Goal: Information Seeking & Learning: Check status

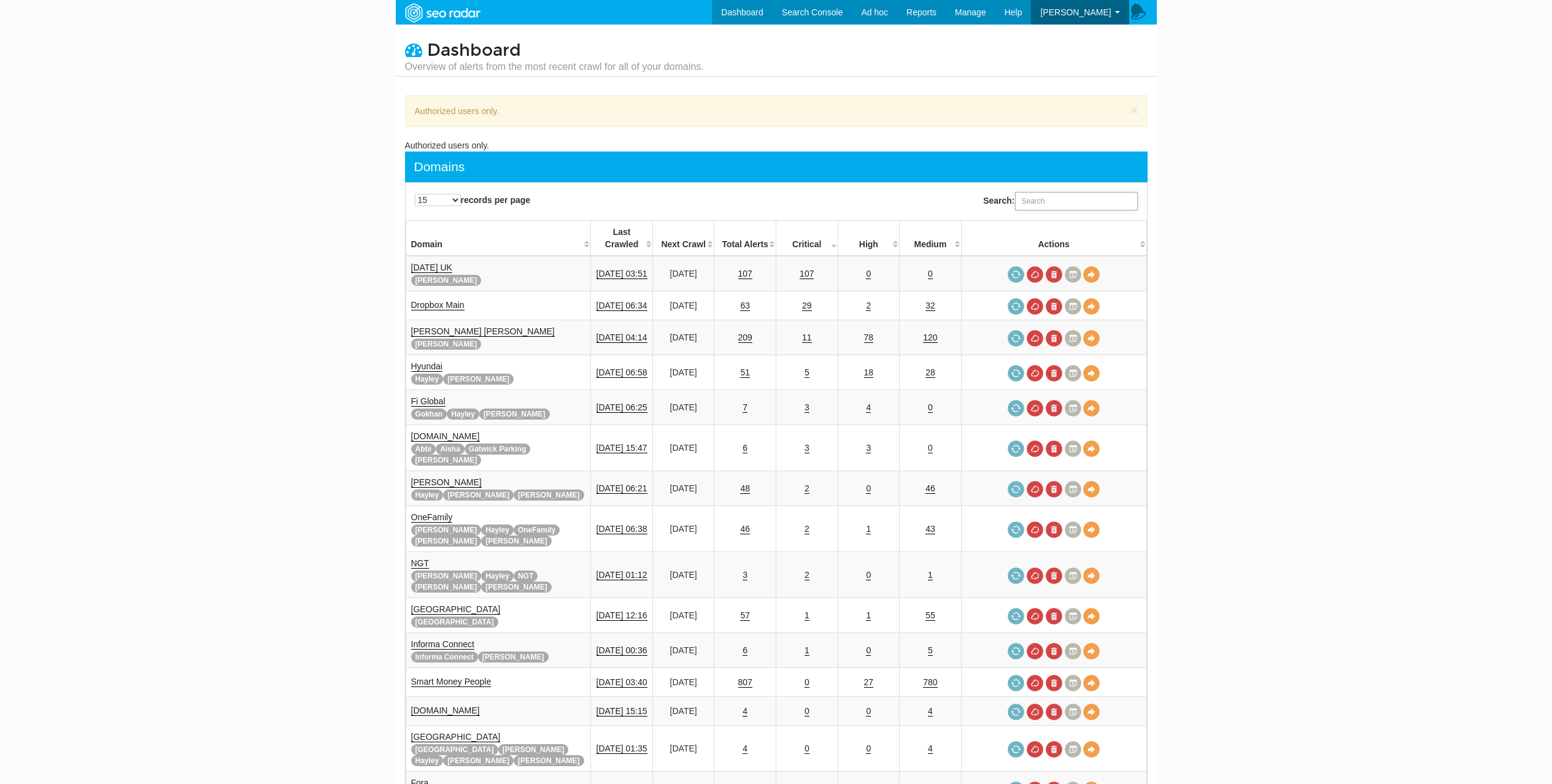
click at [1039, 205] on input "Search:" at bounding box center [1076, 201] width 123 height 18
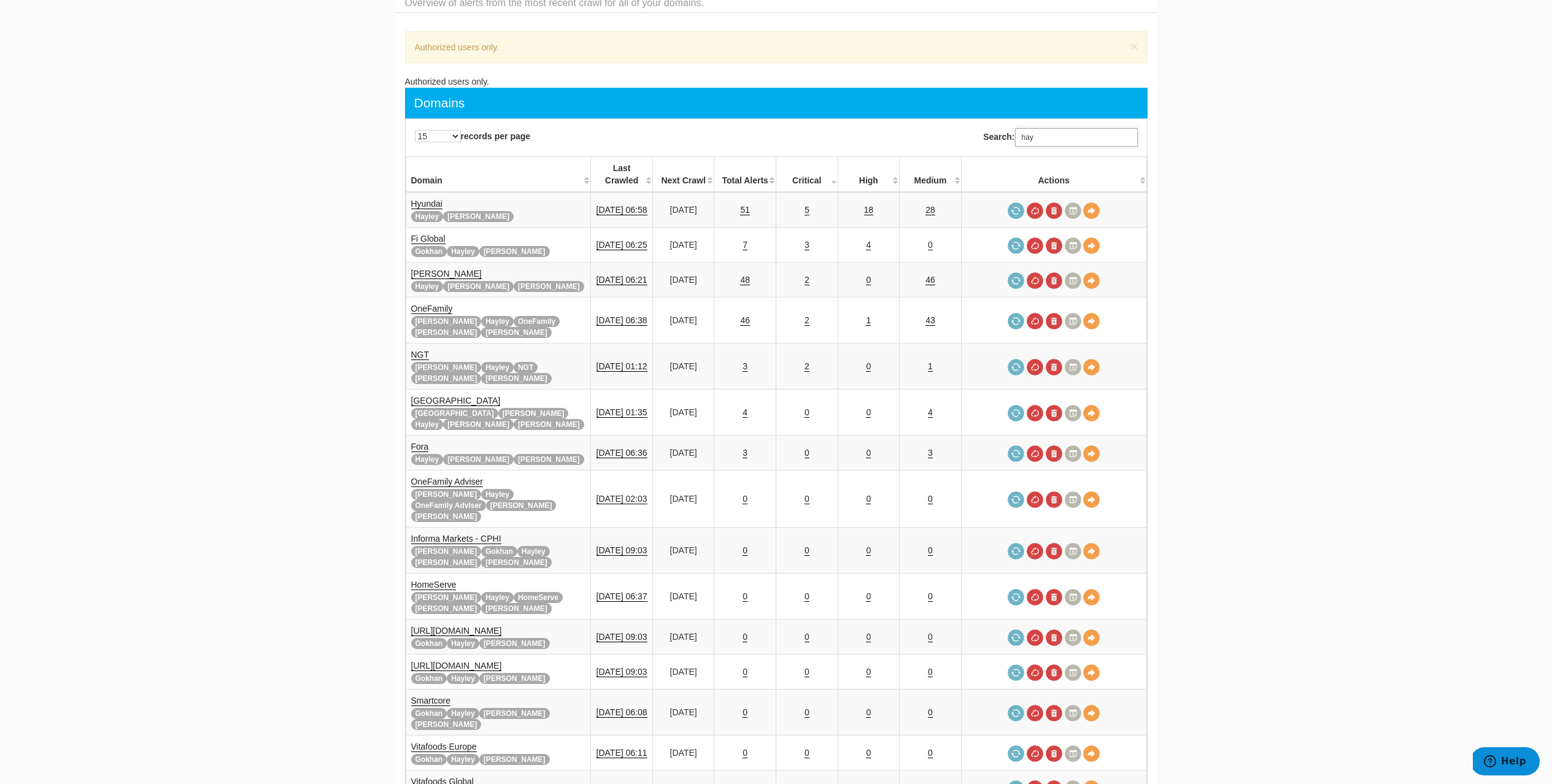
scroll to position [62, 0]
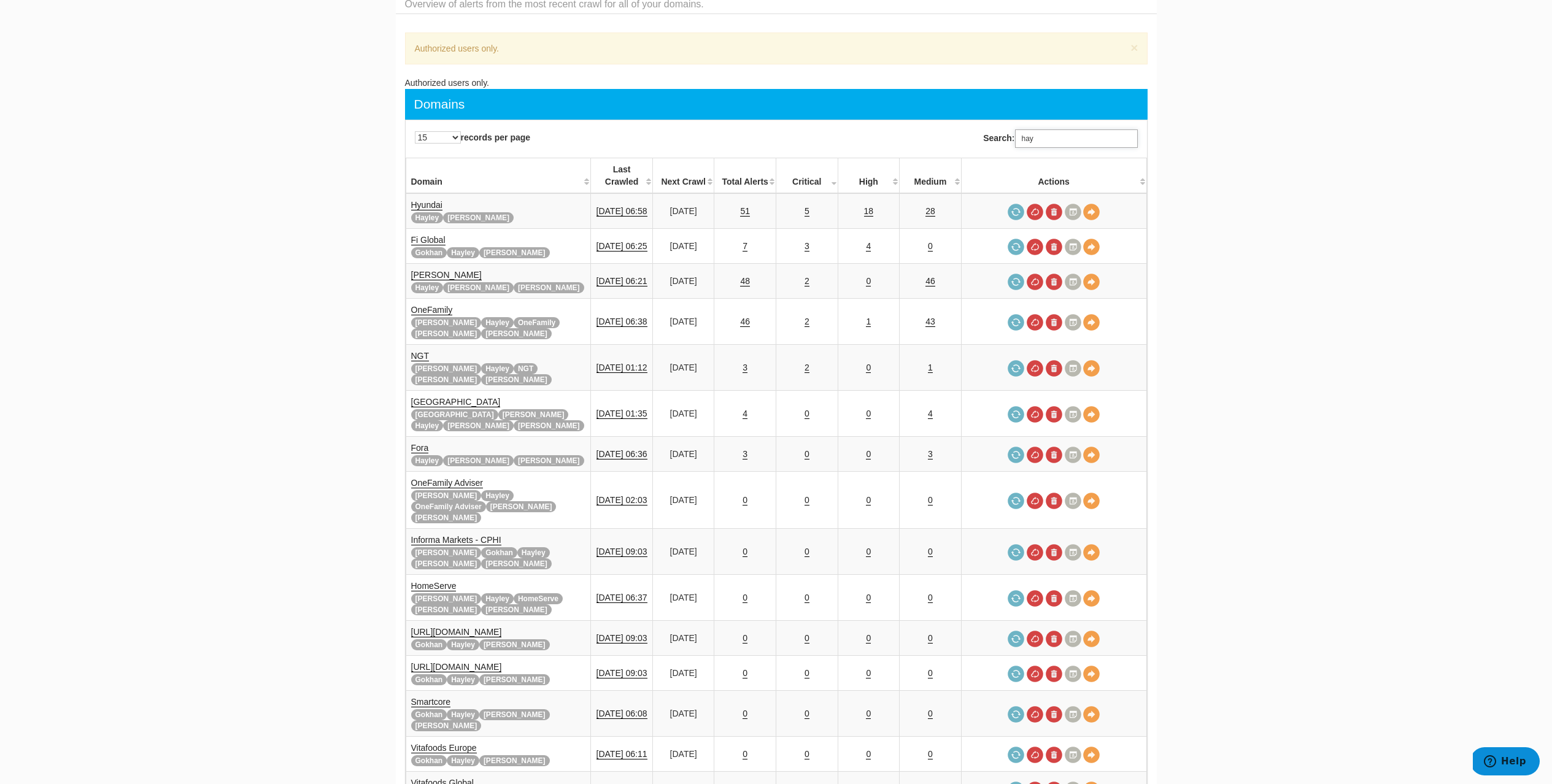
type input "hay"
click at [830, 161] on th "Critical" at bounding box center [806, 176] width 62 height 35
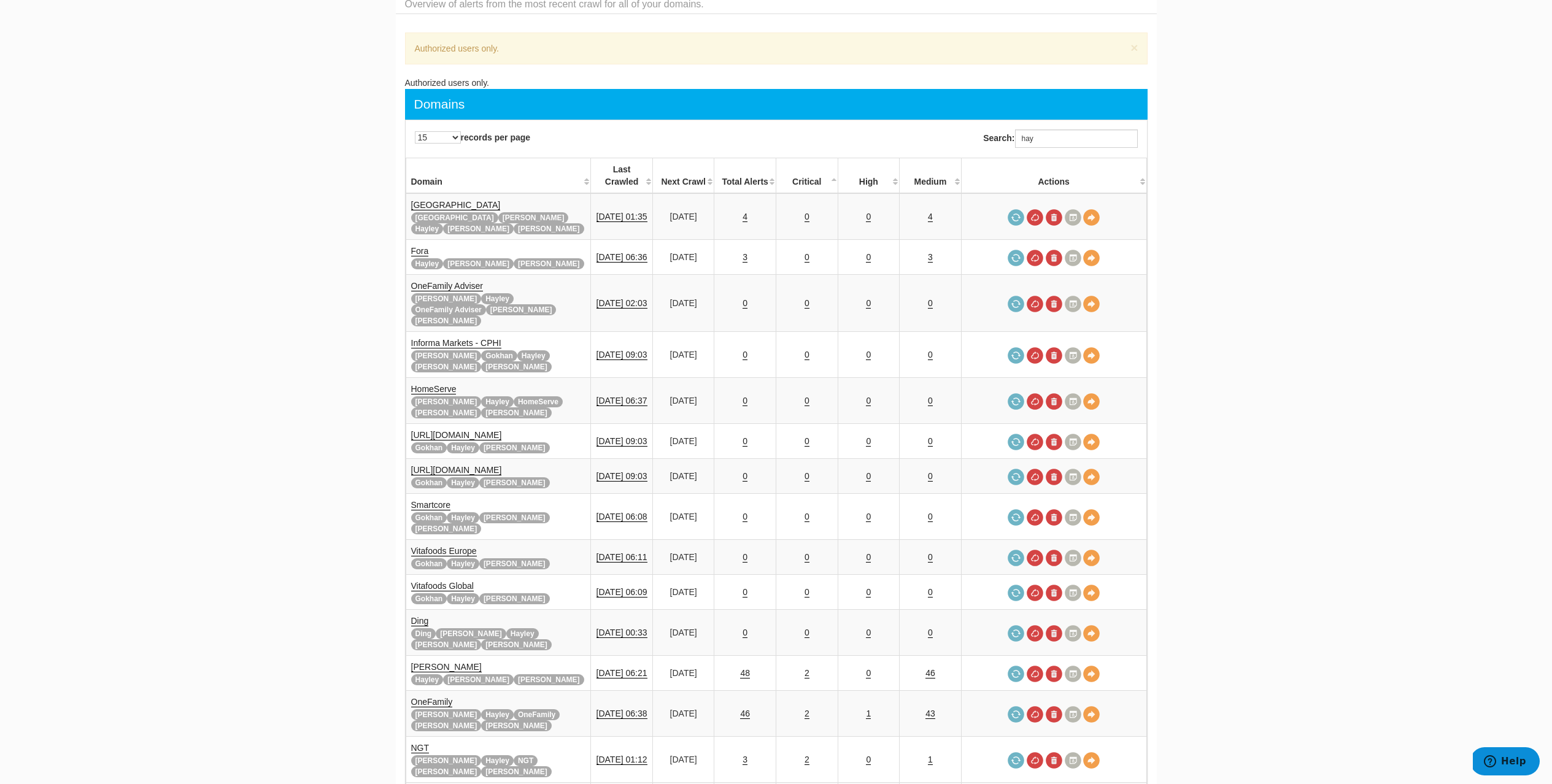
click at [827, 165] on th "Critical" at bounding box center [806, 176] width 62 height 35
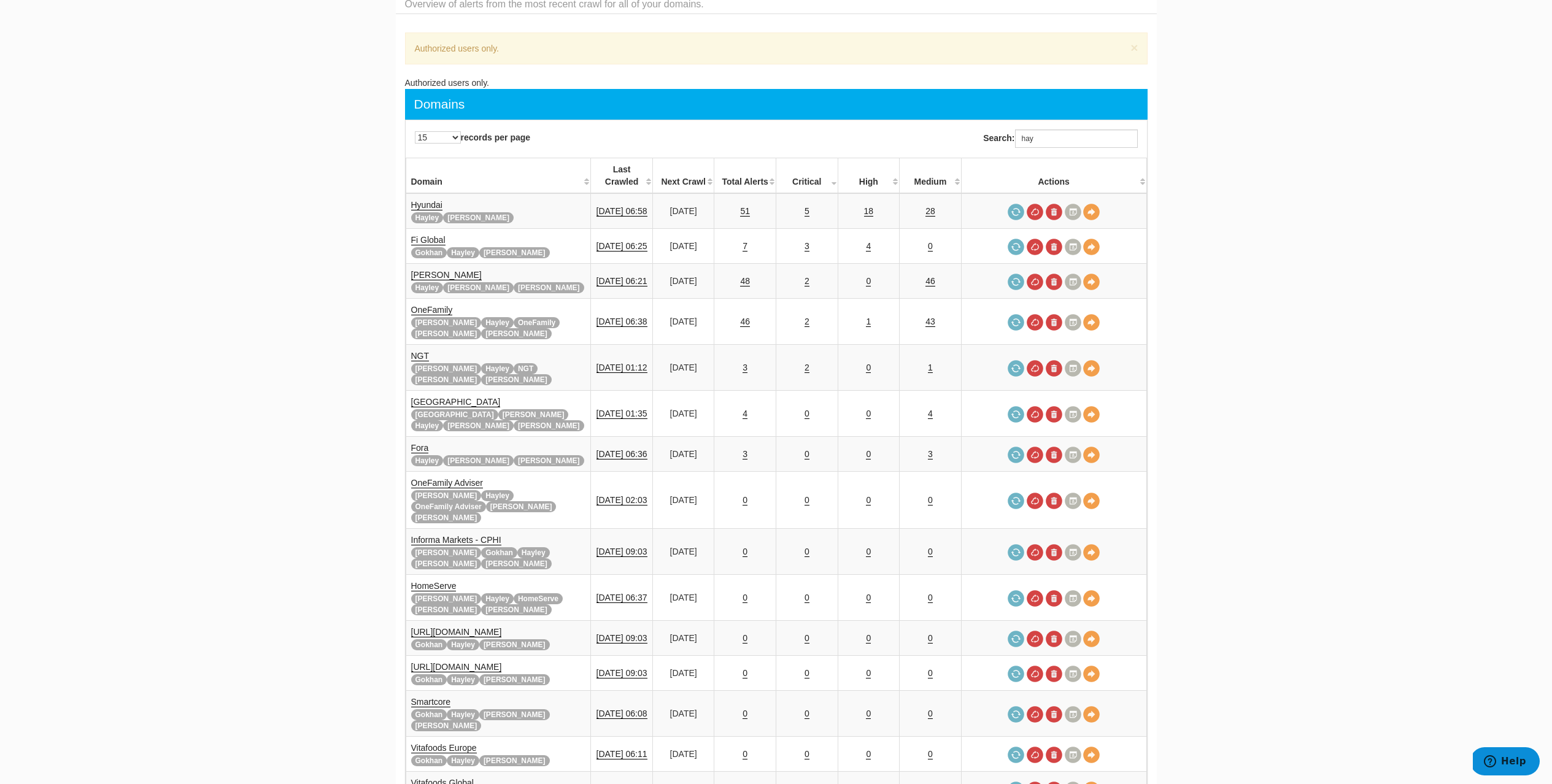
click at [883, 167] on th "High" at bounding box center [868, 176] width 62 height 35
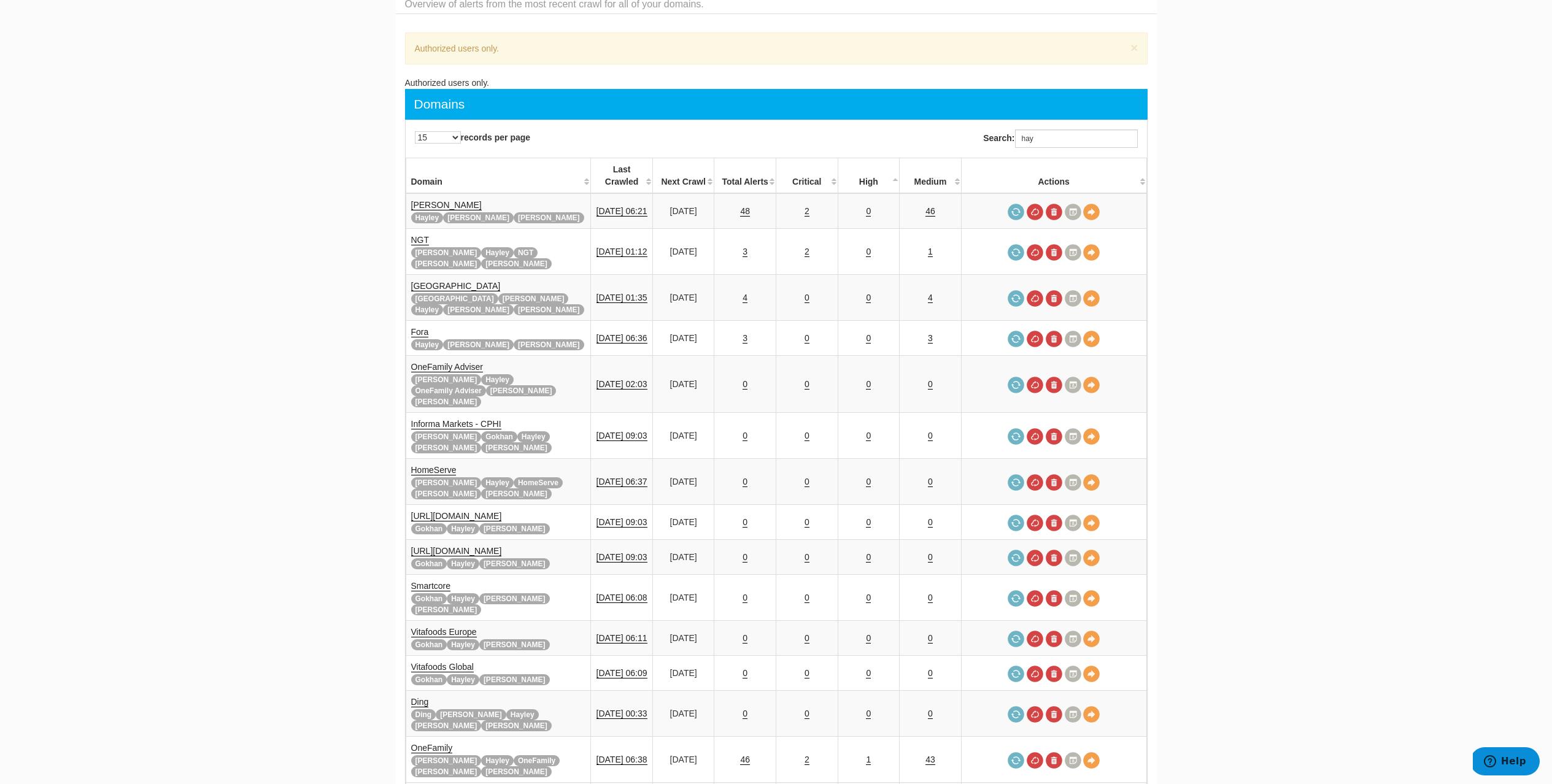
click at [883, 167] on th "High" at bounding box center [868, 176] width 62 height 35
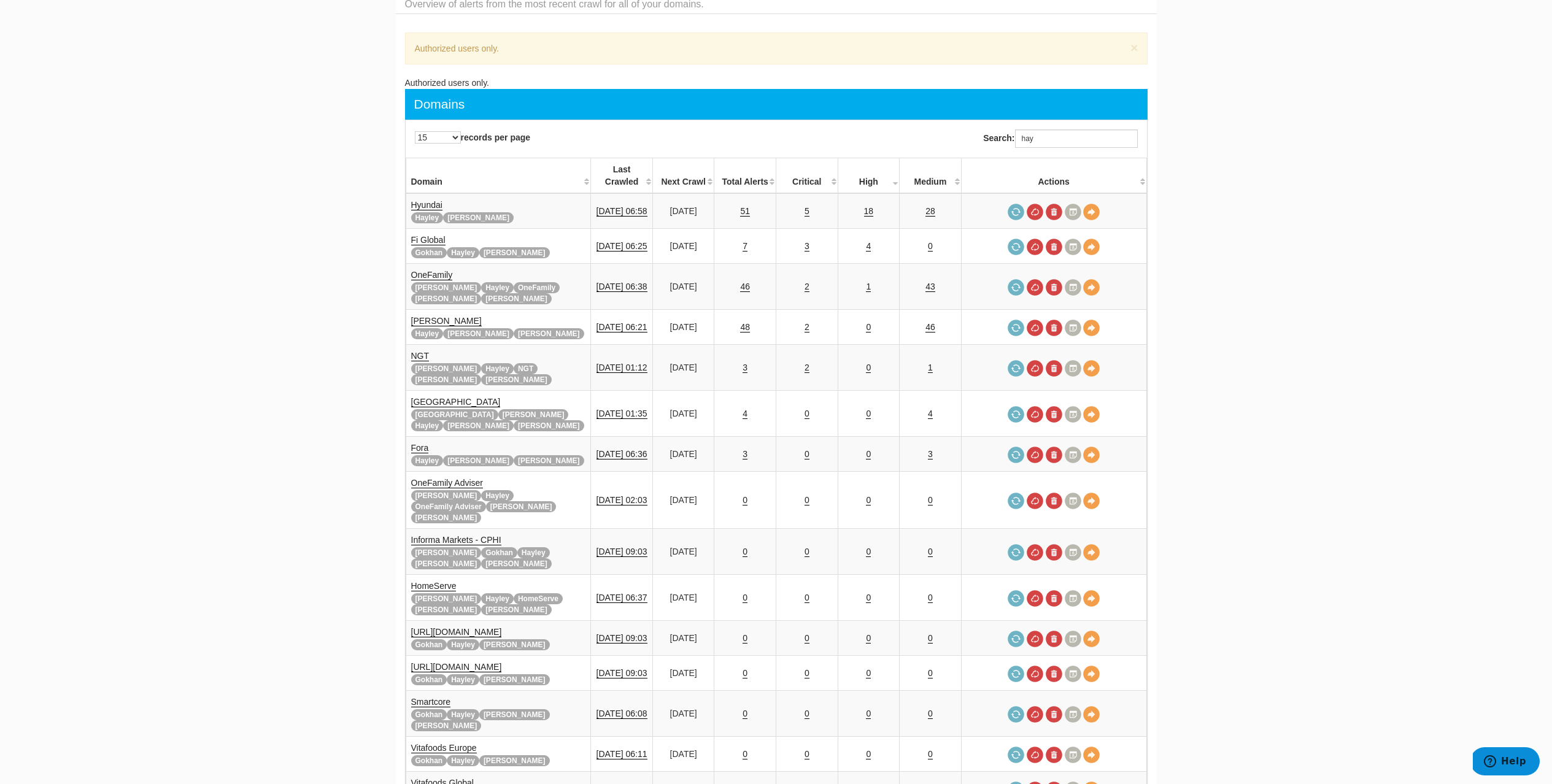
click at [823, 171] on th "Critical" at bounding box center [806, 176] width 62 height 35
click at [822, 167] on th "Critical" at bounding box center [806, 176] width 62 height 35
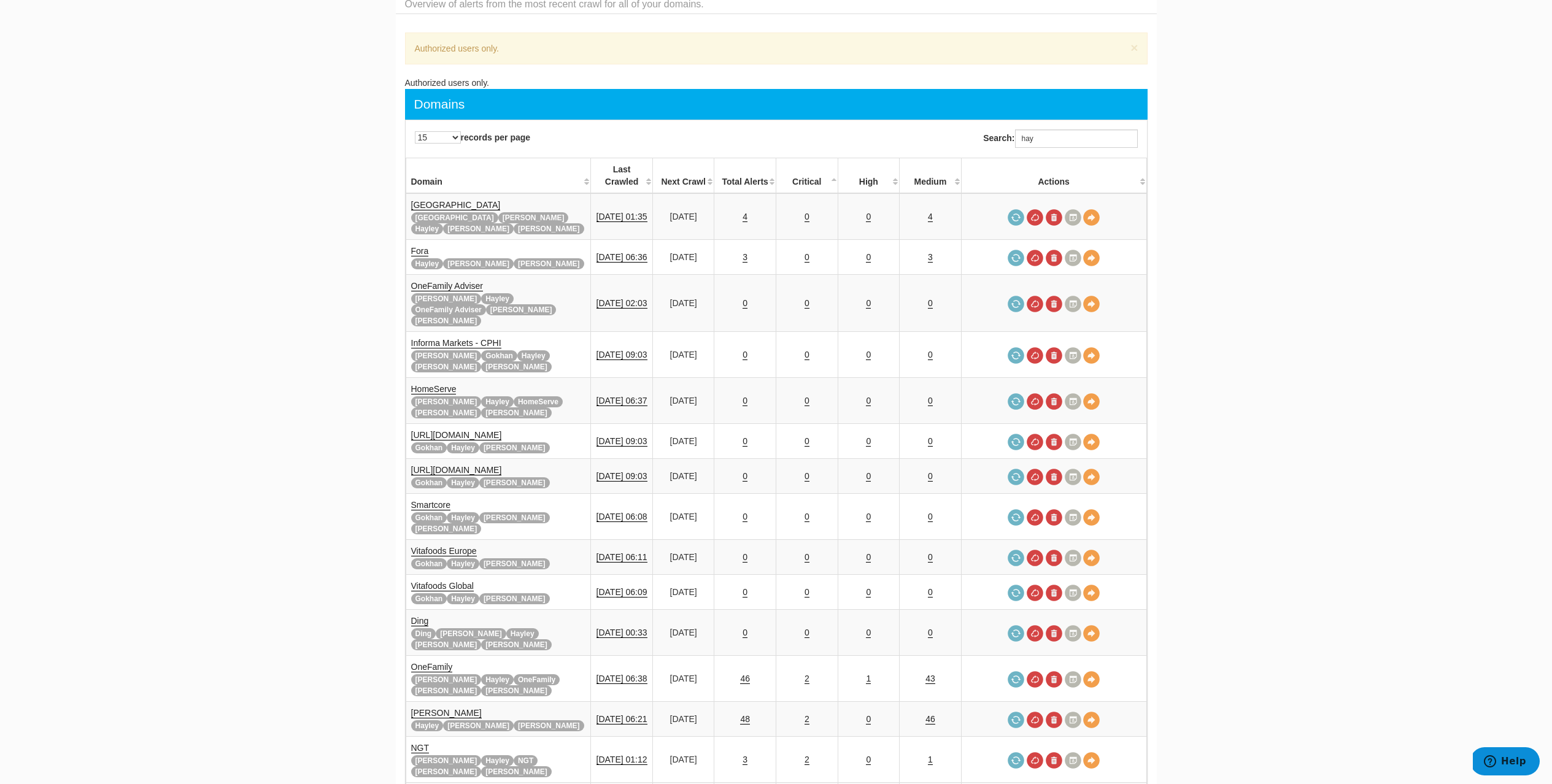
click at [822, 167] on th "Critical" at bounding box center [806, 176] width 62 height 35
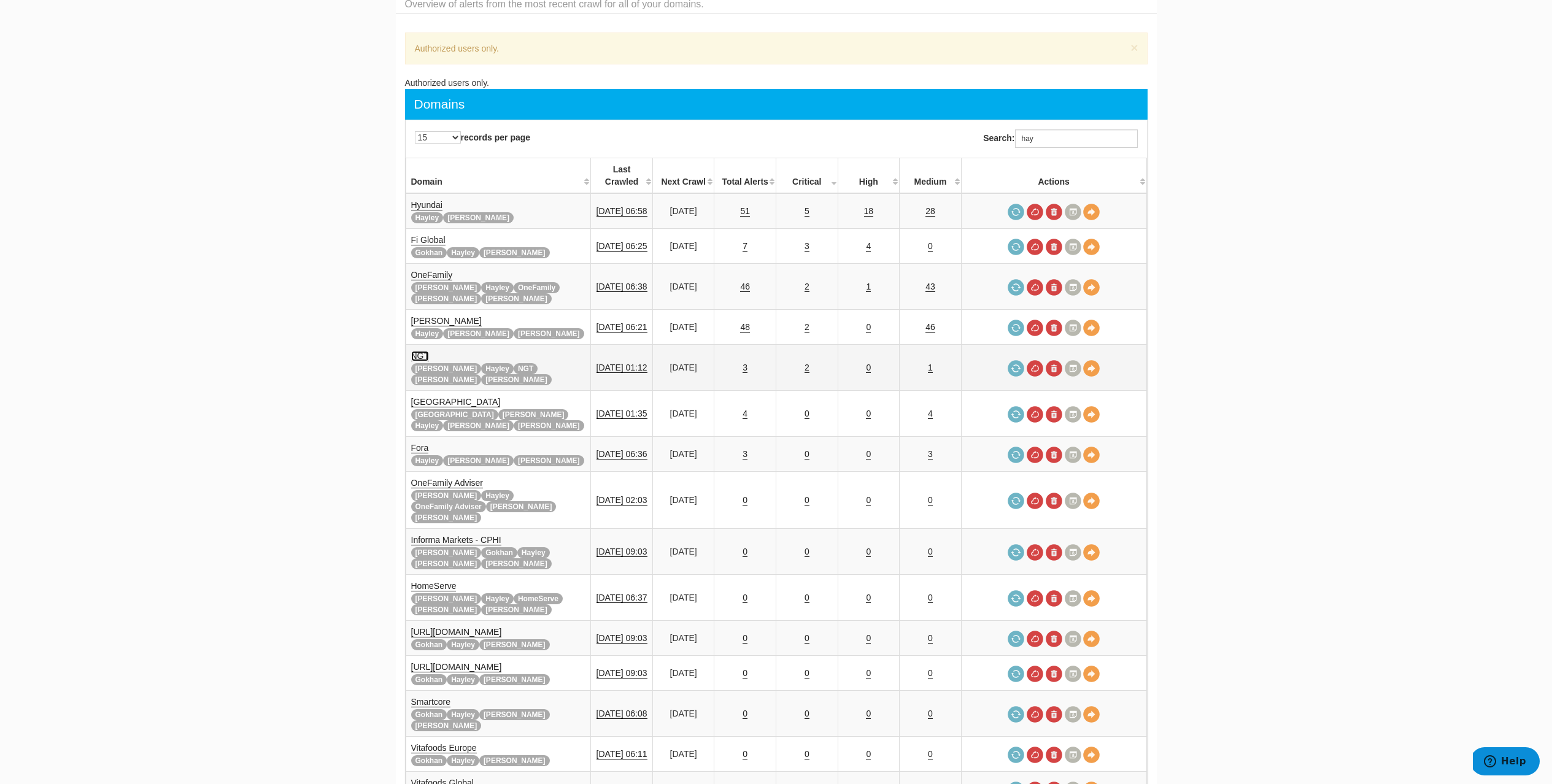
click at [416, 351] on link "NGT" at bounding box center [420, 356] width 18 height 10
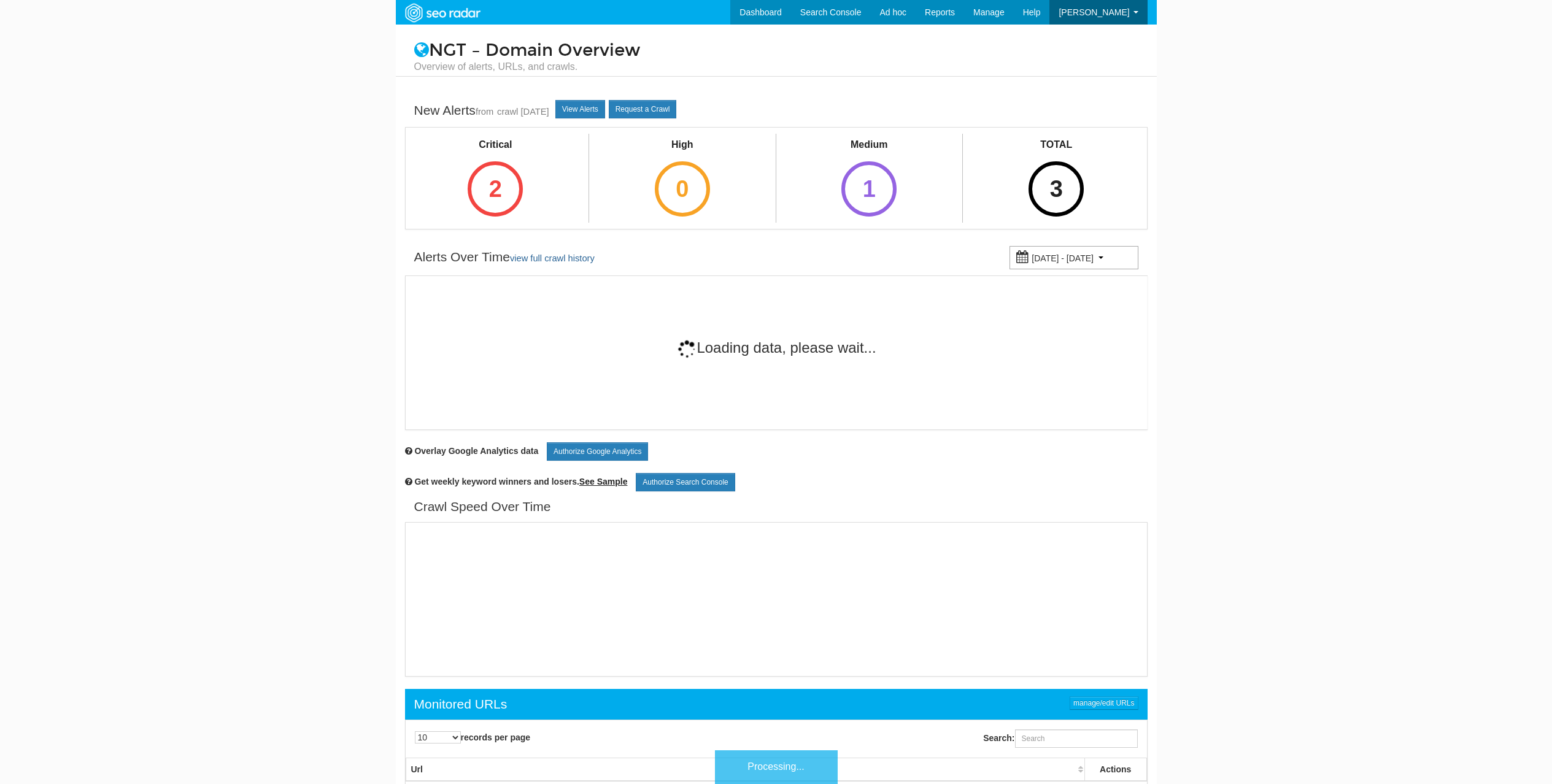
scroll to position [49, 0]
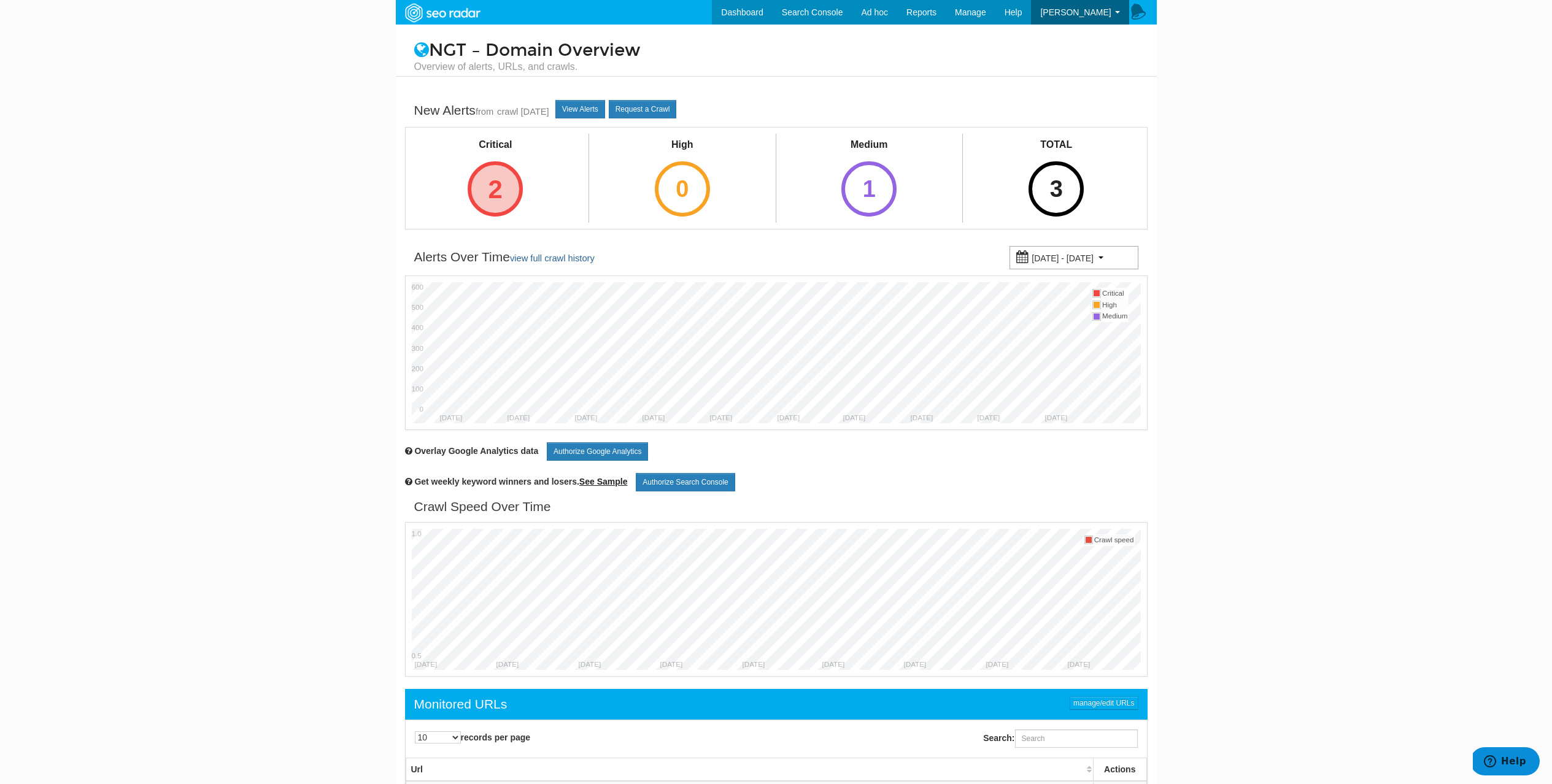
click at [495, 191] on div "2" at bounding box center [495, 189] width 55 height 55
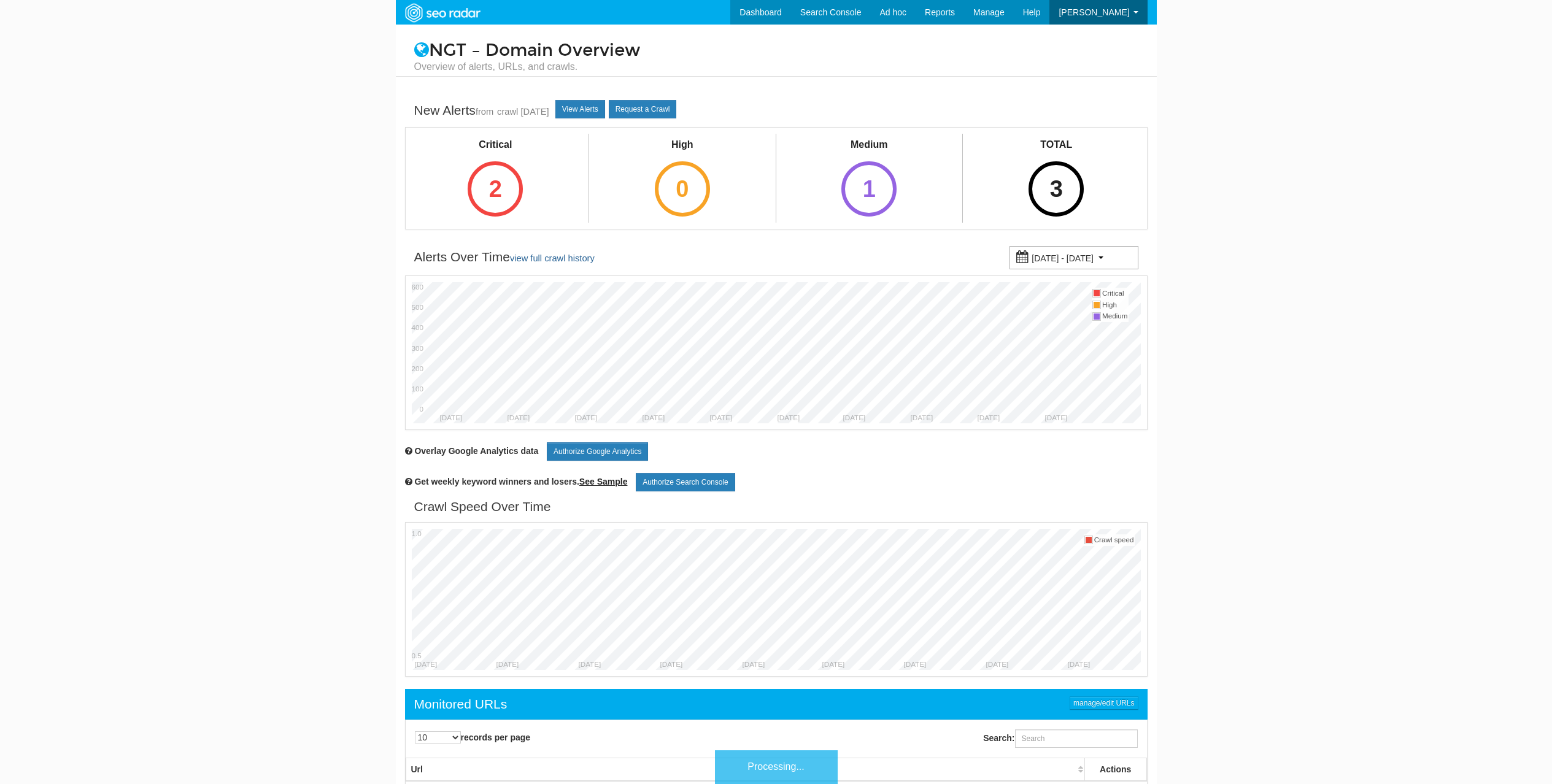
scroll to position [49, 0]
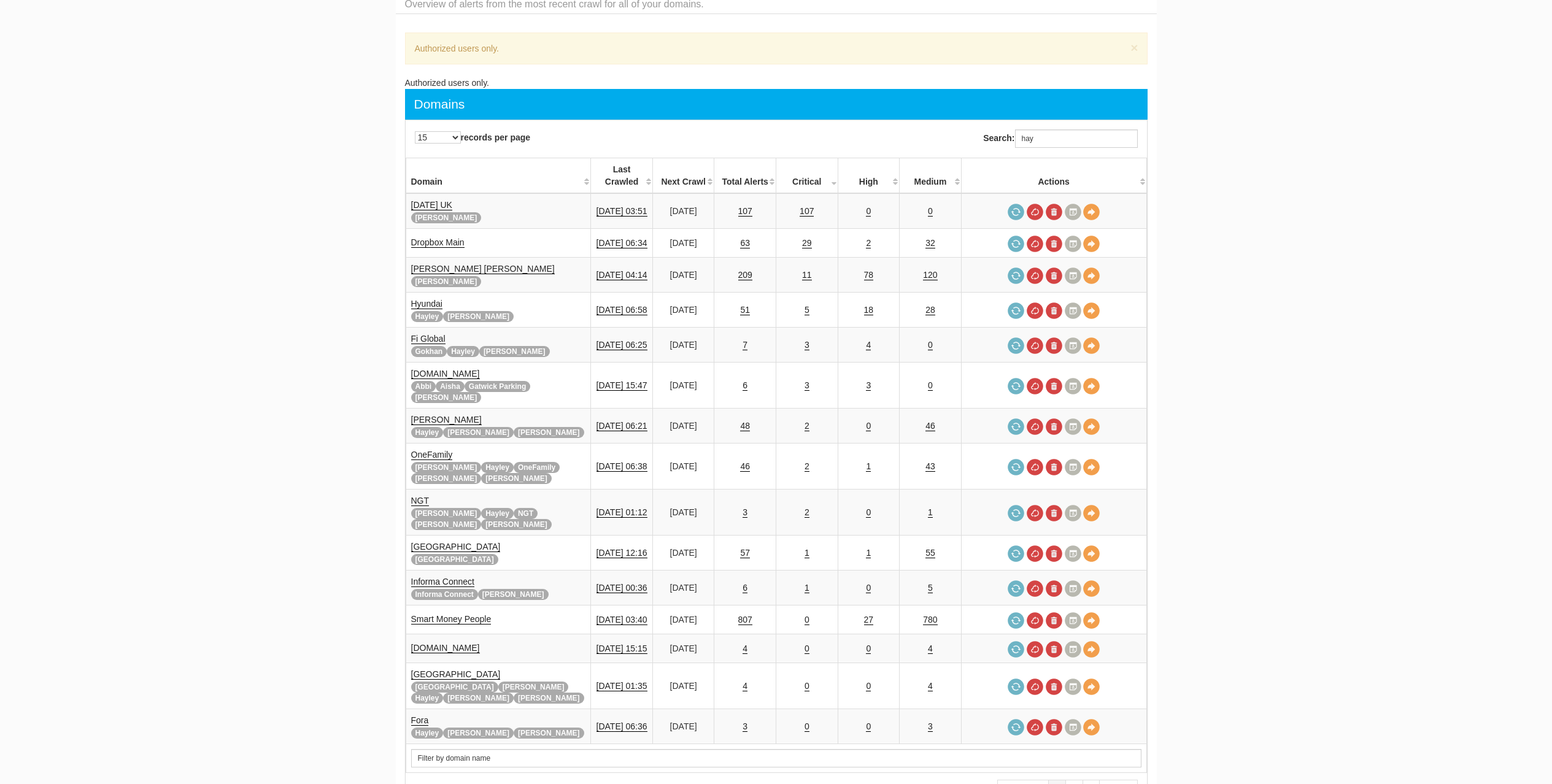
scroll to position [49, 0]
click at [1064, 141] on input "hay" at bounding box center [1076, 139] width 123 height 18
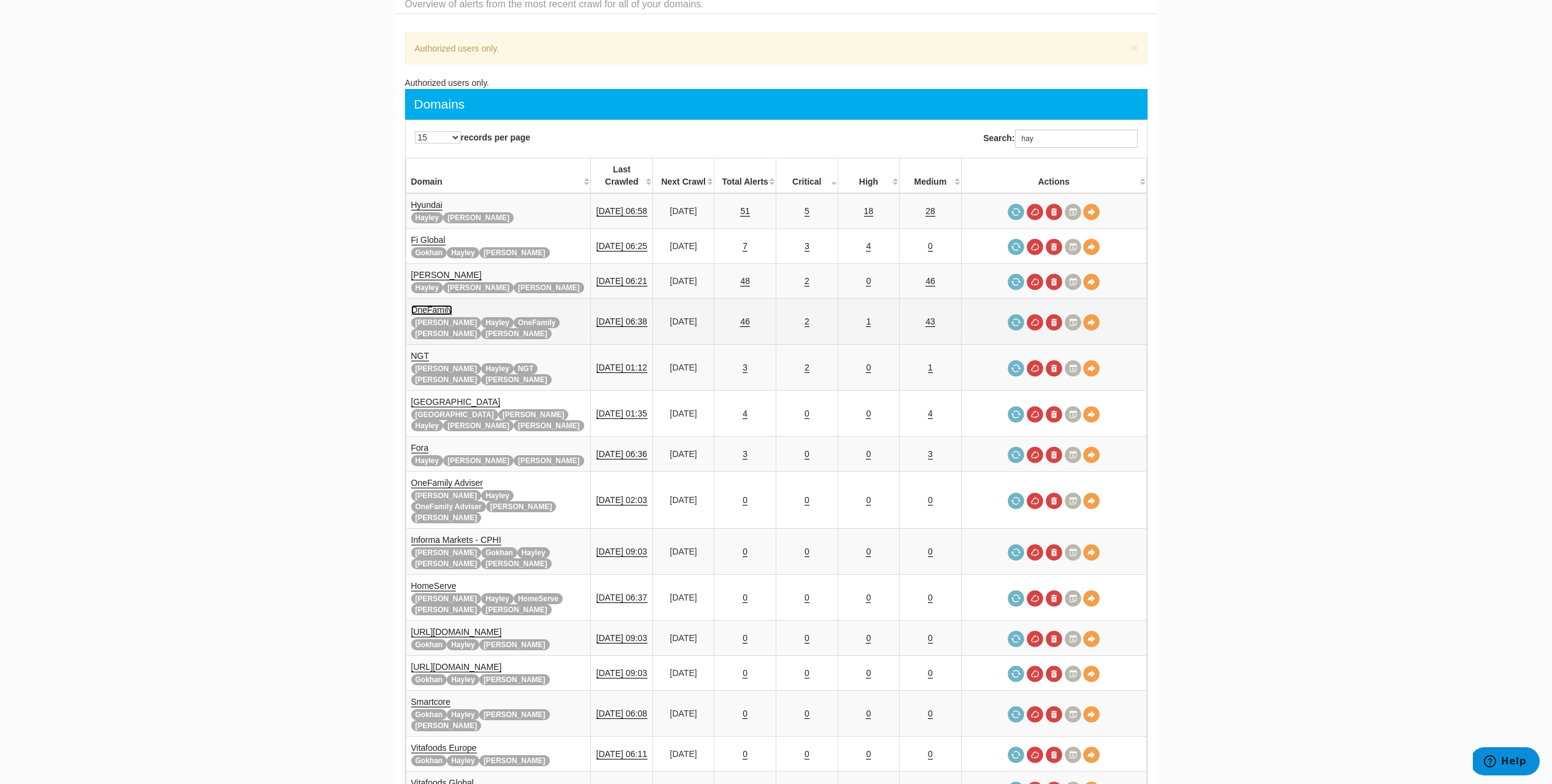
click at [434, 305] on link "OneFamily" at bounding box center [432, 310] width 42 height 10
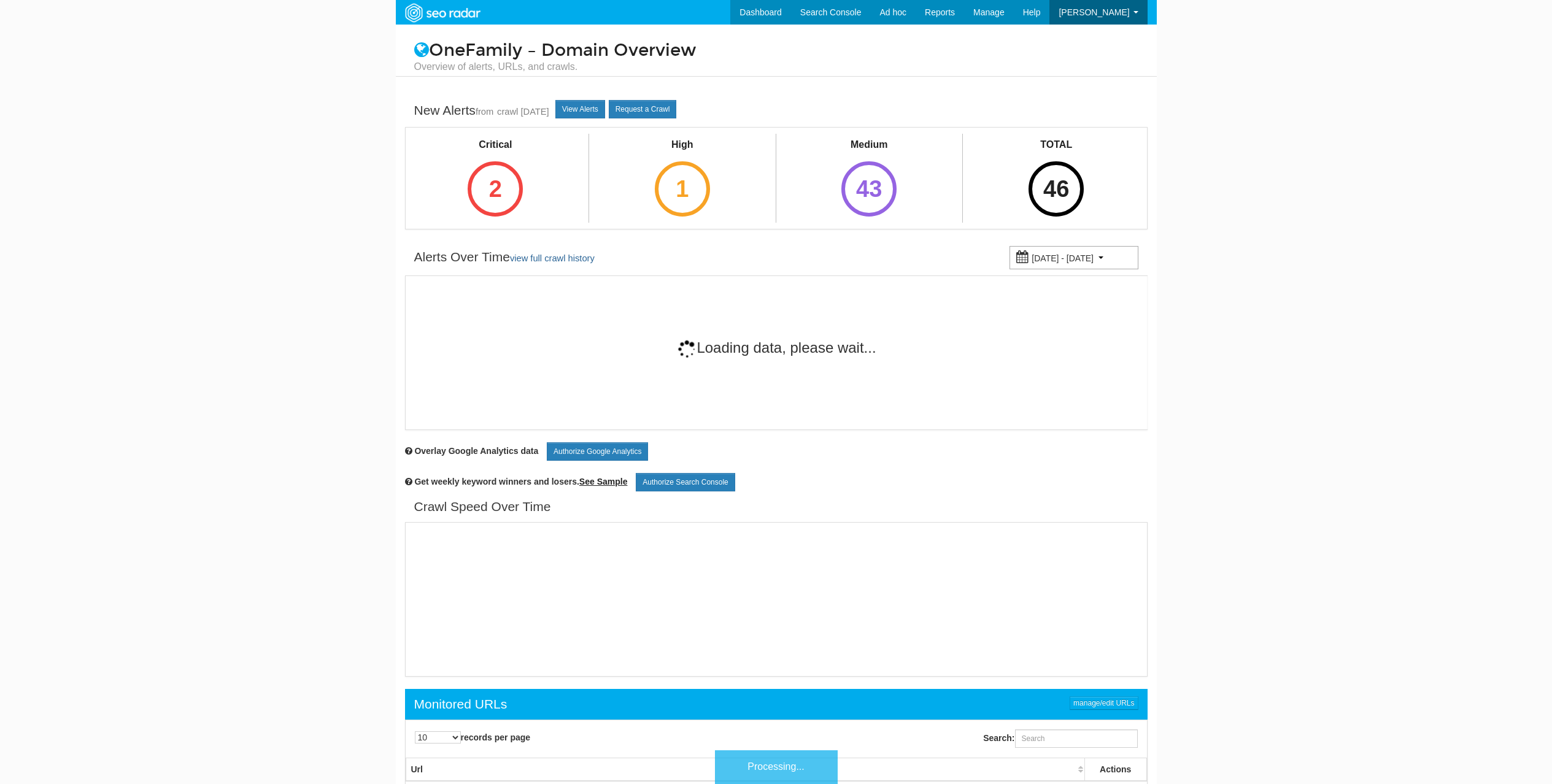
scroll to position [49, 0]
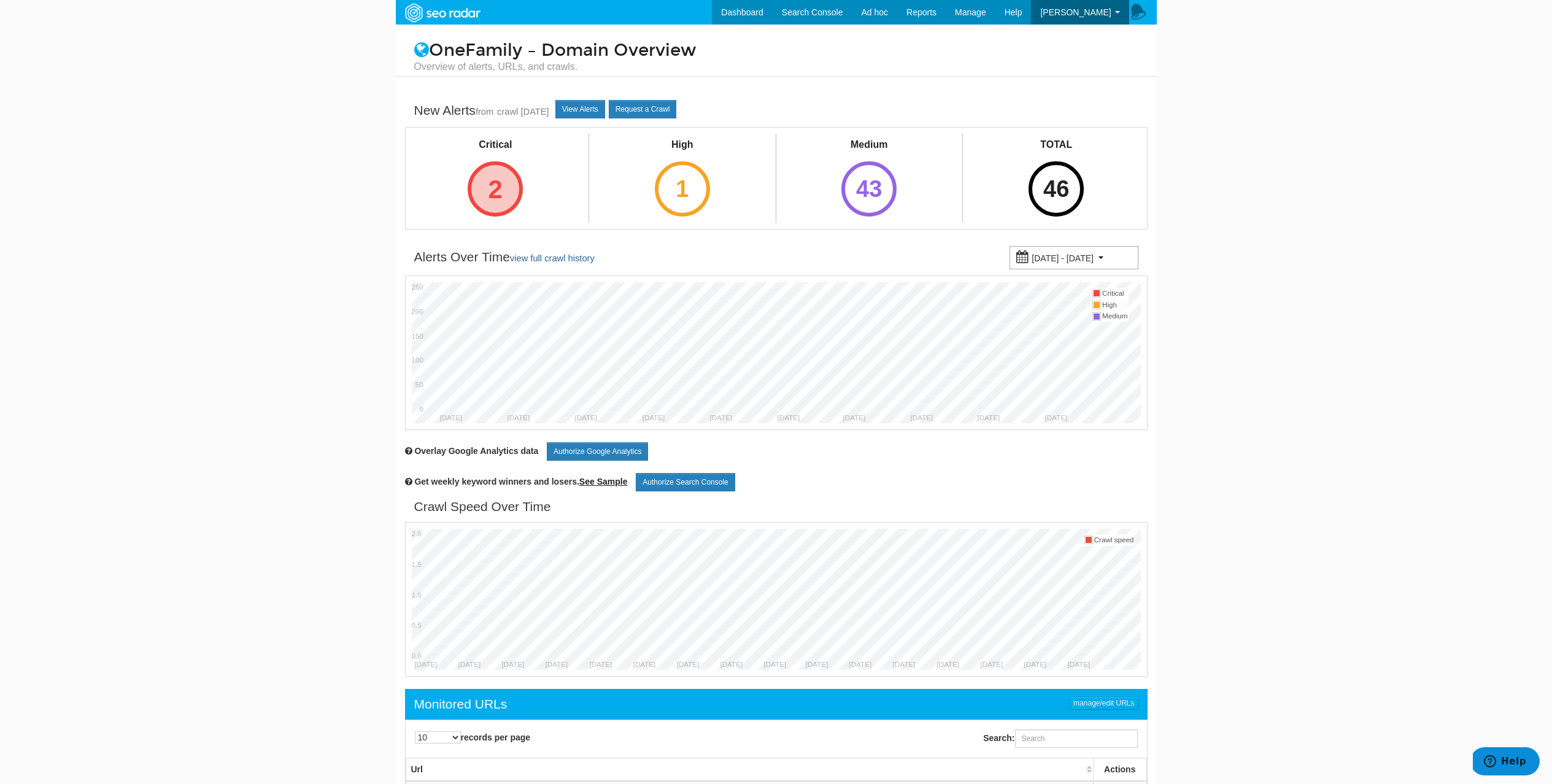
click at [506, 200] on div "2" at bounding box center [495, 189] width 55 height 55
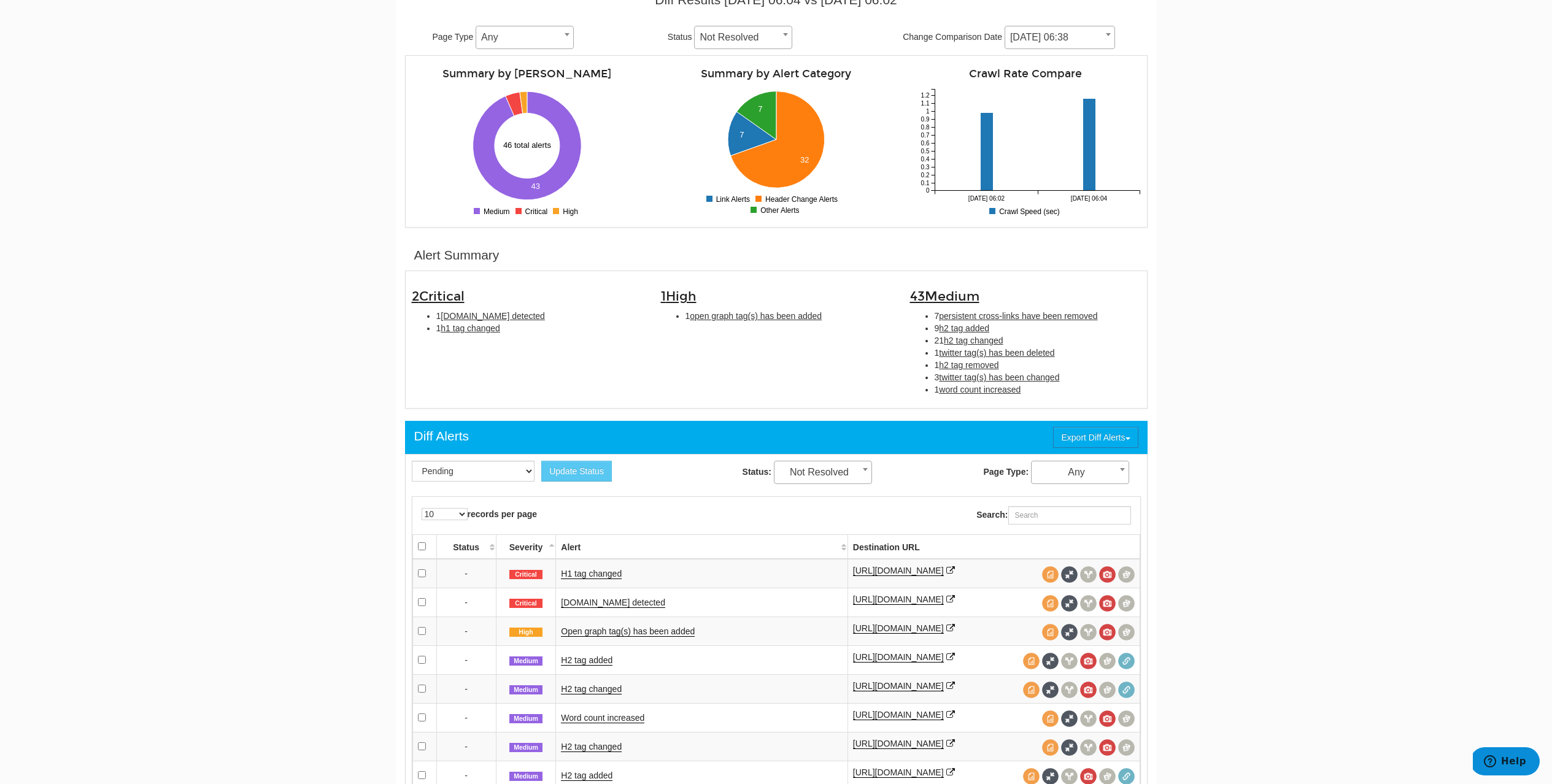
scroll to position [203, 0]
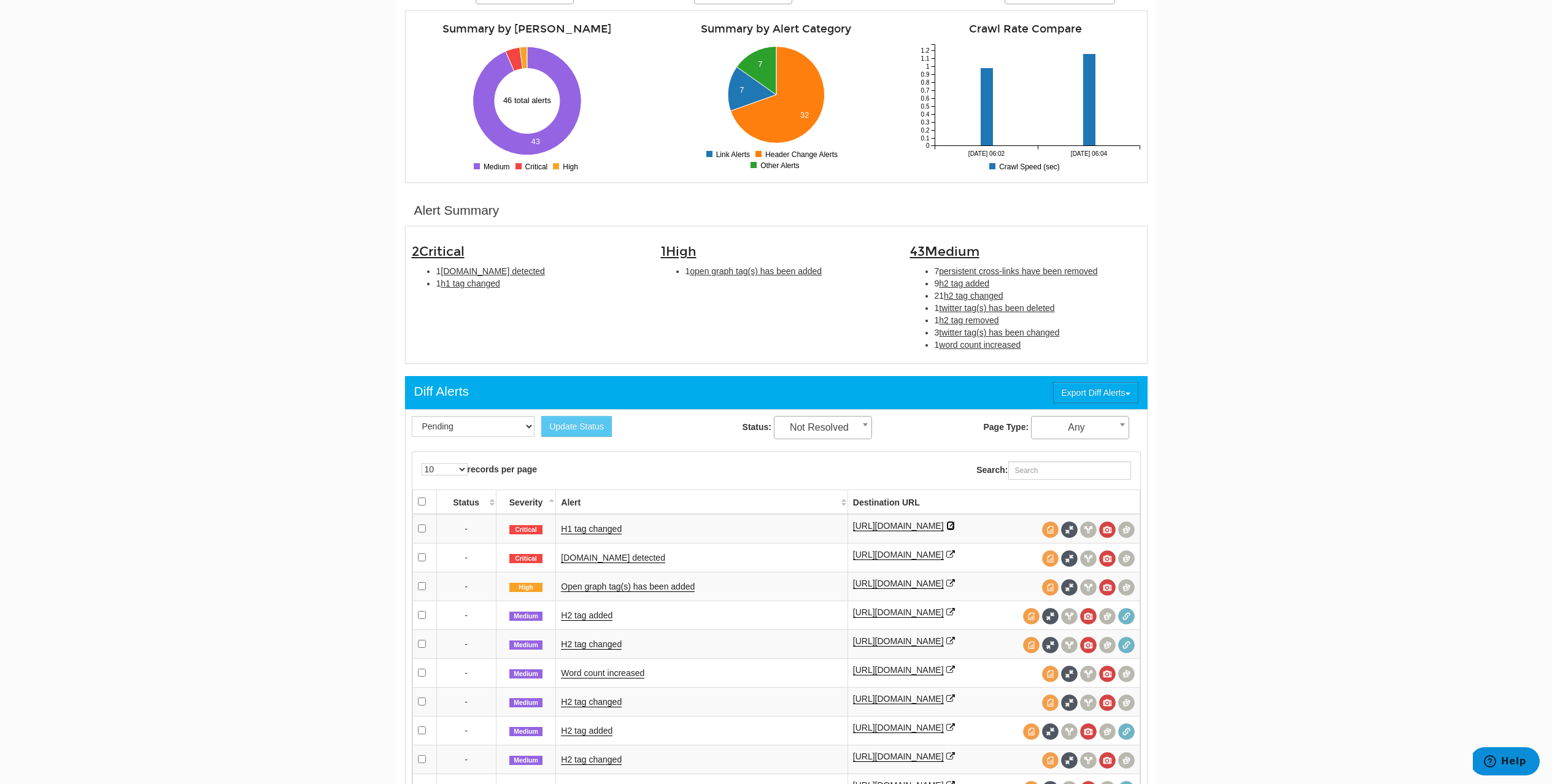
click at [955, 526] on icon at bounding box center [951, 525] width 9 height 9
click at [581, 563] on link "Schema.org detected" at bounding box center [613, 557] width 104 height 10
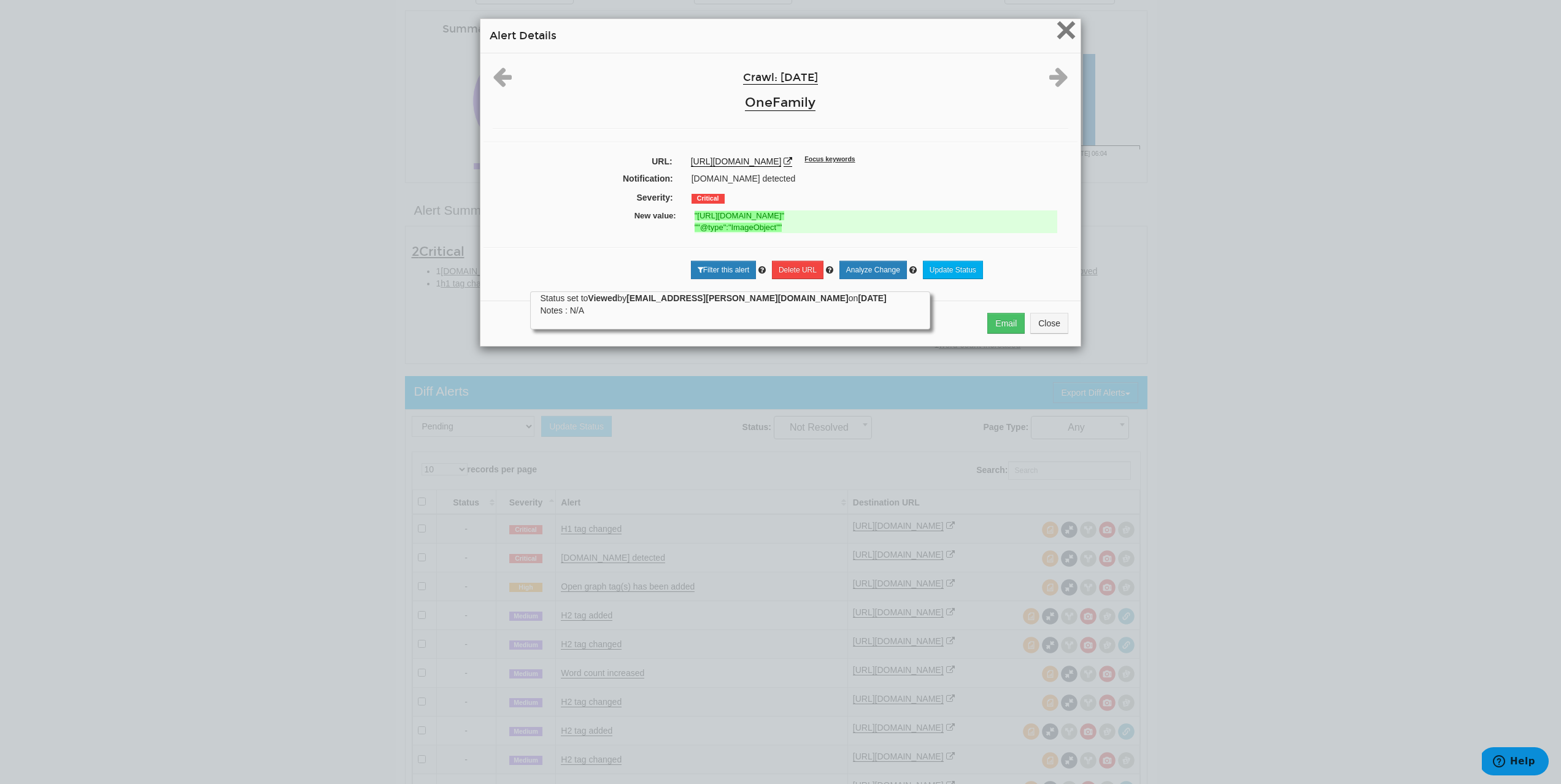
click at [1060, 41] on span "×" at bounding box center [1066, 29] width 22 height 41
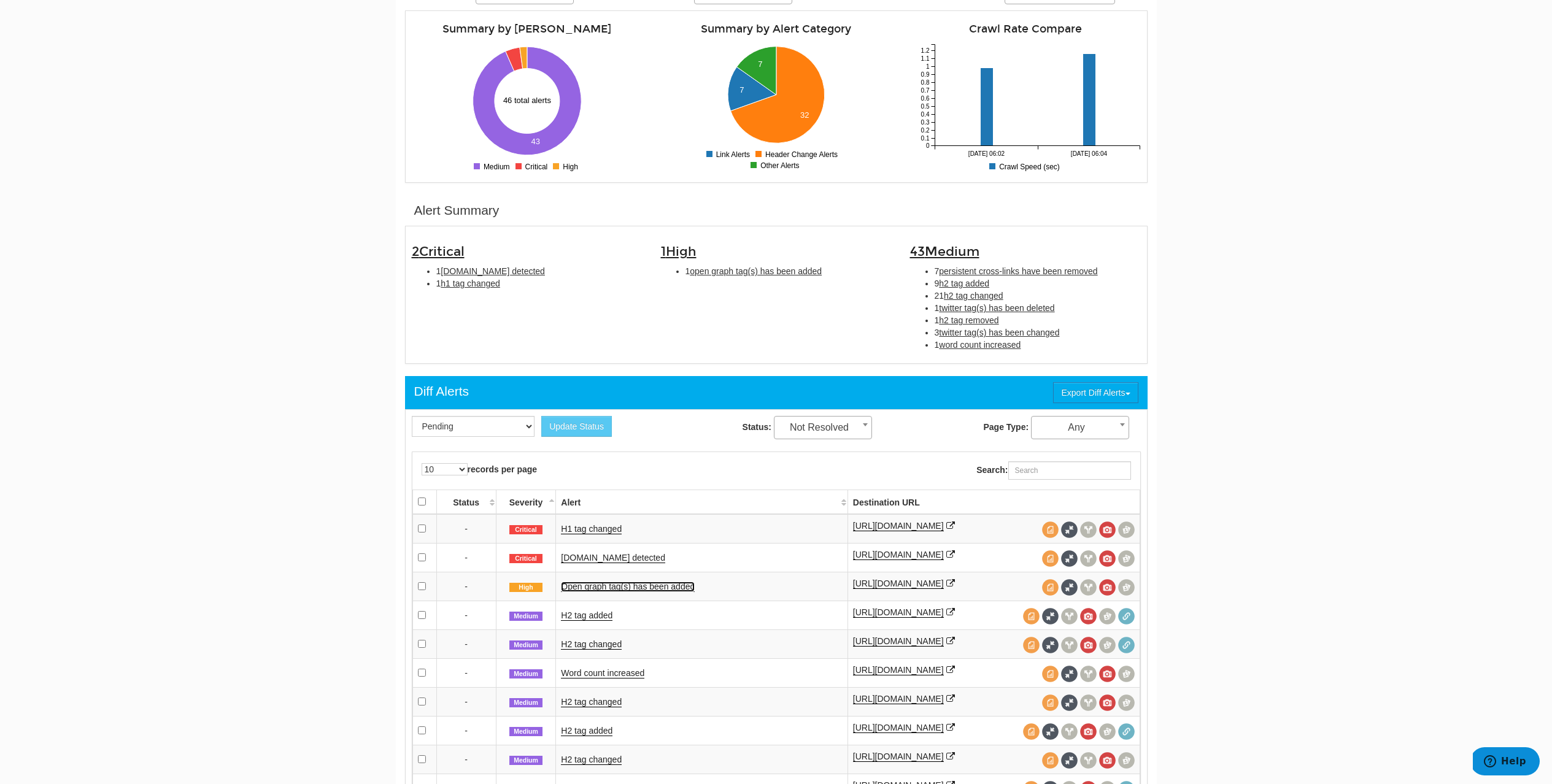
click at [617, 589] on link "Open graph tag(s) has been added" at bounding box center [627, 586] width 134 height 10
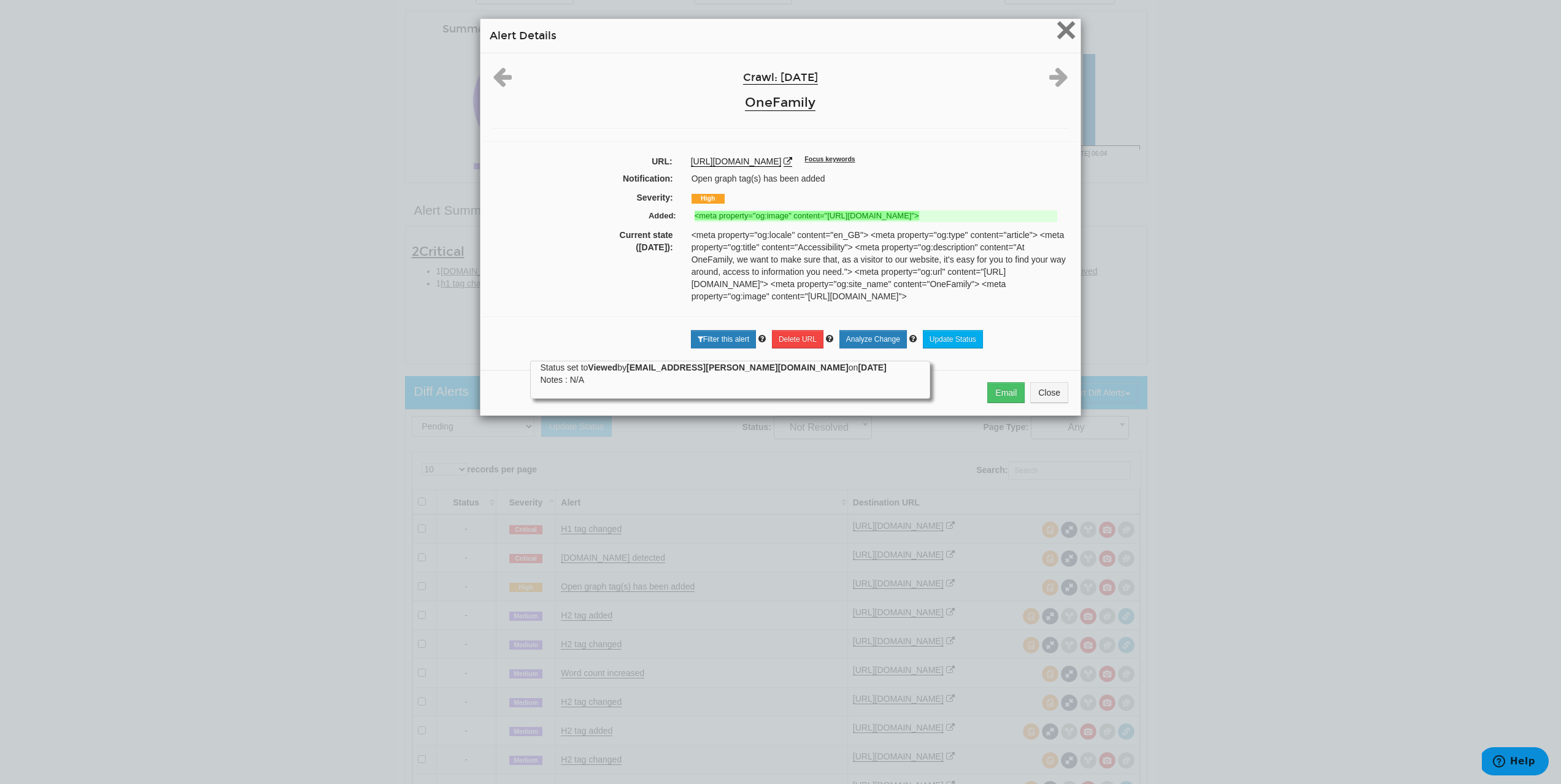
click at [1057, 39] on span "×" at bounding box center [1066, 29] width 22 height 41
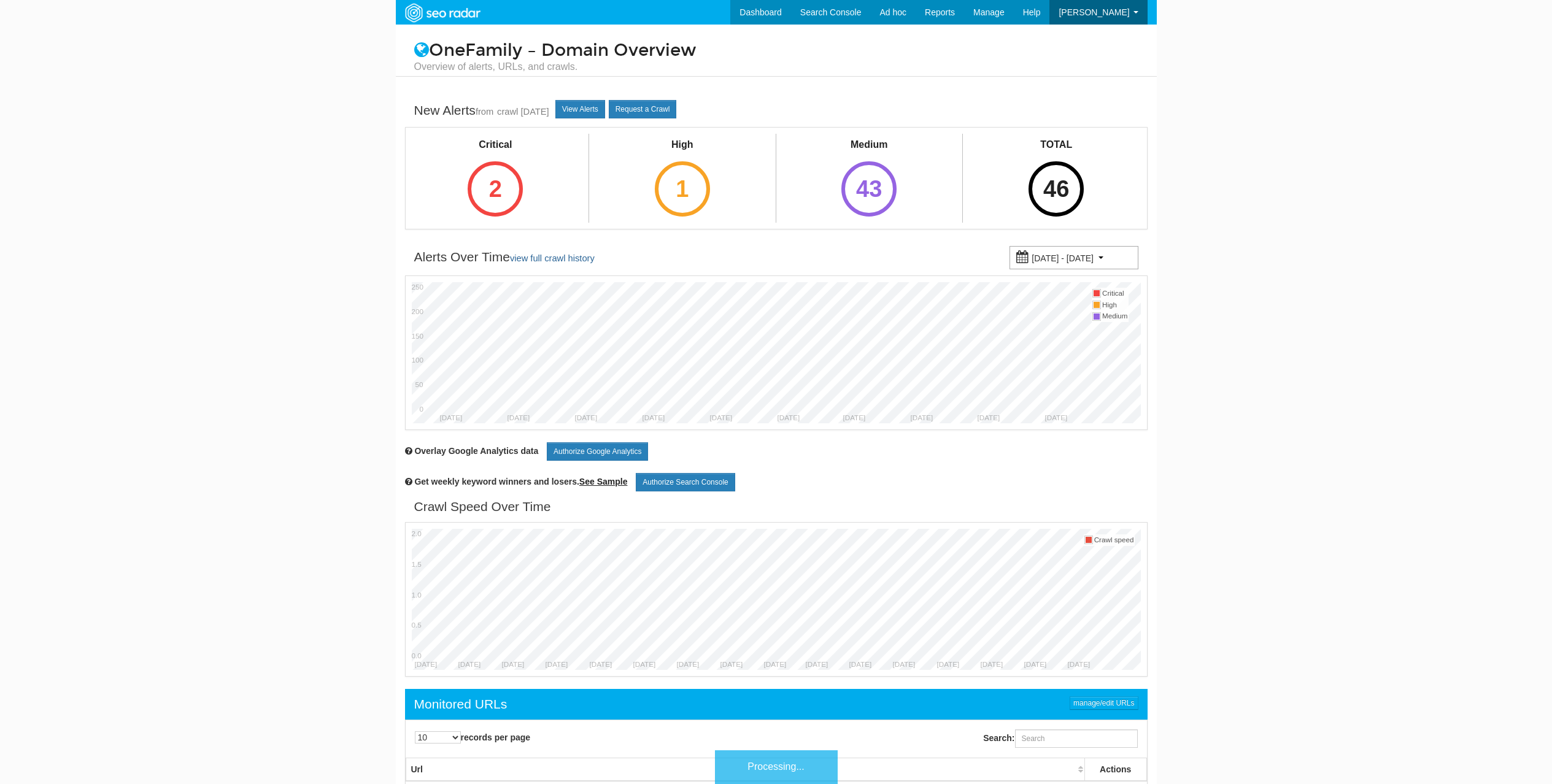
scroll to position [49, 0]
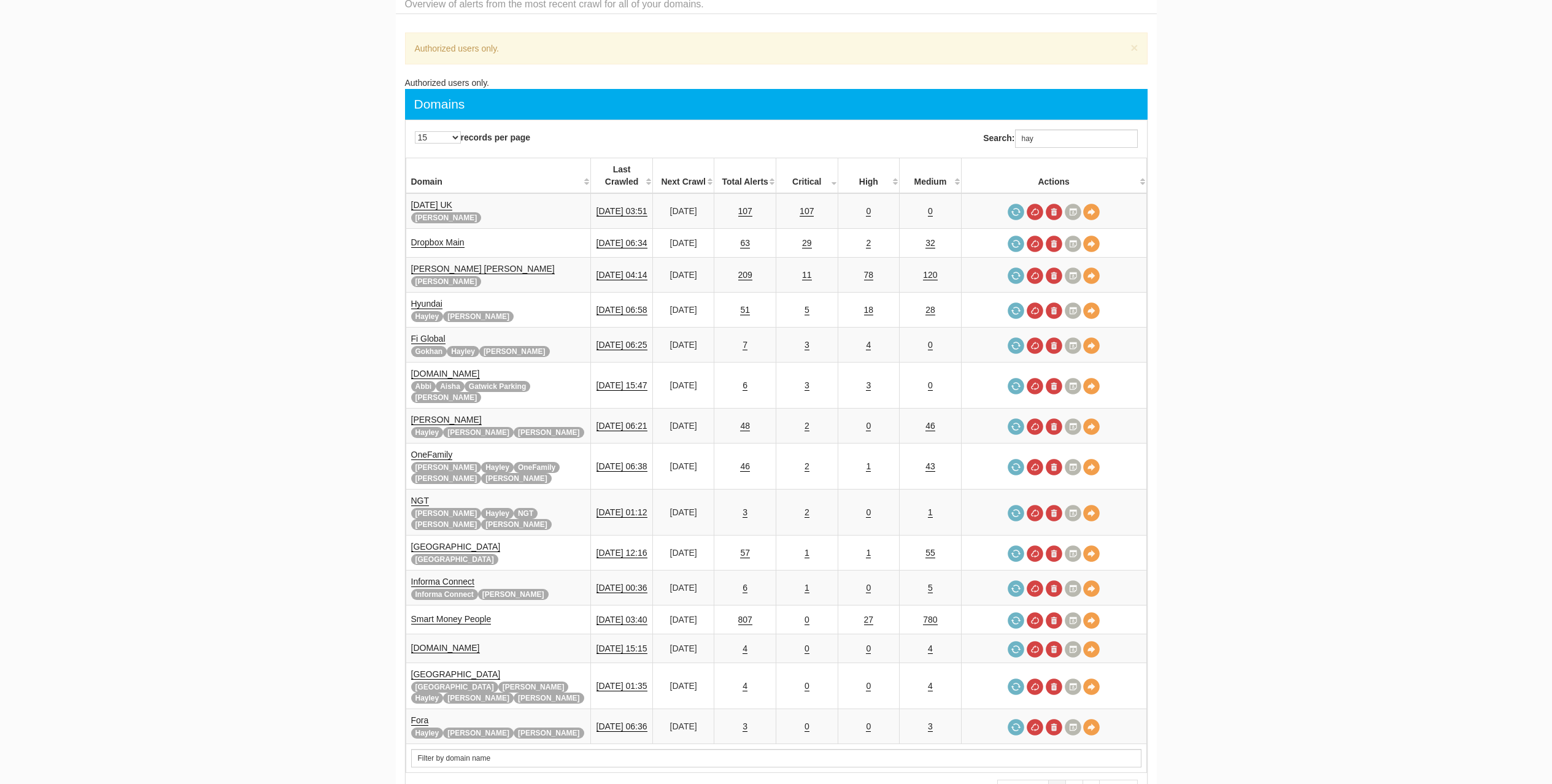
scroll to position [49, 0]
click at [1057, 143] on input "hay" at bounding box center [1076, 139] width 123 height 18
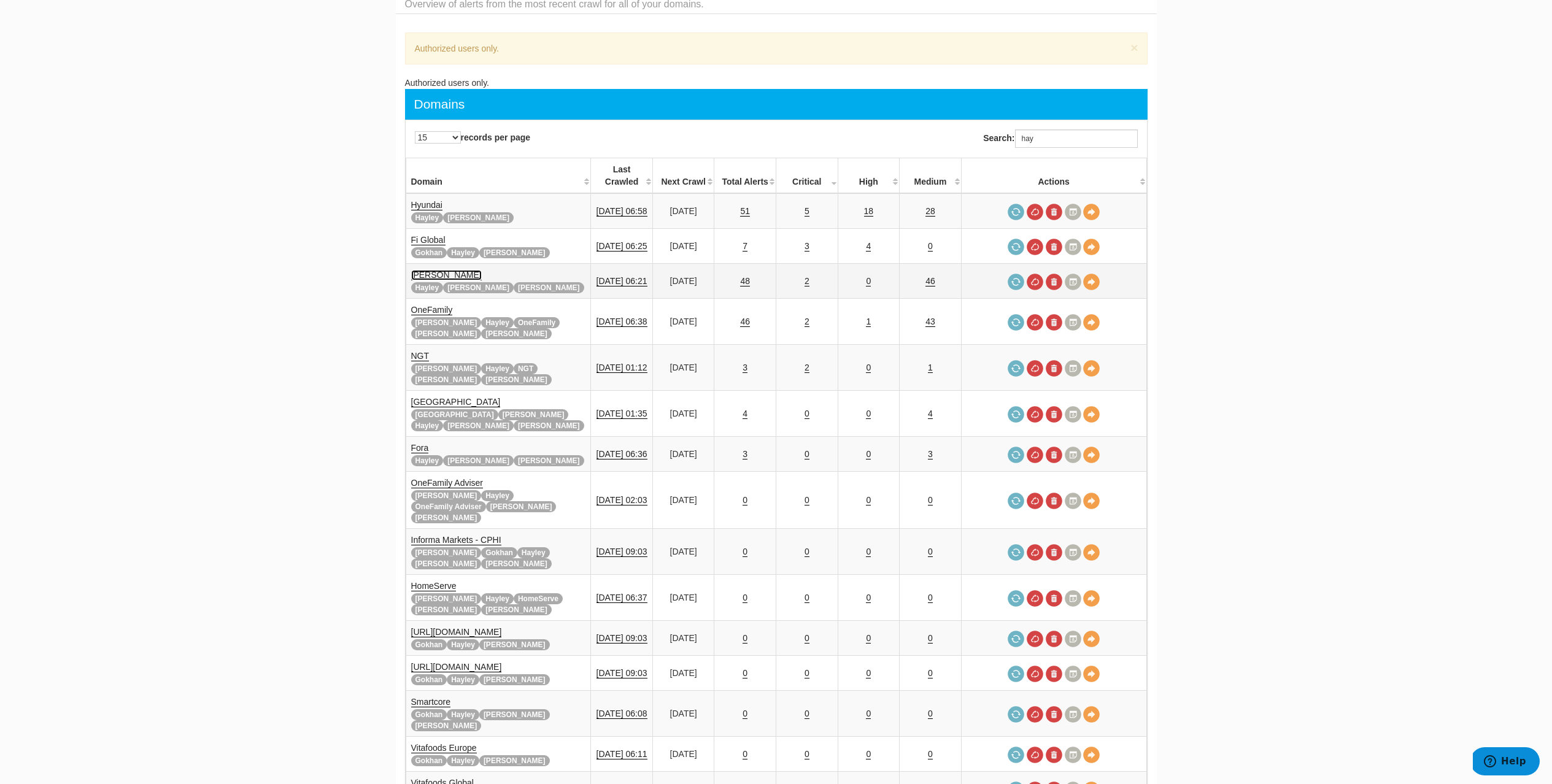
click at [448, 270] on link "[PERSON_NAME]" at bounding box center [446, 275] width 70 height 10
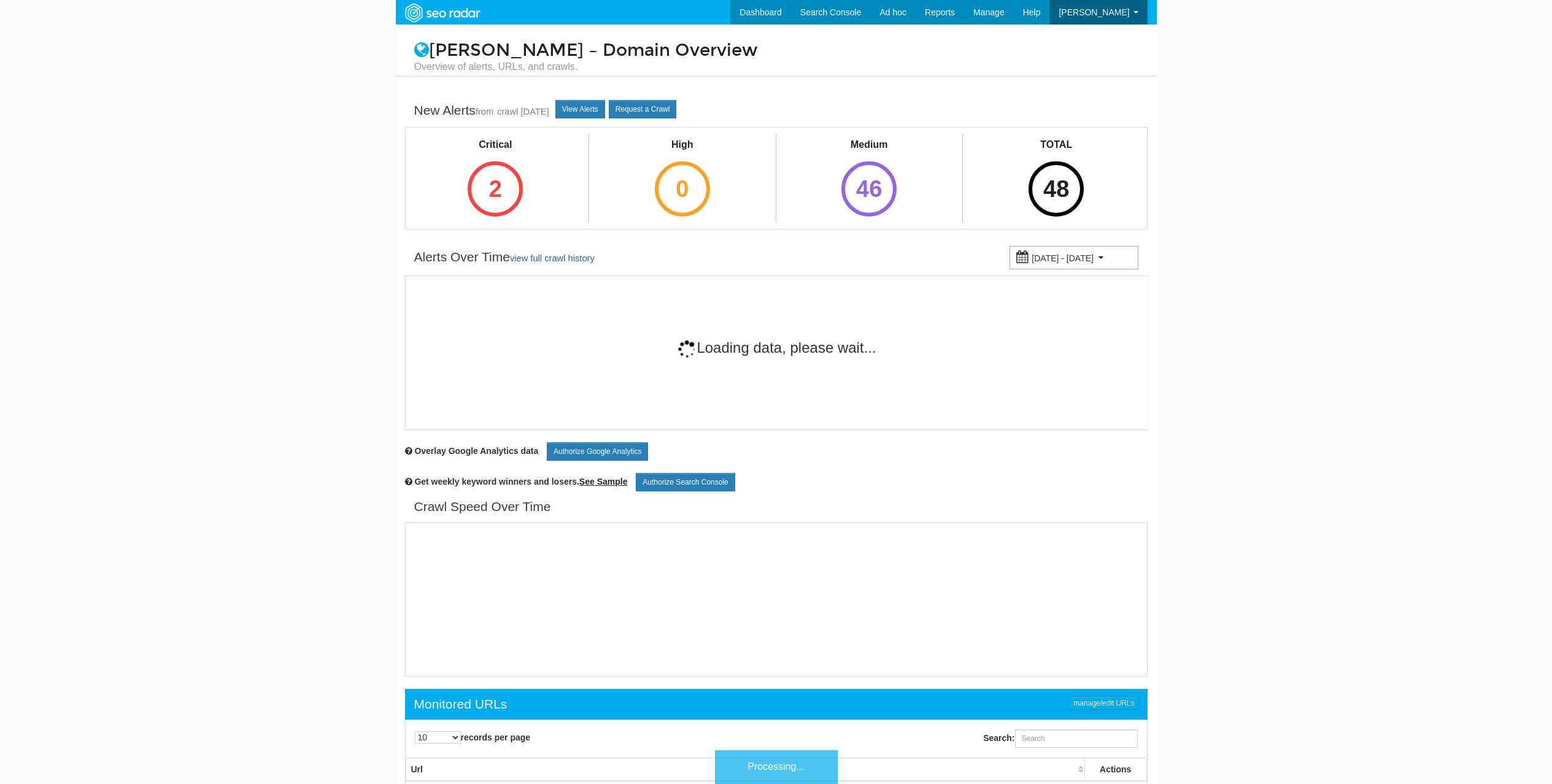
scroll to position [49, 0]
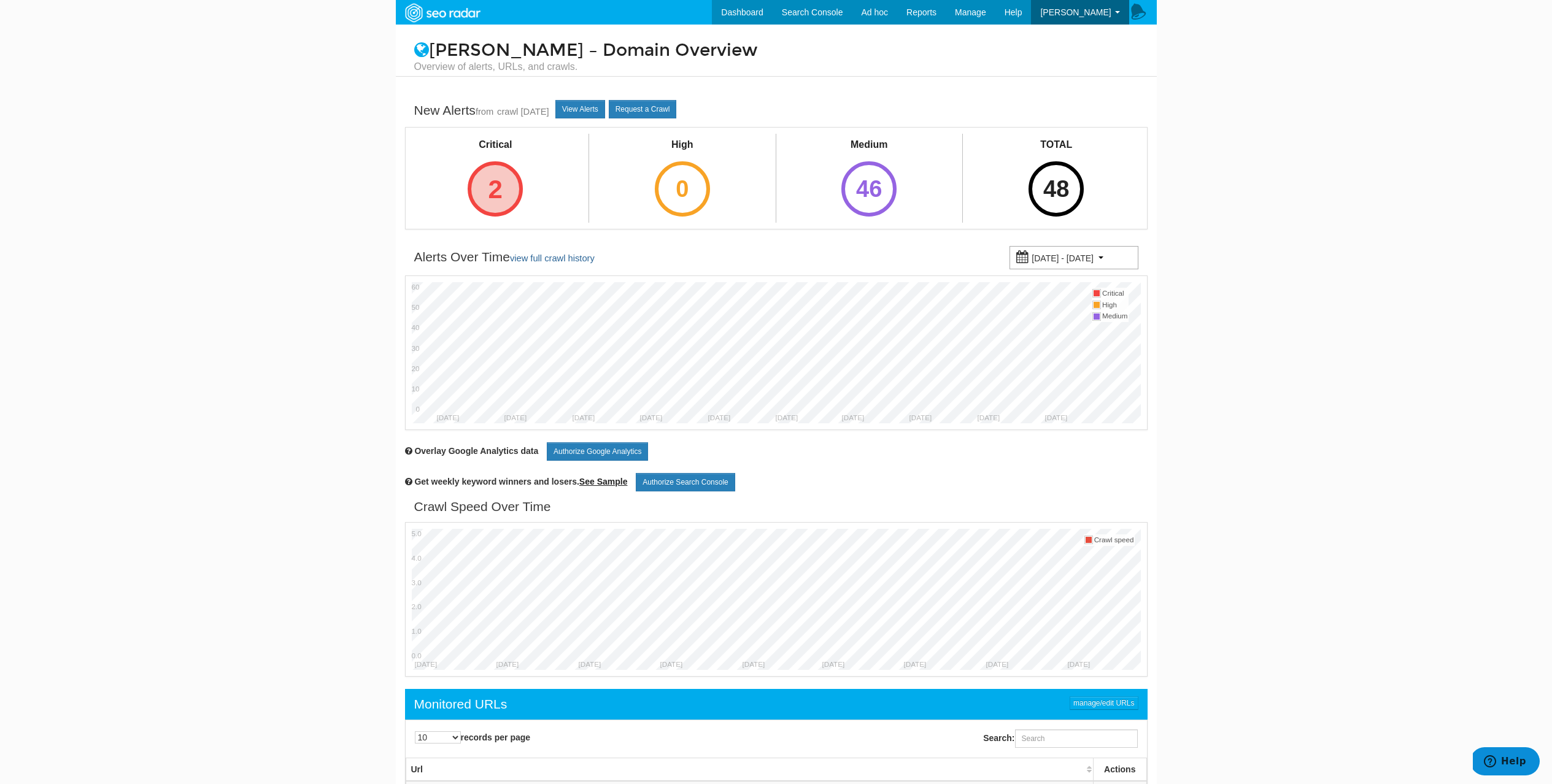
click at [495, 202] on div "2" at bounding box center [495, 189] width 55 height 55
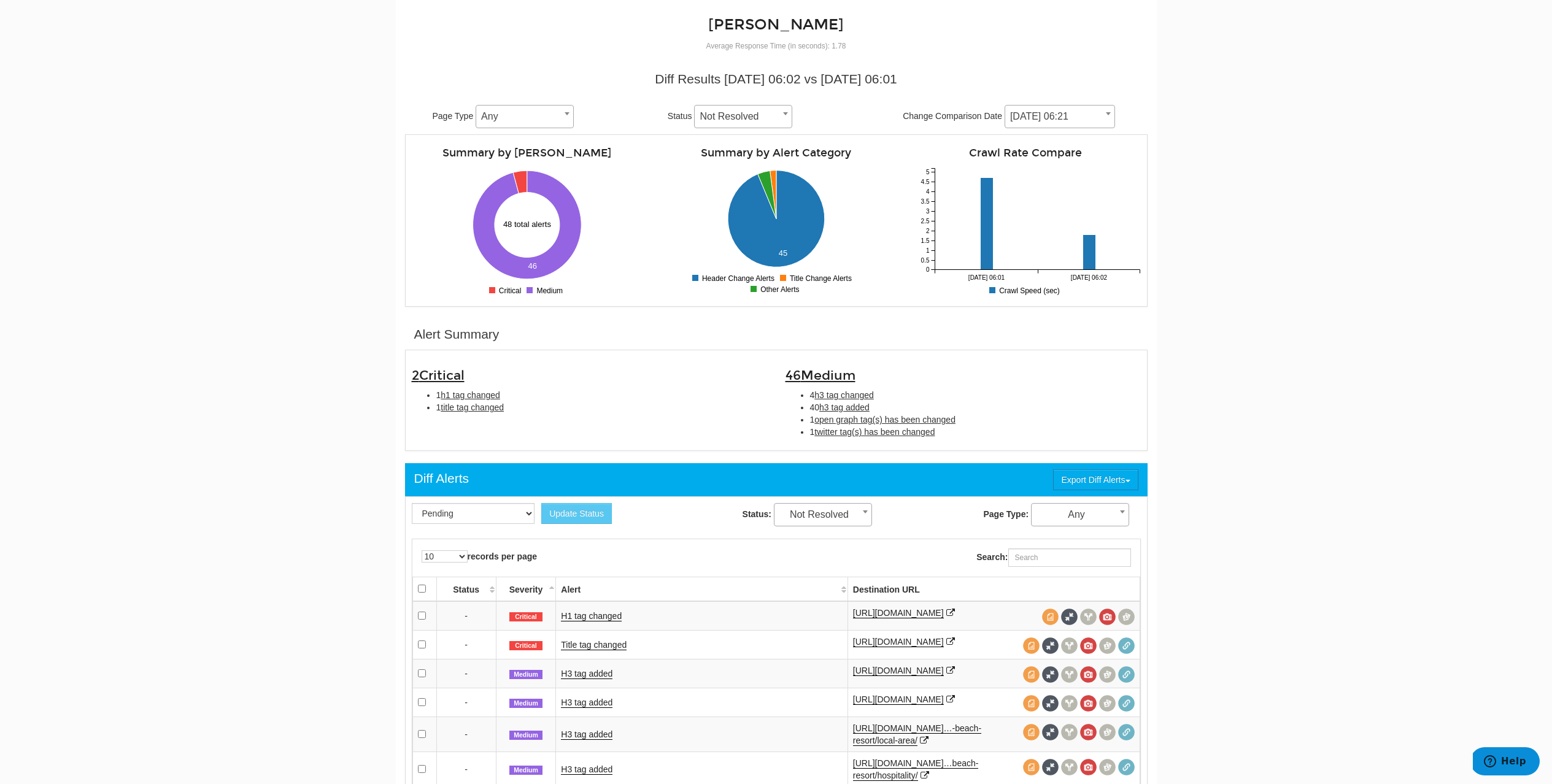
scroll to position [177, 0]
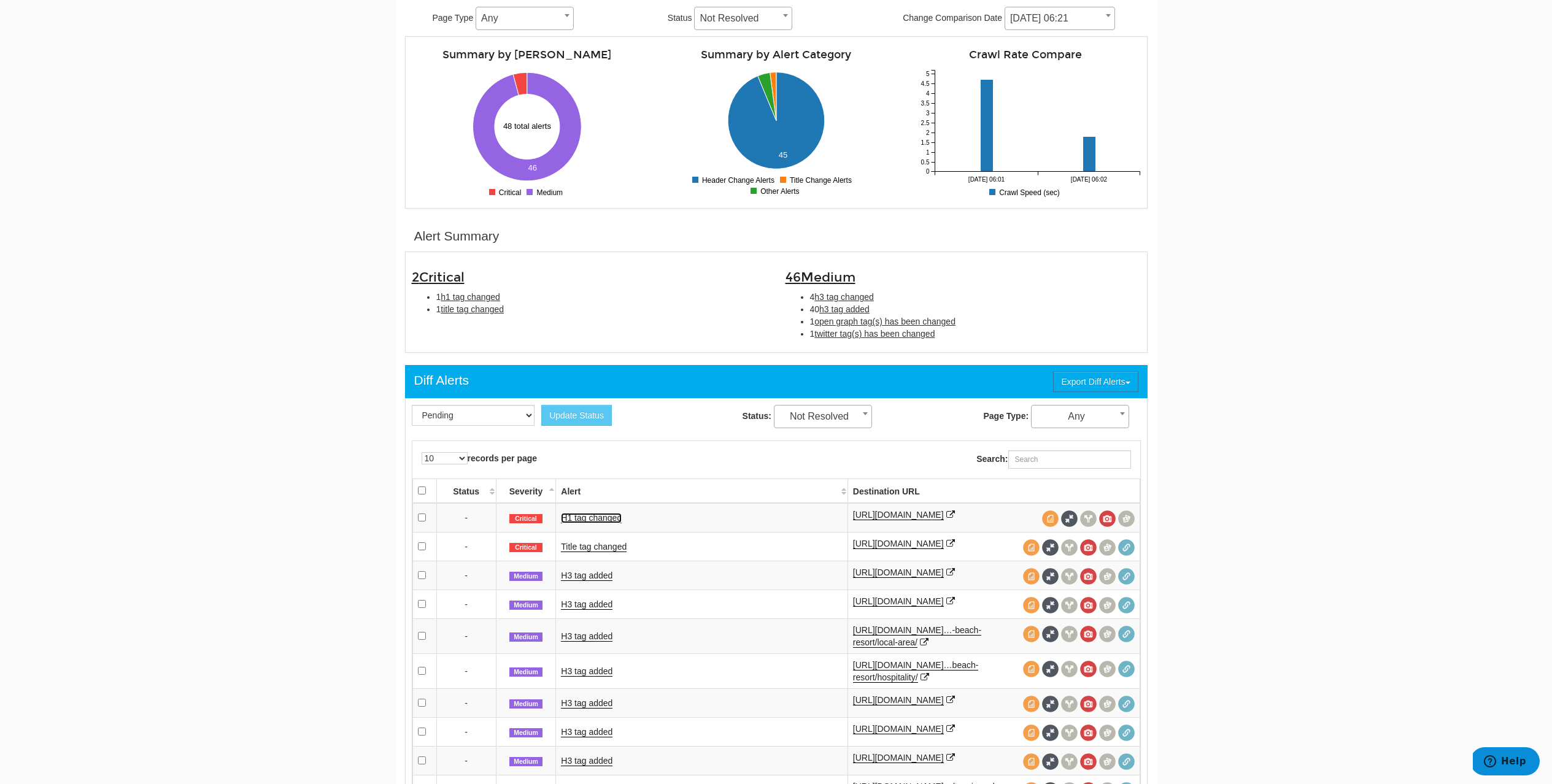
click at [606, 518] on link "H1 tag changed" at bounding box center [591, 518] width 61 height 10
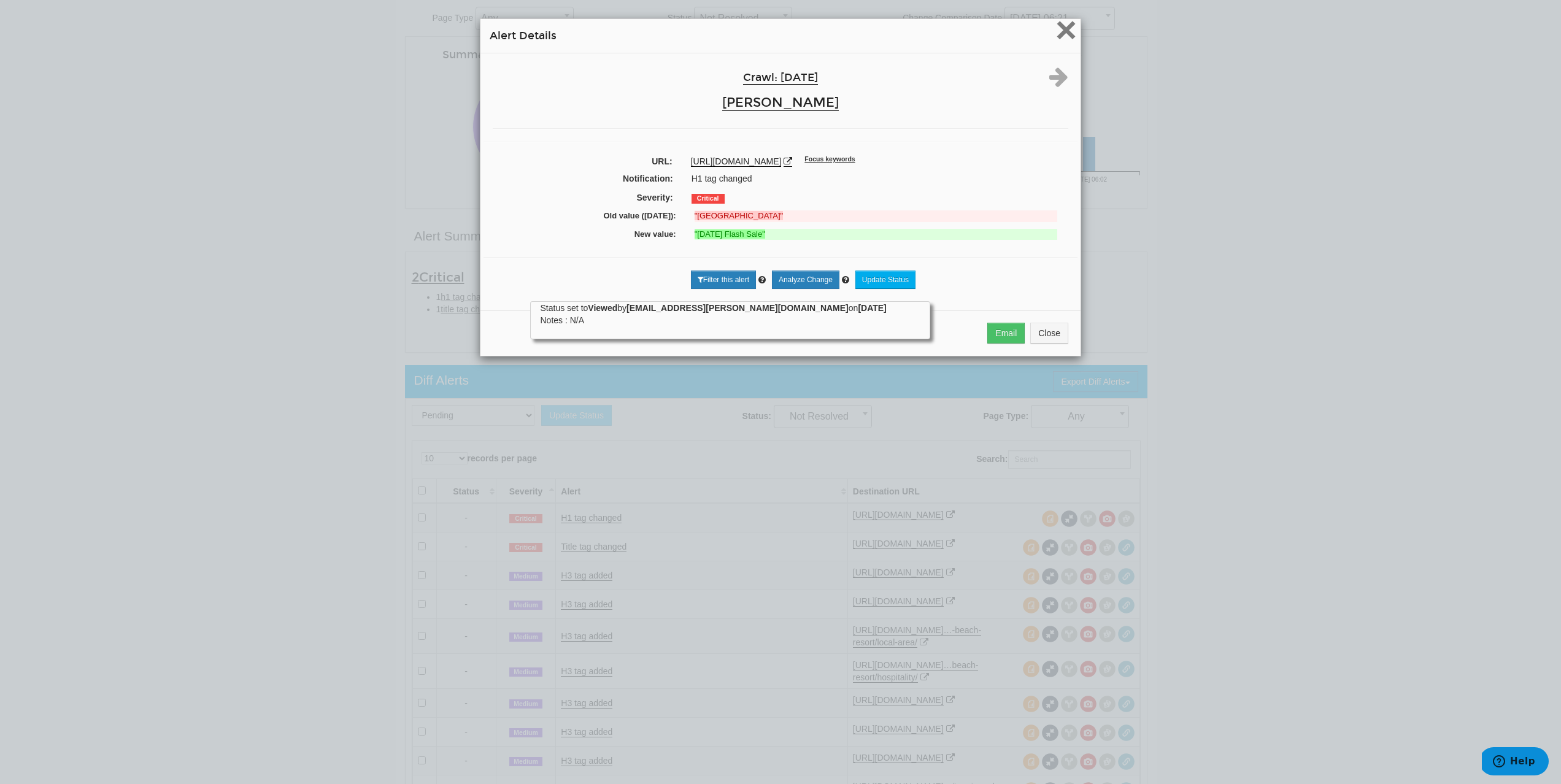
click at [1057, 39] on span "×" at bounding box center [1066, 29] width 22 height 41
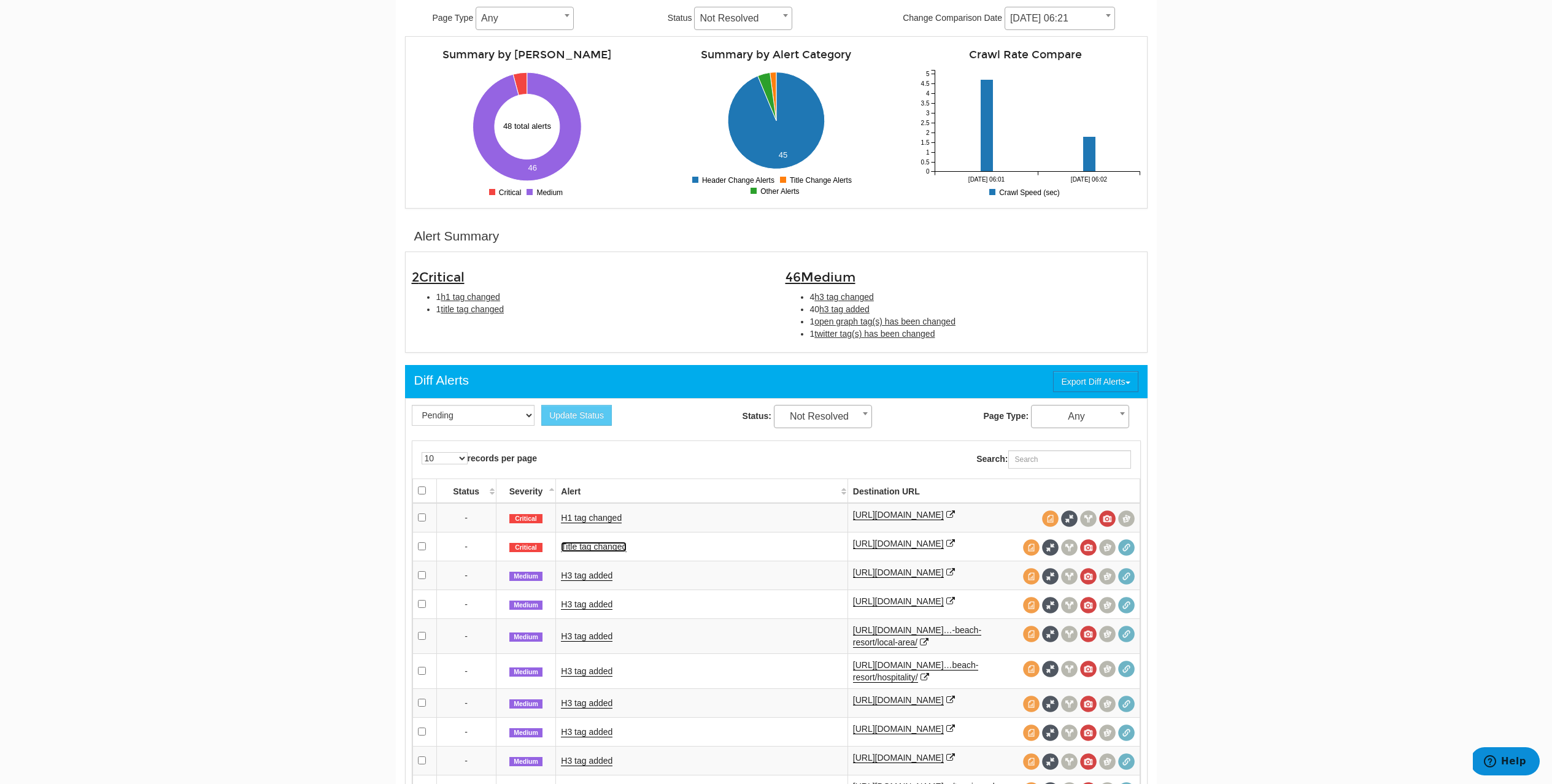
click at [573, 553] on link "Title tag changed" at bounding box center [593, 547] width 66 height 10
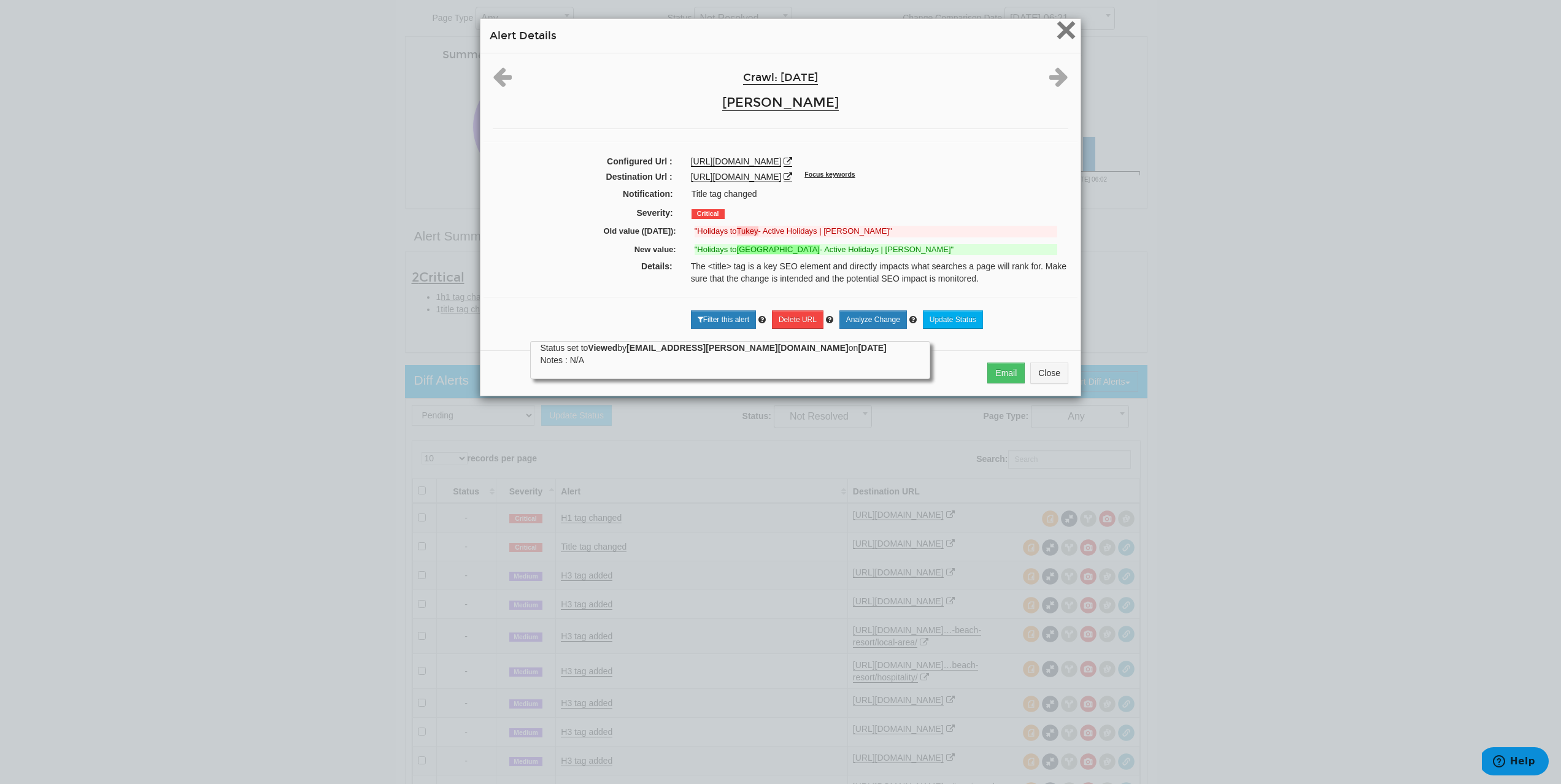
click at [1056, 41] on span "×" at bounding box center [1066, 29] width 22 height 41
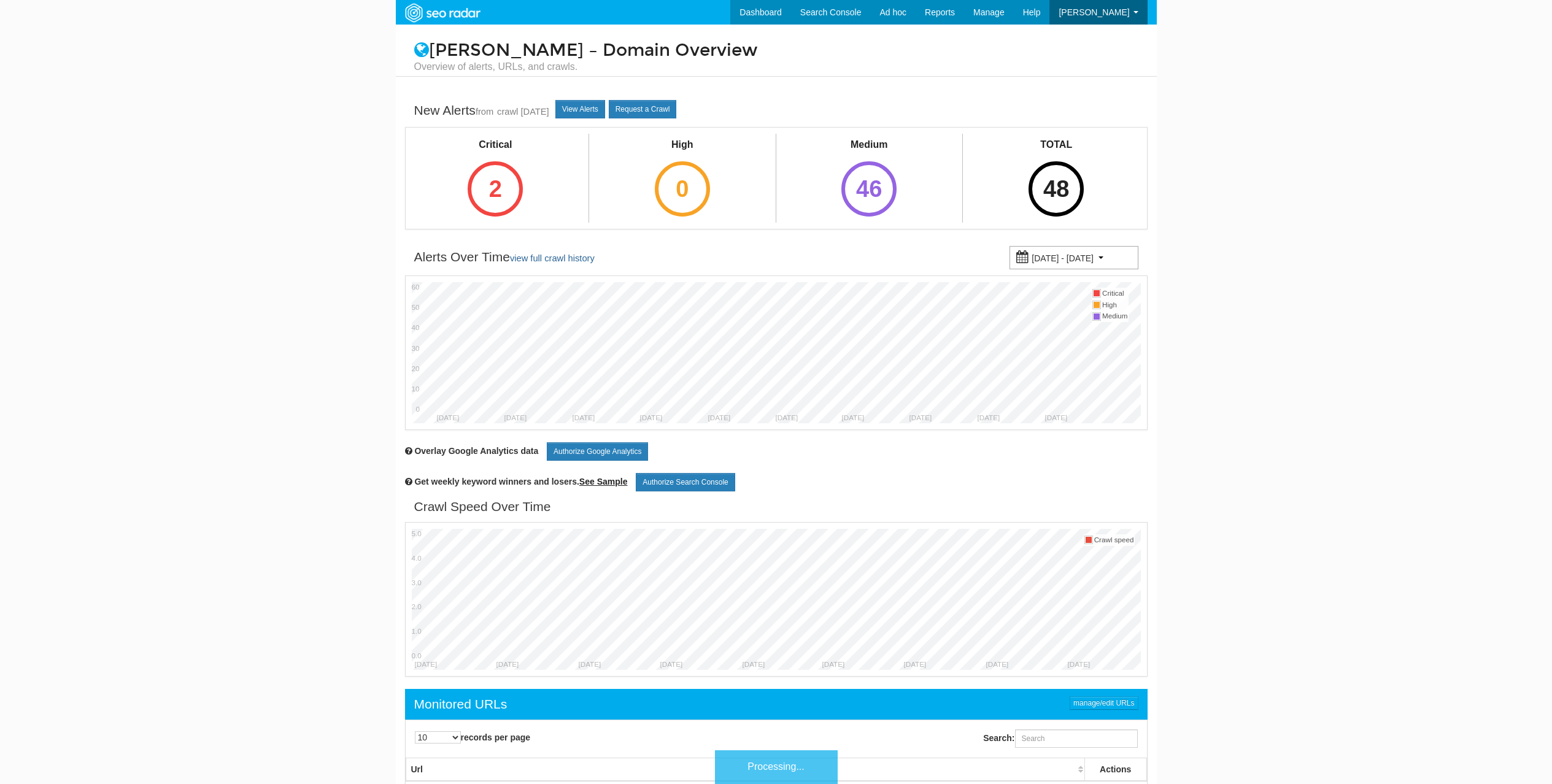
scroll to position [49, 0]
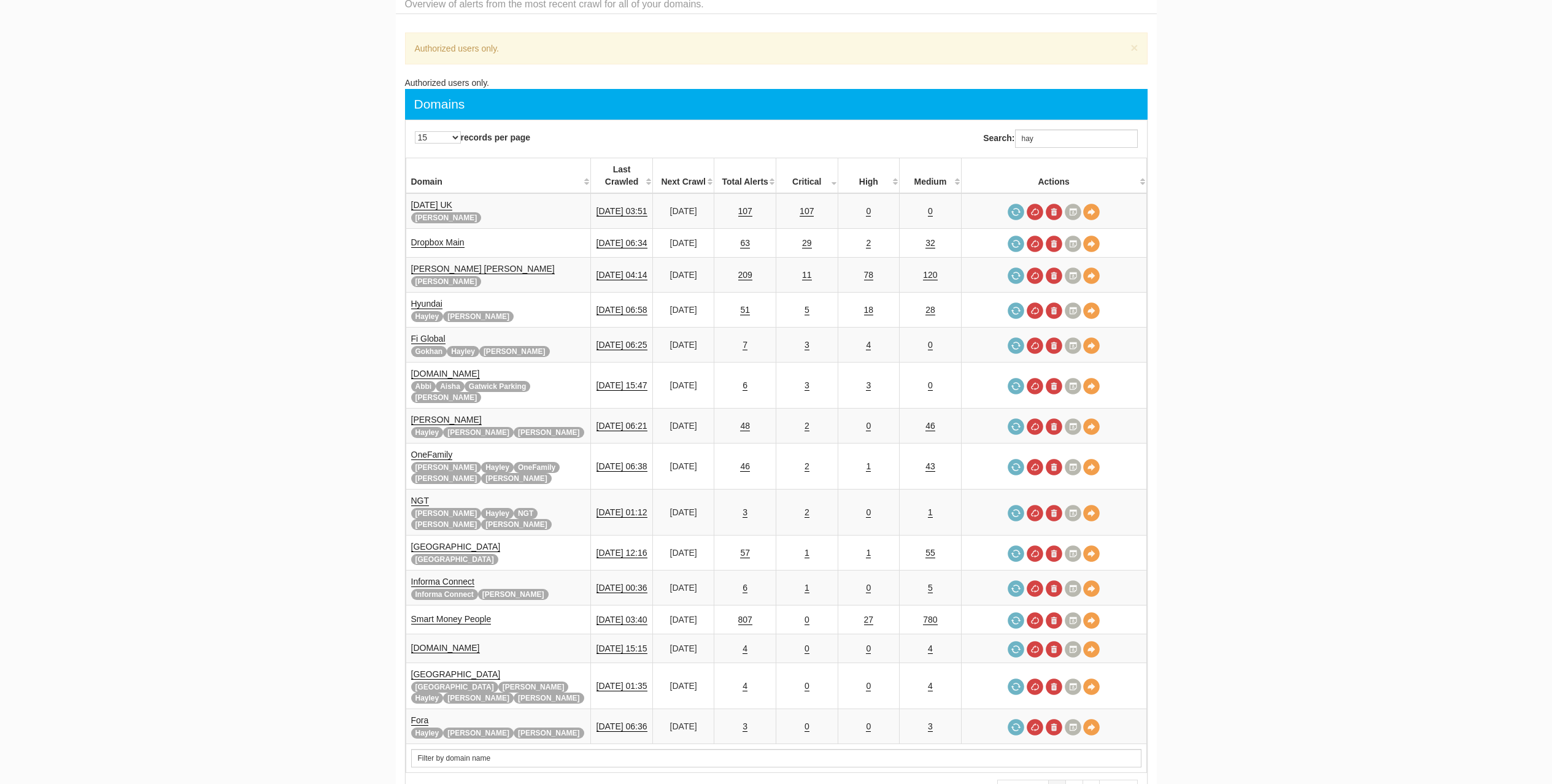
scroll to position [49, 0]
click at [1060, 138] on input "hay" at bounding box center [1076, 139] width 123 height 18
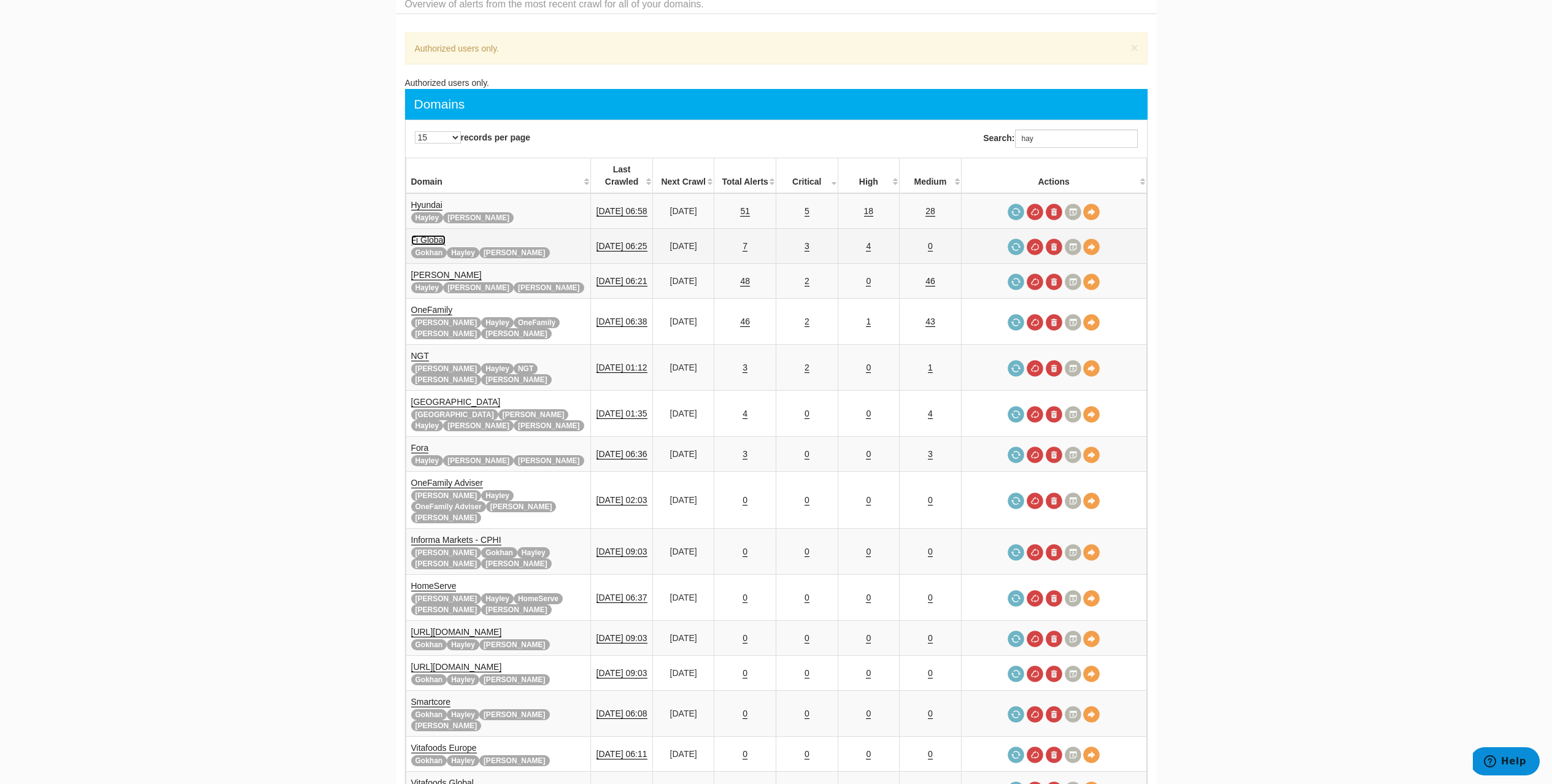
click at [437, 235] on link "Fi Global" at bounding box center [428, 239] width 34 height 10
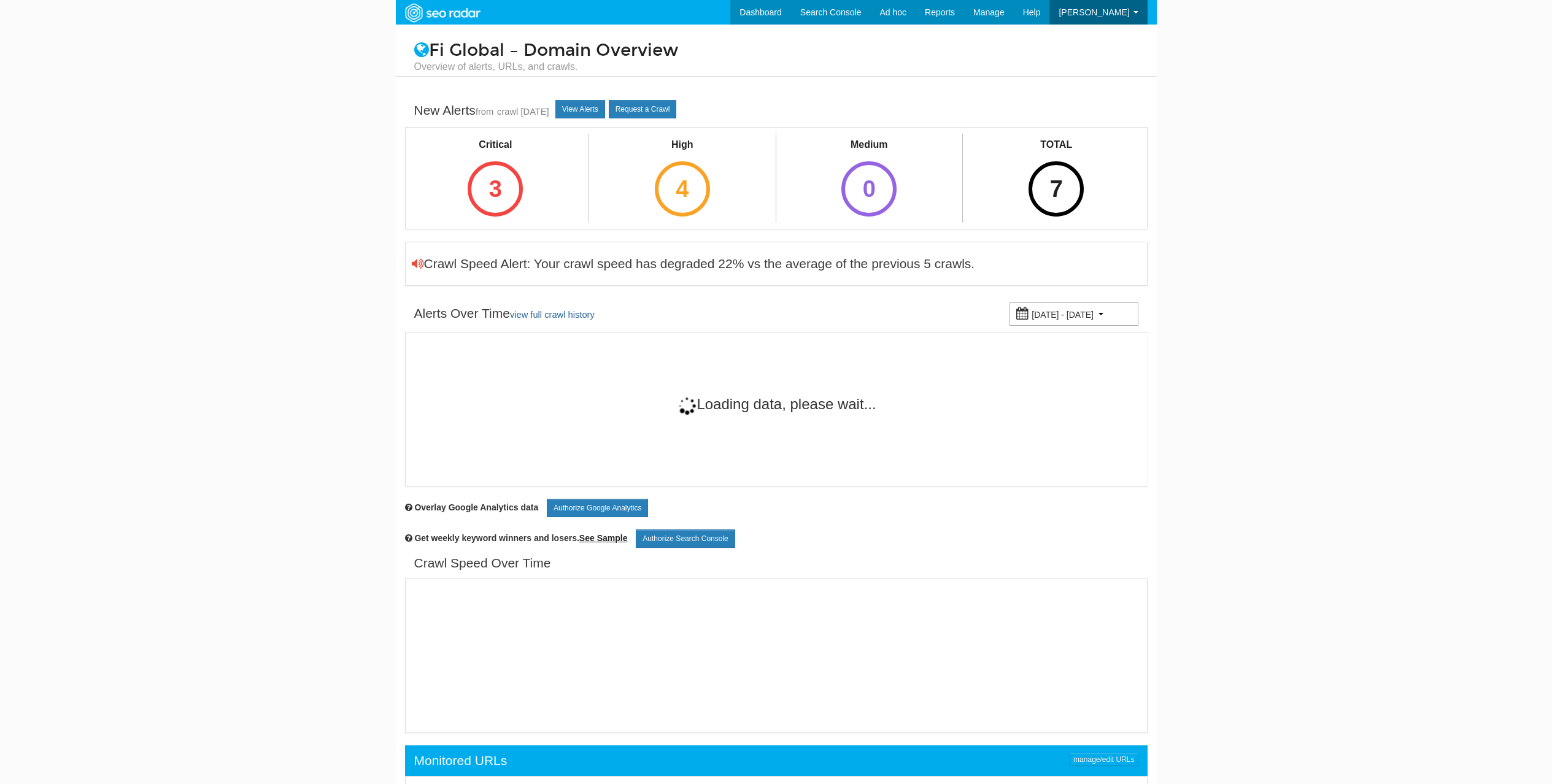
scroll to position [49, 0]
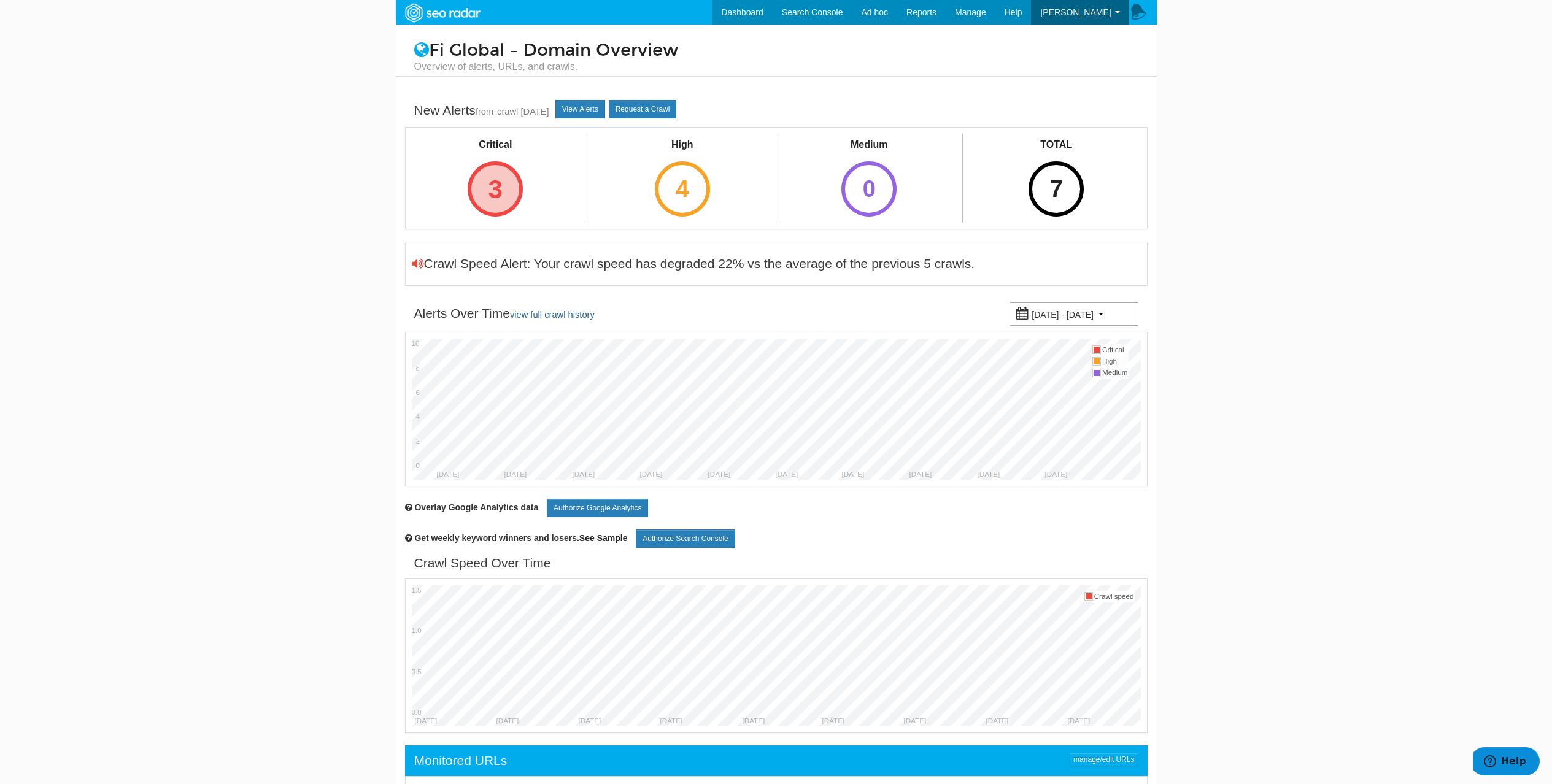
click at [491, 185] on div "3" at bounding box center [495, 189] width 55 height 55
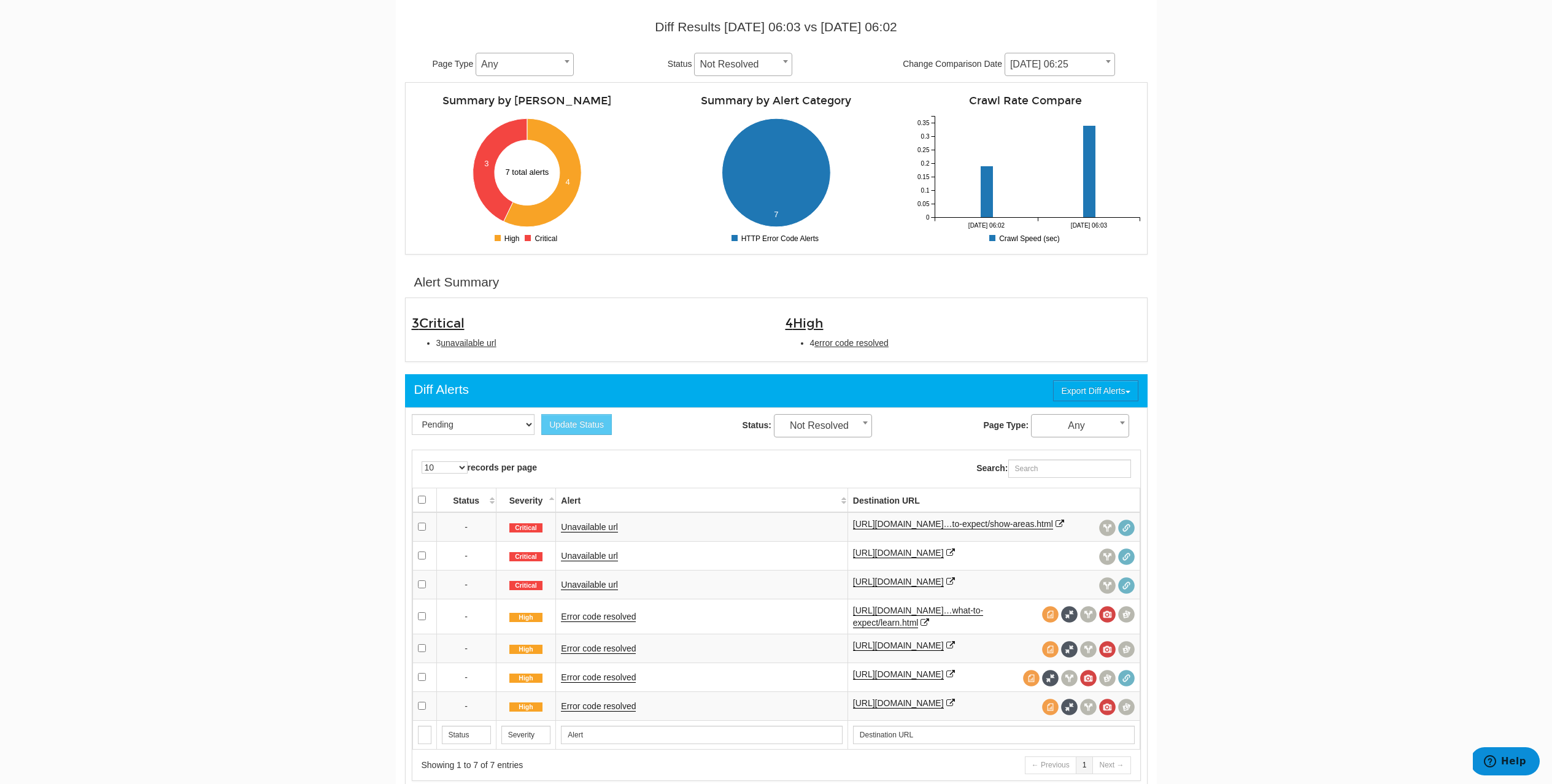
scroll to position [211, 0]
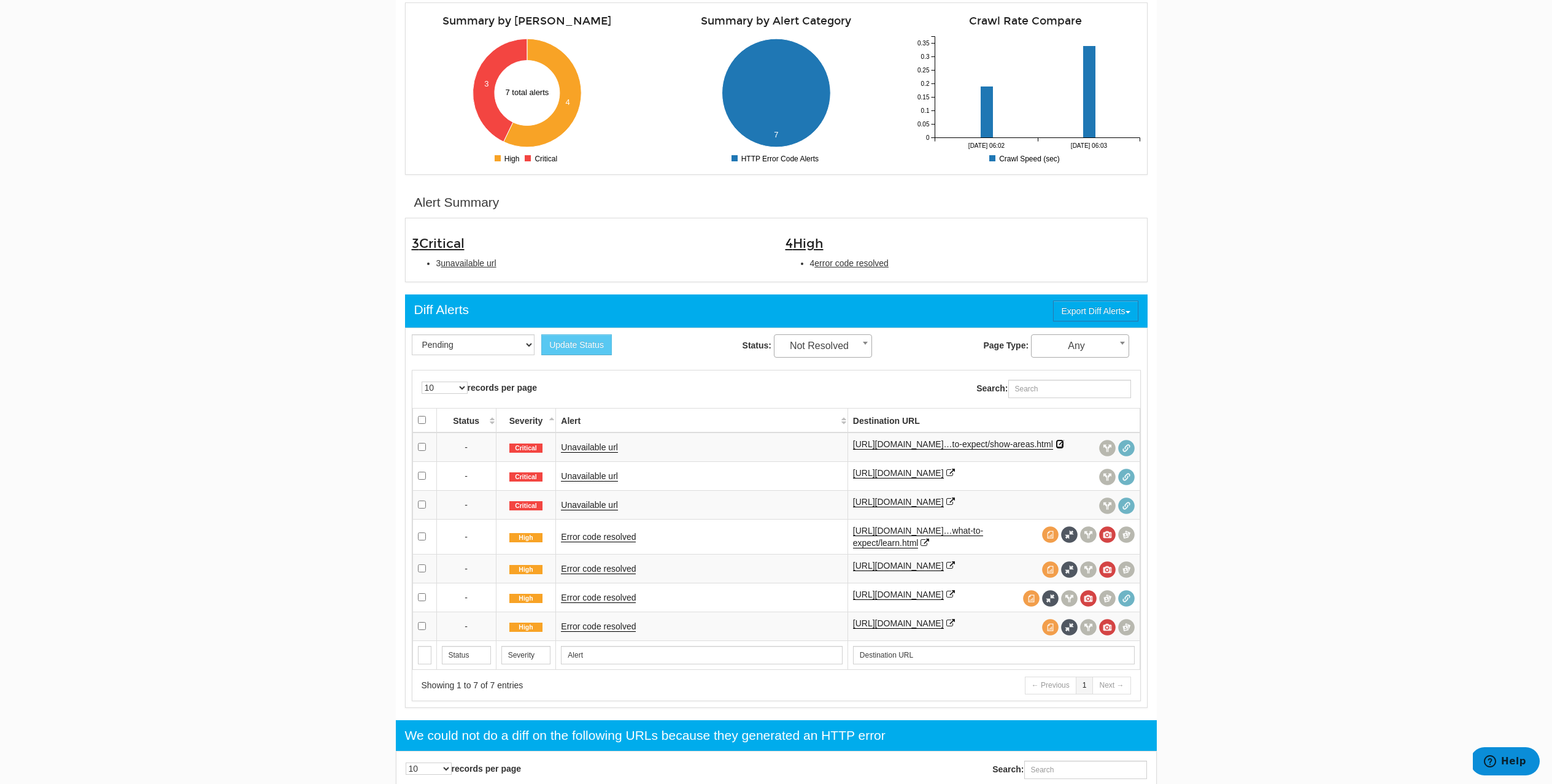
click at [1055, 448] on icon at bounding box center [1059, 444] width 9 height 9
click at [947, 477] on icon at bounding box center [951, 472] width 9 height 9
click at [955, 506] on icon at bounding box center [951, 501] width 9 height 9
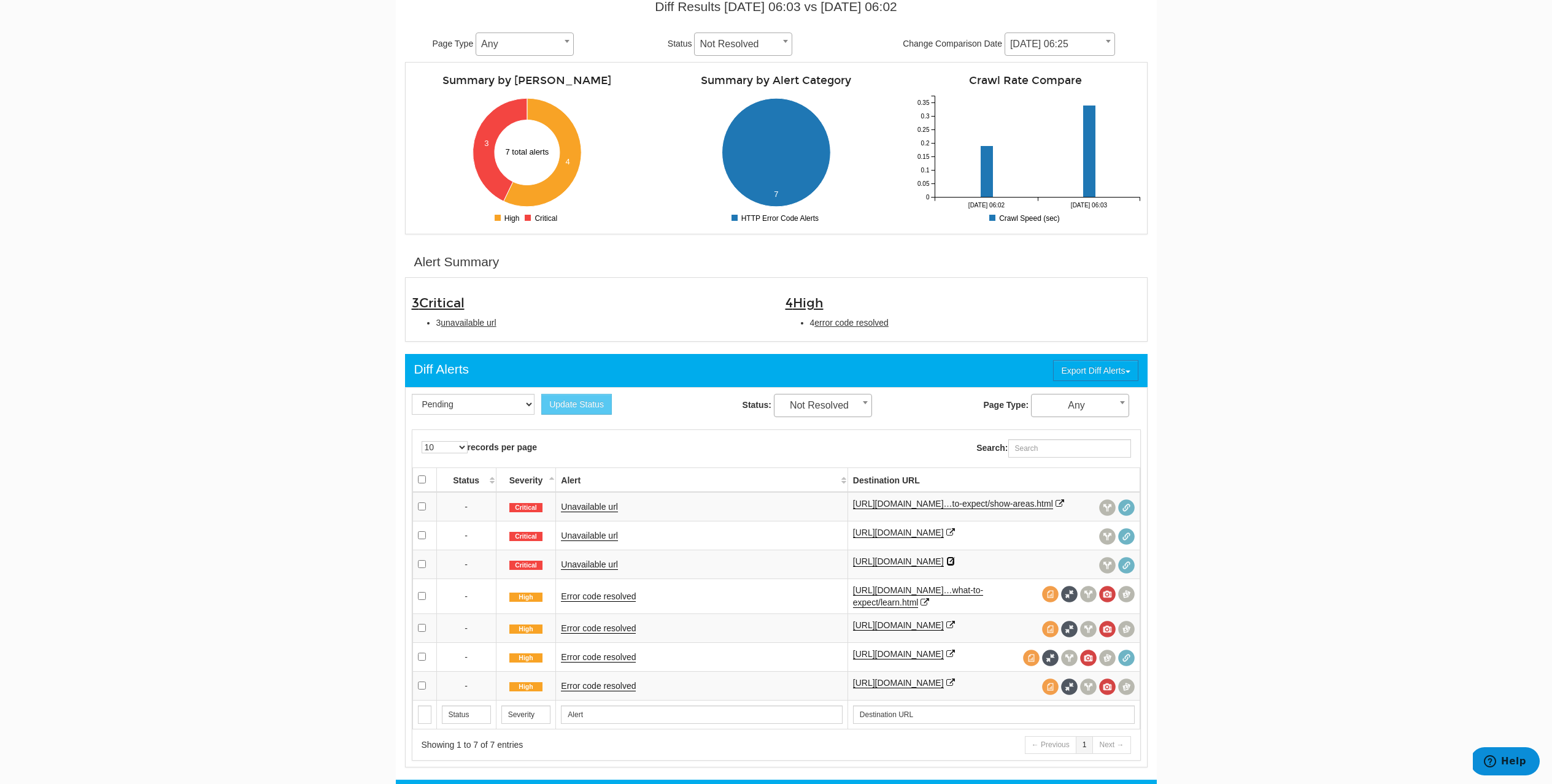
scroll to position [117, 0]
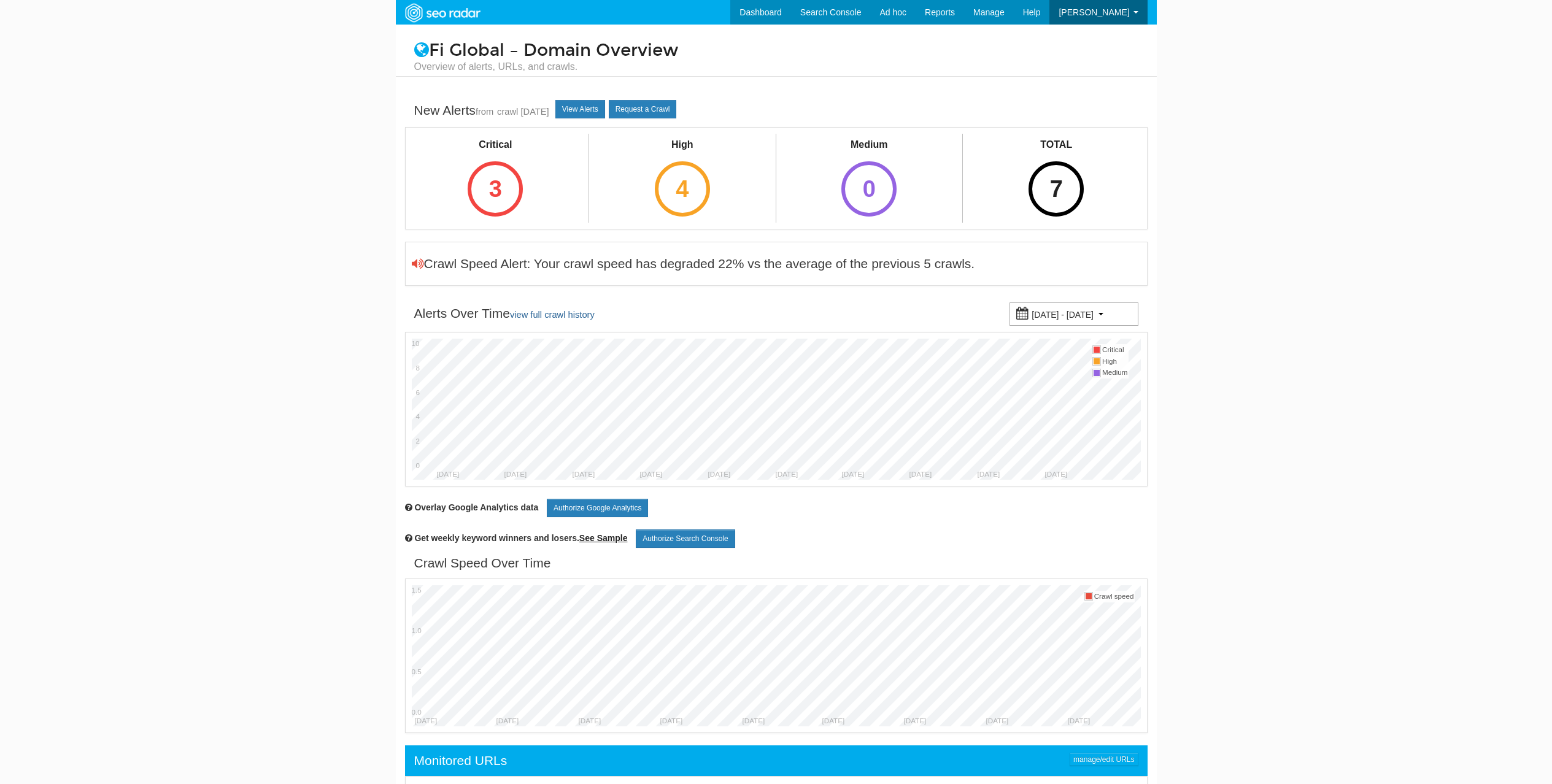
scroll to position [49, 0]
click at [517, 197] on div "3" at bounding box center [495, 189] width 55 height 55
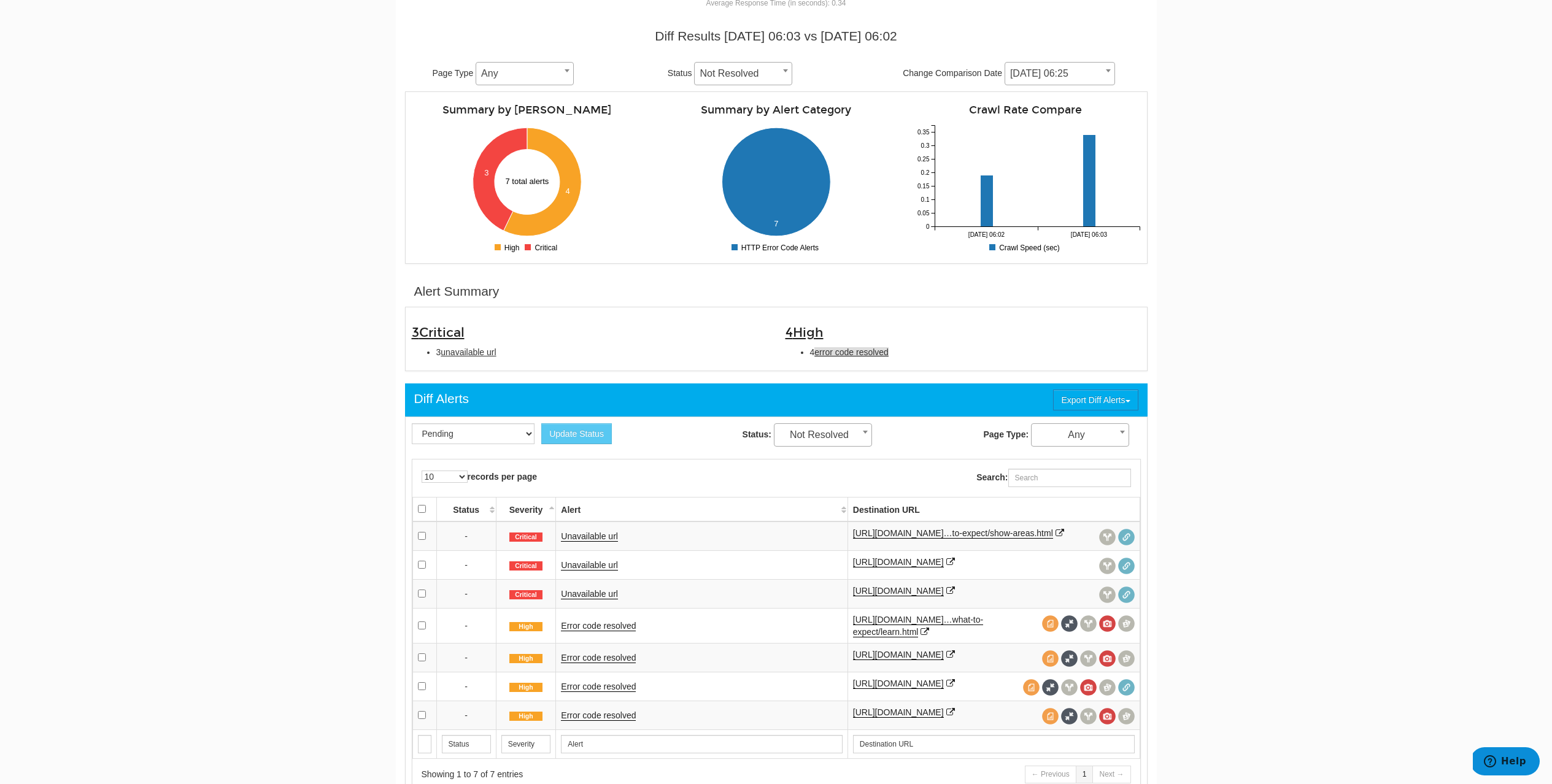
scroll to position [125, 0]
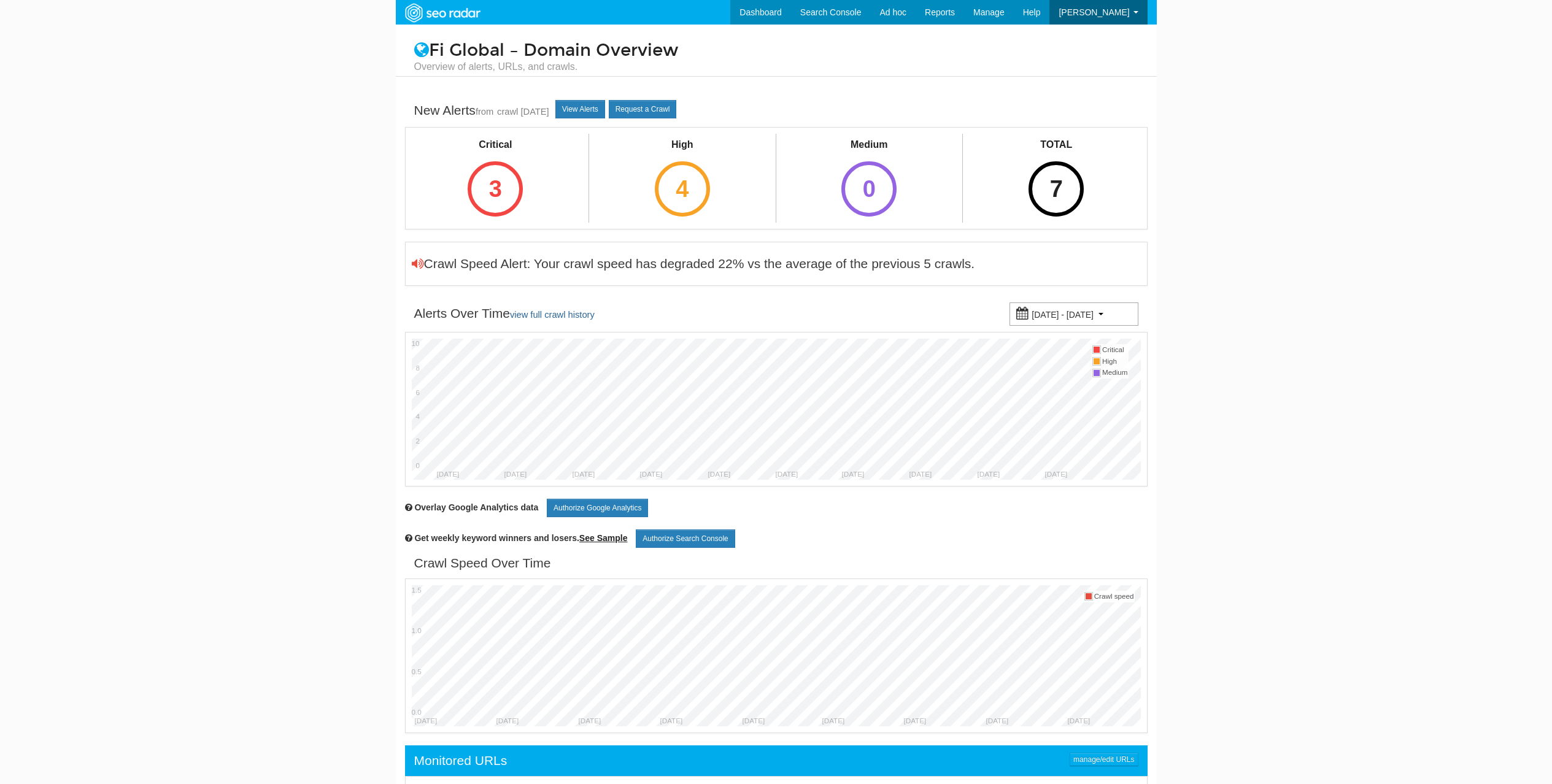
scroll to position [49, 0]
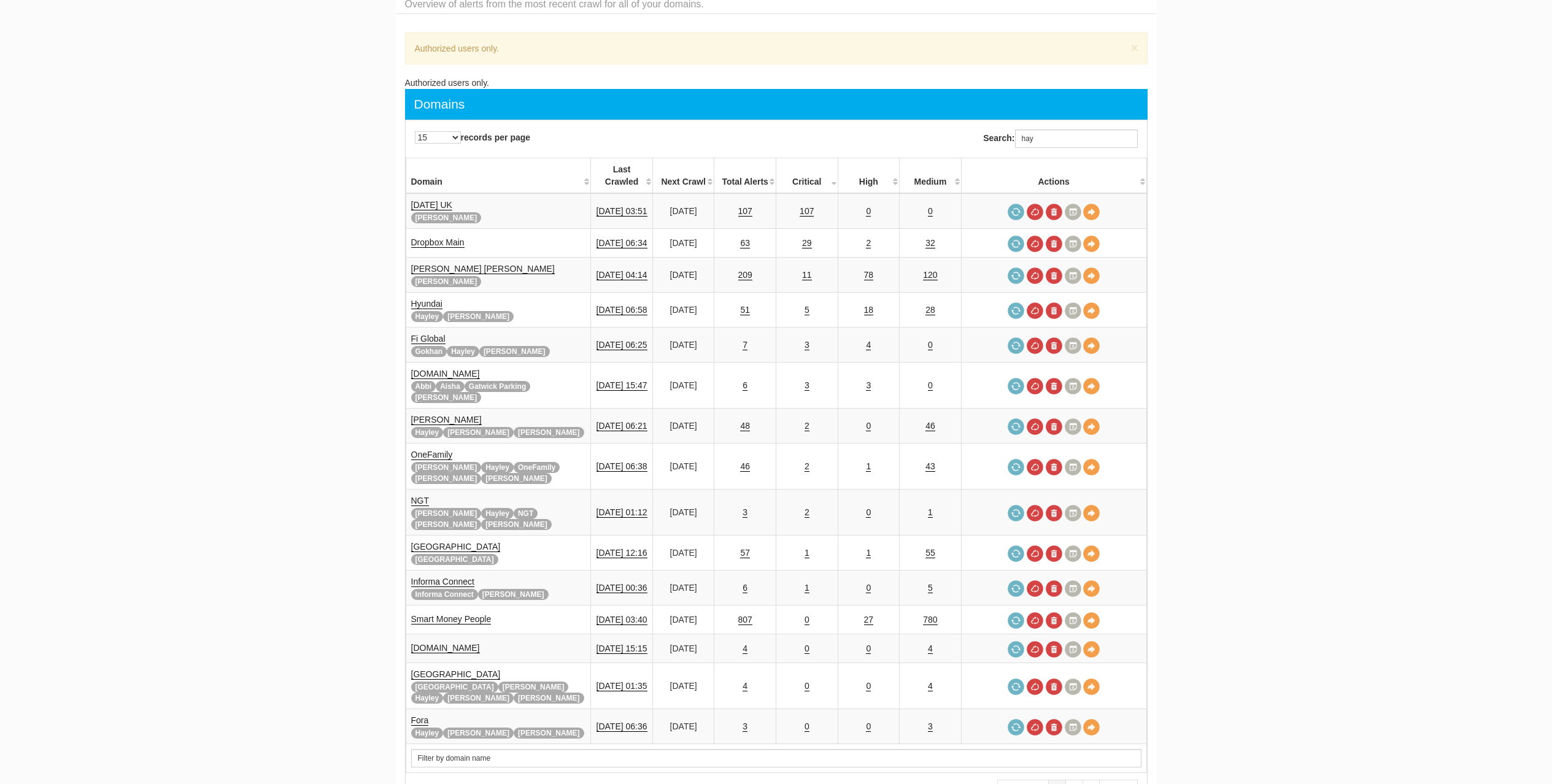
scroll to position [49, 0]
click at [1059, 140] on input "hay" at bounding box center [1076, 139] width 123 height 18
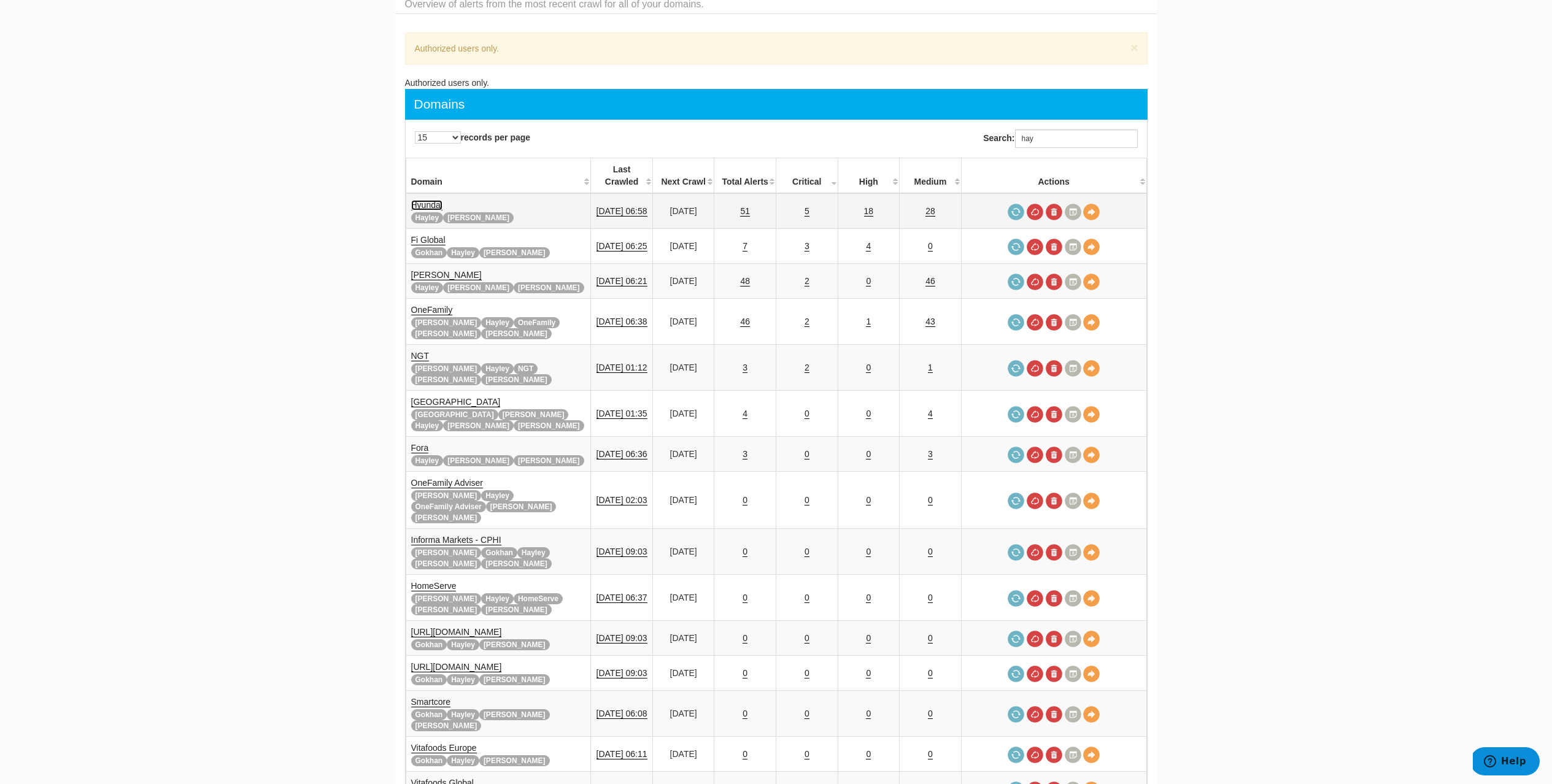
click at [424, 200] on link "Hyundai" at bounding box center [426, 205] width 31 height 10
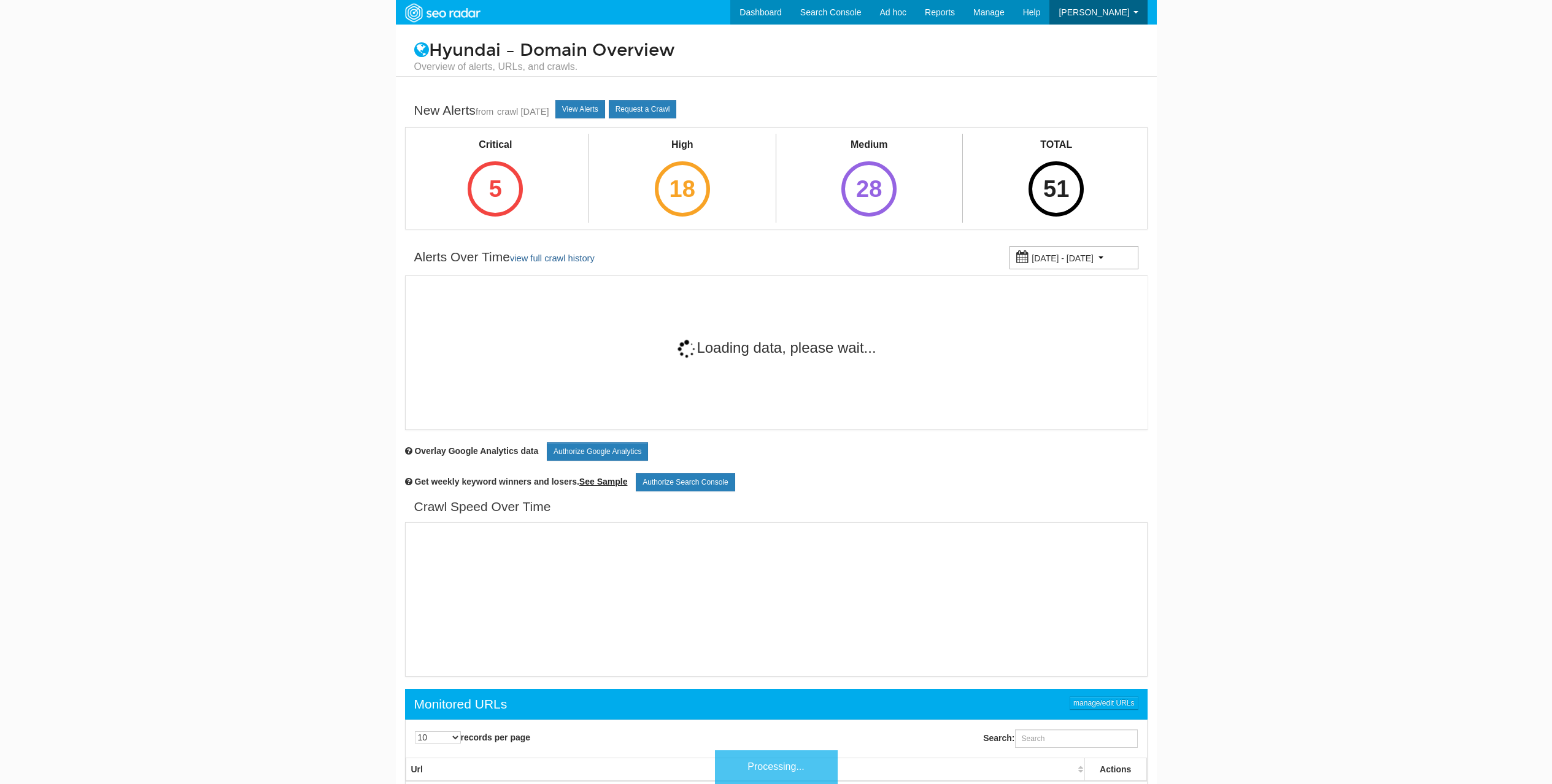
scroll to position [49, 0]
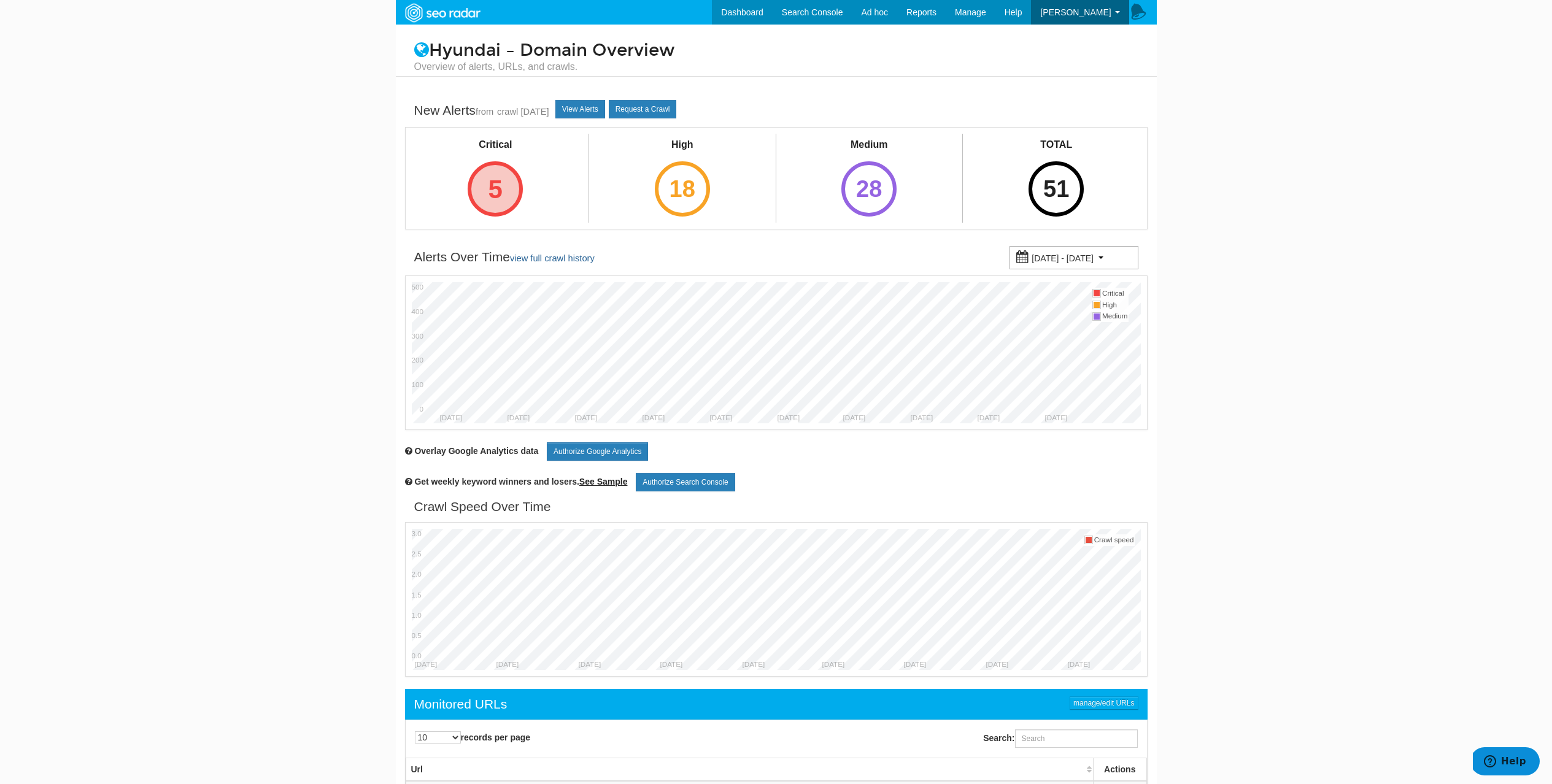
click at [503, 187] on div "5" at bounding box center [495, 189] width 55 height 55
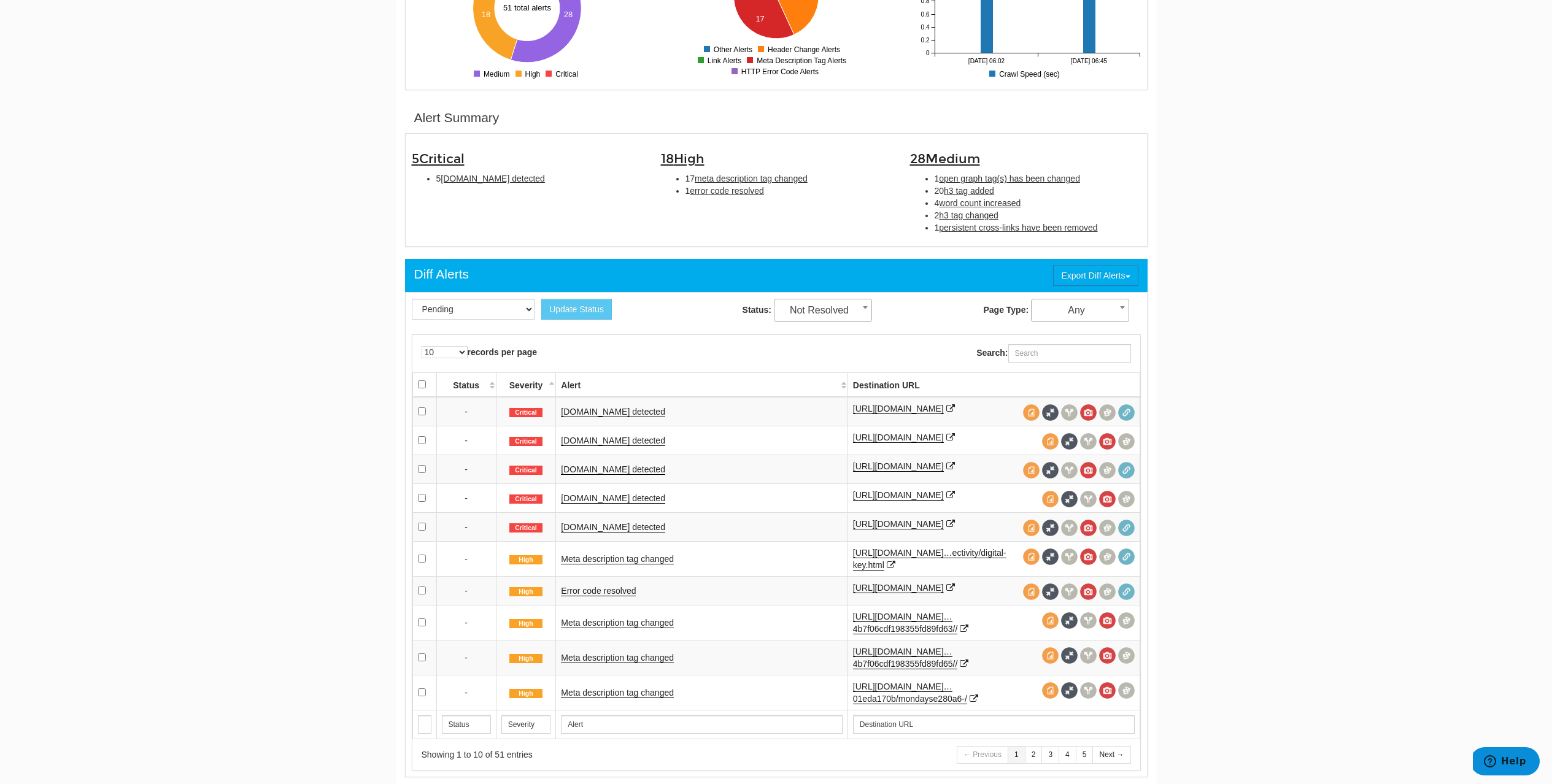
scroll to position [300, 0]
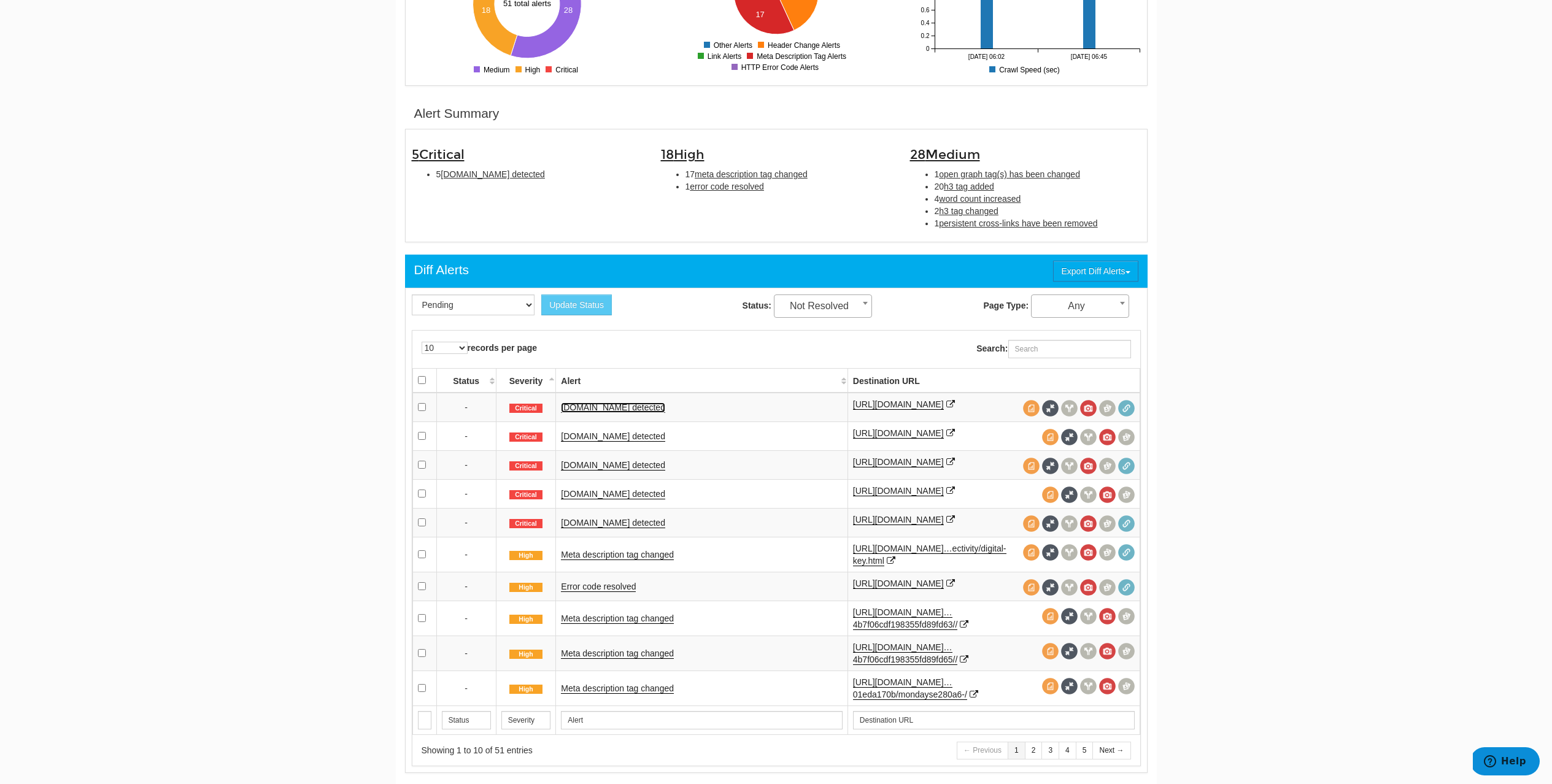
click at [595, 412] on link "Schema.org detected" at bounding box center [613, 408] width 104 height 10
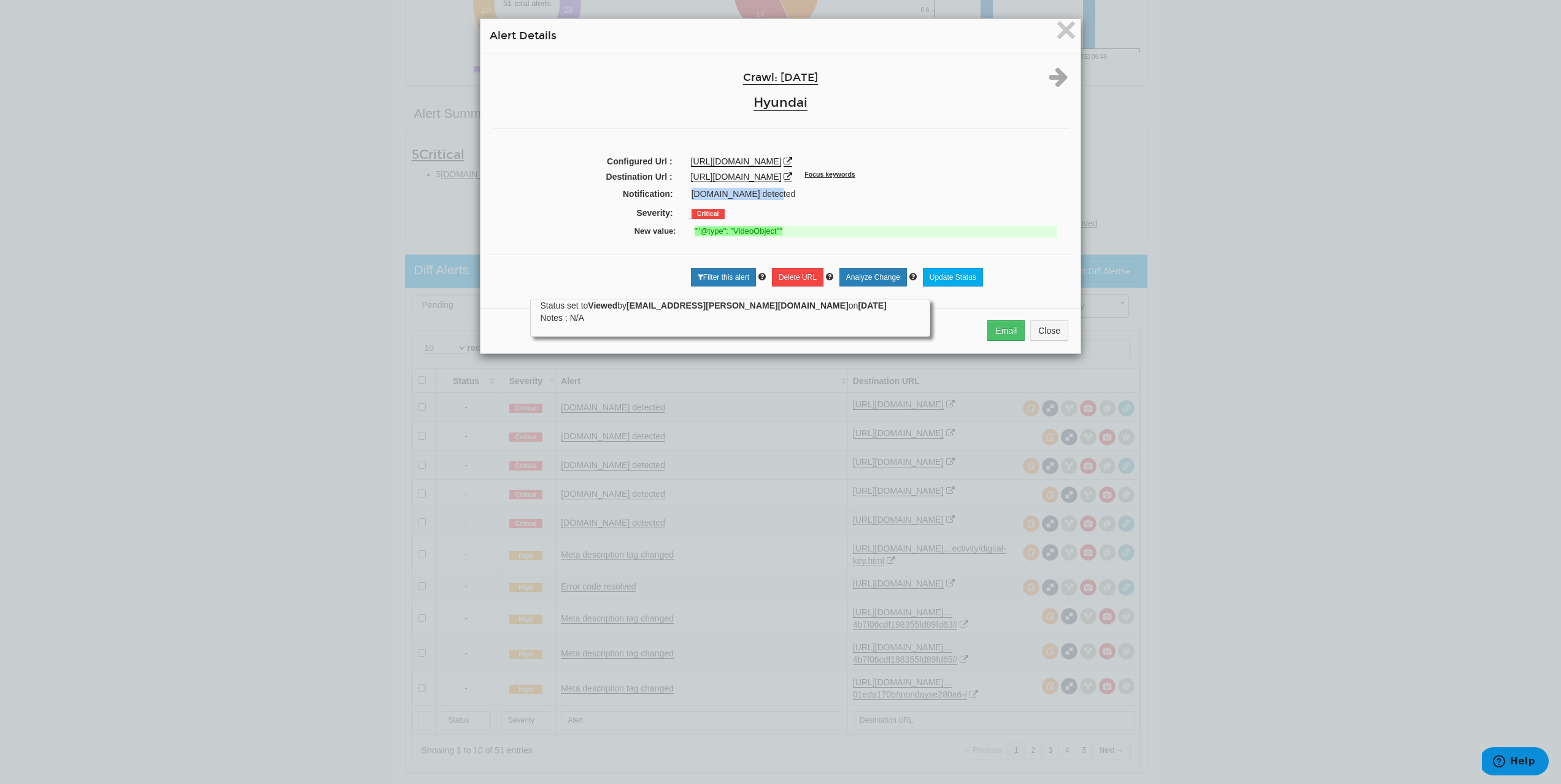
drag, startPoint x: 688, startPoint y: 192, endPoint x: 772, endPoint y: 193, distance: 84.0
click at [772, 193] on div "[DOMAIN_NAME] detected" at bounding box center [879, 193] width 393 height 12
copy div "Schema.org detected"
drag, startPoint x: 681, startPoint y: 178, endPoint x: 911, endPoint y: 177, distance: 230.0
click at [911, 177] on div "https://www.hyundai.com/uk/en/models/kona/design.html Focus keywords" at bounding box center [879, 176] width 396 height 12
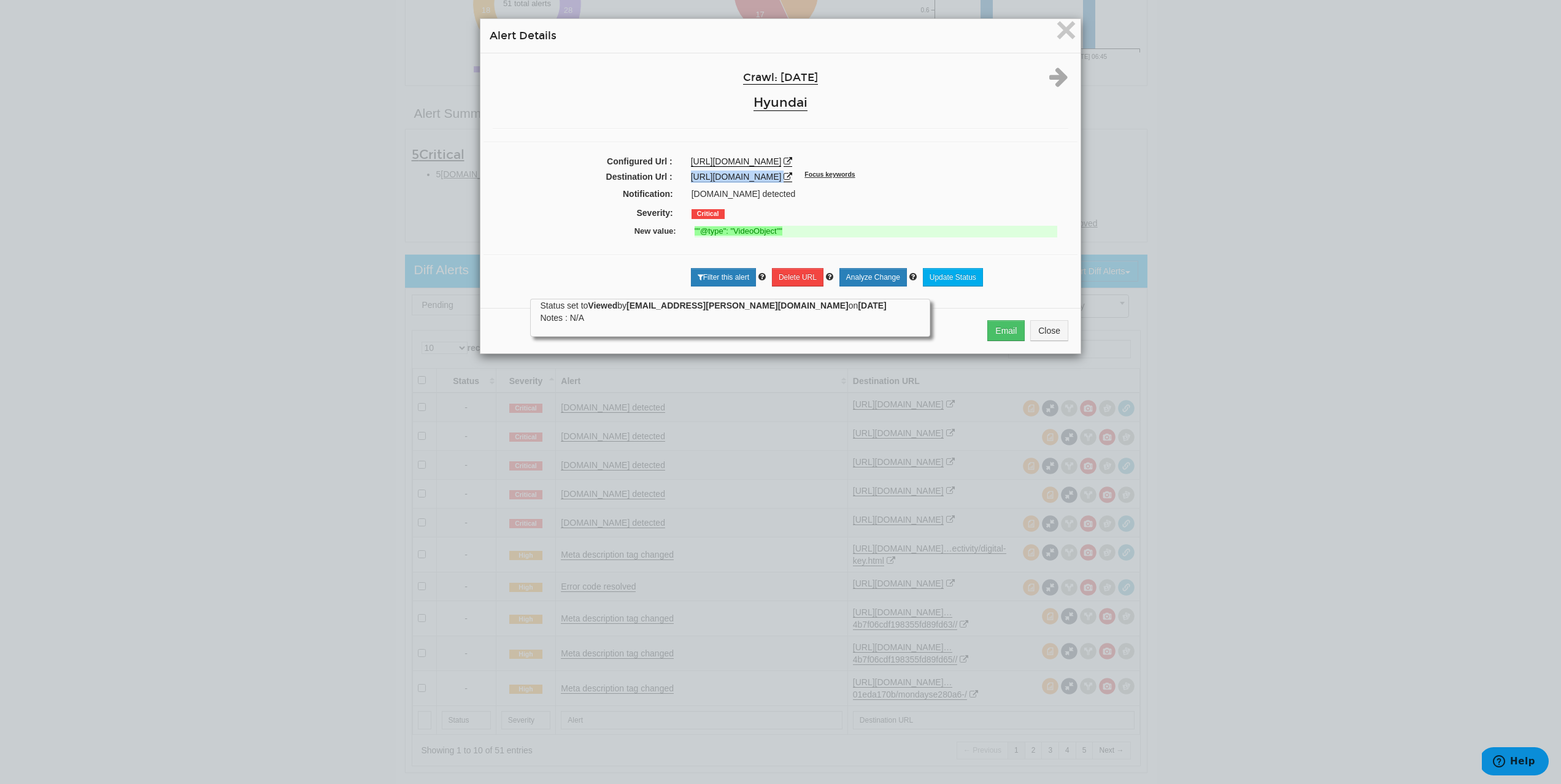
copy div "https://www.hyundai.com/uk/en/models/kona/design.html"
drag, startPoint x: 626, startPoint y: 233, endPoint x: 787, endPoint y: 232, distance: 161.0
click at [787, 232] on div "New value: ""@type": "VideoObject""" at bounding box center [780, 233] width 576 height 18
copy div "New value: ""@type": "VideoObject"""
click at [1056, 42] on span "×" at bounding box center [1066, 29] width 22 height 41
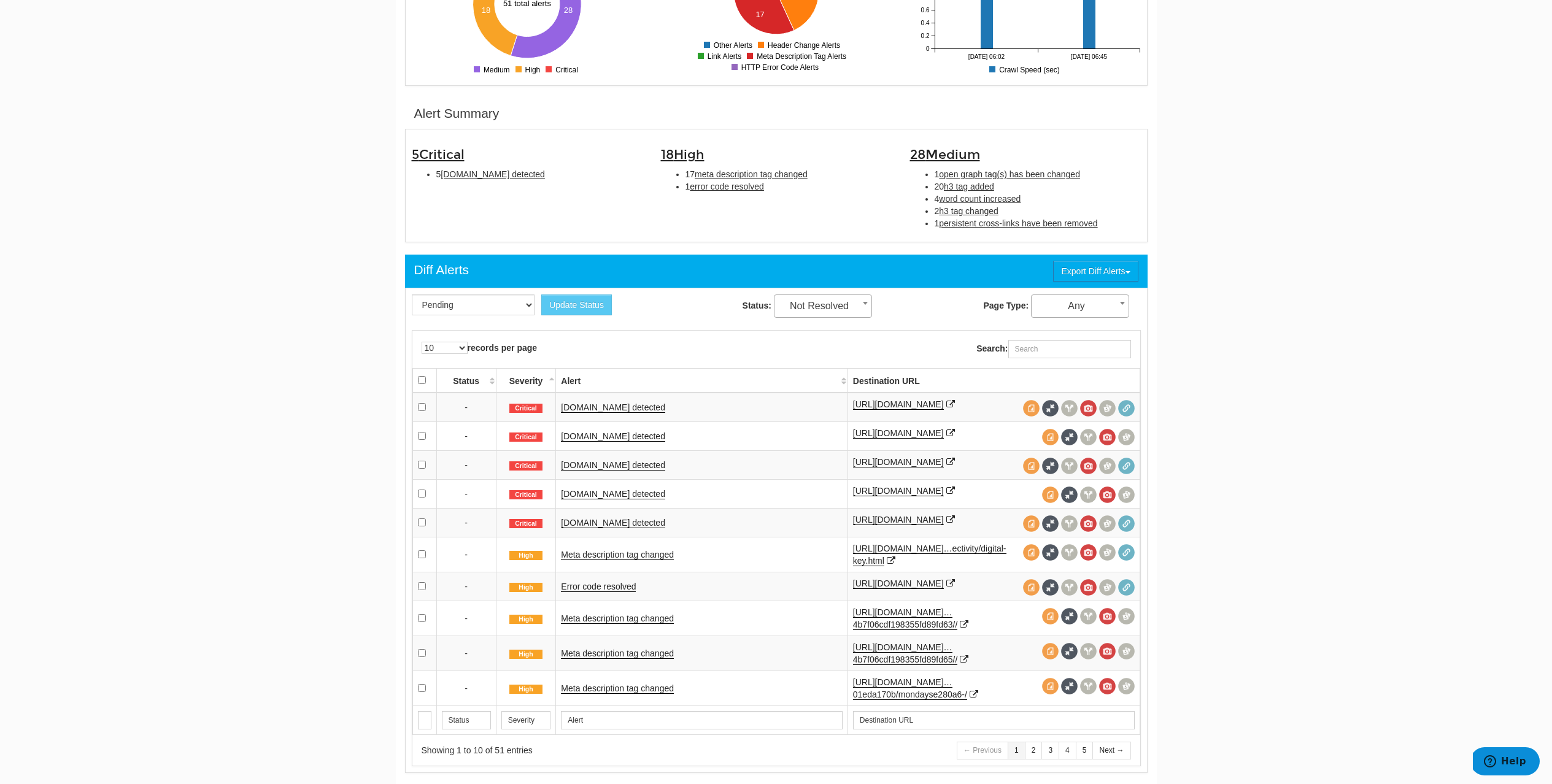
click at [600, 439] on td "Schema.org detected" at bounding box center [702, 436] width 292 height 29
click at [599, 442] on link "[DOMAIN_NAME] detected" at bounding box center [613, 436] width 104 height 10
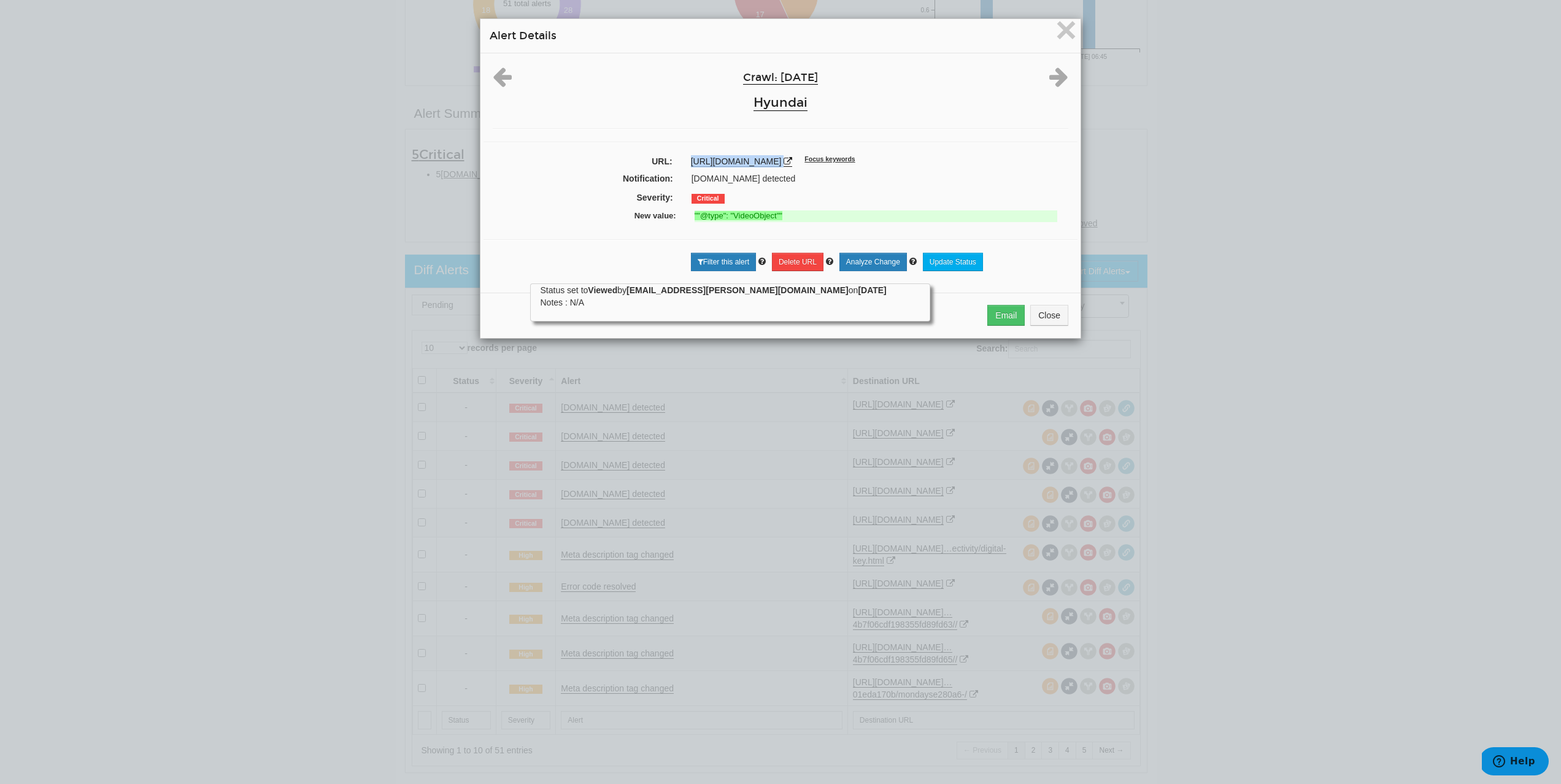
drag, startPoint x: 684, startPoint y: 163, endPoint x: 915, endPoint y: 164, distance: 231.0
click at [915, 164] on div "https://www.hyundai.com/uk/en/models/ioniq5/design.html Focus keywords" at bounding box center [879, 161] width 396 height 12
copy div "https://www.hyundai.com/uk/en/models/ioniq5/design.html"
click at [1060, 37] on span "×" at bounding box center [1066, 29] width 22 height 41
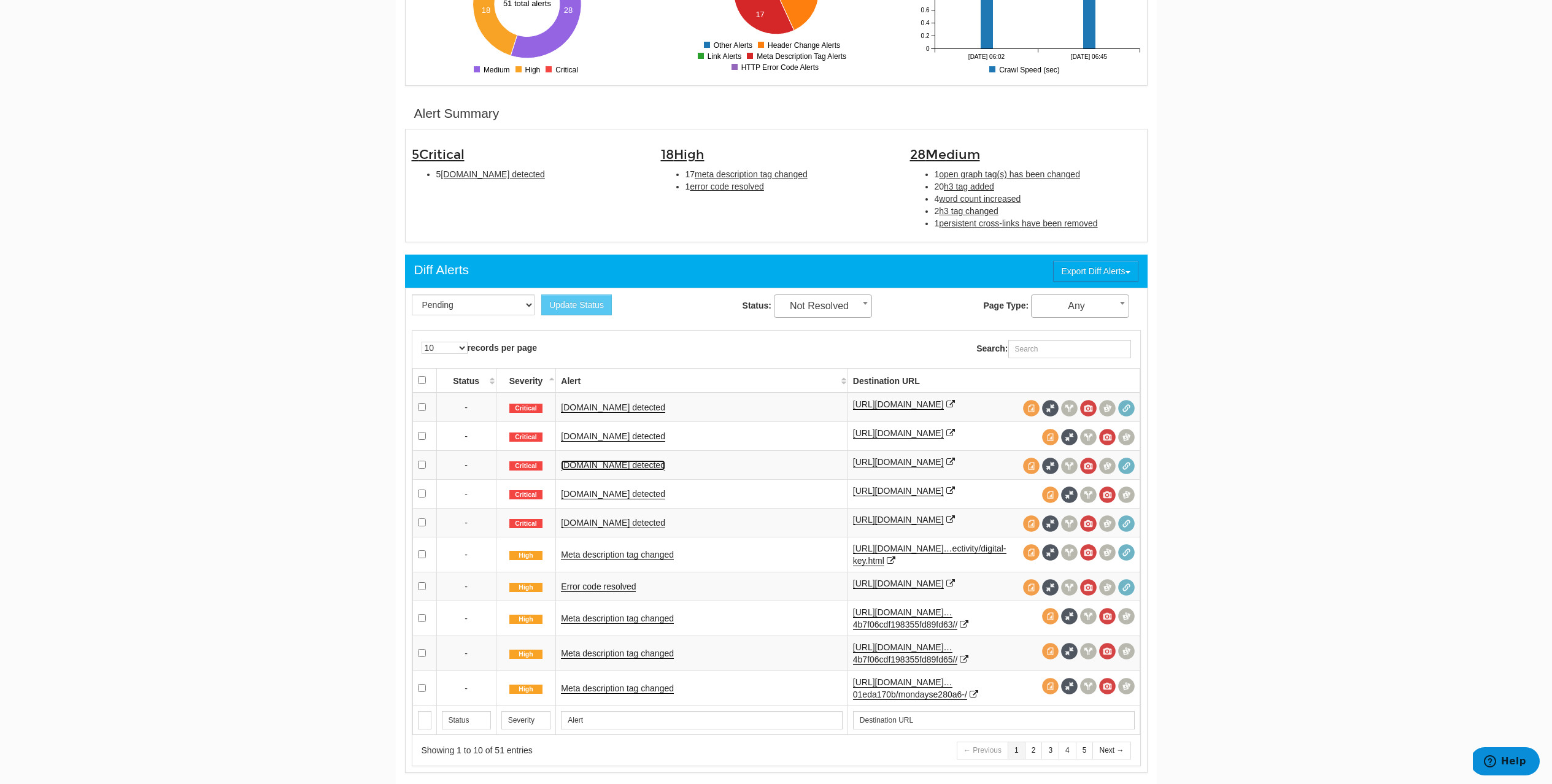
click at [627, 471] on link "Schema.org detected" at bounding box center [613, 465] width 104 height 10
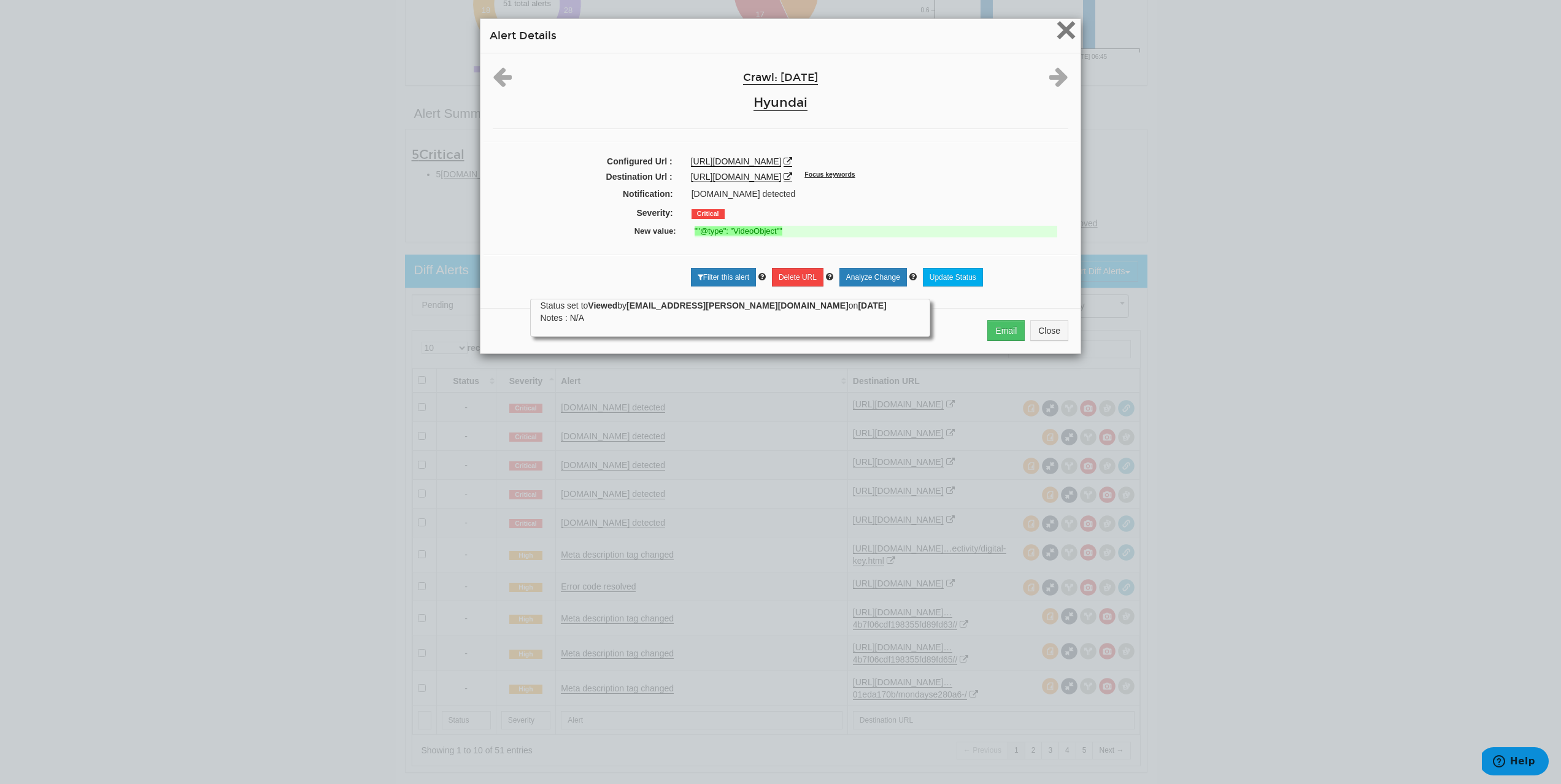
click at [1060, 35] on span "×" at bounding box center [1066, 29] width 22 height 41
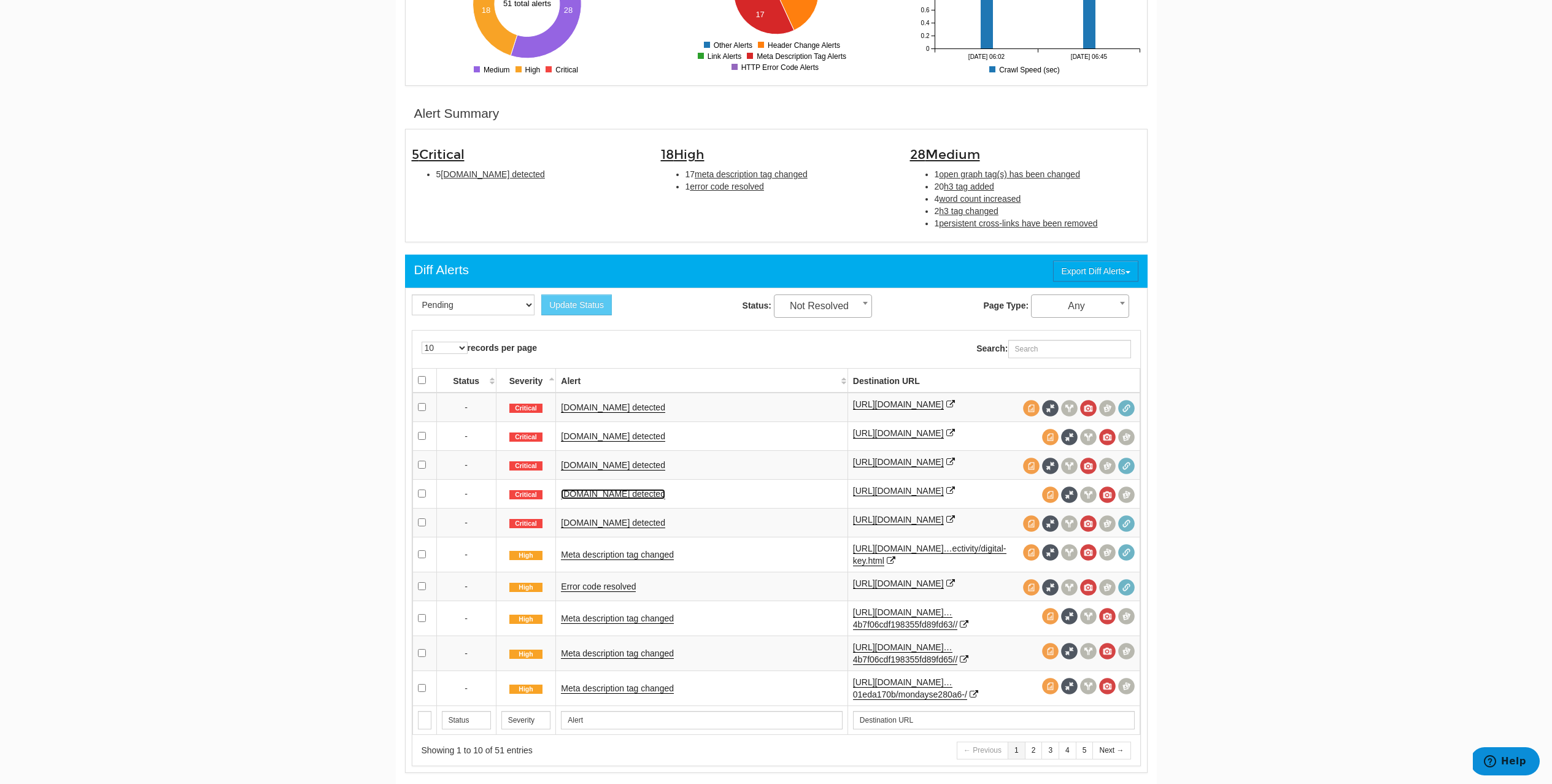
click at [600, 500] on link "Schema.org detected" at bounding box center [613, 494] width 104 height 10
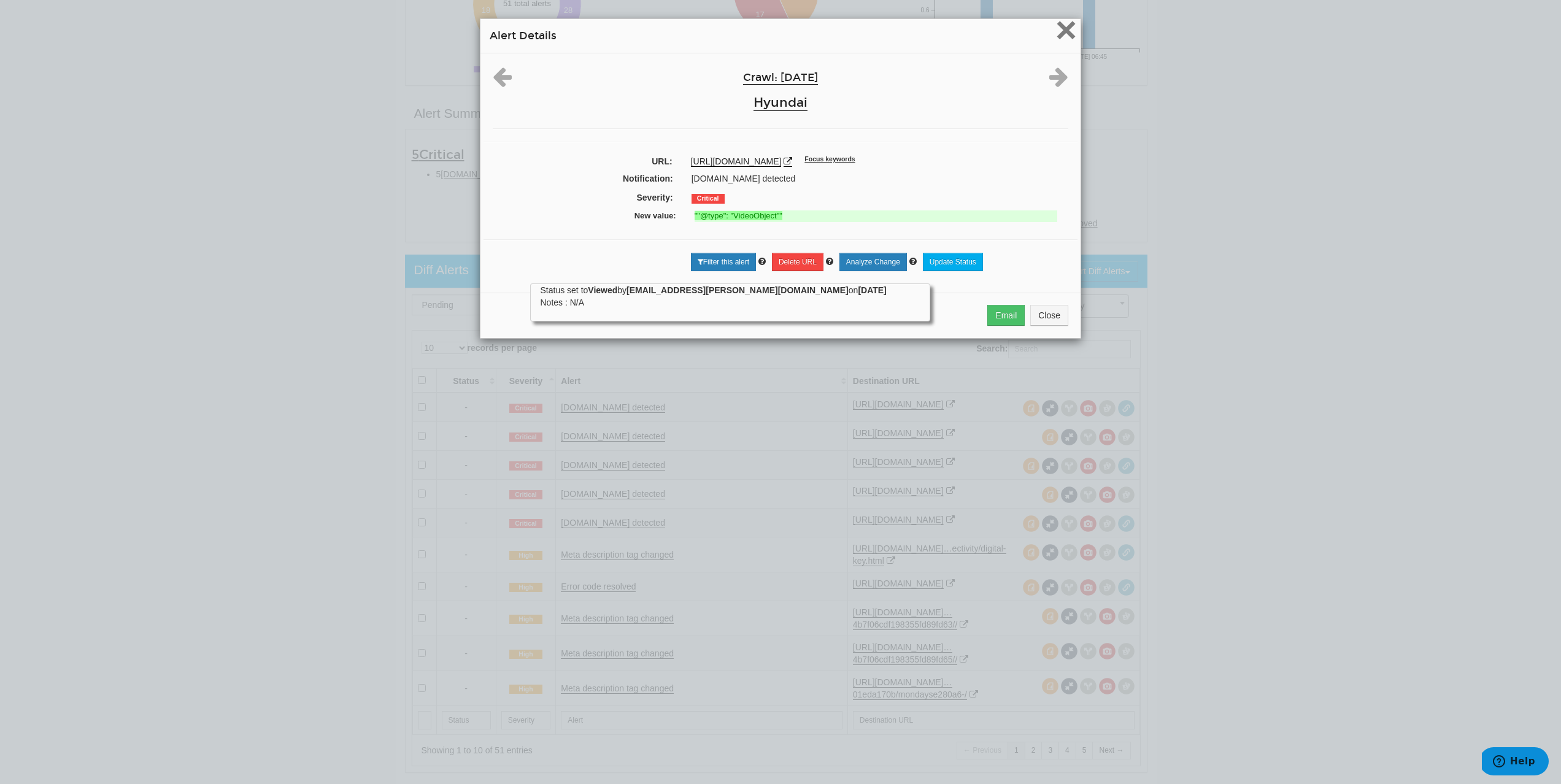
click at [1065, 29] on span "×" at bounding box center [1066, 29] width 22 height 41
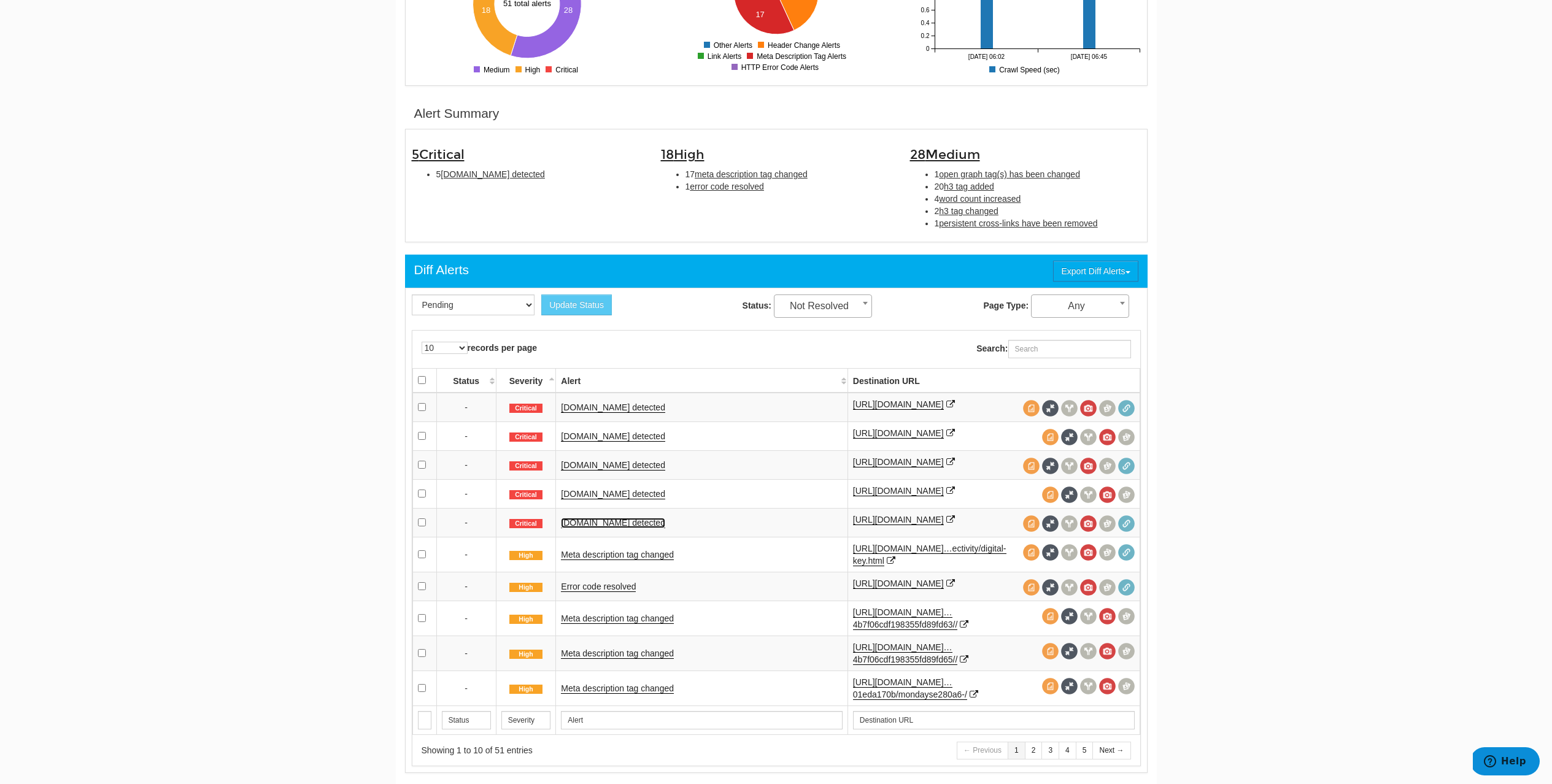
click at [628, 529] on link "Schema.org detected" at bounding box center [613, 523] width 104 height 10
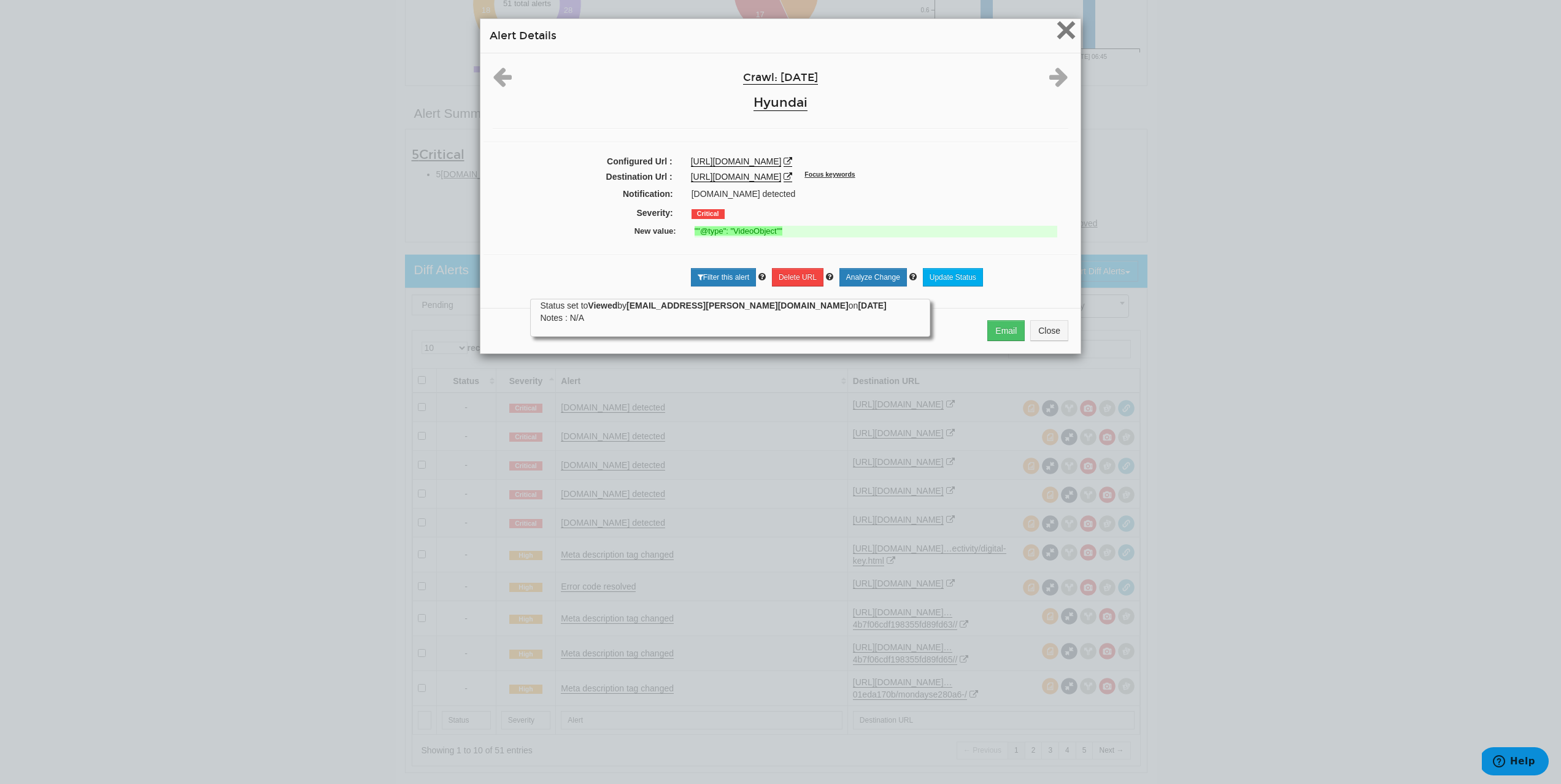
click at [1060, 37] on span "×" at bounding box center [1066, 29] width 22 height 41
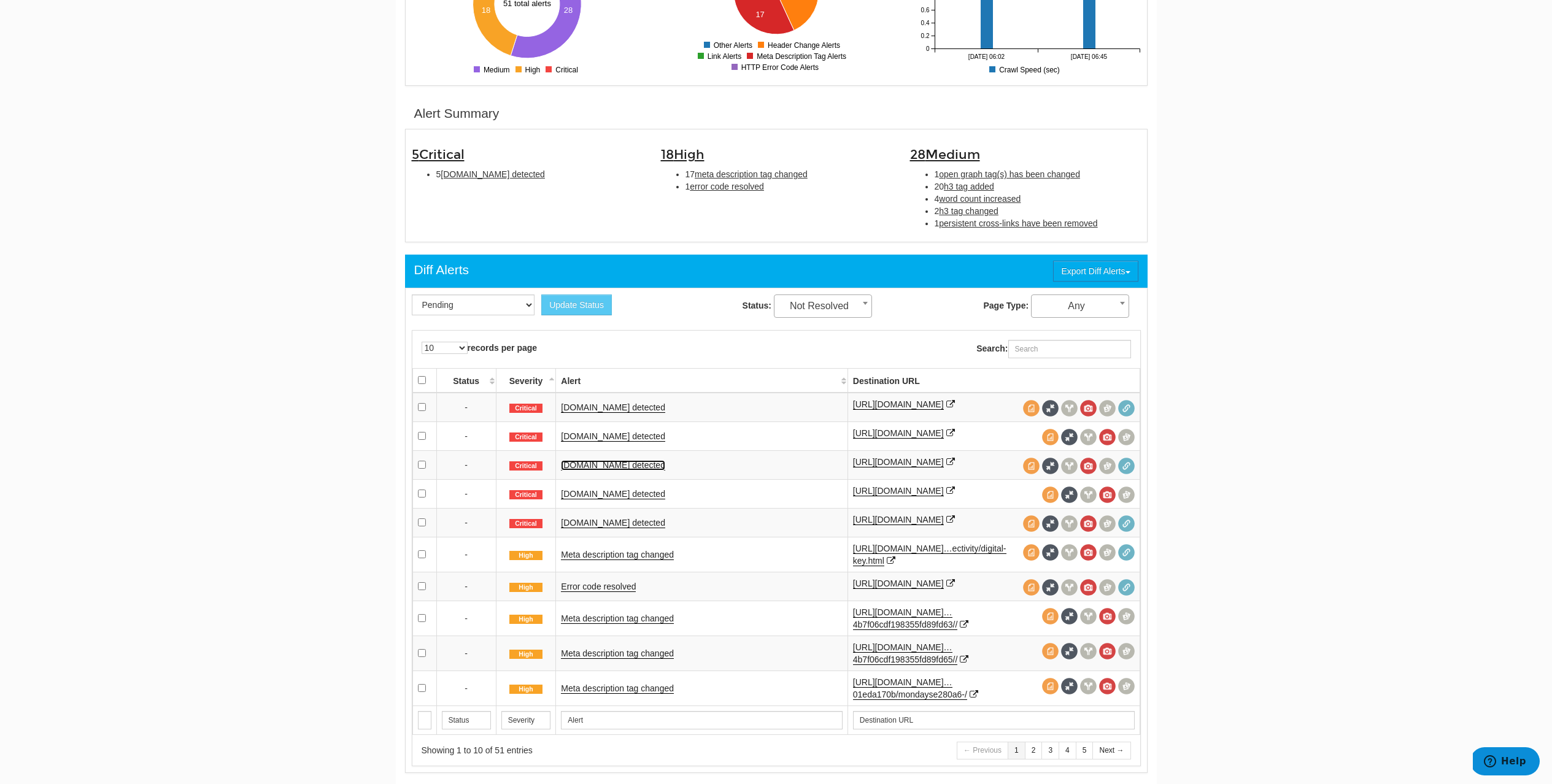
click at [584, 471] on link "Schema.org detected" at bounding box center [613, 465] width 104 height 10
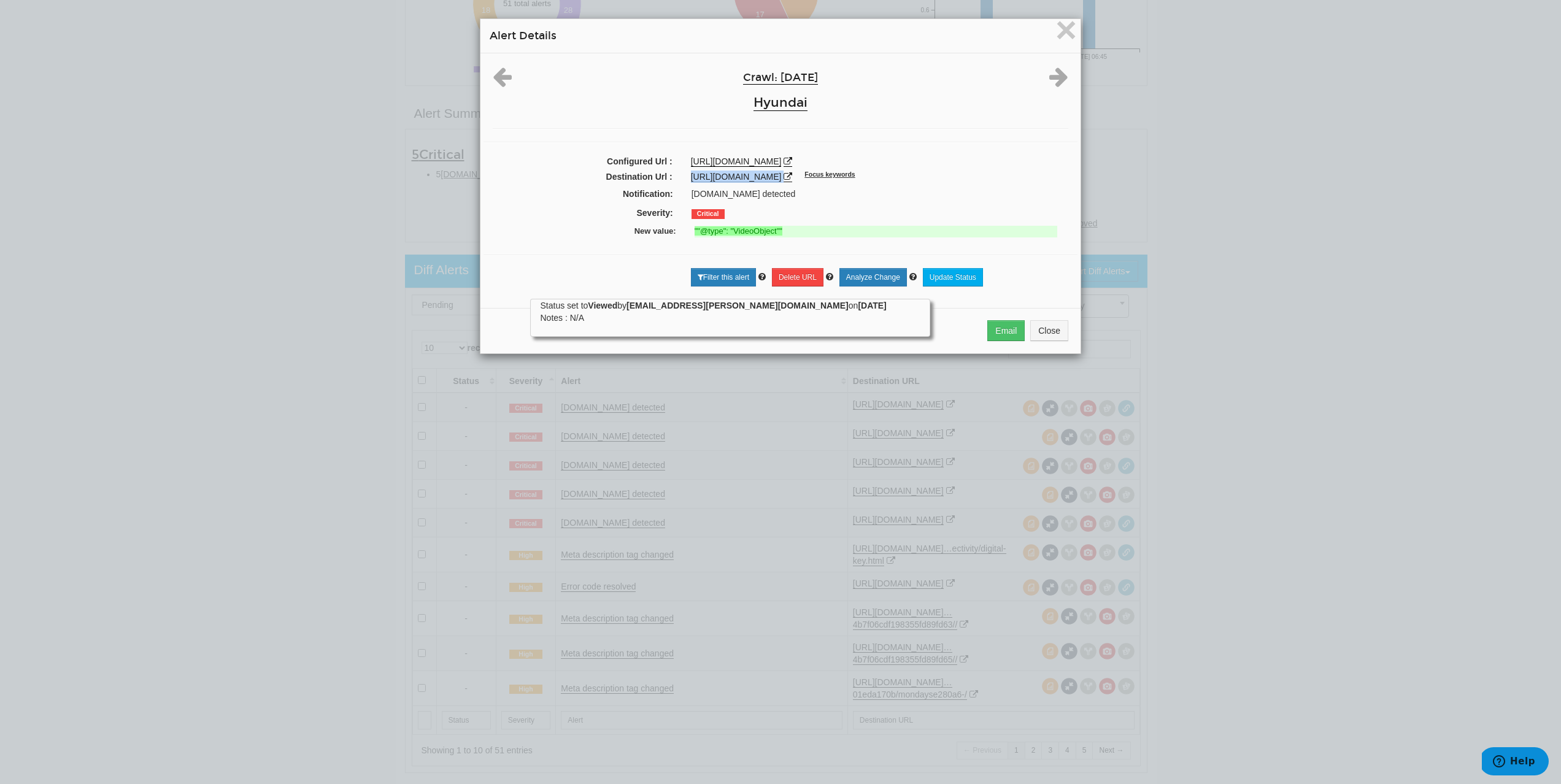
drag, startPoint x: 684, startPoint y: 179, endPoint x: 943, endPoint y: 182, distance: 259.0
click at [943, 182] on div "https://www.hyundai.com/uk/en/models/kona-electric/design.html Focus keywords" at bounding box center [879, 176] width 396 height 12
copy div "https://www.hyundai.com/uk/en/models/kona-electric/design.html"
click at [1070, 40] on span "×" at bounding box center [1066, 29] width 22 height 41
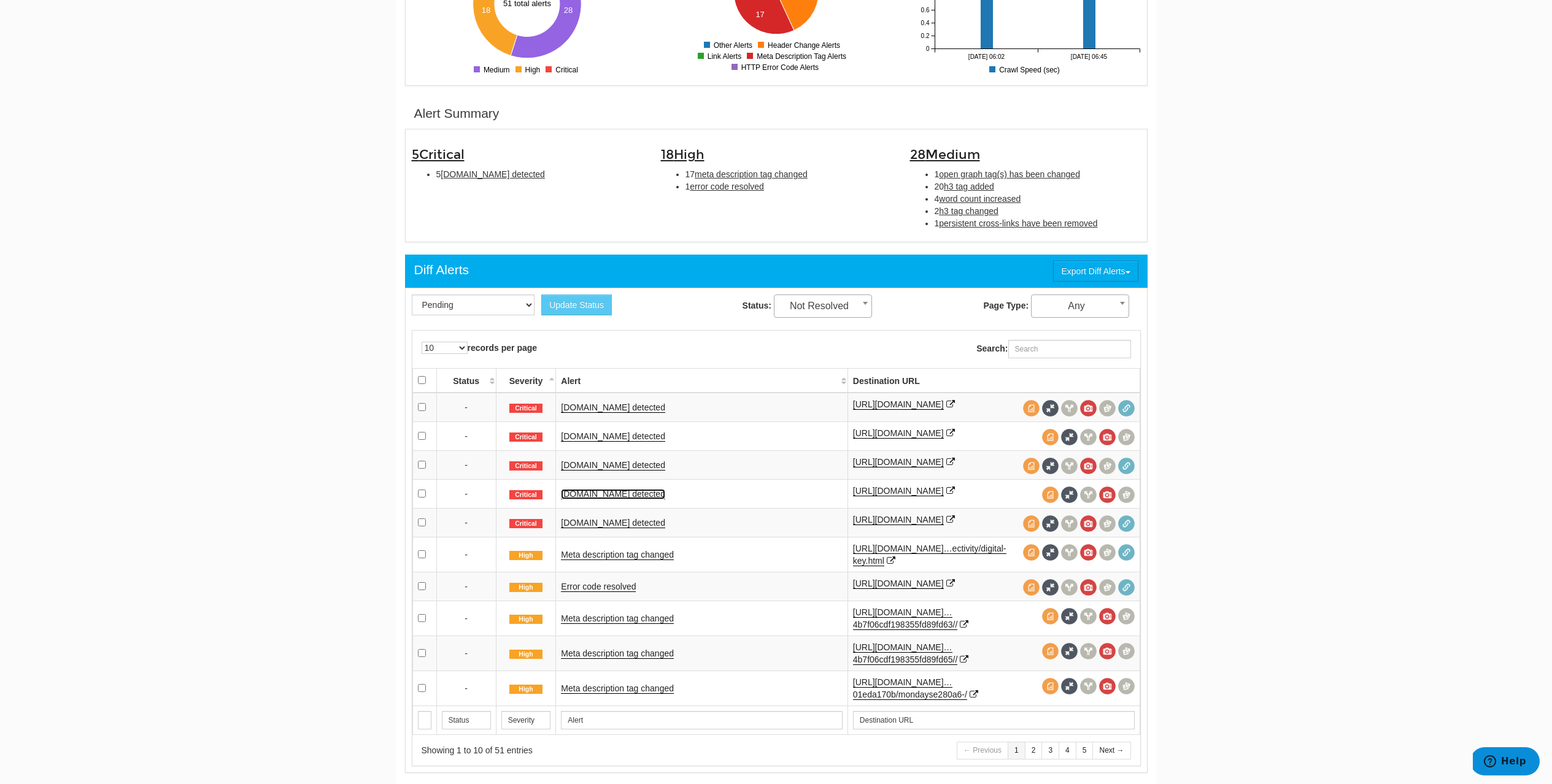
click at [626, 500] on link "Schema.org detected" at bounding box center [613, 494] width 104 height 10
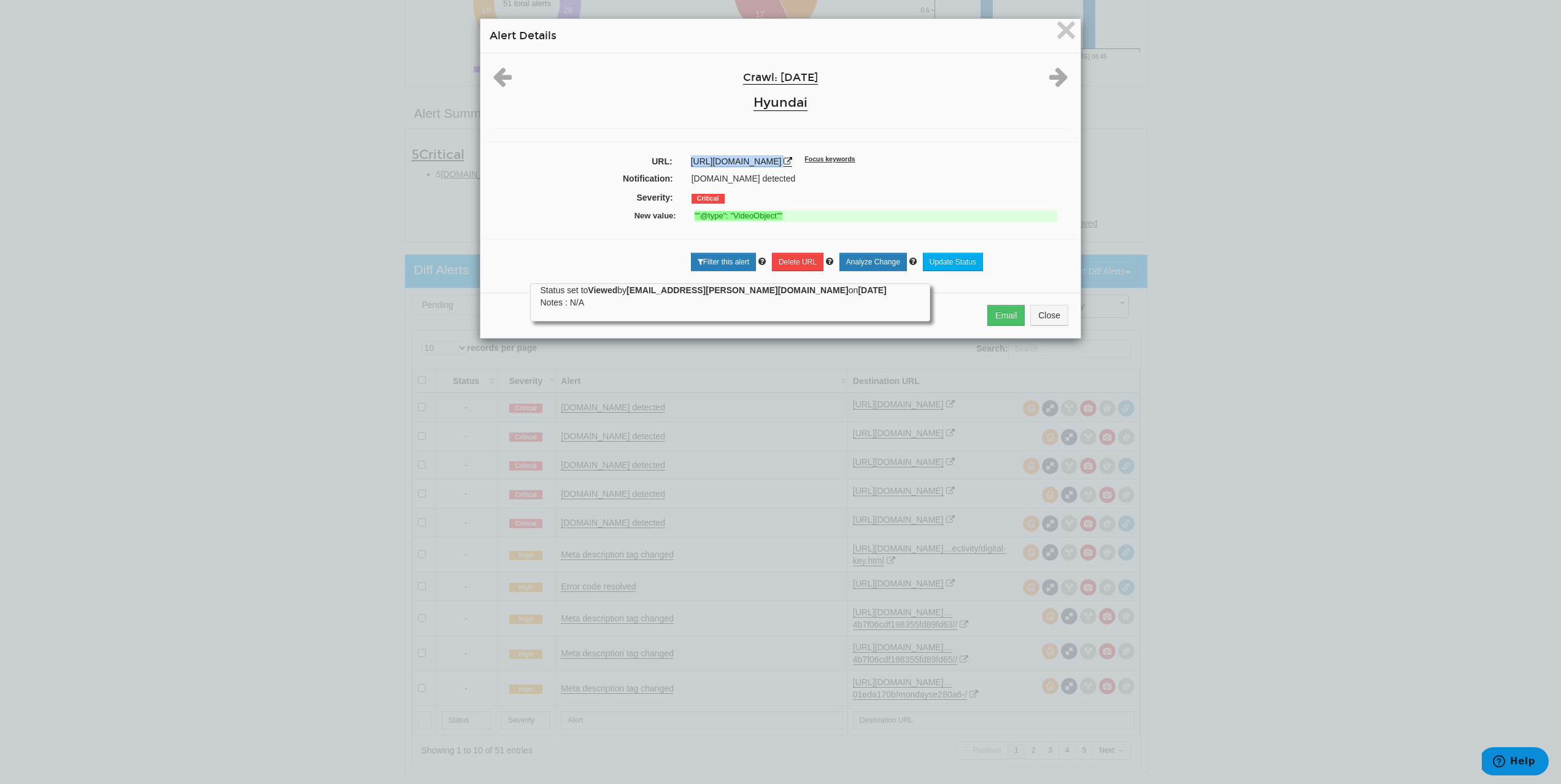
drag, startPoint x: 682, startPoint y: 162, endPoint x: 943, endPoint y: 164, distance: 261.0
click at [943, 164] on div "https://www.hyundai.com/uk/en/models/kona-electric/design.html Focus keywords" at bounding box center [879, 161] width 396 height 12
copy div "https://www.hyundai.com/uk/en/models/kona-electric/design.html"
click at [1062, 41] on span "×" at bounding box center [1066, 29] width 22 height 41
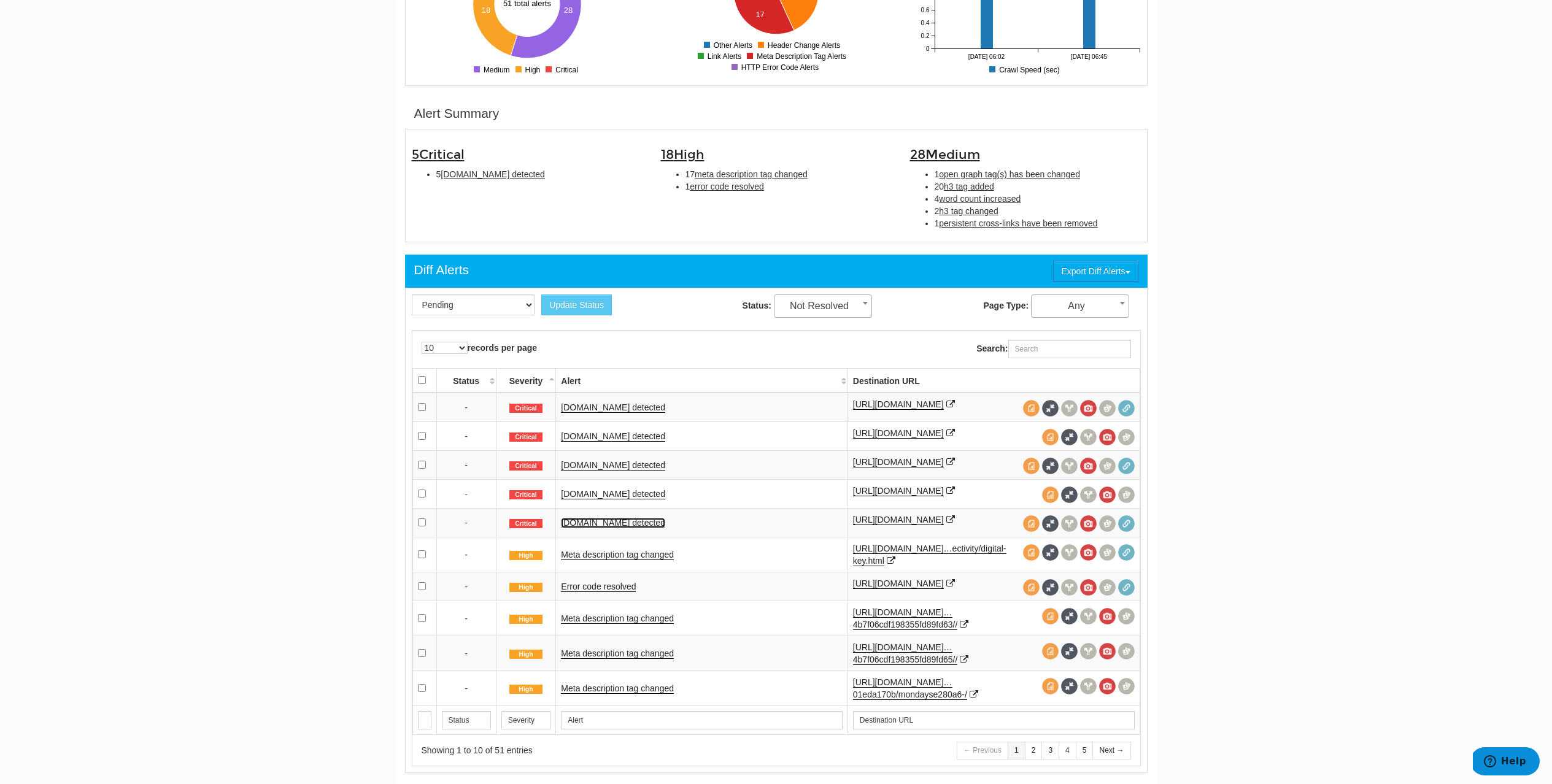
click at [621, 529] on link "Schema.org detected" at bounding box center [613, 523] width 104 height 10
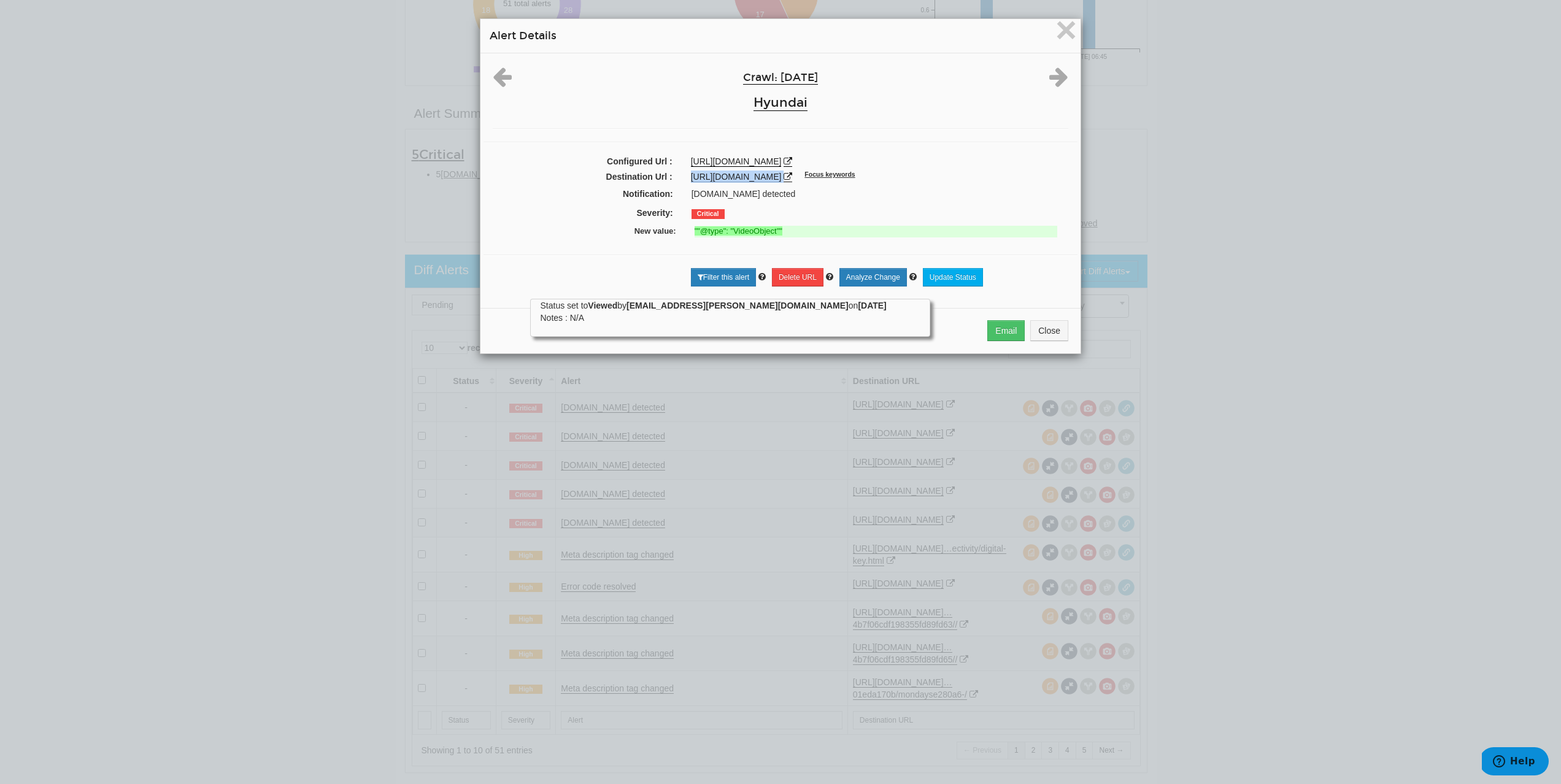
drag, startPoint x: 682, startPoint y: 175, endPoint x: 939, endPoint y: 178, distance: 257.0
click at [939, 178] on div "https://www.hyundai.com/uk/en/models/kona-hybrid/design.html Focus keywords" at bounding box center [879, 176] width 396 height 12
copy div "https://www.hyundai.com/uk/en/models/kona-hybrid/design.html"
click at [1060, 43] on span "×" at bounding box center [1066, 29] width 22 height 41
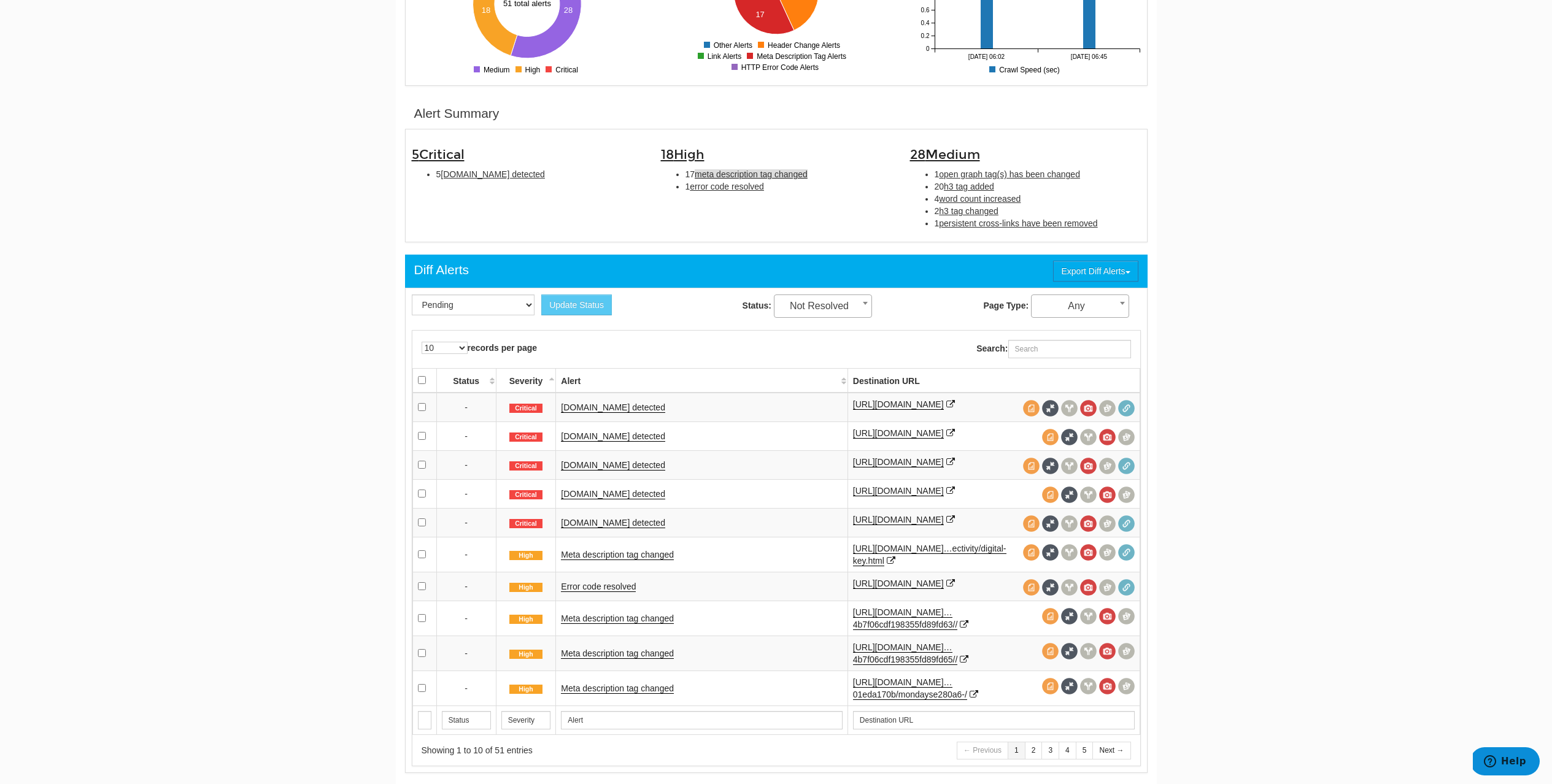
click at [764, 175] on span "meta description tag changed" at bounding box center [750, 174] width 113 height 10
type input "meta description tag changed"
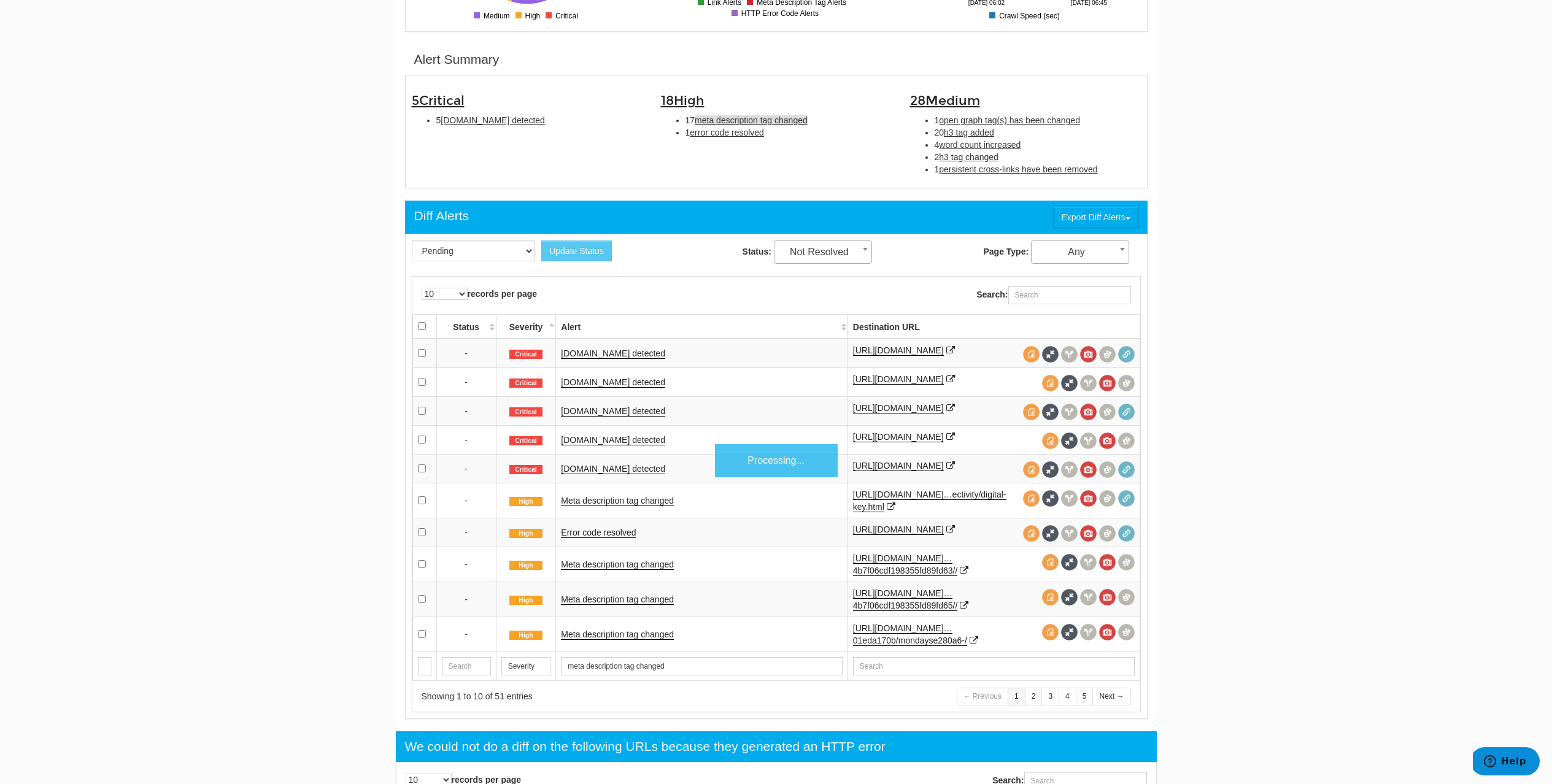
scroll to position [398, 0]
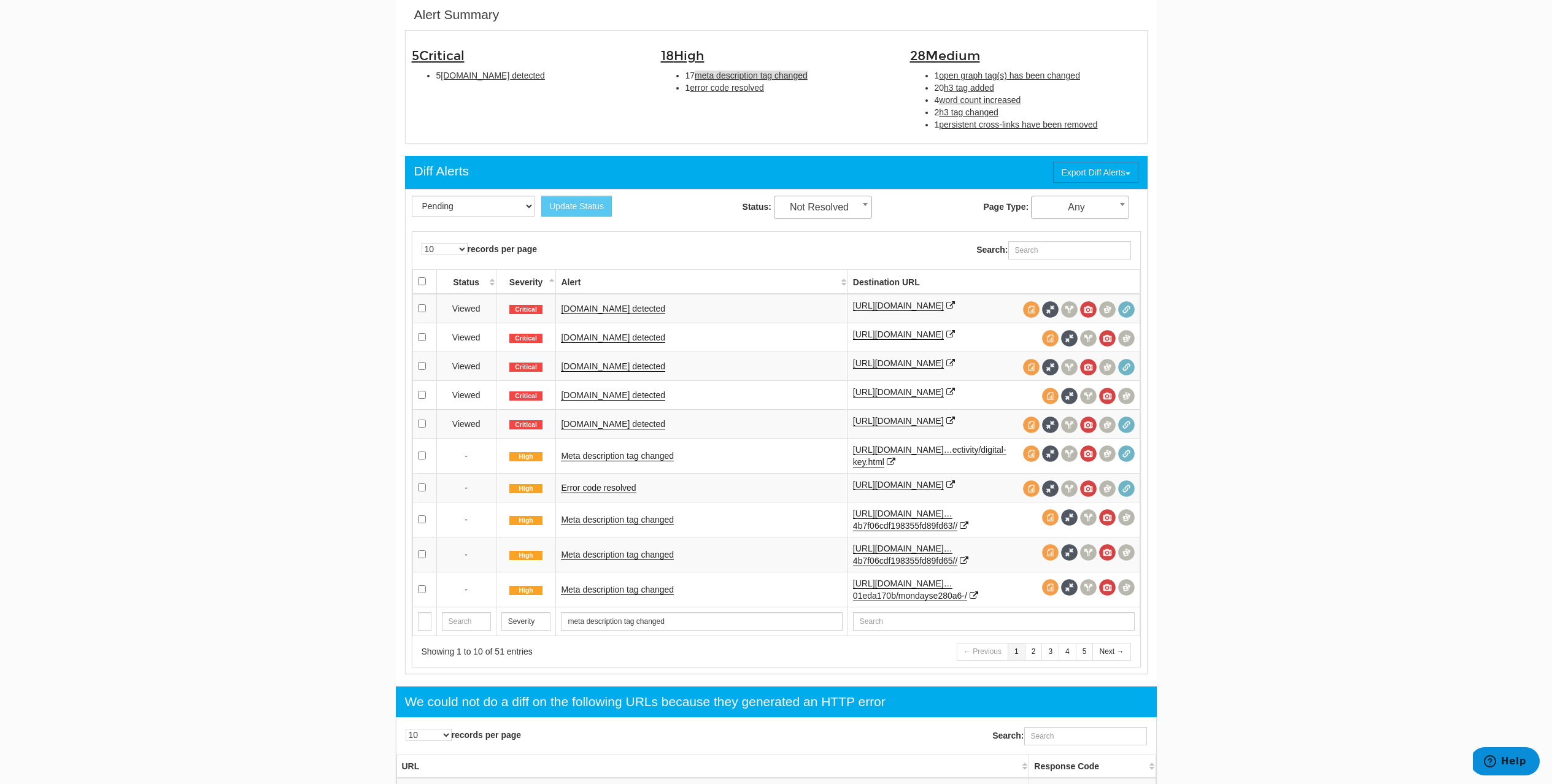
click at [727, 75] on span "meta description tag changed" at bounding box center [750, 75] width 113 height 10
click at [732, 75] on span "meta description tag changed" at bounding box center [750, 75] width 113 height 10
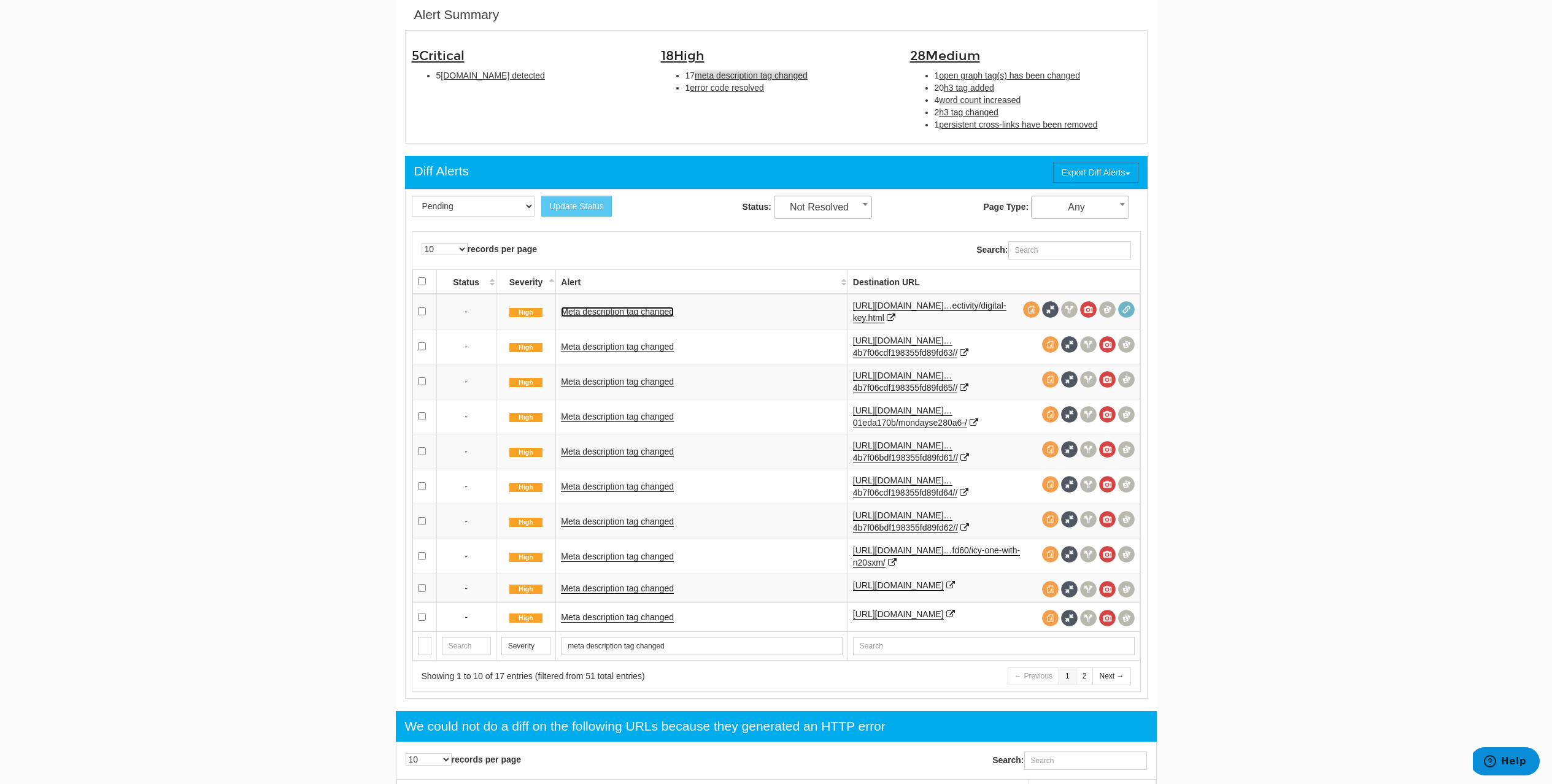
click at [597, 310] on link "Meta description tag changed" at bounding box center [617, 312] width 113 height 10
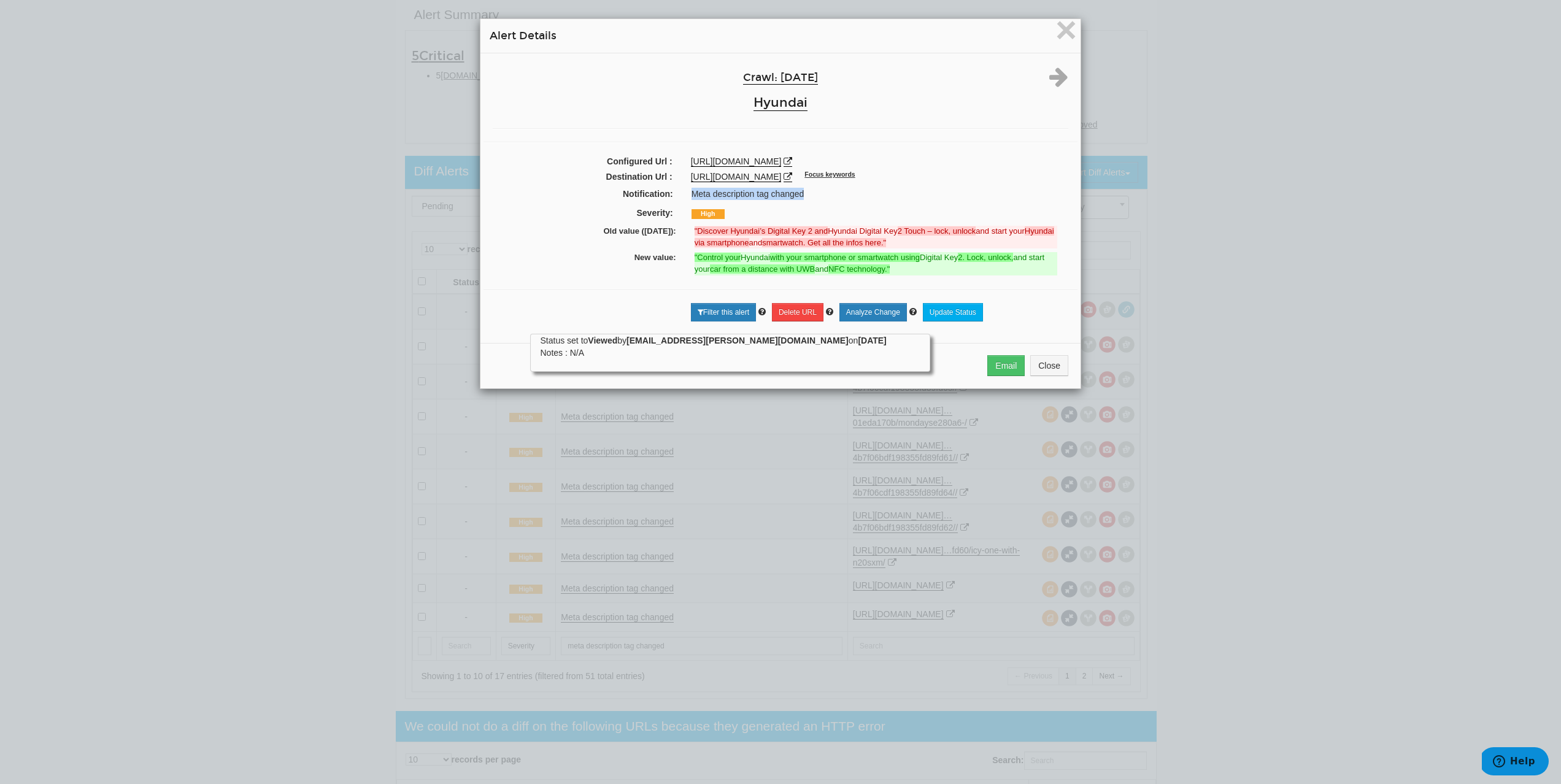
drag, startPoint x: 686, startPoint y: 204, endPoint x: 805, endPoint y: 201, distance: 119.0
click at [805, 199] on div "Meta description tag changed" at bounding box center [879, 193] width 393 height 12
copy div "Meta description tag changed"
drag, startPoint x: 683, startPoint y: 174, endPoint x: 1059, endPoint y: 178, distance: 376.0
click at [1059, 178] on div "https://www.hyundai.com/uk/en/owners/owning-a-hyundai/bluelink-connectivity/dig…" at bounding box center [879, 176] width 396 height 12
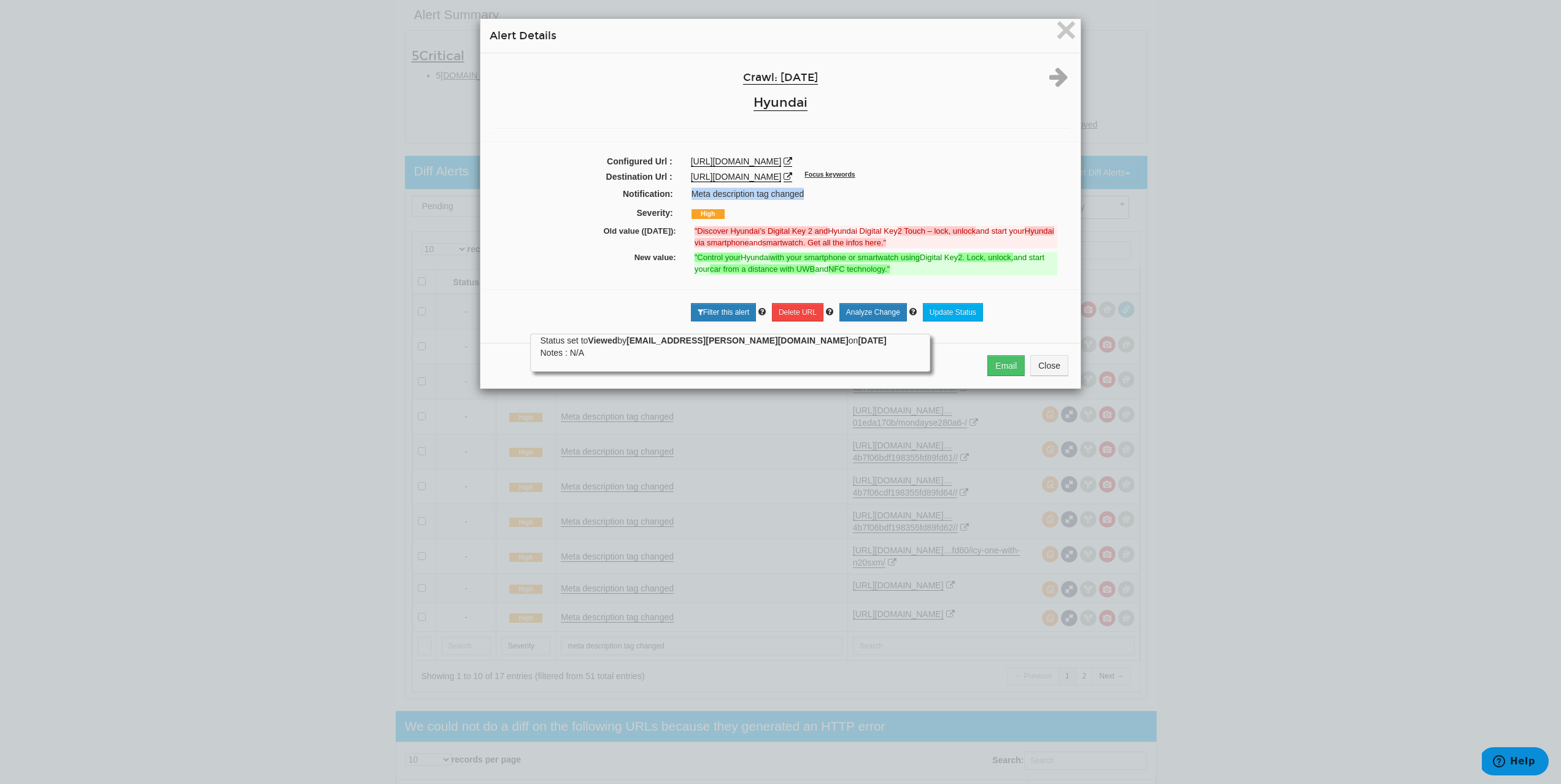
copy link "https://www.hyundai.com/uk/en/owners/owning-a-hyundai/bluelink-connectivity/dig…"
drag, startPoint x: 602, startPoint y: 265, endPoint x: 931, endPoint y: 279, distance: 329.3
click at [931, 277] on div "New value: "Control your Hyundai with your smartphone or smartwatch using Digit…" at bounding box center [780, 263] width 576 height 26
copy div "New value: "Control your Hyundai with your smartphone or smartwatch using Digit…"
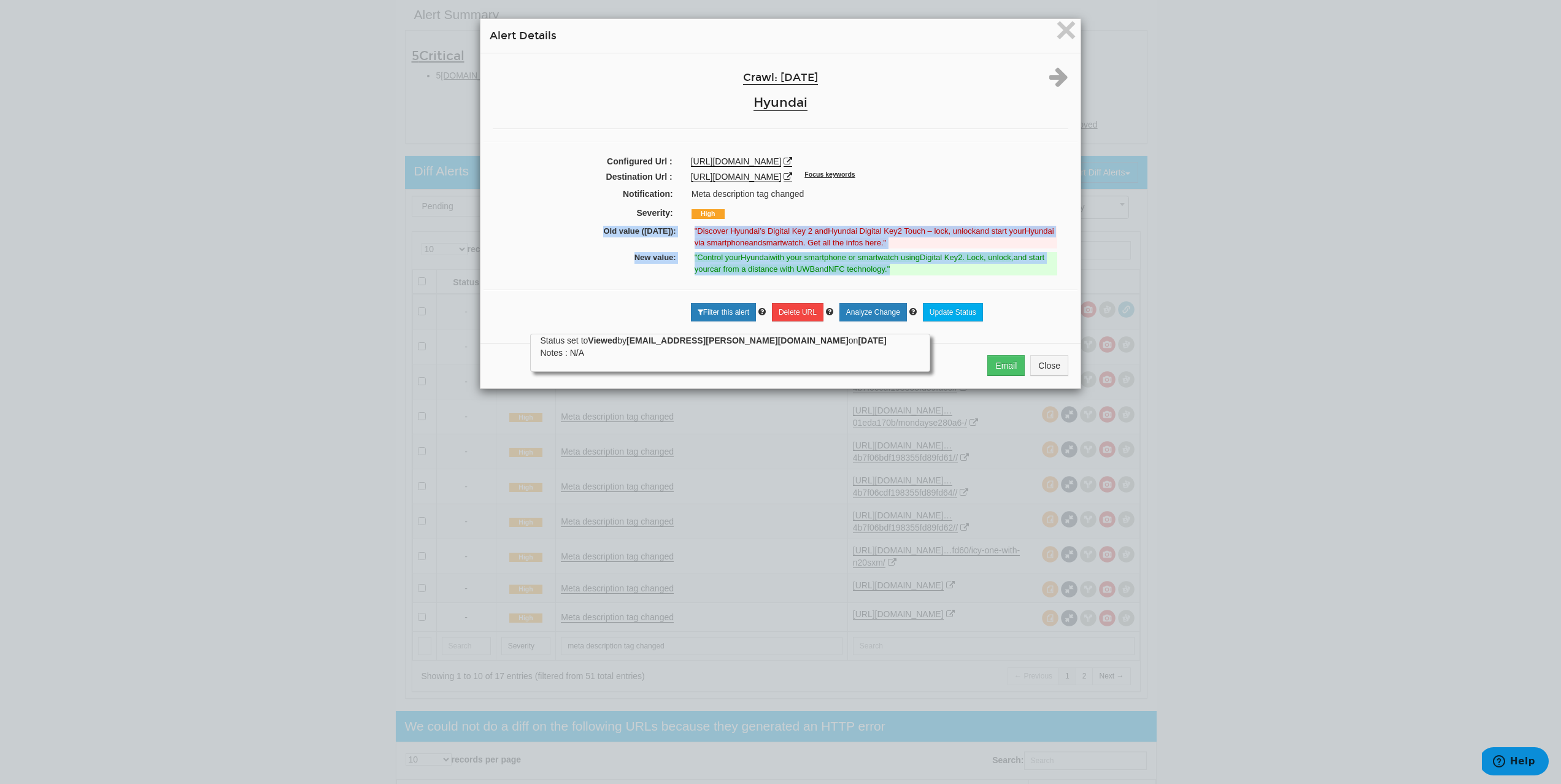
drag, startPoint x: 580, startPoint y: 238, endPoint x: 958, endPoint y: 278, distance: 380.1
click at [958, 278] on div "Crawl: 08/26/2025 Hyundai Configured Url : https://www.hyundai.com/uk/en/models…" at bounding box center [780, 194] width 600 height 280
click at [1056, 40] on span "×" at bounding box center [1066, 29] width 22 height 41
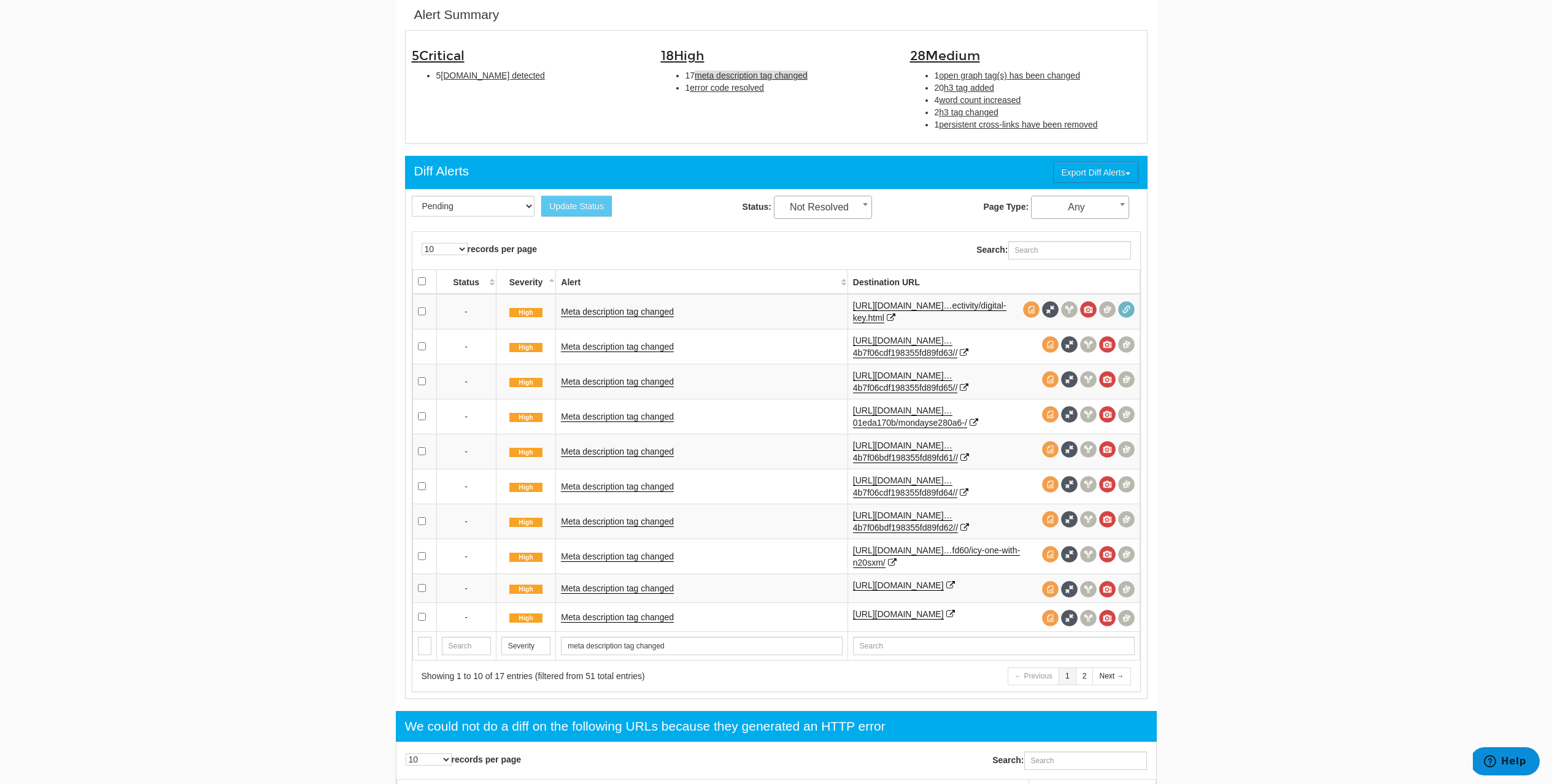
click at [624, 353] on td "Meta description tag changed" at bounding box center [702, 347] width 292 height 35
click at [621, 348] on link "Meta description tag changed" at bounding box center [617, 347] width 113 height 10
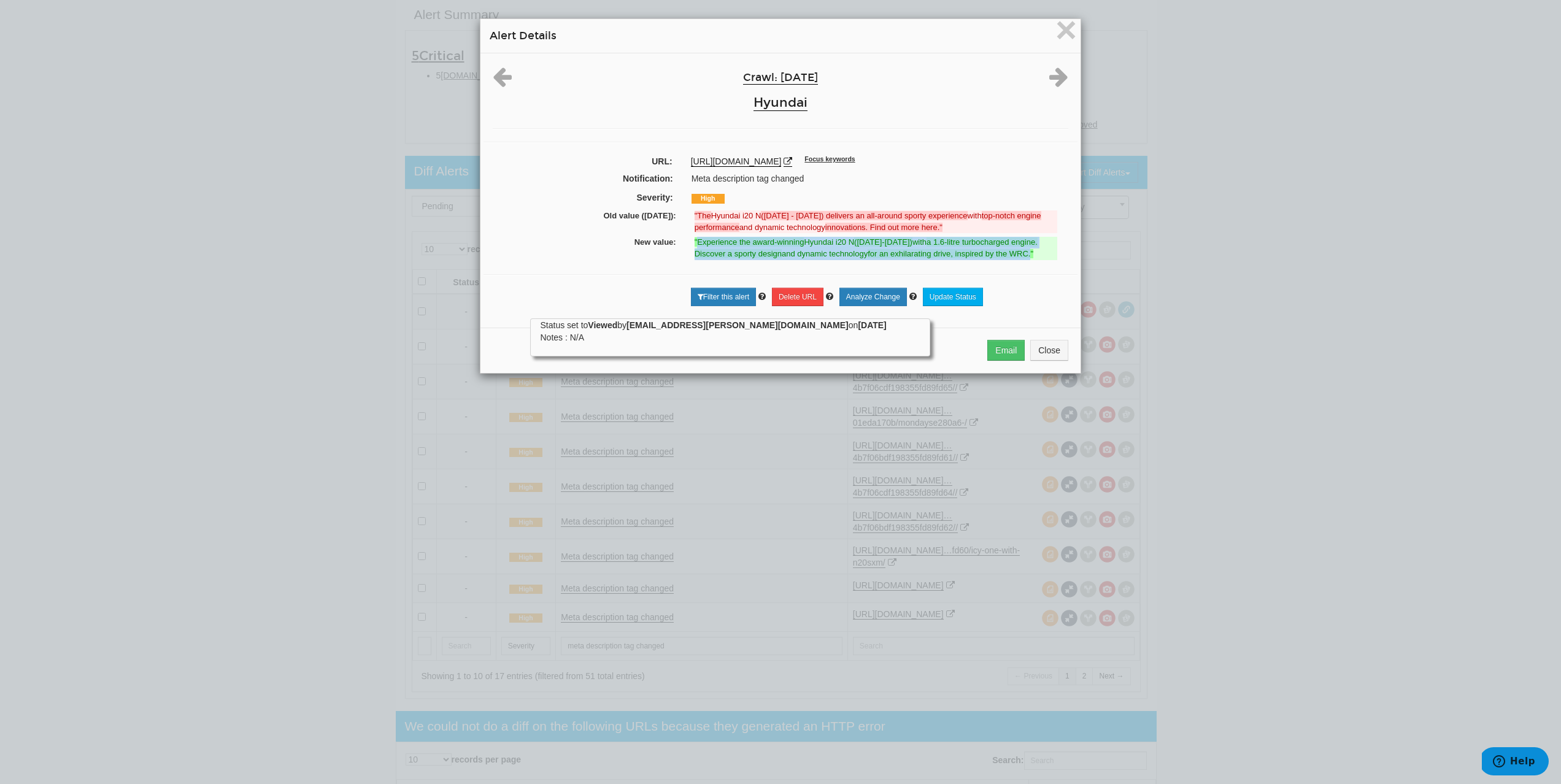
drag, startPoint x: 693, startPoint y: 251, endPoint x: 1035, endPoint y: 263, distance: 342.2
click at [1035, 259] on ins ""Experience the award-winning Hyundai i20 N (2021-2024) with a 1.6-litre turboc…" at bounding box center [875, 248] width 363 height 22
drag, startPoint x: 680, startPoint y: 162, endPoint x: 895, endPoint y: 172, distance: 215.2
click at [895, 167] on div "https://www.hyundai.com/uk/en/models/i20-n.html?_escaped_fragment_=/id:64b7f06c…" at bounding box center [879, 161] width 396 height 12
drag, startPoint x: 626, startPoint y: 251, endPoint x: 1060, endPoint y: 265, distance: 434.2
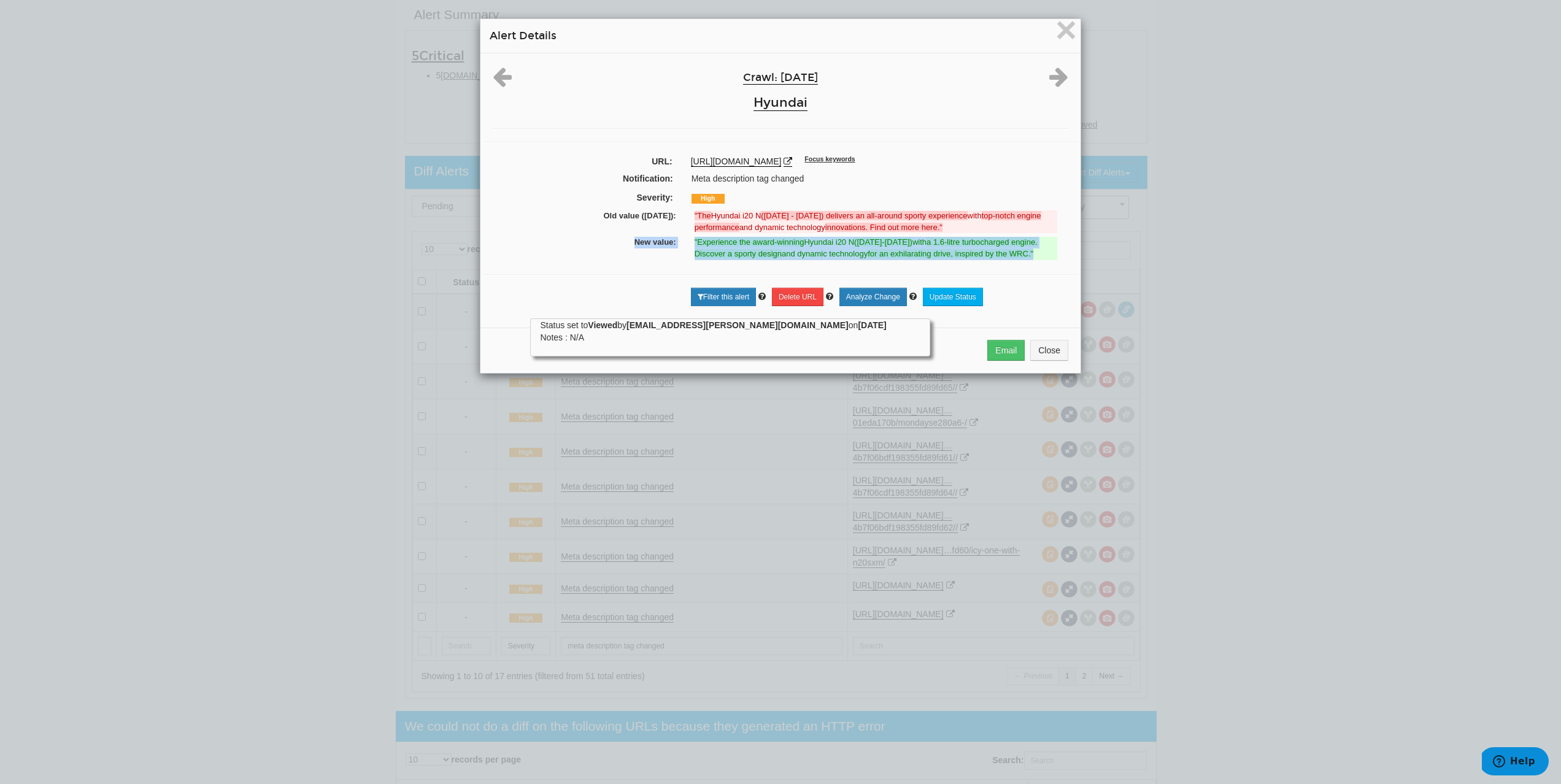
click at [1060, 261] on div "New value: "Experience the award-winning Hyundai i20 N (2021-2024) with a 1.6-l…" at bounding box center [780, 247] width 576 height 26
click at [1062, 31] on span "×" at bounding box center [1066, 29] width 22 height 41
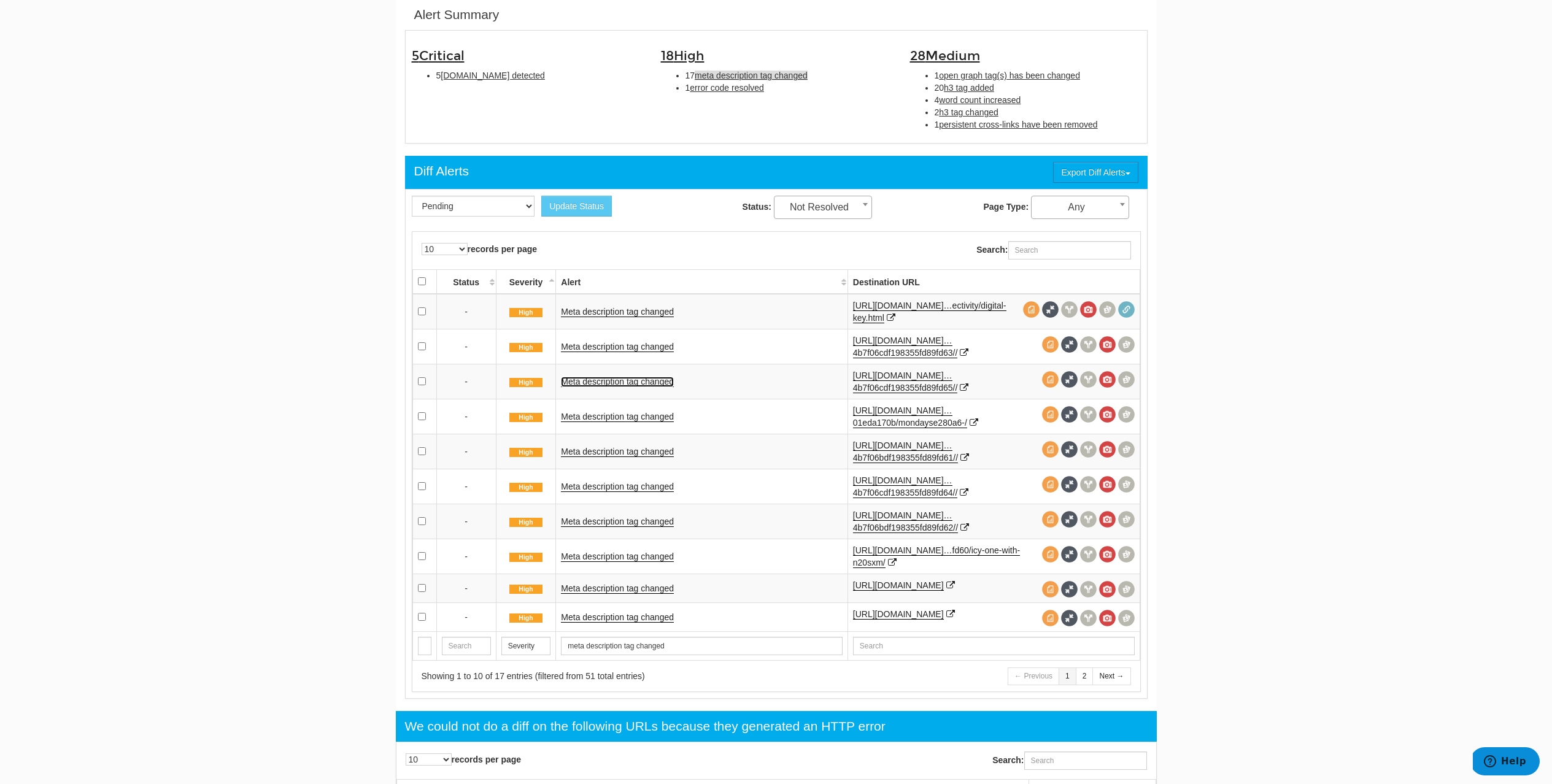
click at [619, 384] on link "Meta description tag changed" at bounding box center [617, 381] width 113 height 10
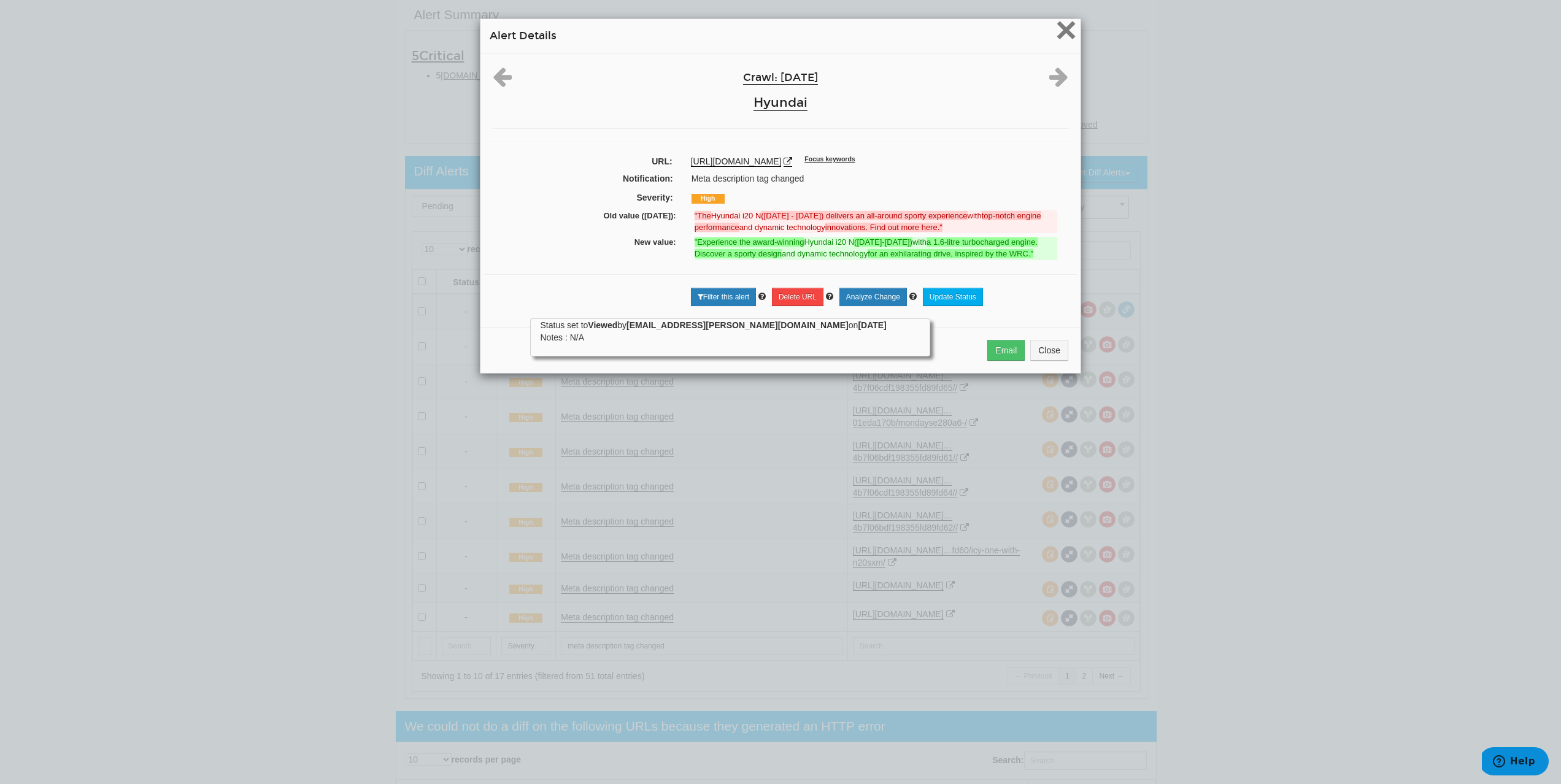
click at [1065, 30] on span "×" at bounding box center [1066, 29] width 22 height 41
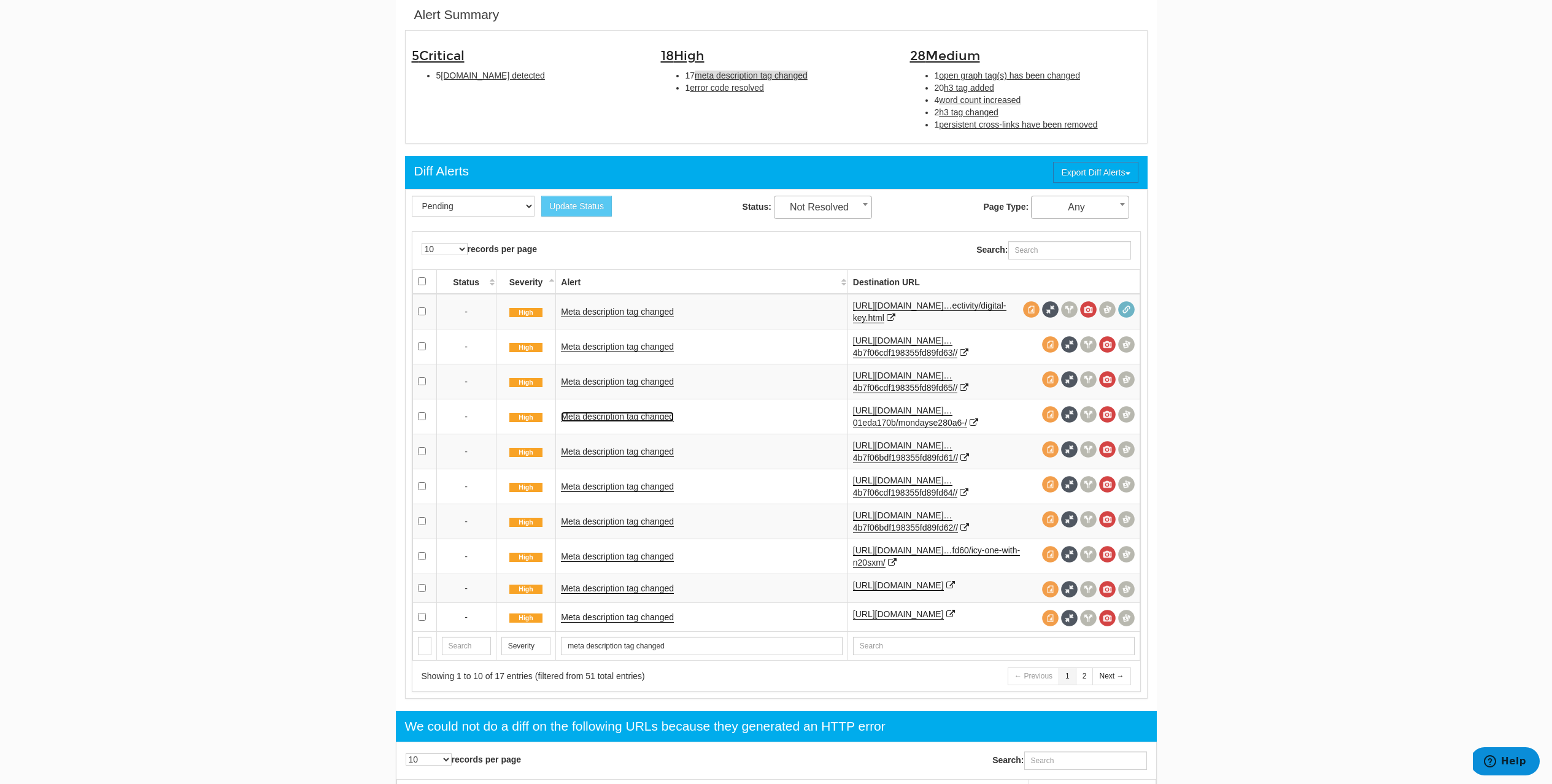
click at [658, 415] on link "Meta description tag changed" at bounding box center [617, 416] width 113 height 10
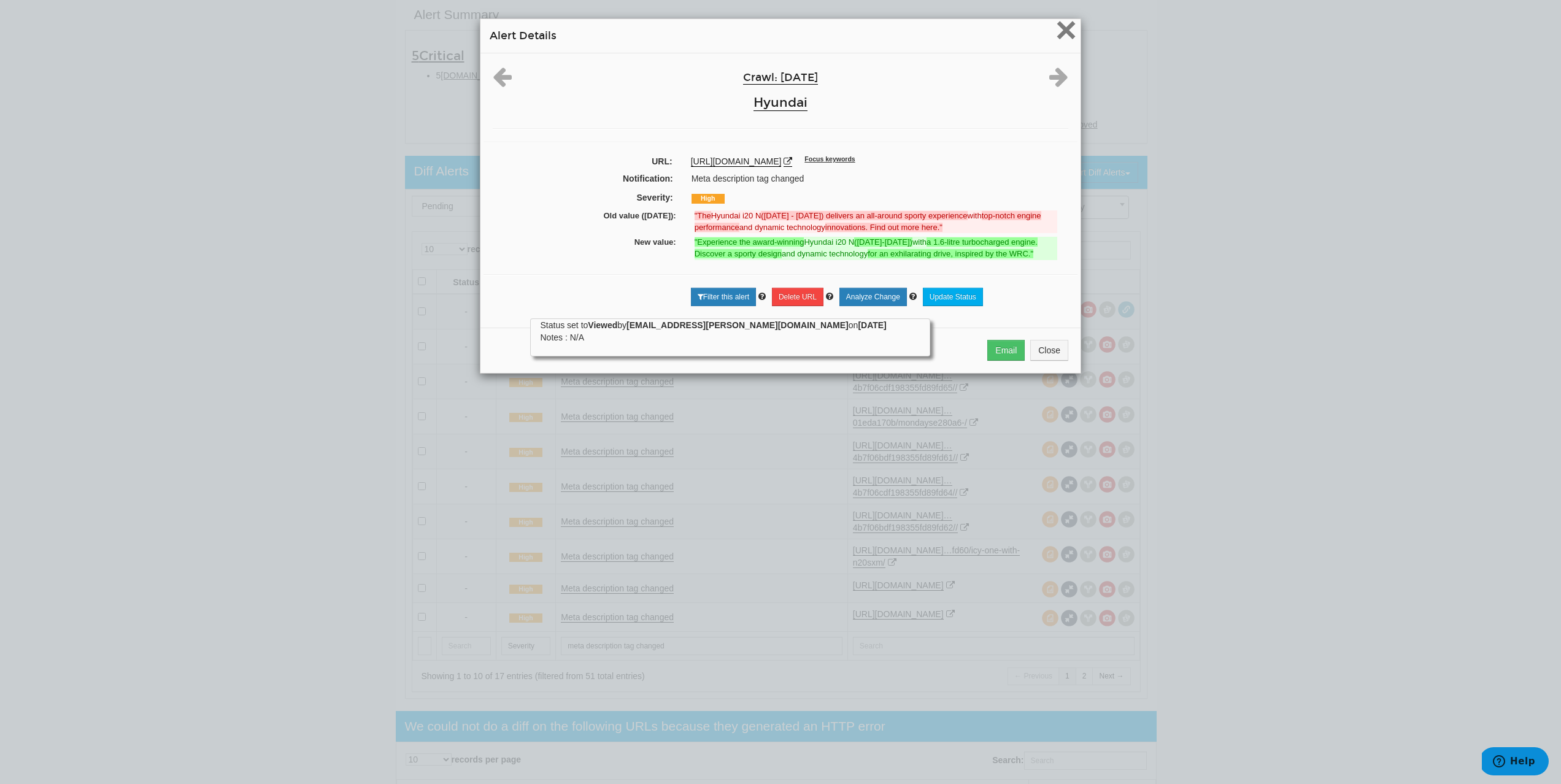
click at [1062, 43] on span "×" at bounding box center [1066, 29] width 22 height 41
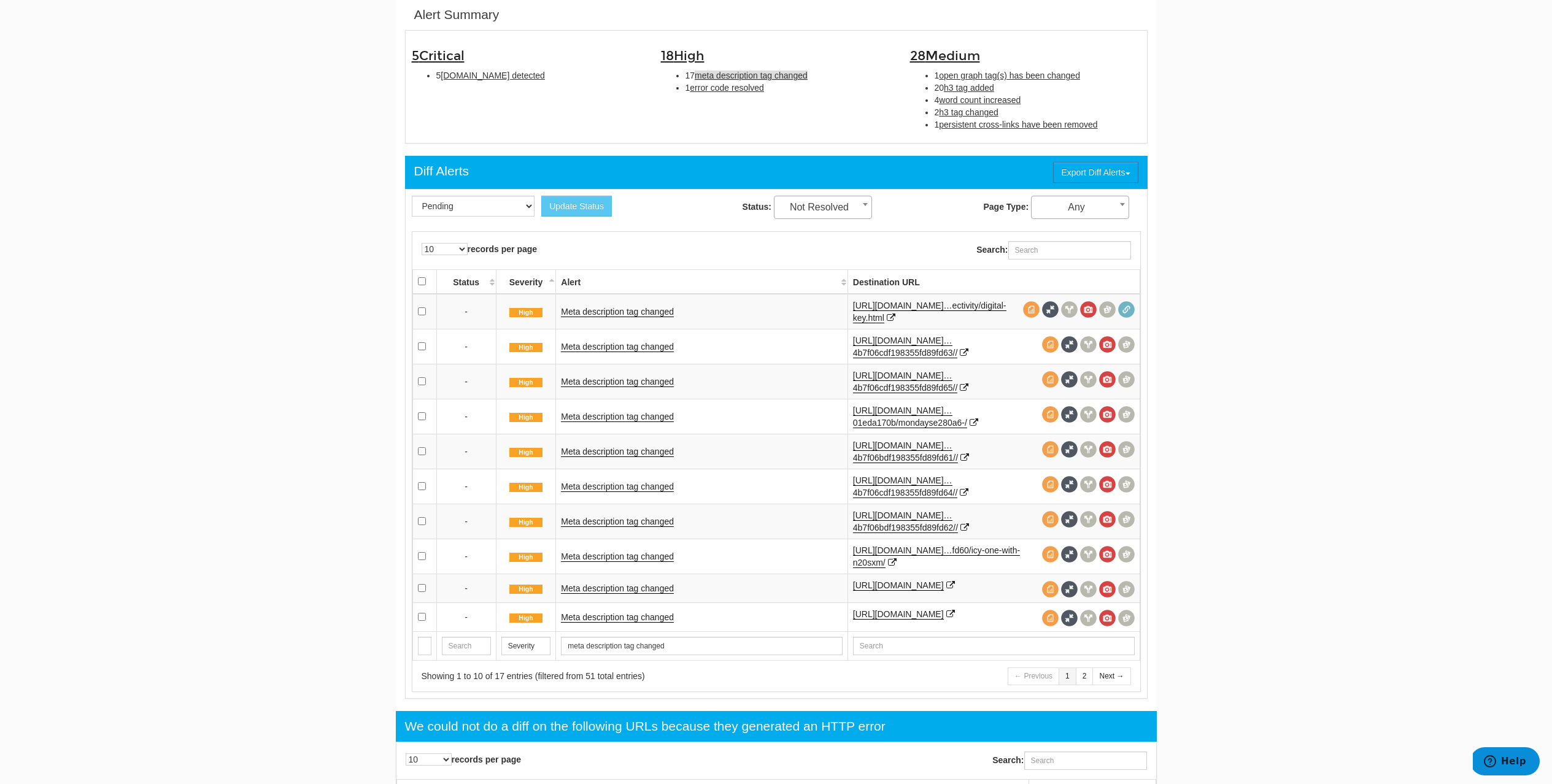
click at [642, 493] on td "Meta description tag changed" at bounding box center [702, 486] width 292 height 35
click at [641, 489] on link "Meta description tag changed" at bounding box center [617, 487] width 113 height 10
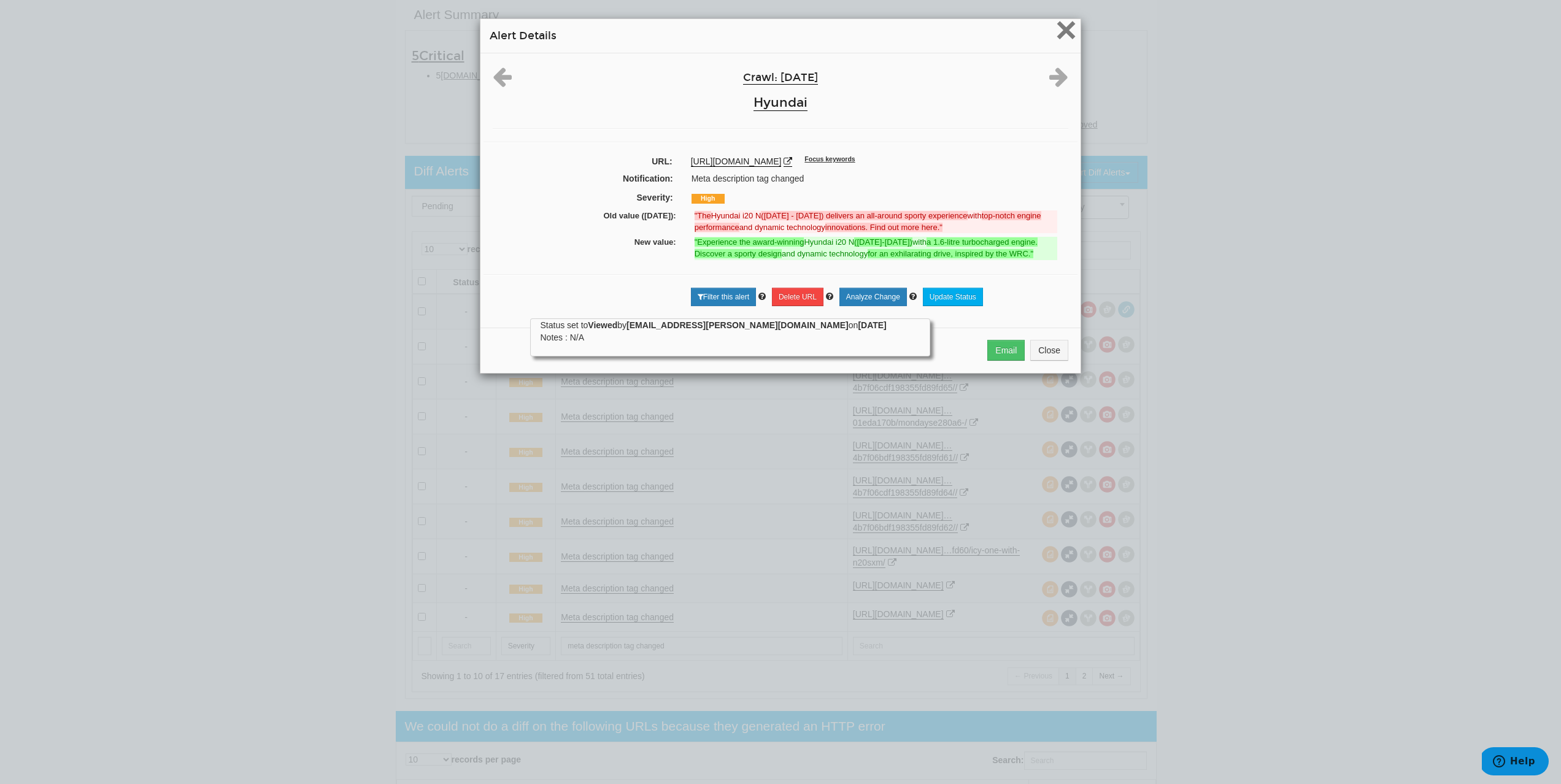
click at [1057, 42] on span "×" at bounding box center [1066, 29] width 22 height 41
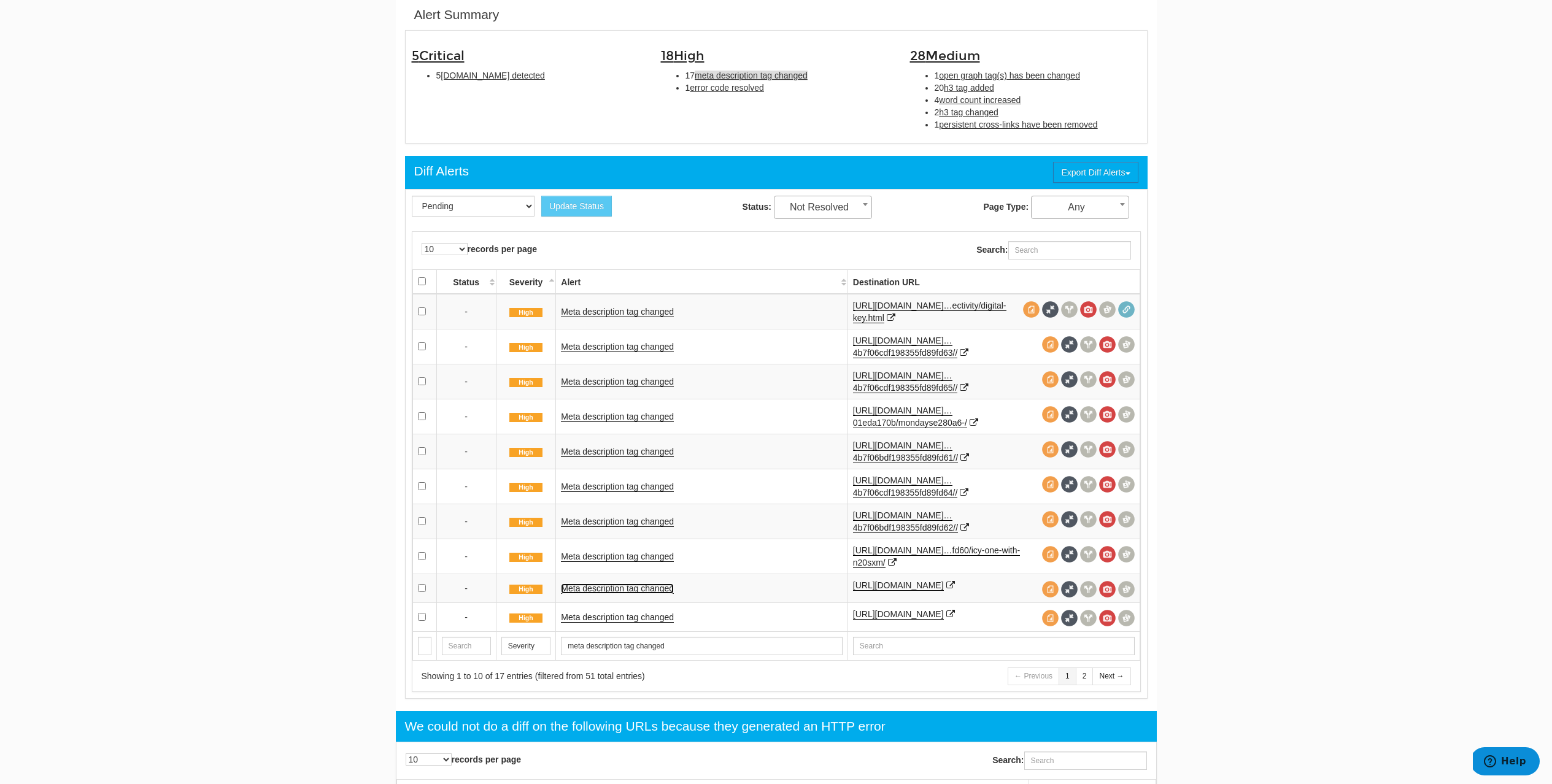
click at [621, 591] on link "Meta description tag changed" at bounding box center [617, 589] width 113 height 10
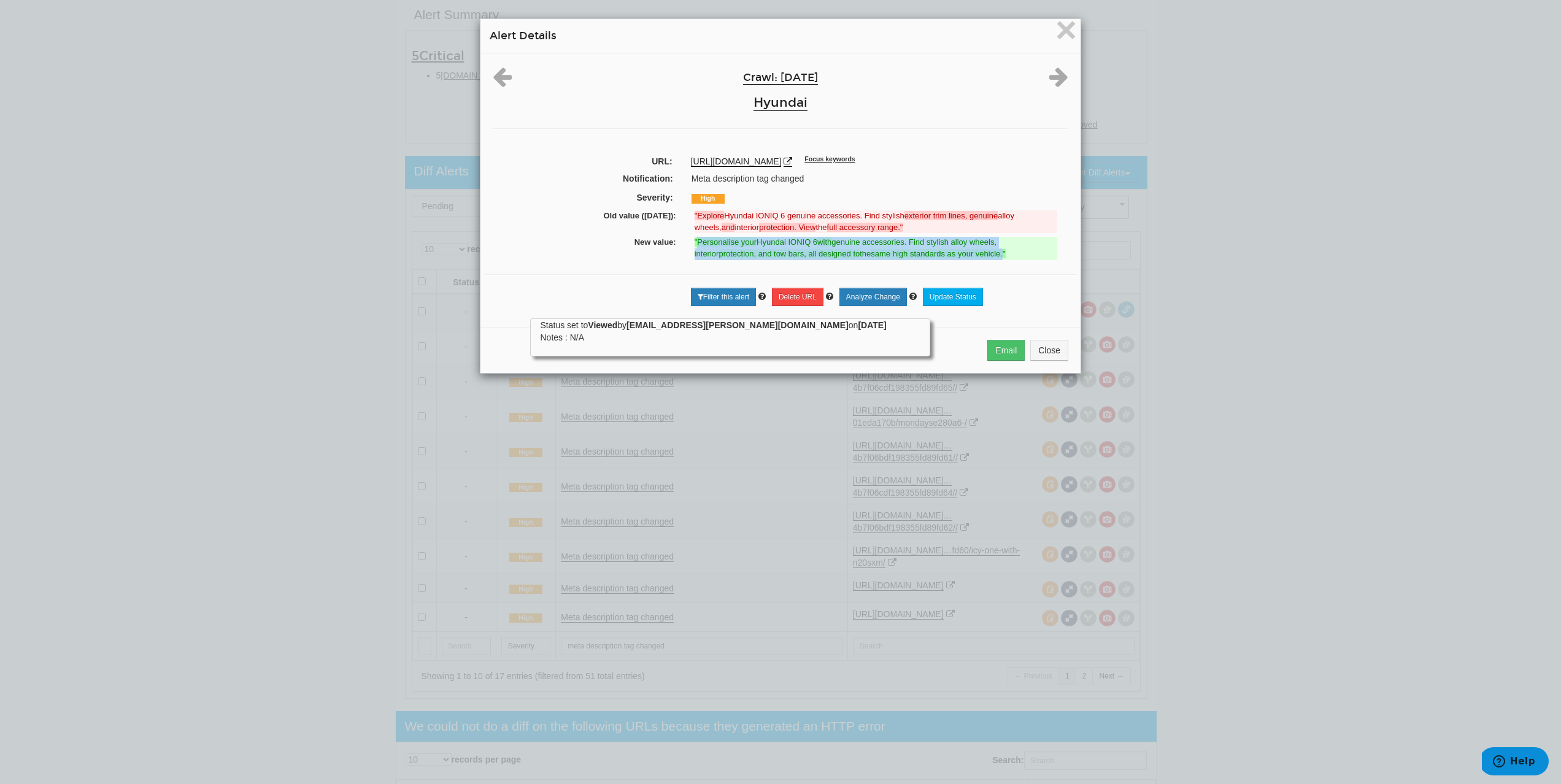
drag, startPoint x: 692, startPoint y: 243, endPoint x: 983, endPoint y: 256, distance: 291.3
click at [983, 256] on ins ""Personalise your Hyundai IONIQ 6 with genuine accessories. Find stylish alloy …" at bounding box center [875, 248] width 363 height 22
drag, startPoint x: 714, startPoint y: 159, endPoint x: 934, endPoint y: 166, distance: 220.1
click at [934, 166] on div "https://www.hyundai.com/uk/en/models/ioniq6/accessories.html Focus keywords" at bounding box center [879, 161] width 396 height 12
drag, startPoint x: 624, startPoint y: 243, endPoint x: 1012, endPoint y: 256, distance: 388.2
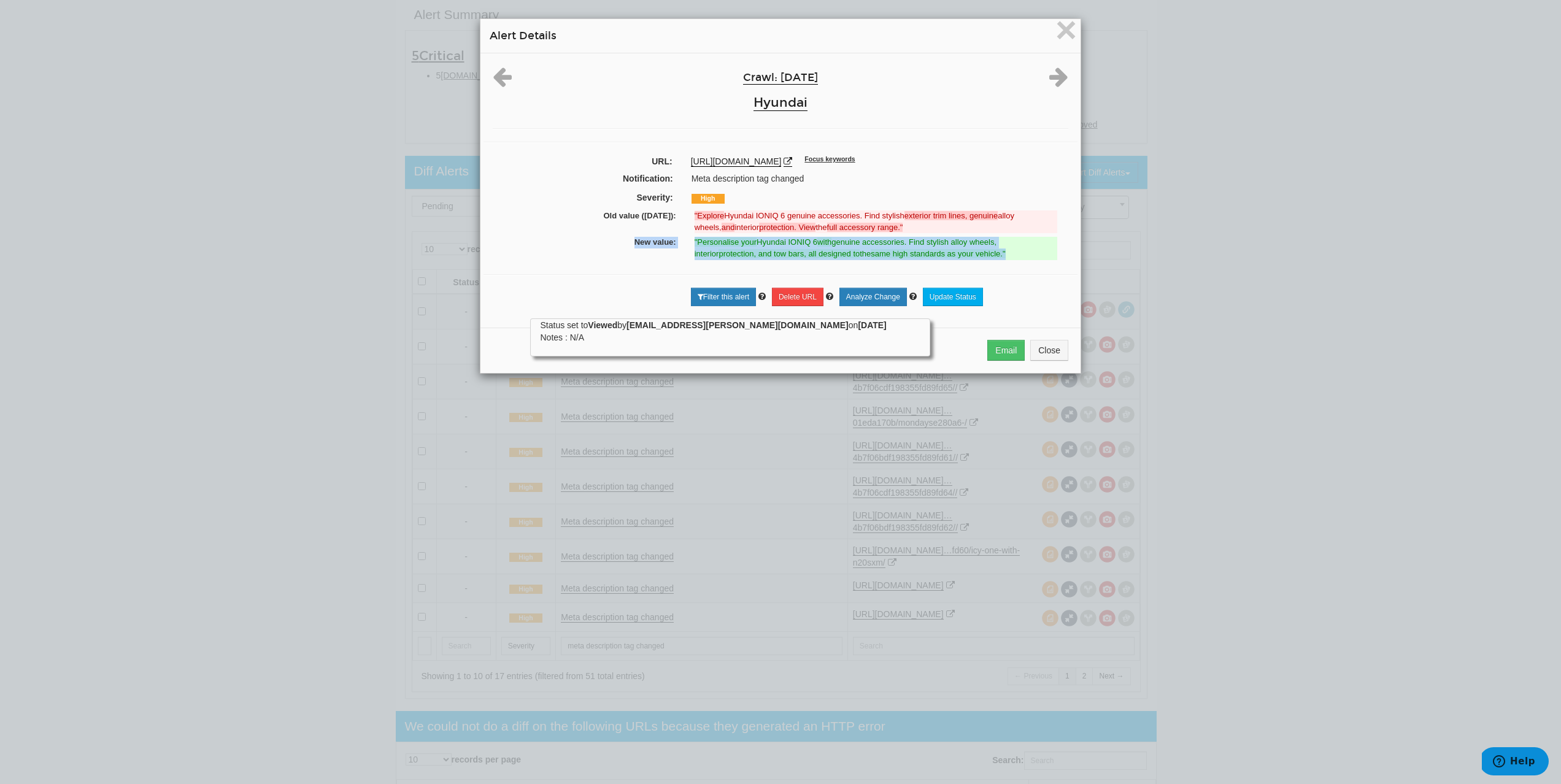
click at [1012, 256] on div "New value: "Personalise your Hyundai IONIQ 6 with genuine accessories. Find sty…" at bounding box center [780, 247] width 576 height 26
click at [1058, 36] on span "×" at bounding box center [1066, 29] width 22 height 41
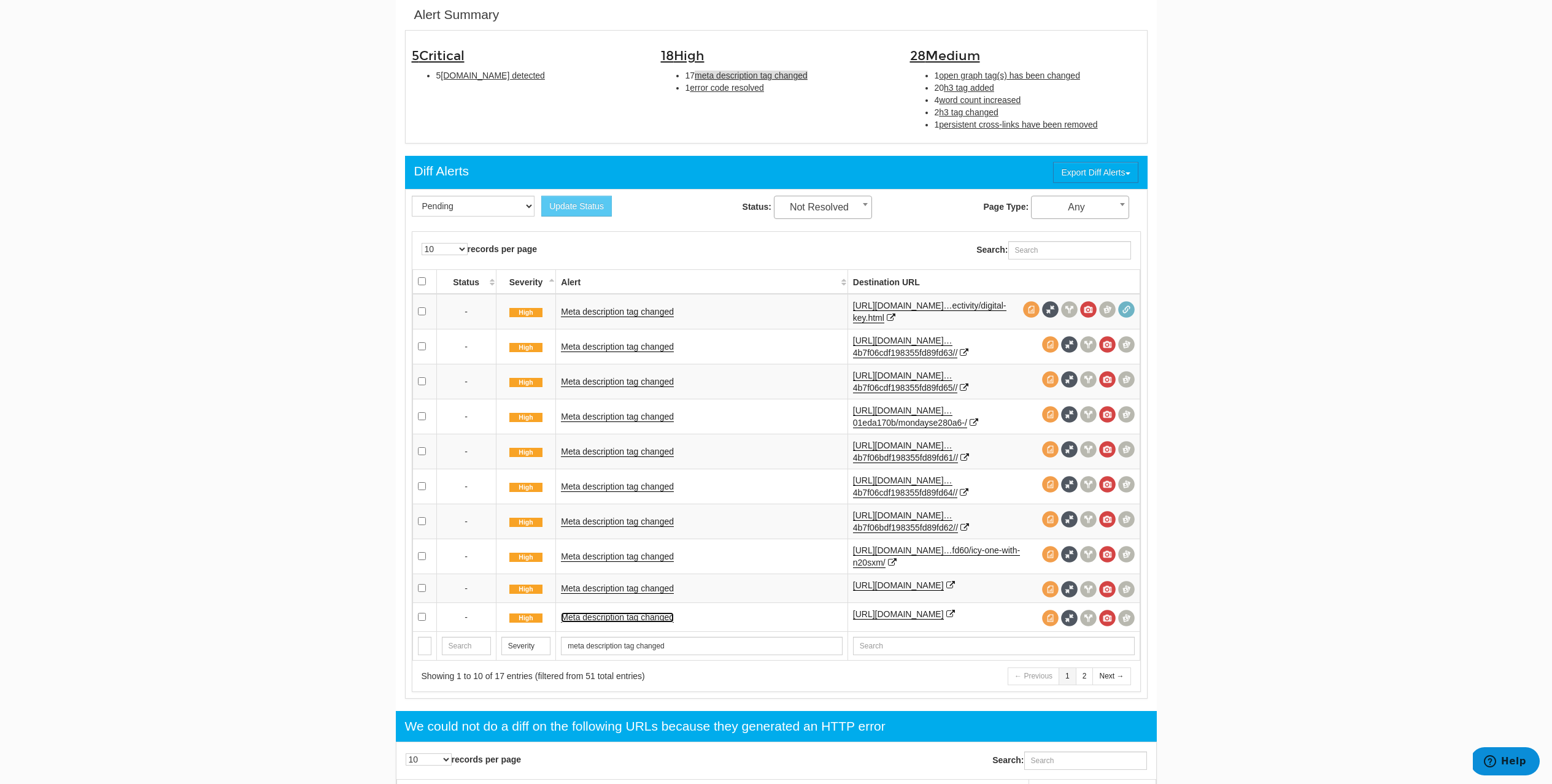
click at [598, 623] on link "Meta description tag changed" at bounding box center [617, 617] width 113 height 10
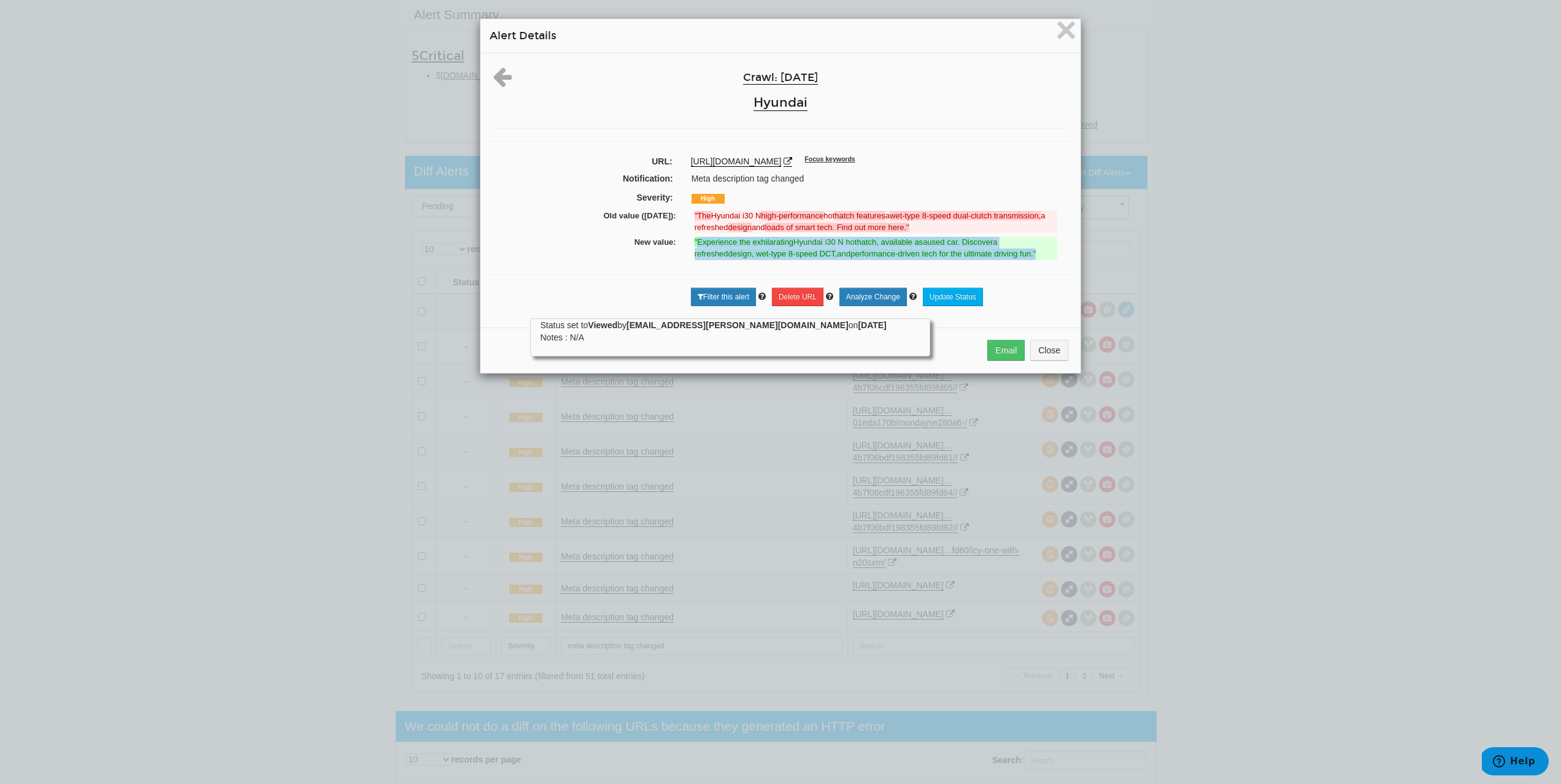
drag, startPoint x: 694, startPoint y: 242, endPoint x: 1007, endPoint y: 254, distance: 313.2
click at [1007, 254] on ins ""Experience the exhilarating Hyundai i30 N hot hatch, available as a used car. …" at bounding box center [875, 248] width 363 height 22
drag, startPoint x: 682, startPoint y: 163, endPoint x: 883, endPoint y: 165, distance: 201.0
click at [883, 165] on div "https://www.hyundai.com/uk/en/models/i30-n.html Focus keywords" at bounding box center [879, 161] width 396 height 12
drag, startPoint x: 624, startPoint y: 240, endPoint x: 1044, endPoint y: 248, distance: 420.1
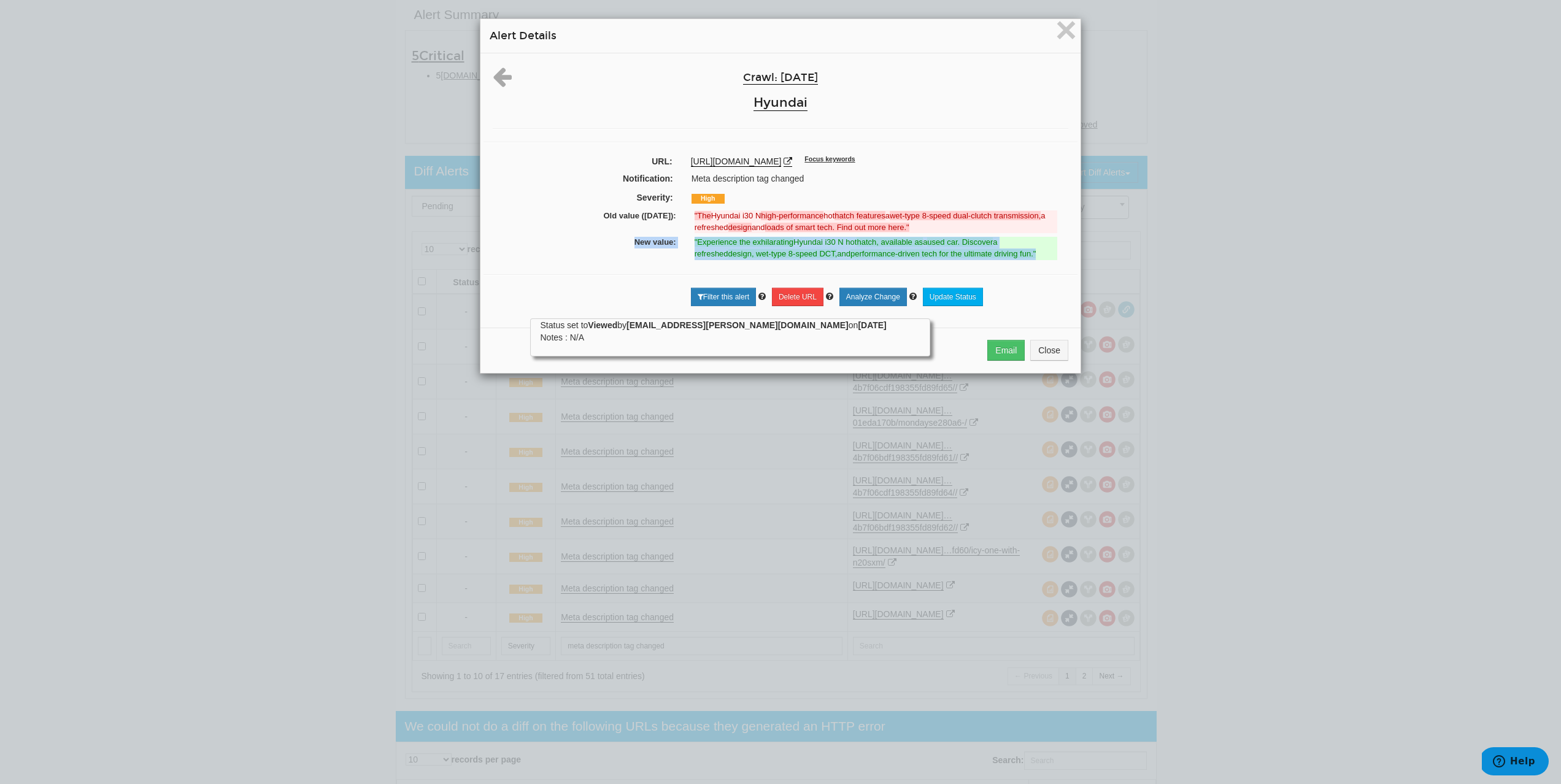
click at [1045, 251] on div "New value: "Experience the exhilarating Hyundai i30 N hot hatch, available as a…" at bounding box center [780, 247] width 576 height 26
click at [1061, 41] on span "×" at bounding box center [1066, 29] width 22 height 41
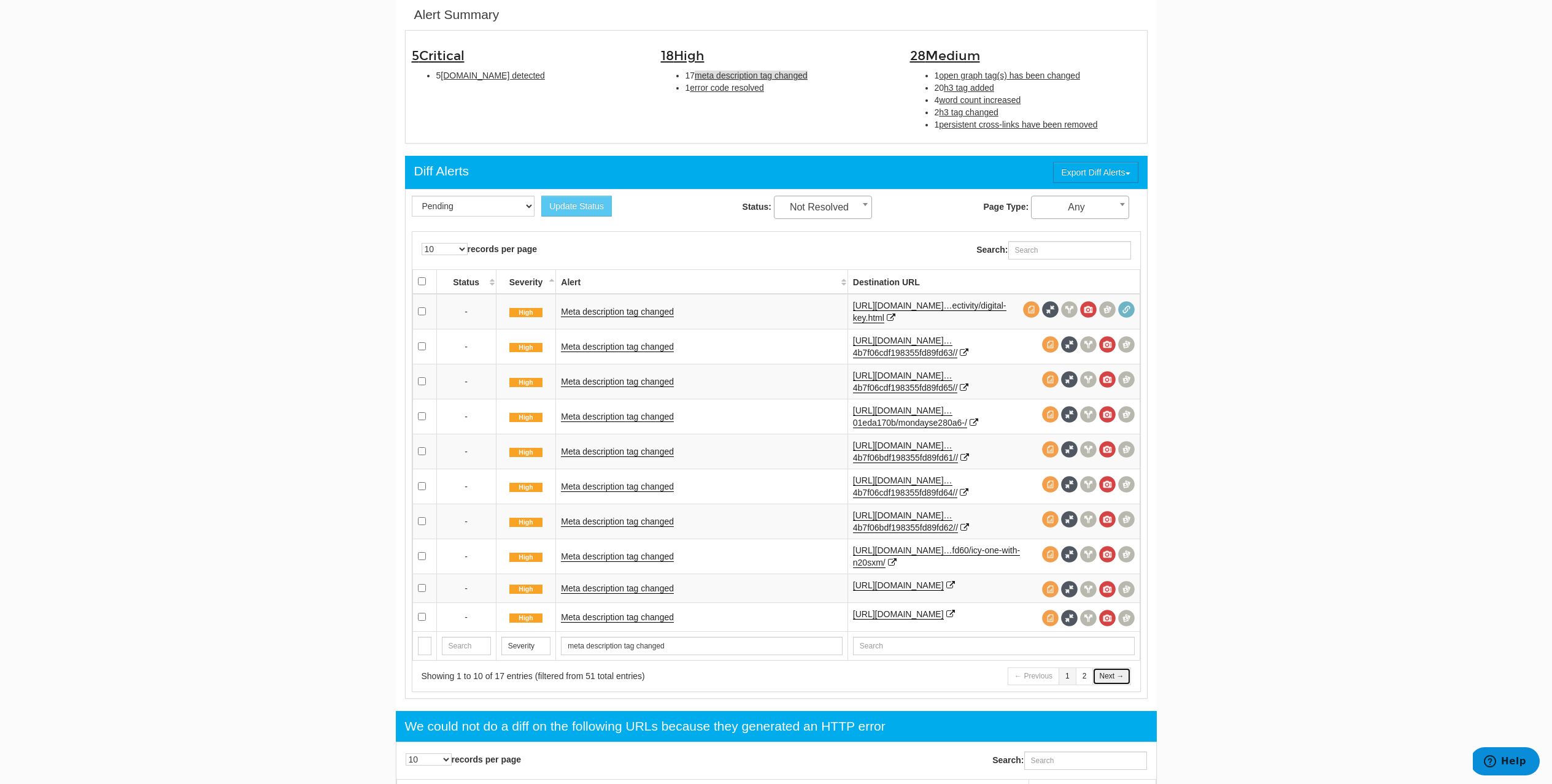
click at [1109, 685] on link "Next →" at bounding box center [1112, 677] width 38 height 18
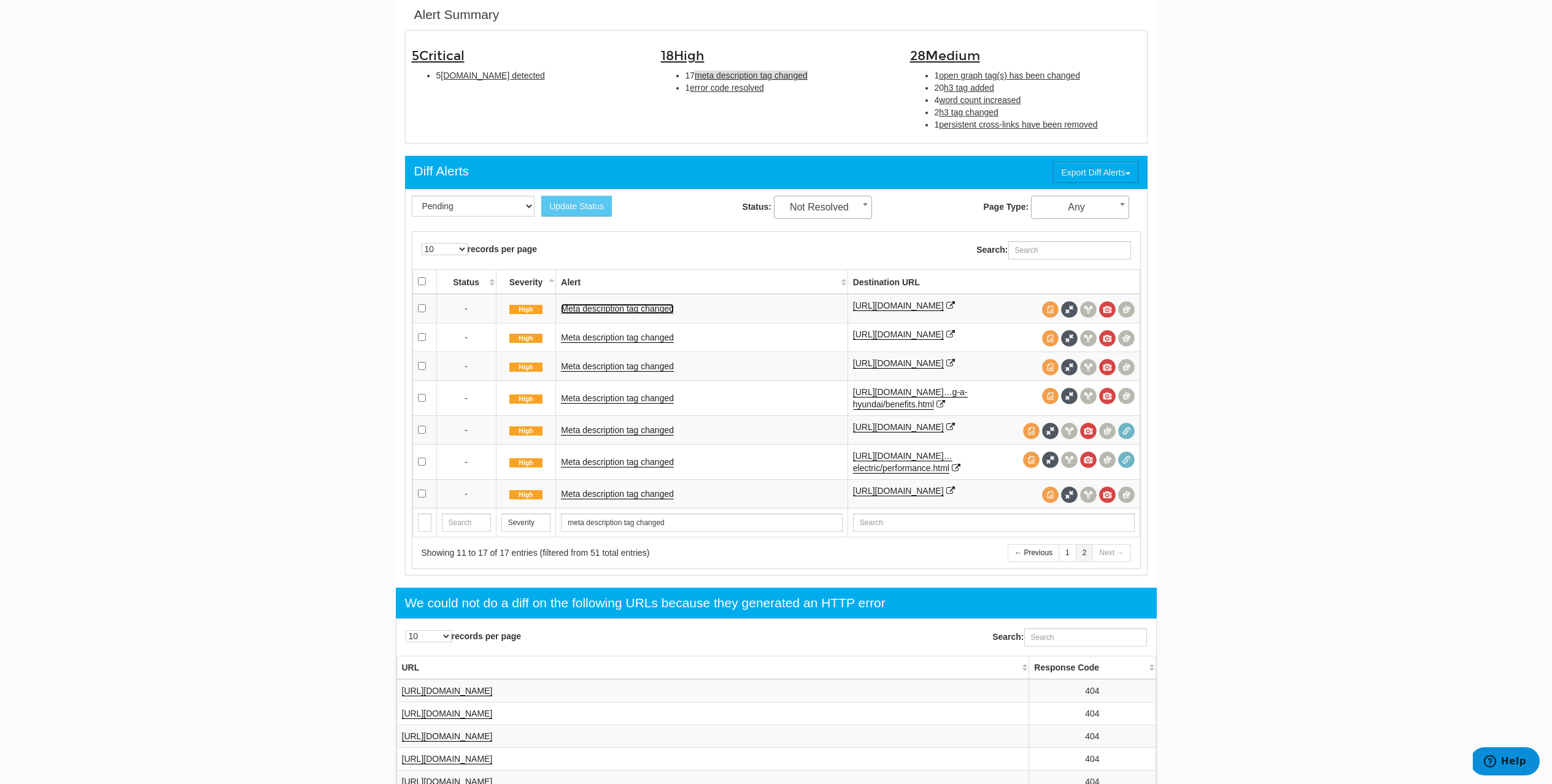
click at [651, 314] on link "Meta description tag changed" at bounding box center [617, 308] width 113 height 10
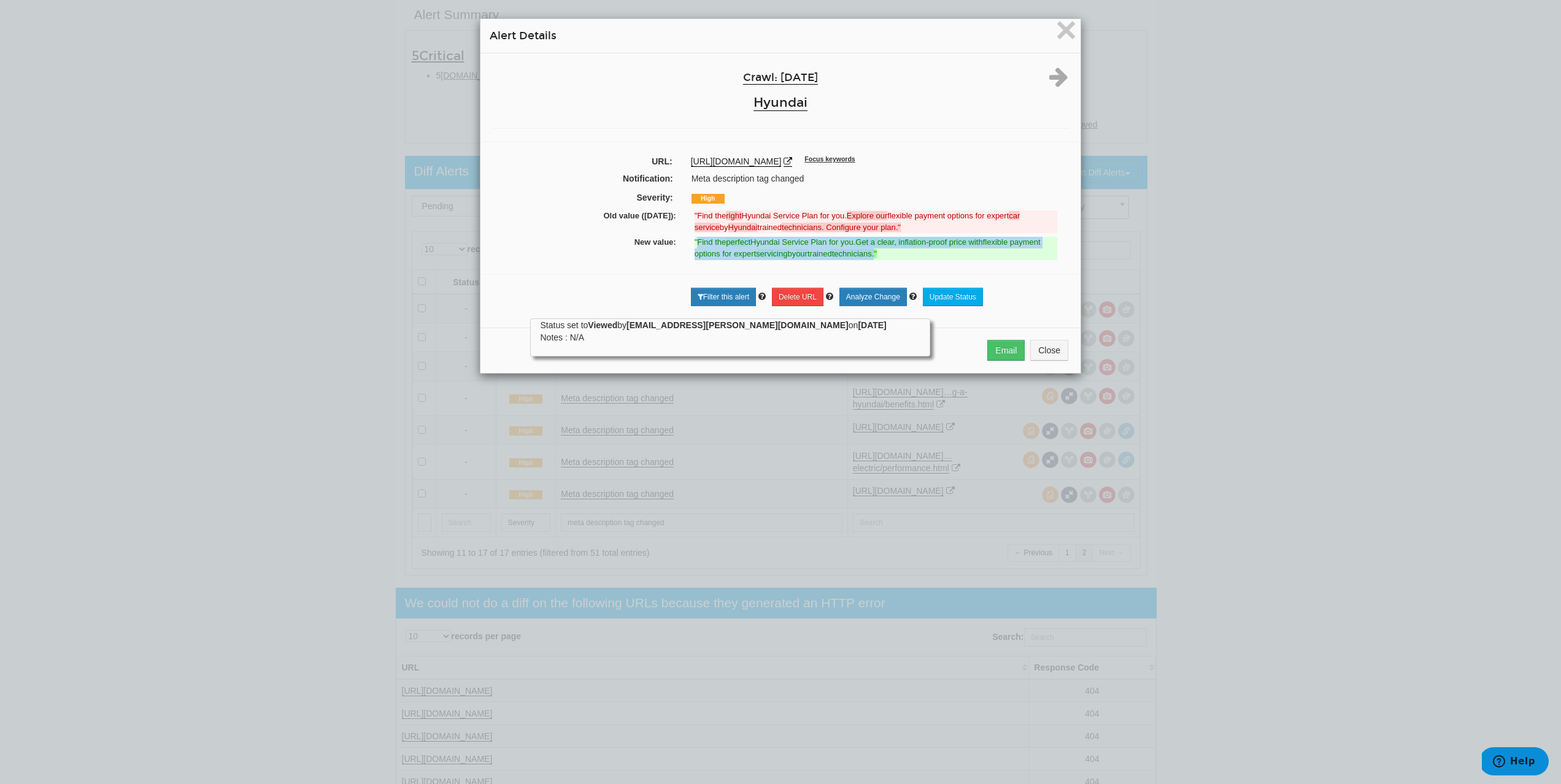
drag, startPoint x: 694, startPoint y: 242, endPoint x: 947, endPoint y: 204, distance: 255.8
click at [885, 258] on ins ""Find the perfect Hyundai Service Plan for you. Get a clear, inflation-proof pr…" at bounding box center [875, 248] width 363 height 22
drag, startPoint x: 684, startPoint y: 164, endPoint x: 952, endPoint y: 159, distance: 268.0
click at [952, 159] on div "https://www.hyundai.com/uk/en/owners/servicing/service-plans.html Focus keywords" at bounding box center [879, 161] width 396 height 12
click at [1056, 39] on span "×" at bounding box center [1066, 29] width 22 height 41
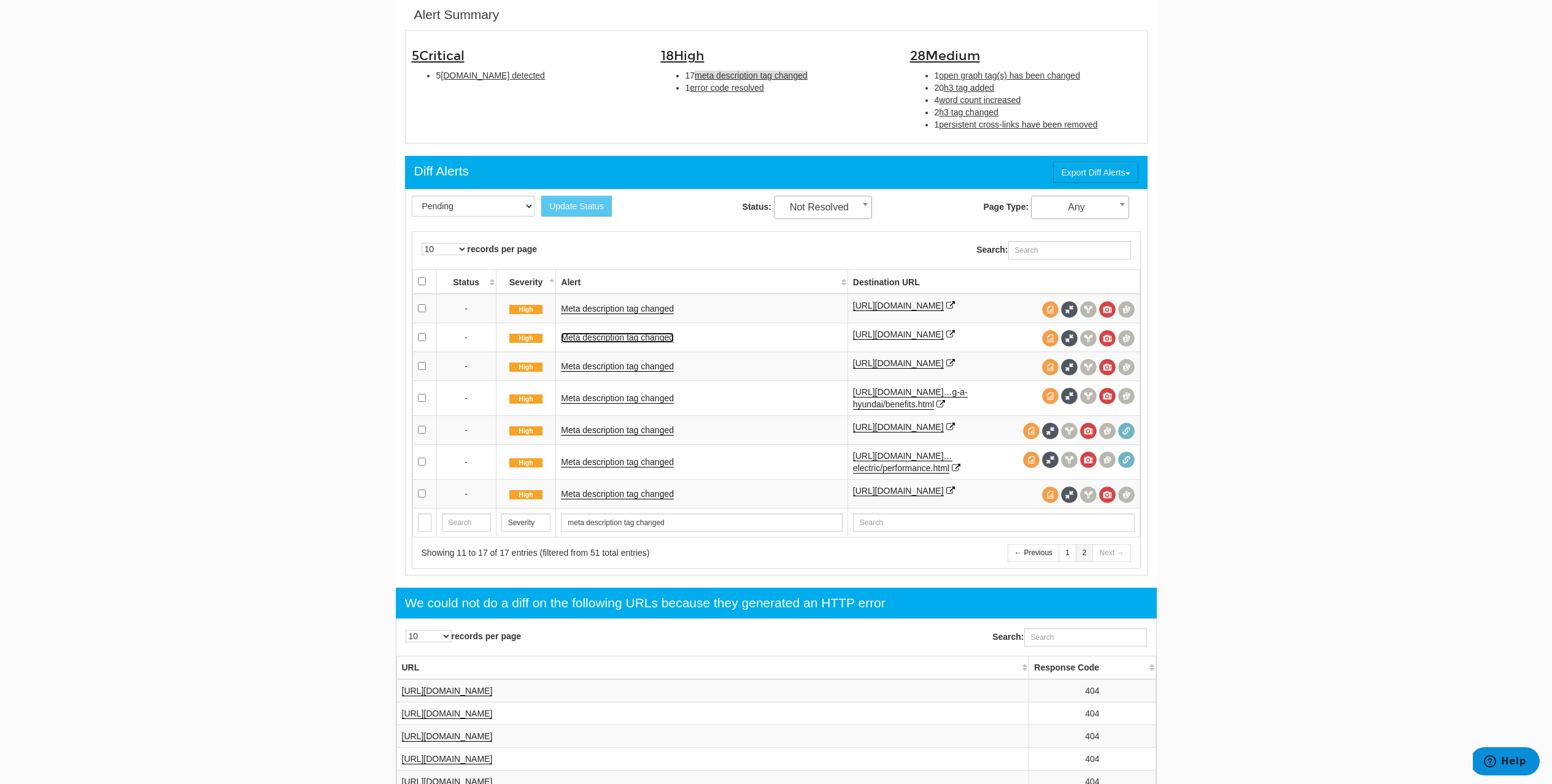
click at [655, 343] on link "Meta description tag changed" at bounding box center [617, 337] width 113 height 10
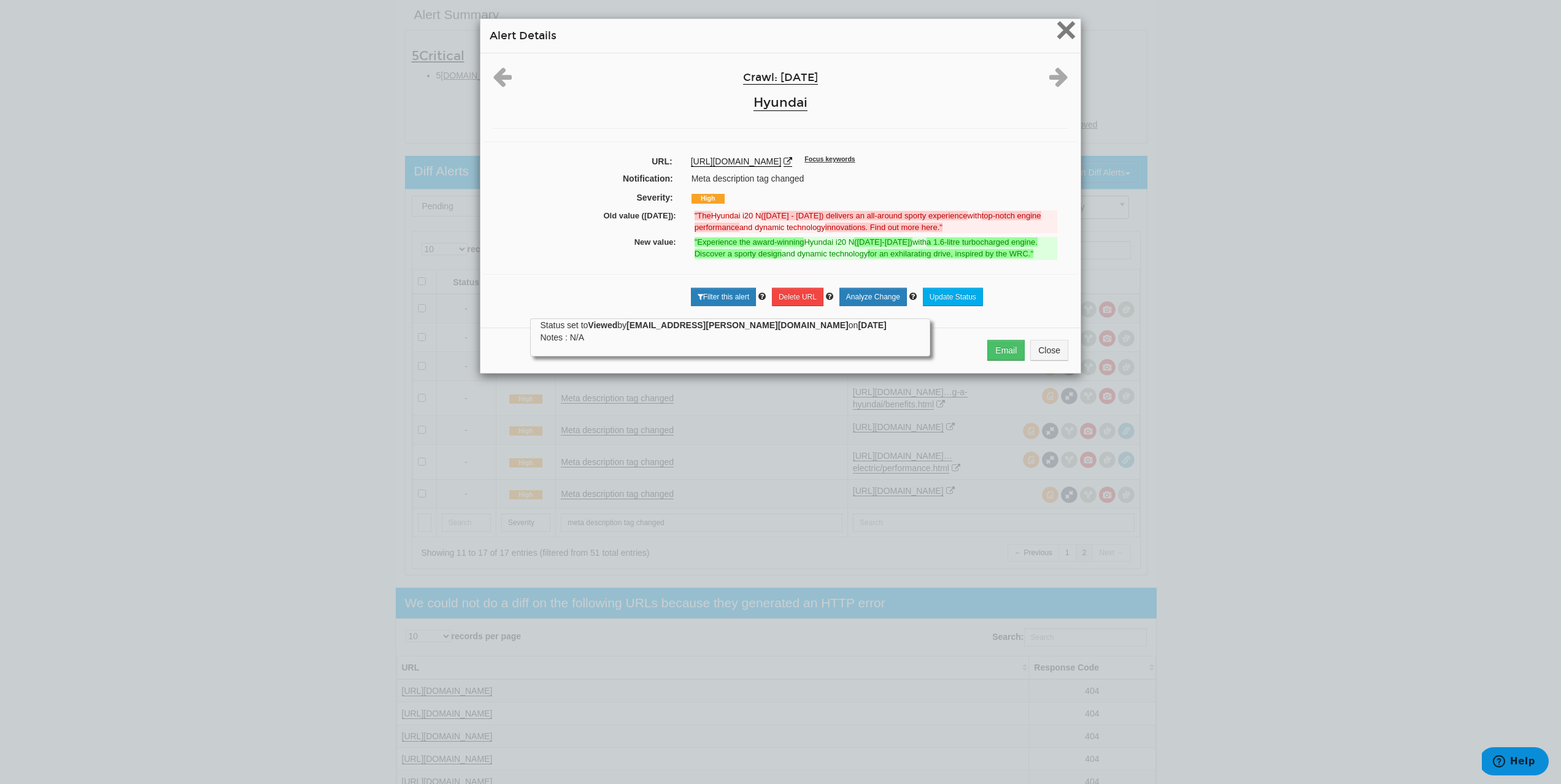
click at [1056, 37] on span "×" at bounding box center [1066, 29] width 22 height 41
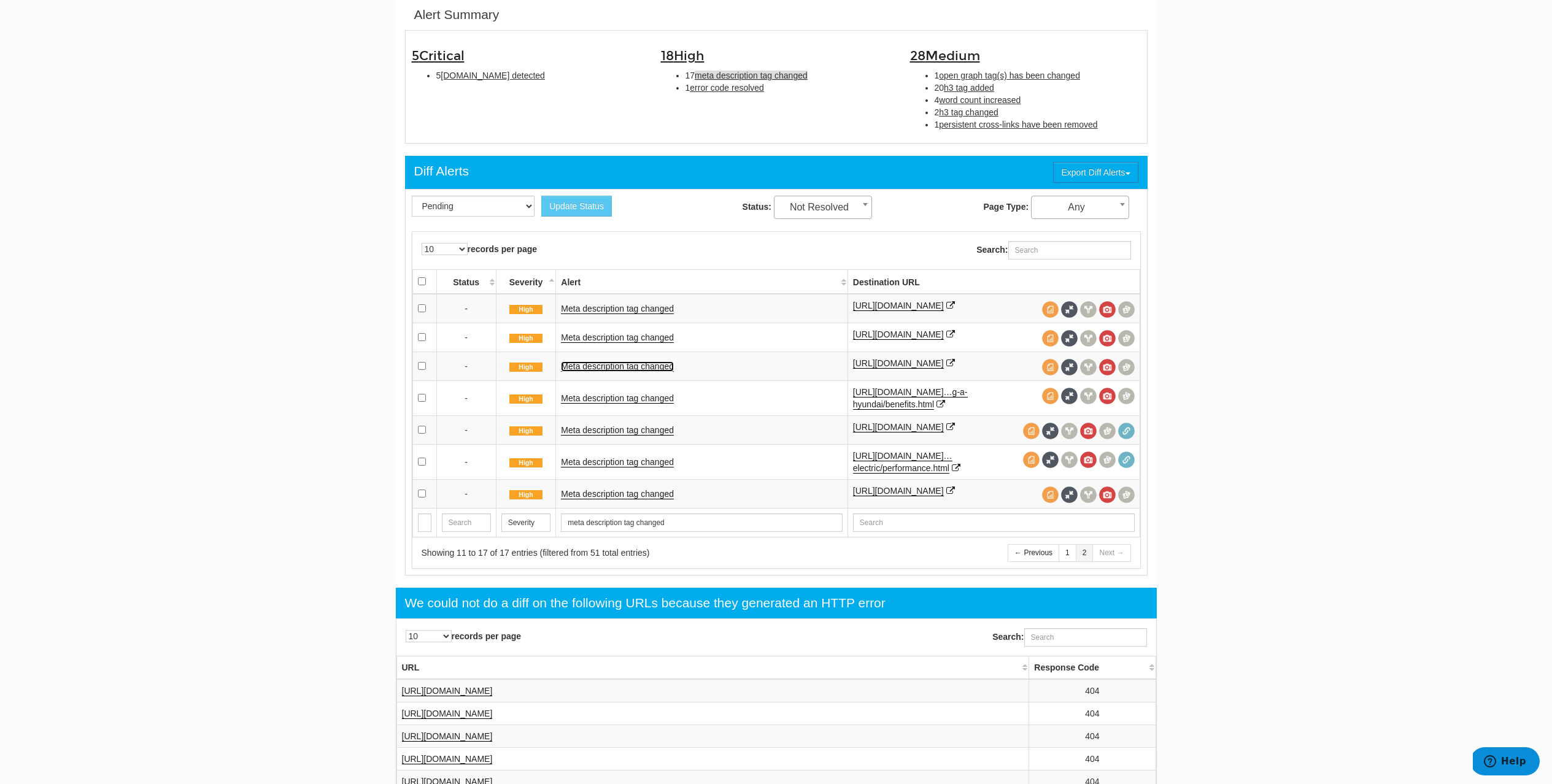
click at [657, 372] on link "Meta description tag changed" at bounding box center [617, 366] width 113 height 10
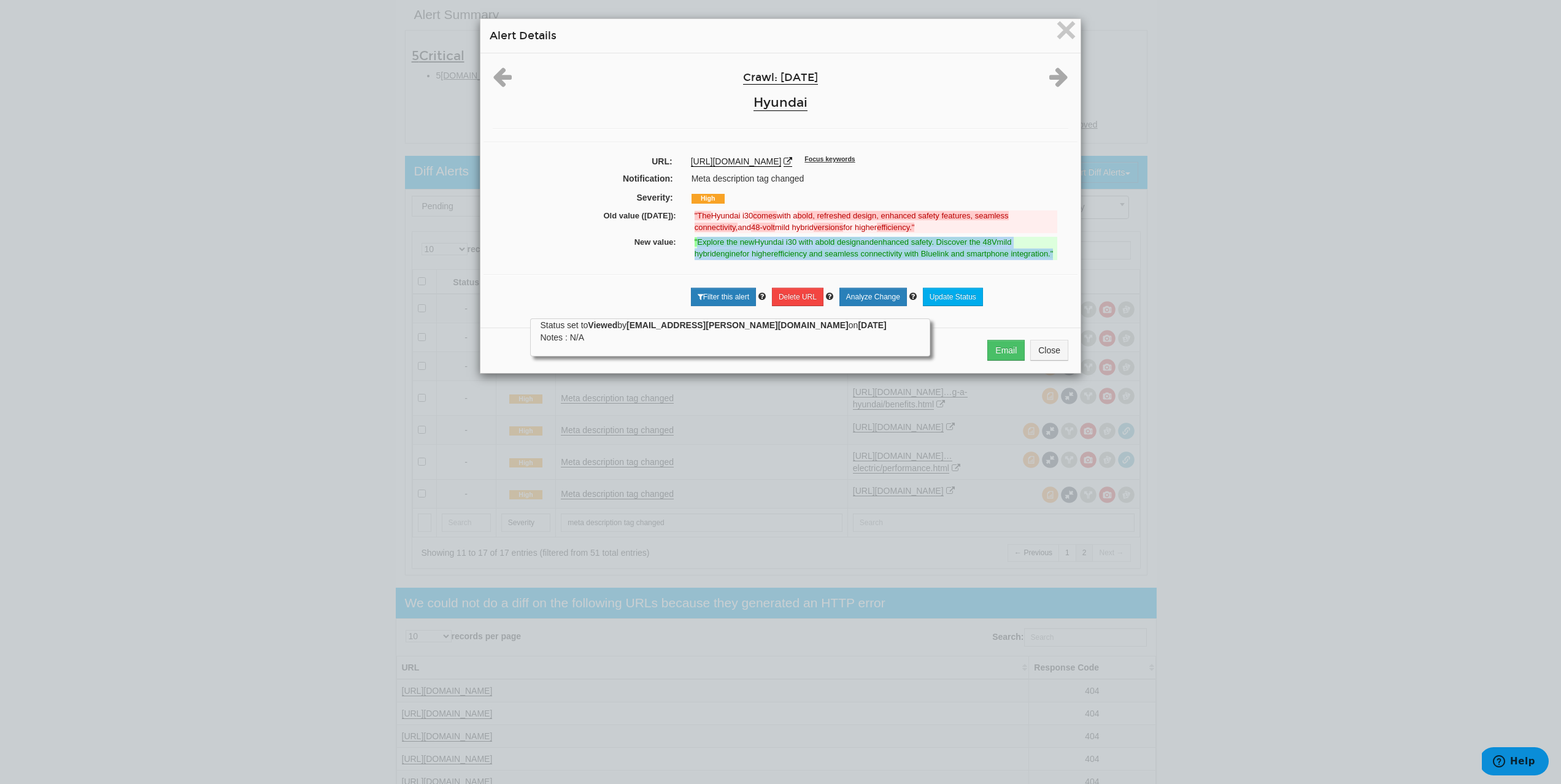
drag, startPoint x: 694, startPoint y: 240, endPoint x: 1034, endPoint y: 255, distance: 340.3
click at [1034, 255] on ins ""Explore the new Hyundai i30 with a bold design and enhanced safety. Discover t…" at bounding box center [875, 248] width 363 height 22
drag, startPoint x: 680, startPoint y: 159, endPoint x: 875, endPoint y: 166, distance: 195.1
click at [875, 166] on div "https://www.hyundai.com/uk/en/models/i30.html Focus keywords" at bounding box center [879, 161] width 396 height 12
drag, startPoint x: 622, startPoint y: 242, endPoint x: 1062, endPoint y: 261, distance: 440.4
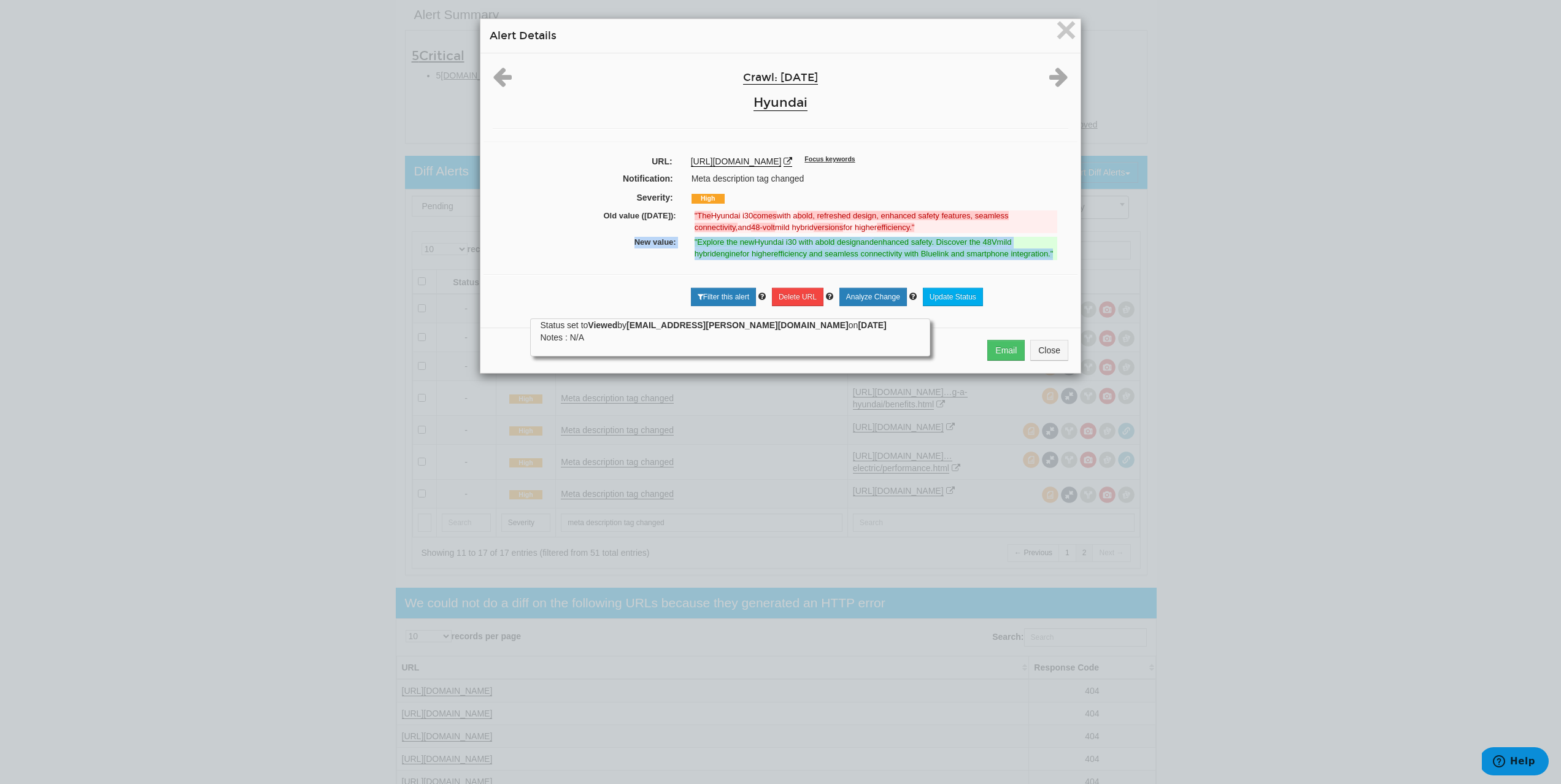
click at [1062, 263] on div "Crawl: 08/26/2025 Hyundai URL: https://www.hyundai.com/uk/en/models/i30.html Fo…" at bounding box center [780, 186] width 600 height 265
click at [1065, 38] on span "×" at bounding box center [1066, 29] width 22 height 41
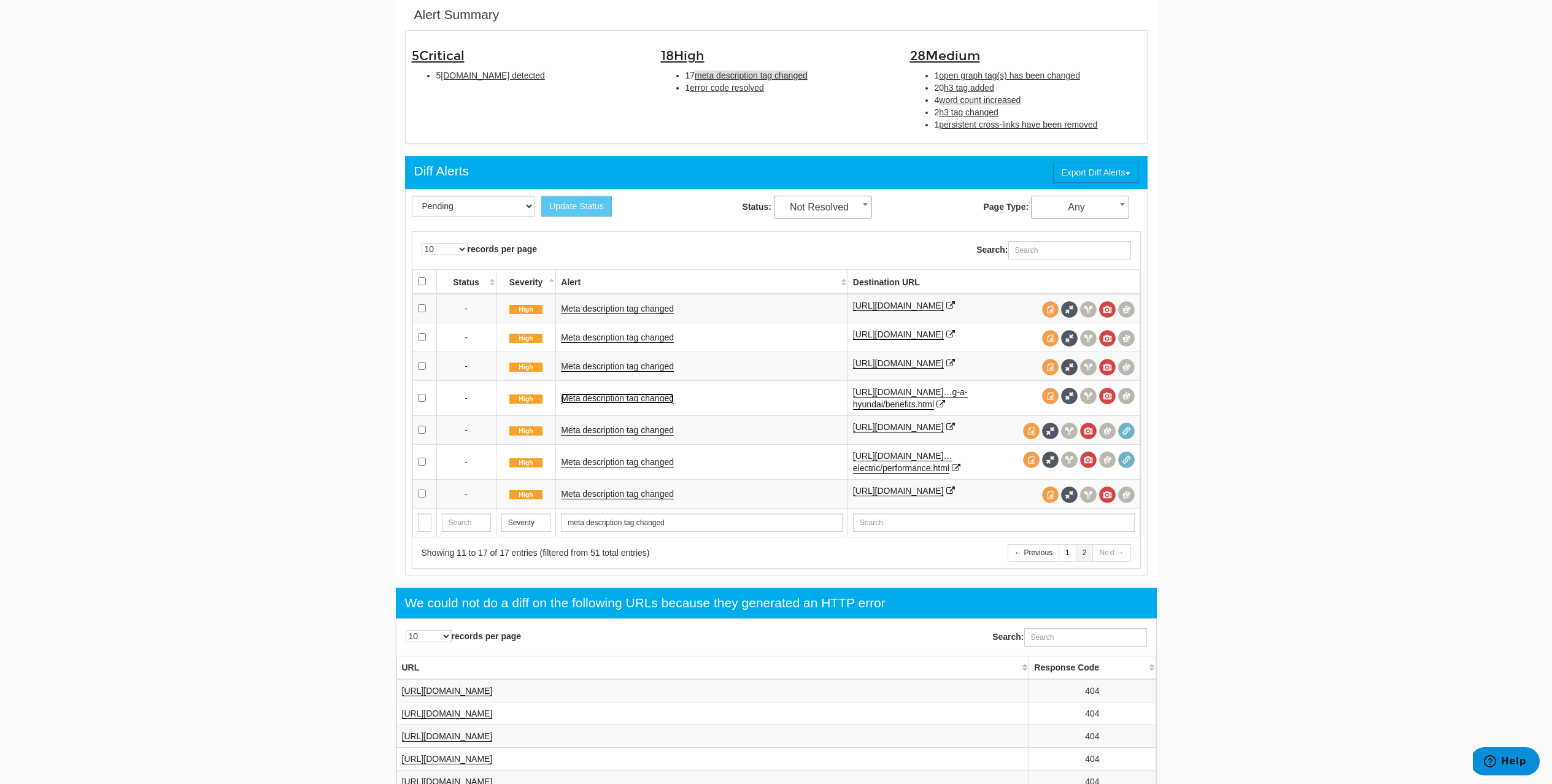
click at [631, 404] on link "Meta description tag changed" at bounding box center [617, 398] width 113 height 10
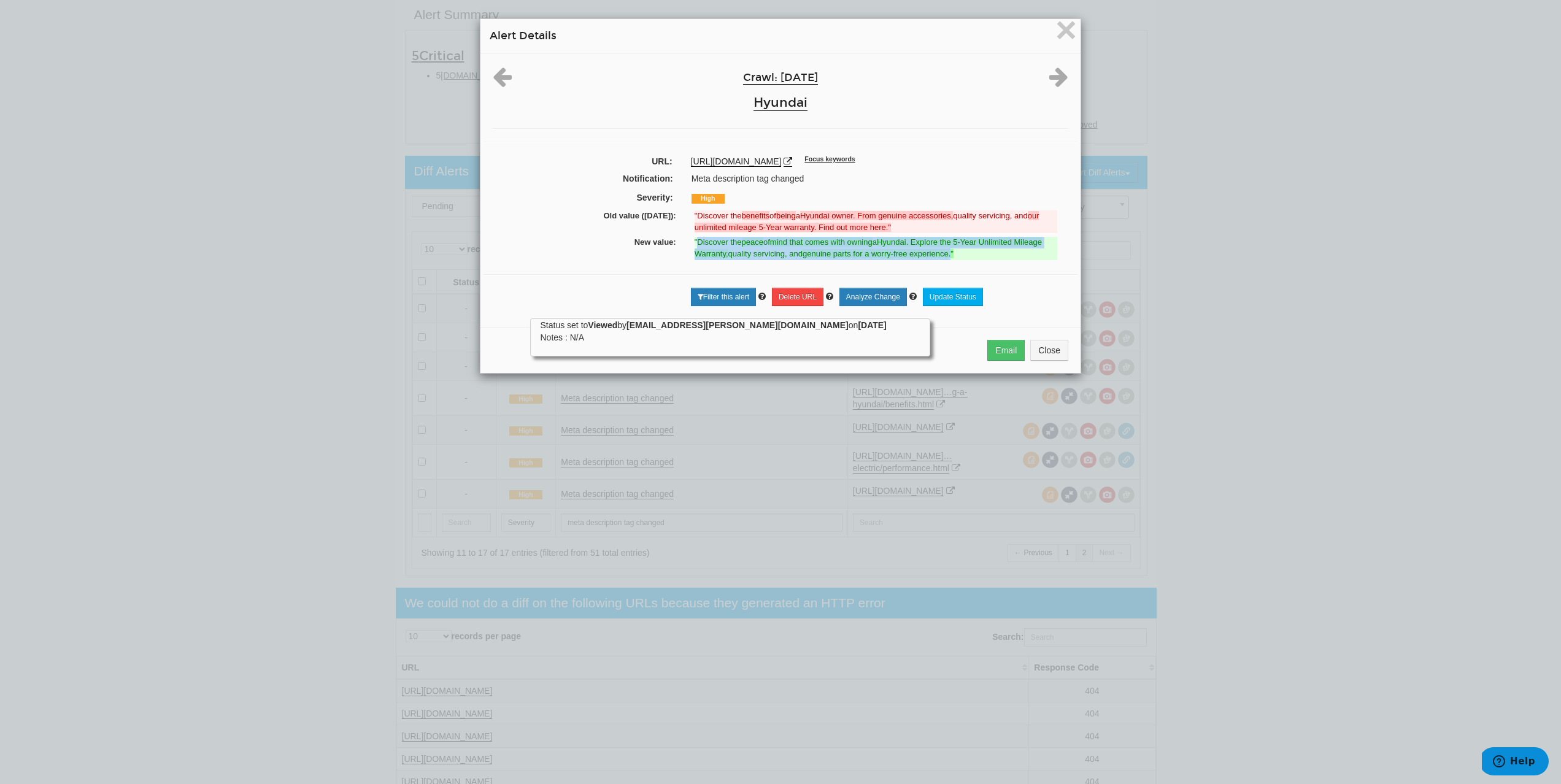
drag, startPoint x: 694, startPoint y: 240, endPoint x: 954, endPoint y: 258, distance: 260.6
click at [954, 258] on ins ""Discover the peace of mind that comes with owning a Hyundai. Explore the 5-Yea…" at bounding box center [875, 248] width 363 height 22
drag, startPoint x: 682, startPoint y: 159, endPoint x: 966, endPoint y: 166, distance: 284.1
click at [966, 166] on div "https://www.hyundai.com/uk/en/owners/owning-a-hyundai/benefits.html Focus keywo…" at bounding box center [879, 161] width 396 height 12
drag, startPoint x: 637, startPoint y: 243, endPoint x: 989, endPoint y: 234, distance: 352.1
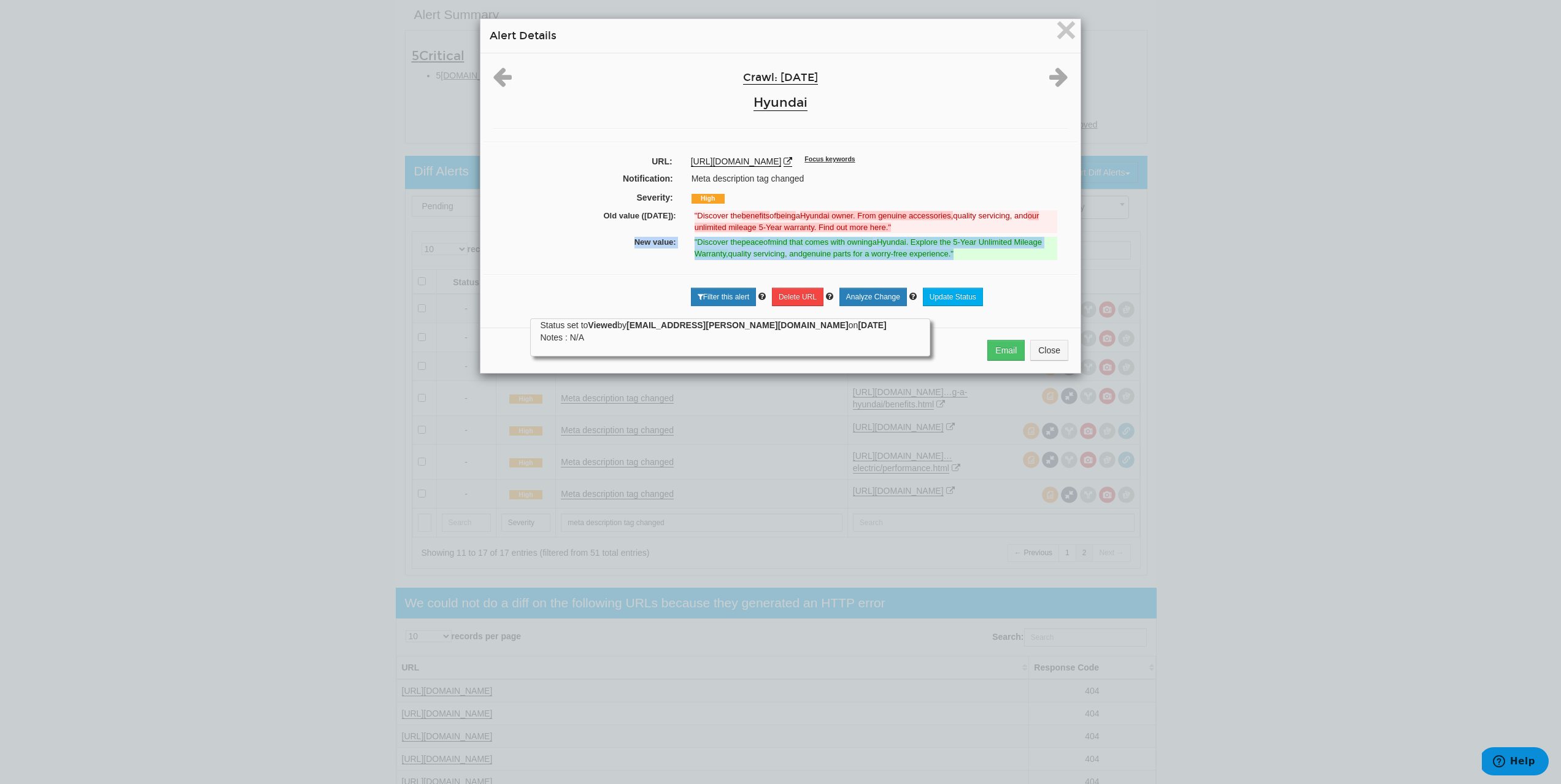
click at [975, 253] on div "New value: "Discover the peace of mind that comes with owning a Hyundai. Explor…" at bounding box center [780, 247] width 576 height 26
click at [1057, 35] on span "×" at bounding box center [1066, 29] width 22 height 41
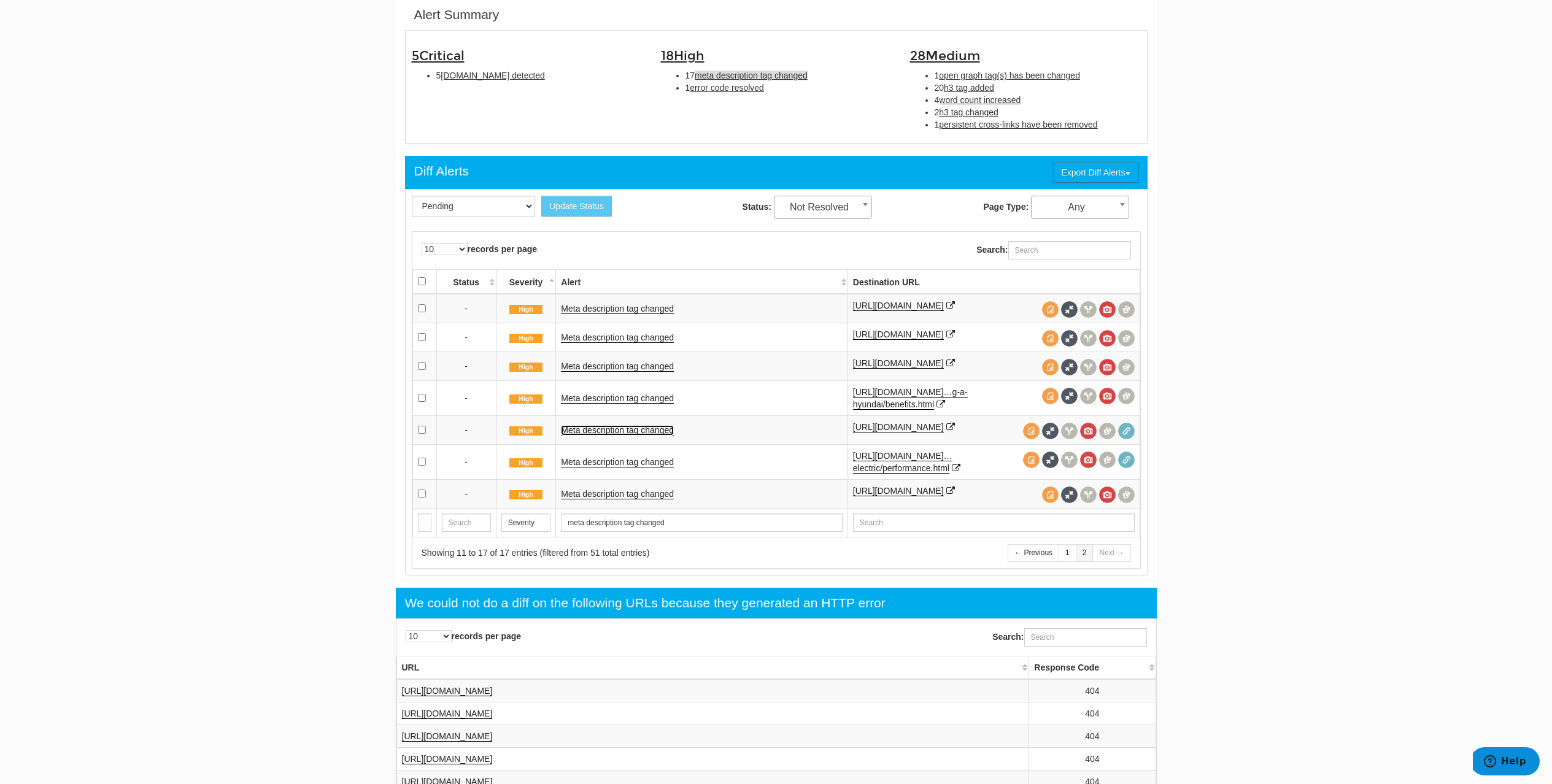
click at [581, 436] on link "Meta description tag changed" at bounding box center [617, 430] width 113 height 10
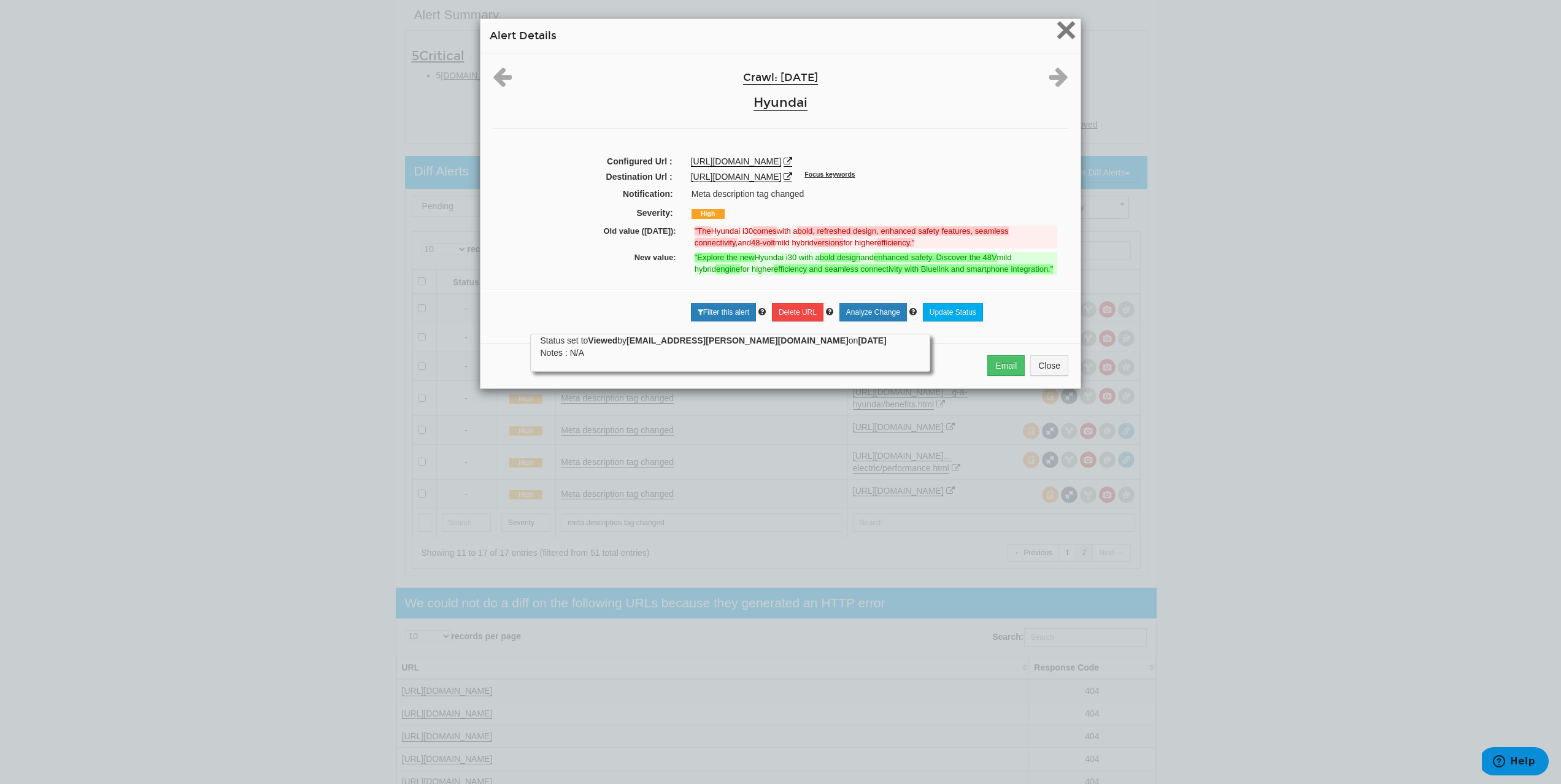
click at [1062, 33] on span "×" at bounding box center [1066, 29] width 22 height 41
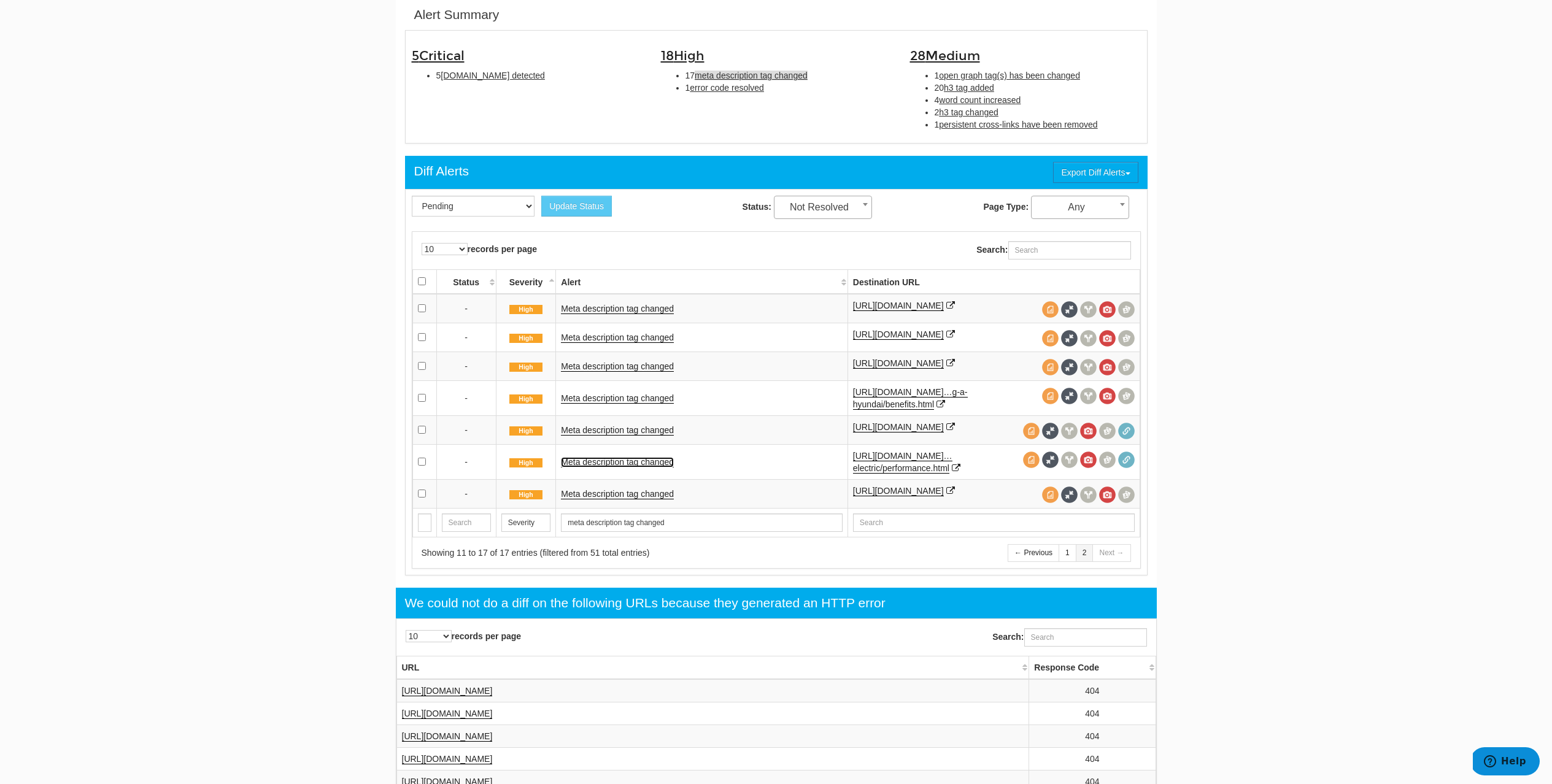
click at [625, 468] on link "Meta description tag changed" at bounding box center [617, 462] width 113 height 10
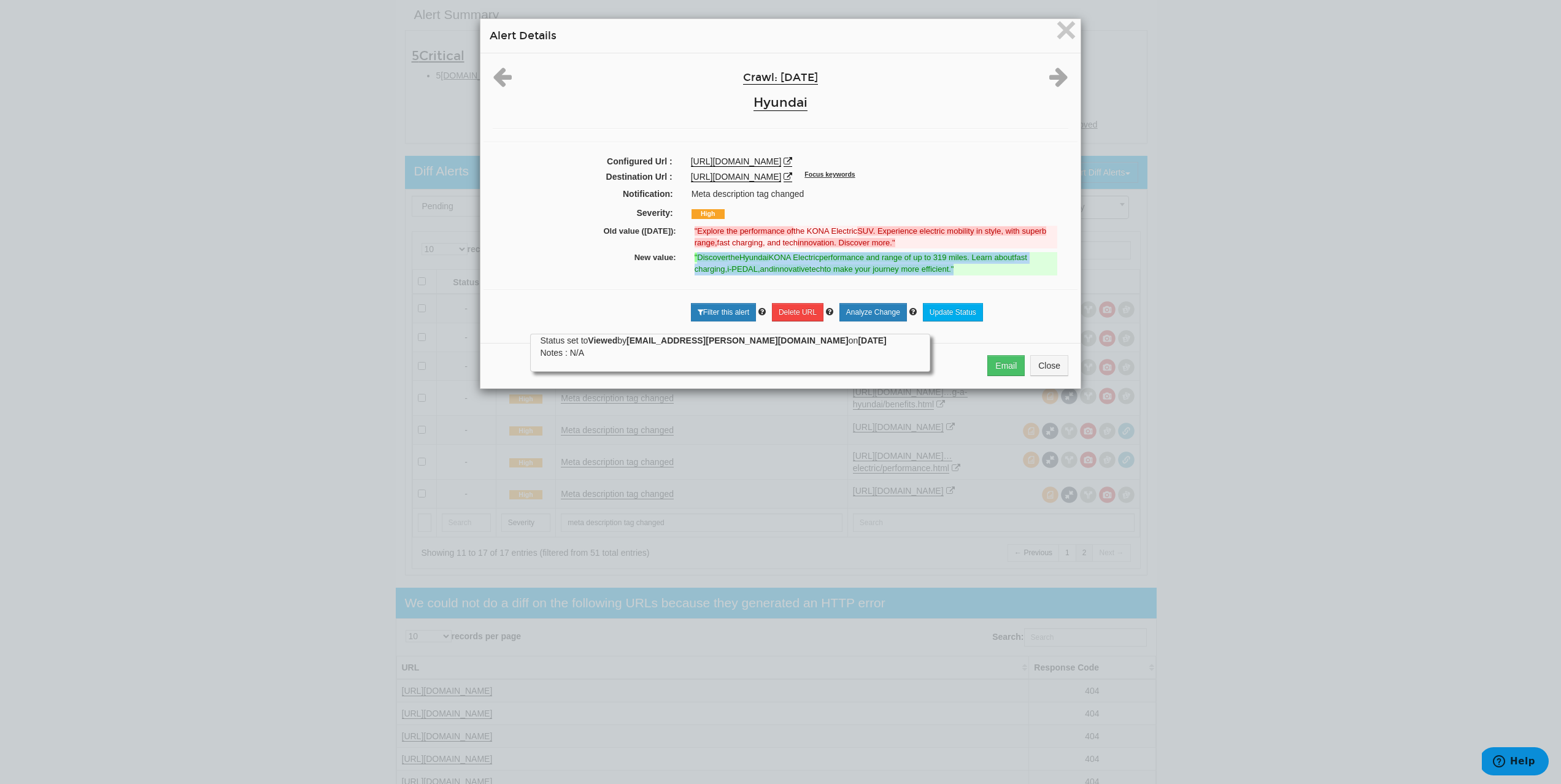
drag, startPoint x: 694, startPoint y: 257, endPoint x: 961, endPoint y: 273, distance: 267.5
click at [961, 273] on ins ""Discover the Hyundai KONA Electric performance and range of up to 319 miles. L…" at bounding box center [875, 263] width 363 height 22
drag, startPoint x: 683, startPoint y: 175, endPoint x: 964, endPoint y: 183, distance: 281.1
click at [964, 183] on div "https://www.hyundai.com/uk/en/models/kona-electric/performance.html Focus keywo…" at bounding box center [879, 176] width 396 height 12
drag, startPoint x: 622, startPoint y: 252, endPoint x: 978, endPoint y: 276, distance: 356.8
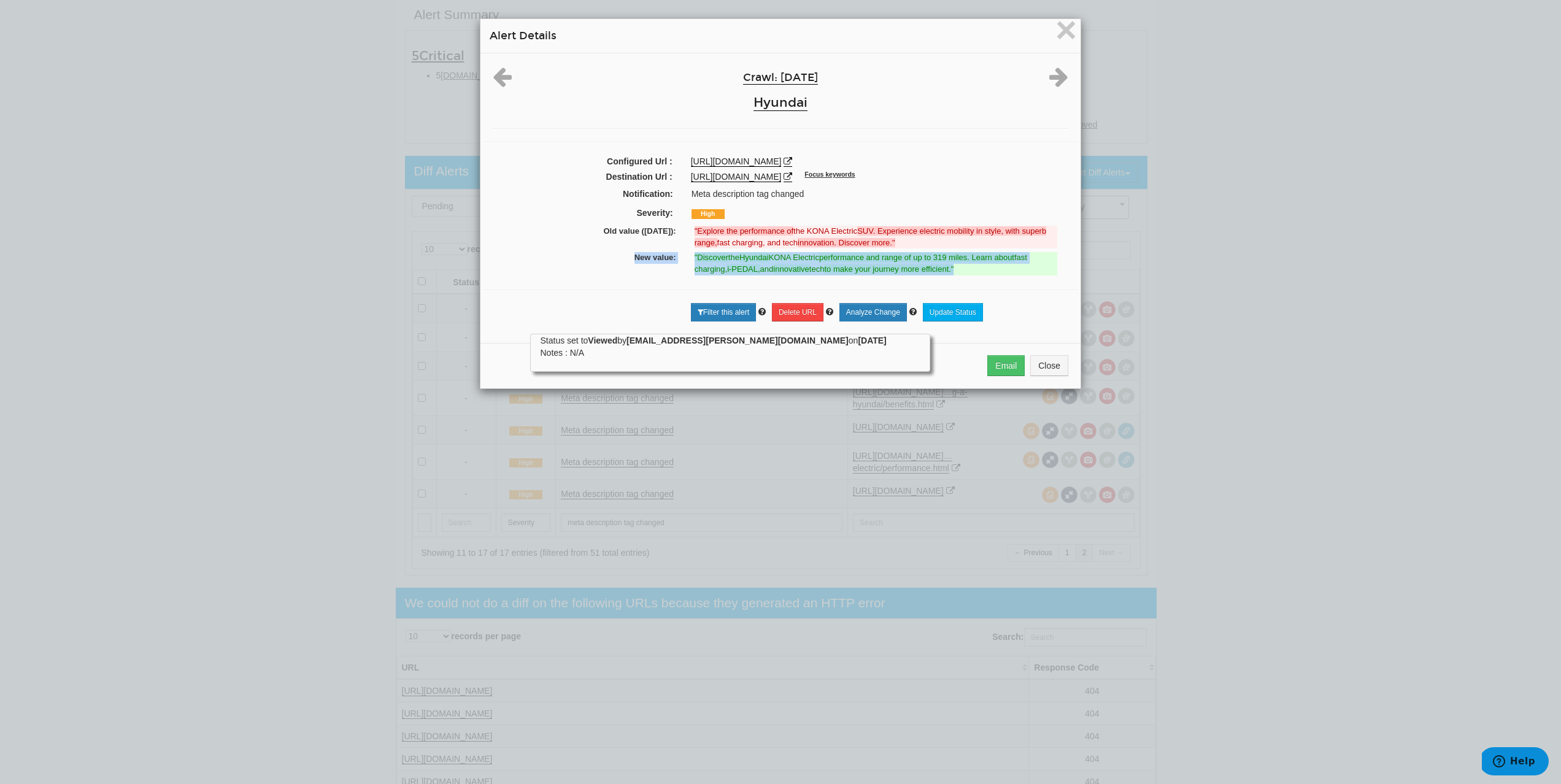
click at [978, 276] on div "New value: "Discover the Hyundai KONA Electric performance and range of up to 3…" at bounding box center [780, 263] width 576 height 26
click at [1058, 38] on span "×" at bounding box center [1066, 29] width 22 height 41
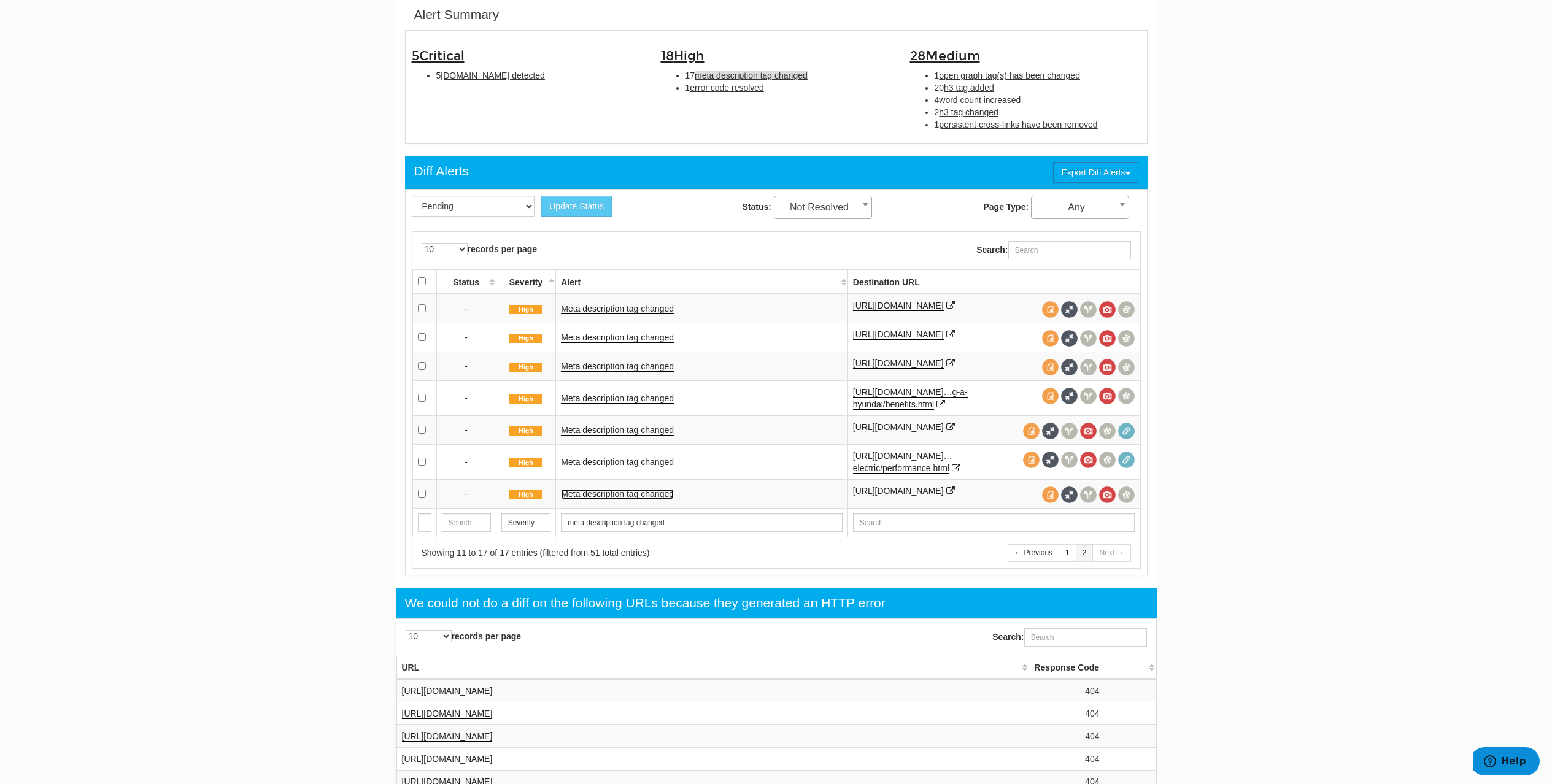
click at [574, 500] on link "Meta description tag changed" at bounding box center [617, 494] width 113 height 10
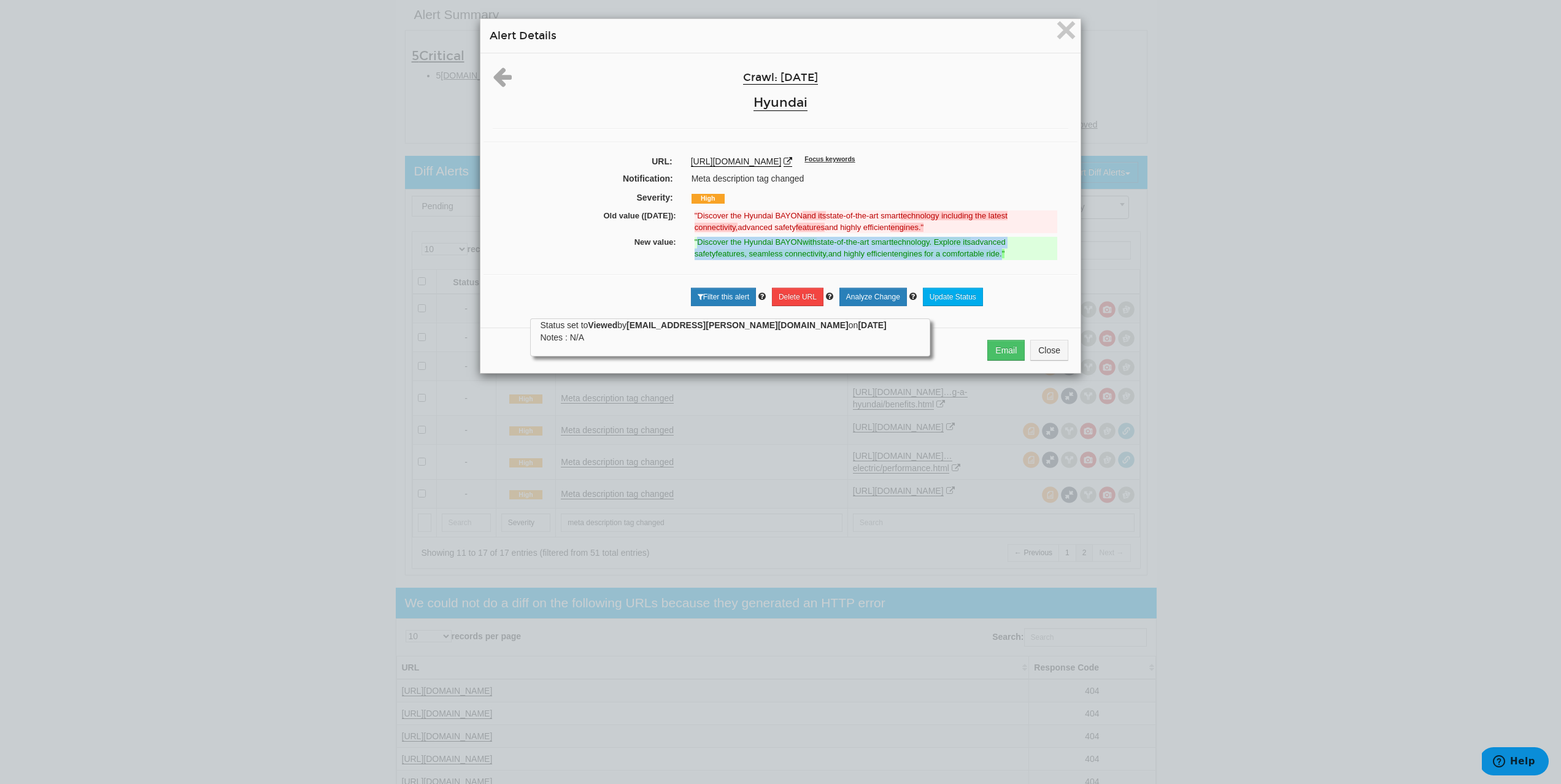
drag, startPoint x: 694, startPoint y: 240, endPoint x: 985, endPoint y: 254, distance: 291.3
click at [985, 254] on ins ""Discover the Hyundai BAYON with state-of-the-art smart technology. Explore its…" at bounding box center [875, 248] width 363 height 22
drag, startPoint x: 682, startPoint y: 161, endPoint x: 922, endPoint y: 166, distance: 240.1
click at [922, 166] on div "https://www.hyundai.com/uk/en/models/bayon/features.html Focus keywords" at bounding box center [879, 161] width 396 height 12
drag, startPoint x: 636, startPoint y: 246, endPoint x: 1017, endPoint y: 251, distance: 381.0
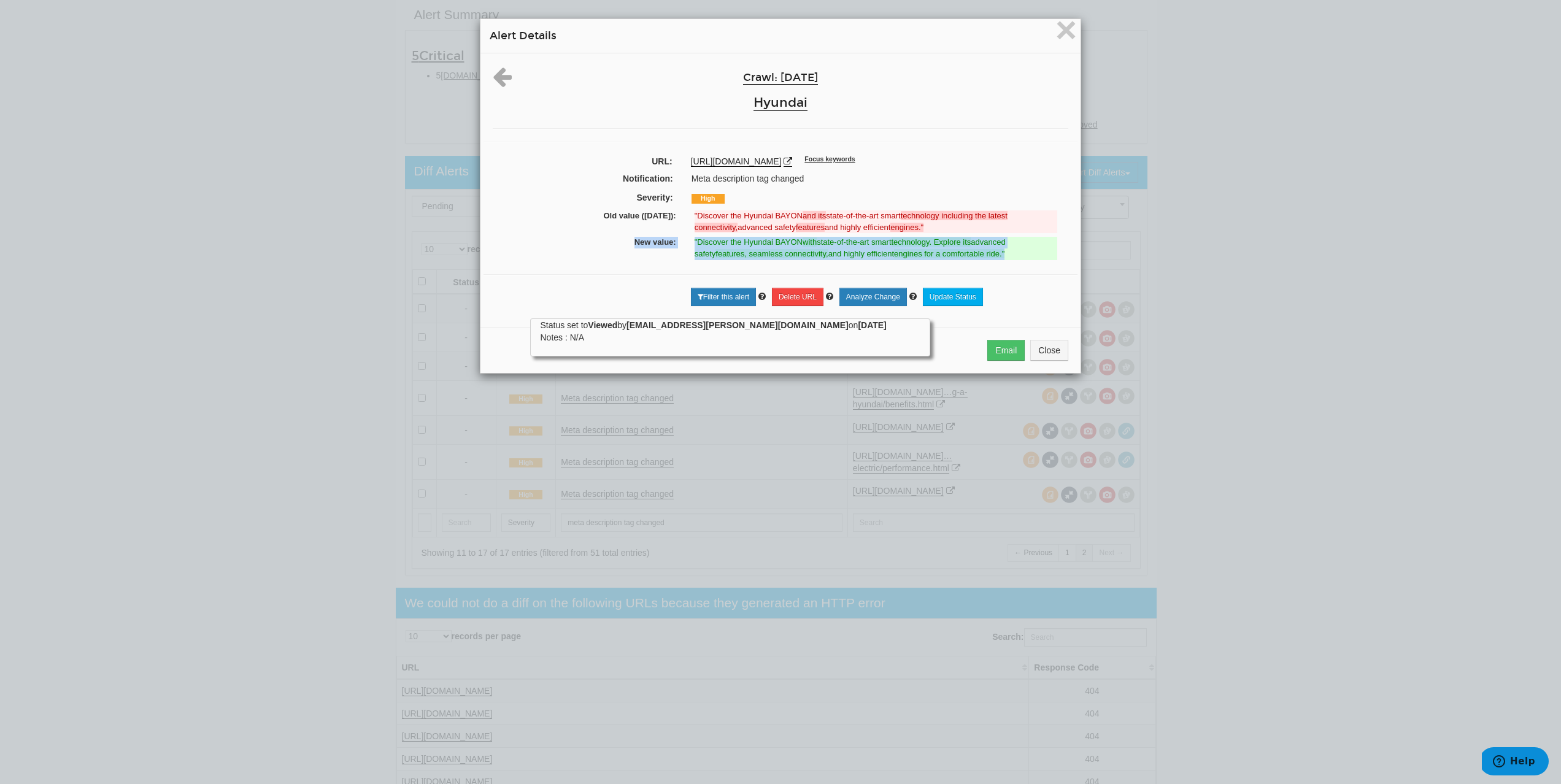
click at [1017, 251] on div "New value: "Discover the Hyundai BAYON with state-of-the-art smart technology. …" at bounding box center [780, 247] width 576 height 26
click at [1058, 40] on span "×" at bounding box center [1066, 29] width 22 height 41
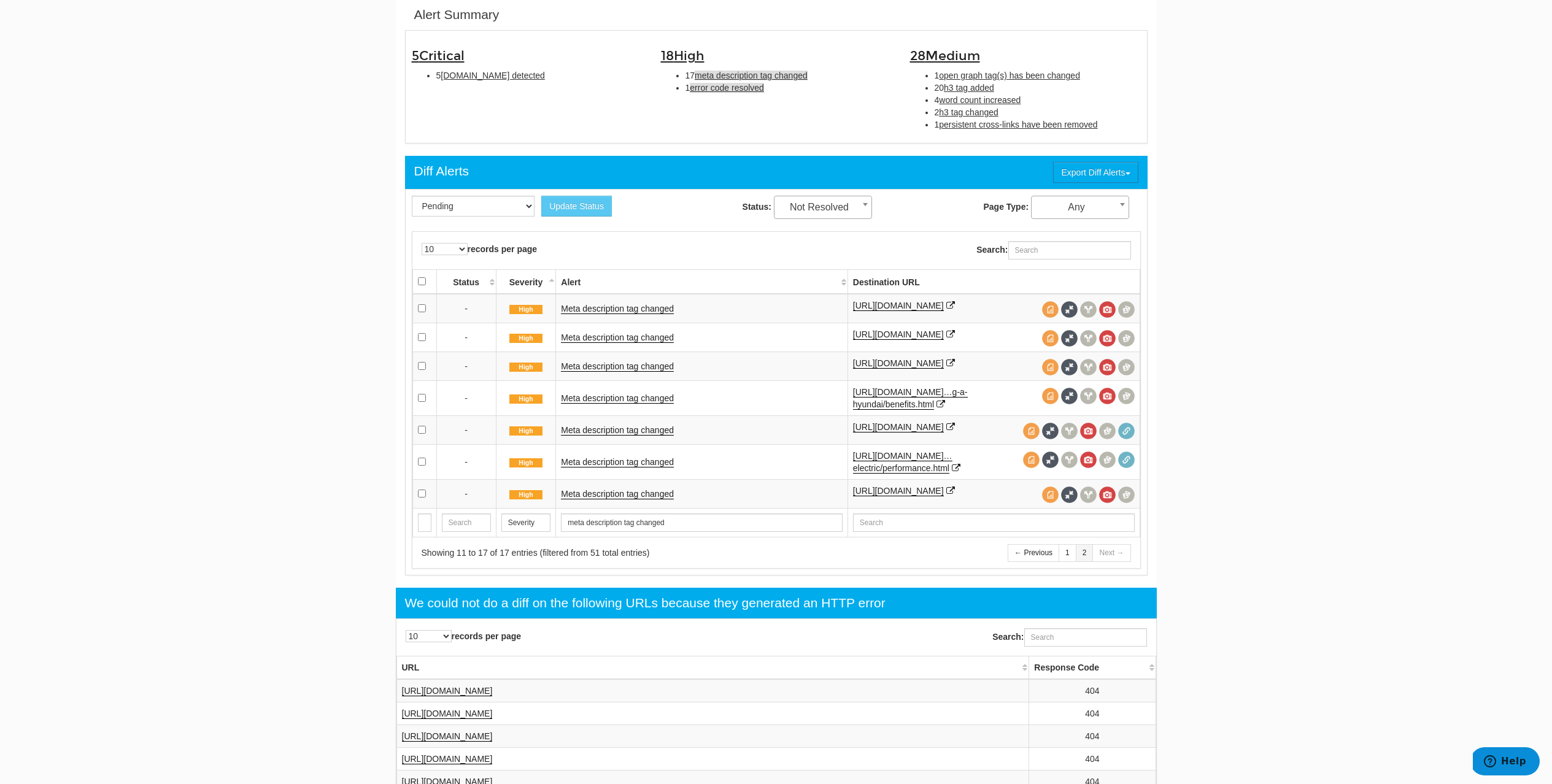
click at [718, 86] on span "error code resolved" at bounding box center [726, 87] width 74 height 10
type input "error code resolved"
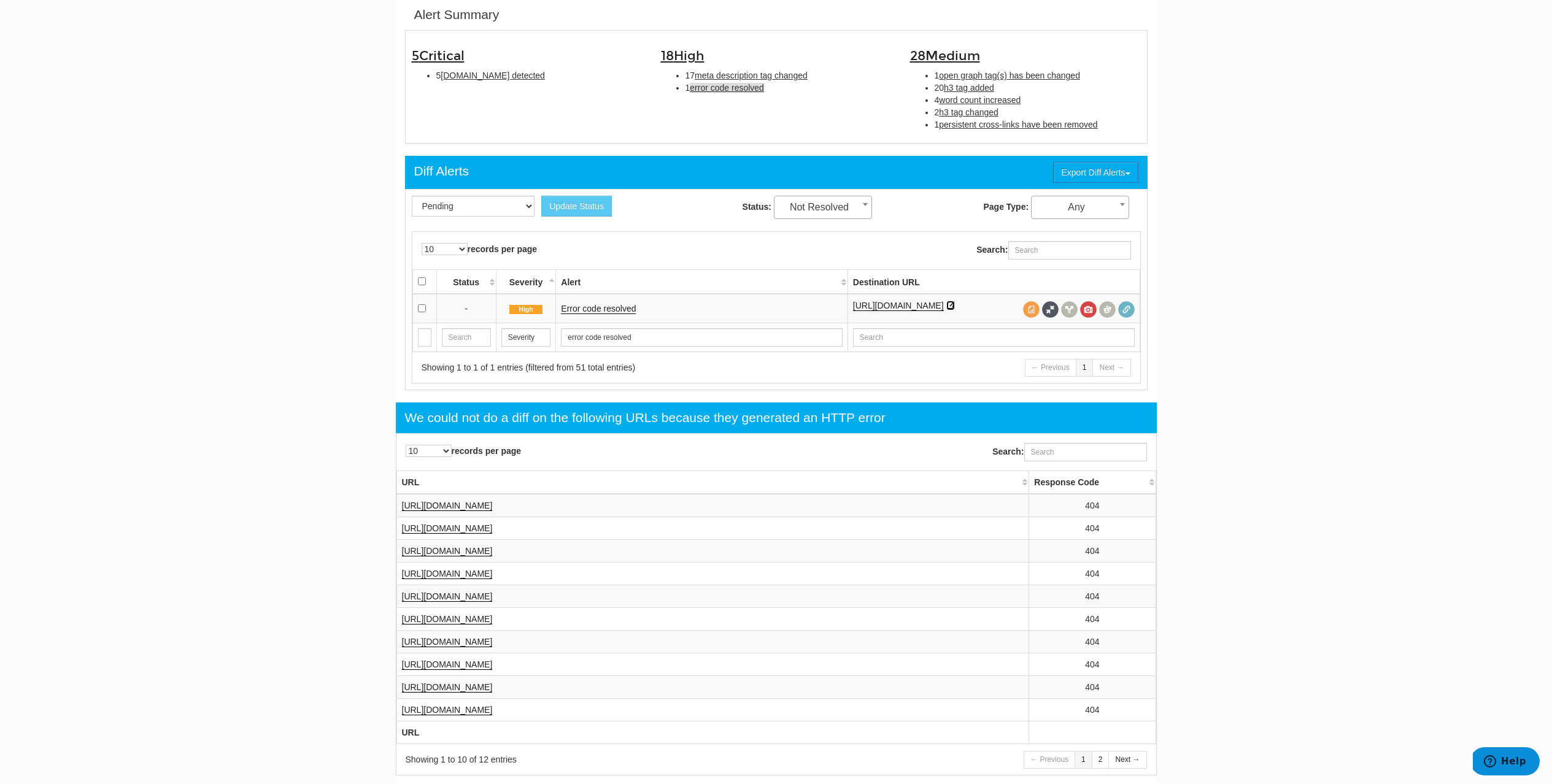
click at [947, 310] on icon at bounding box center [951, 305] width 9 height 9
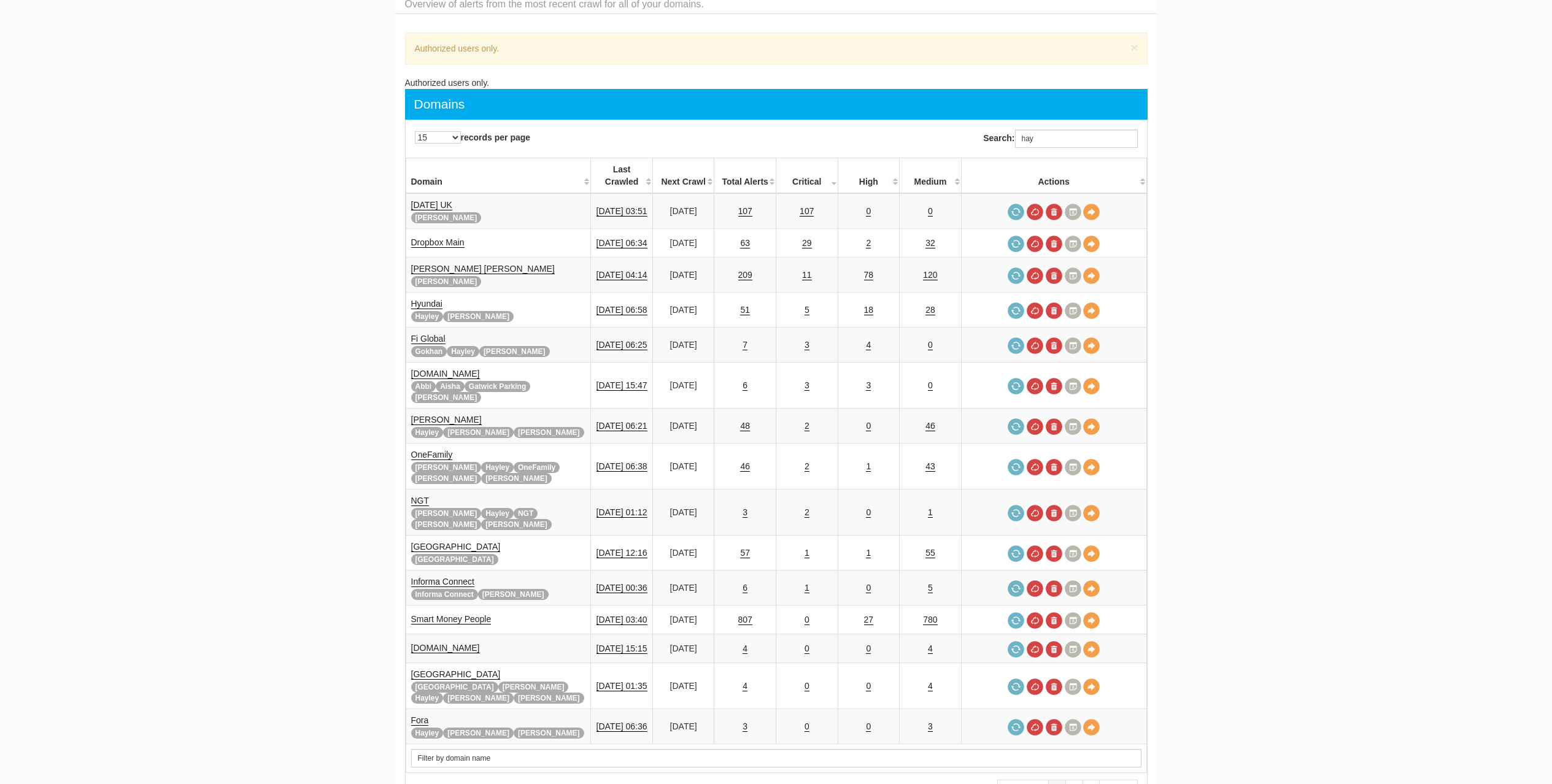
scroll to position [49, 0]
click at [1076, 134] on input "hay" at bounding box center [1076, 139] width 123 height 18
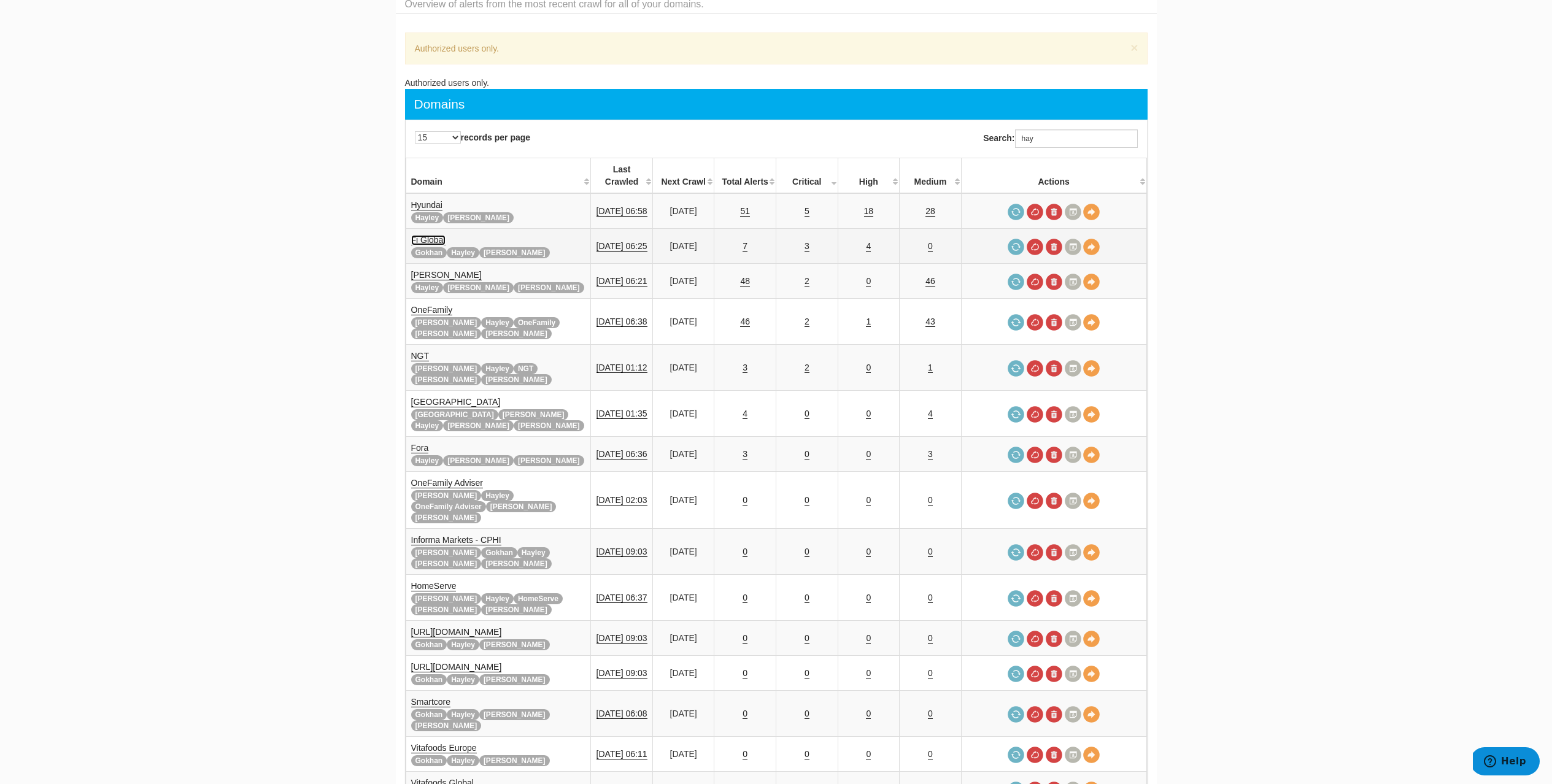
click at [435, 235] on link "Fi Global" at bounding box center [428, 239] width 34 height 10
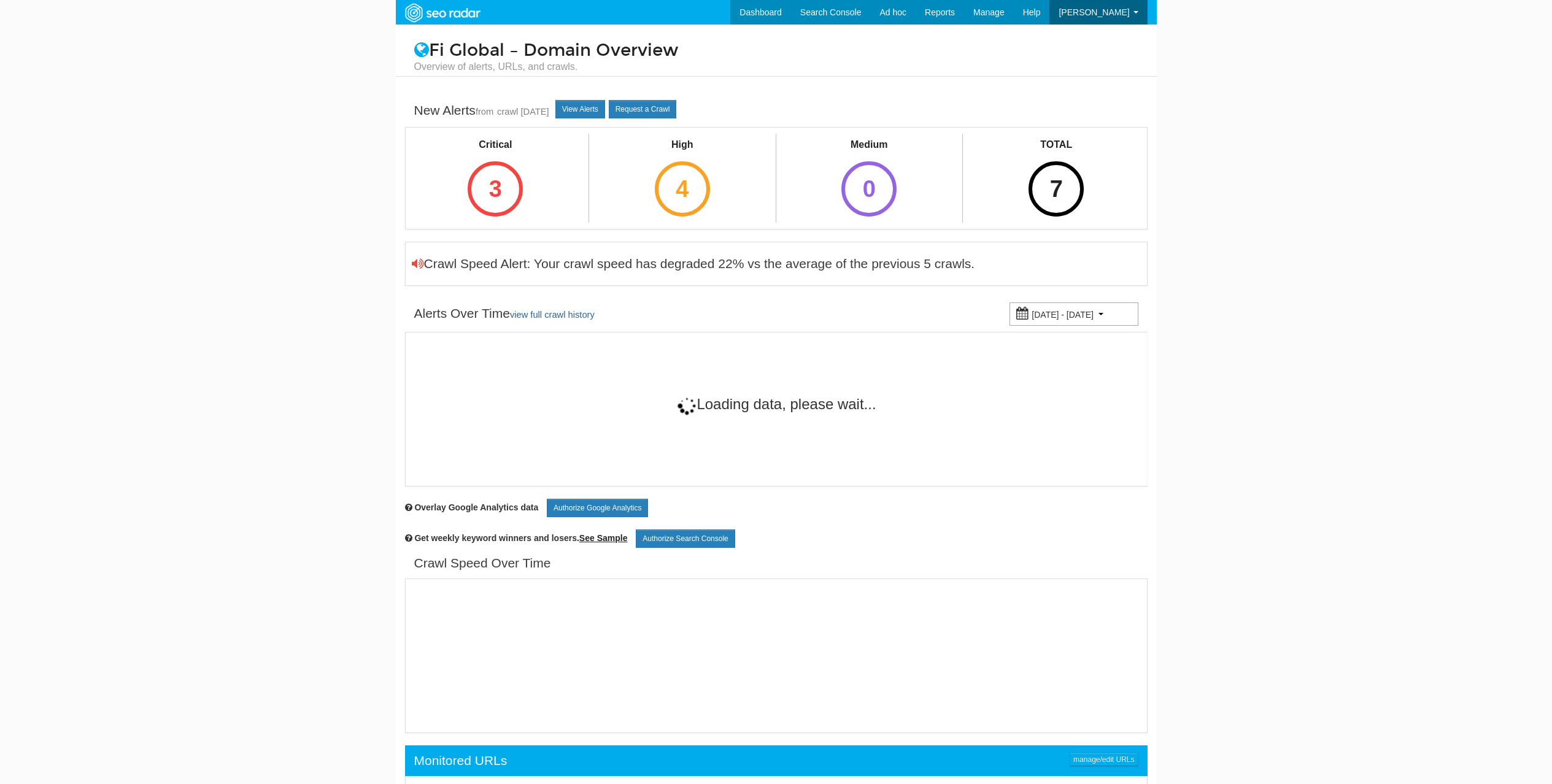
scroll to position [49, 0]
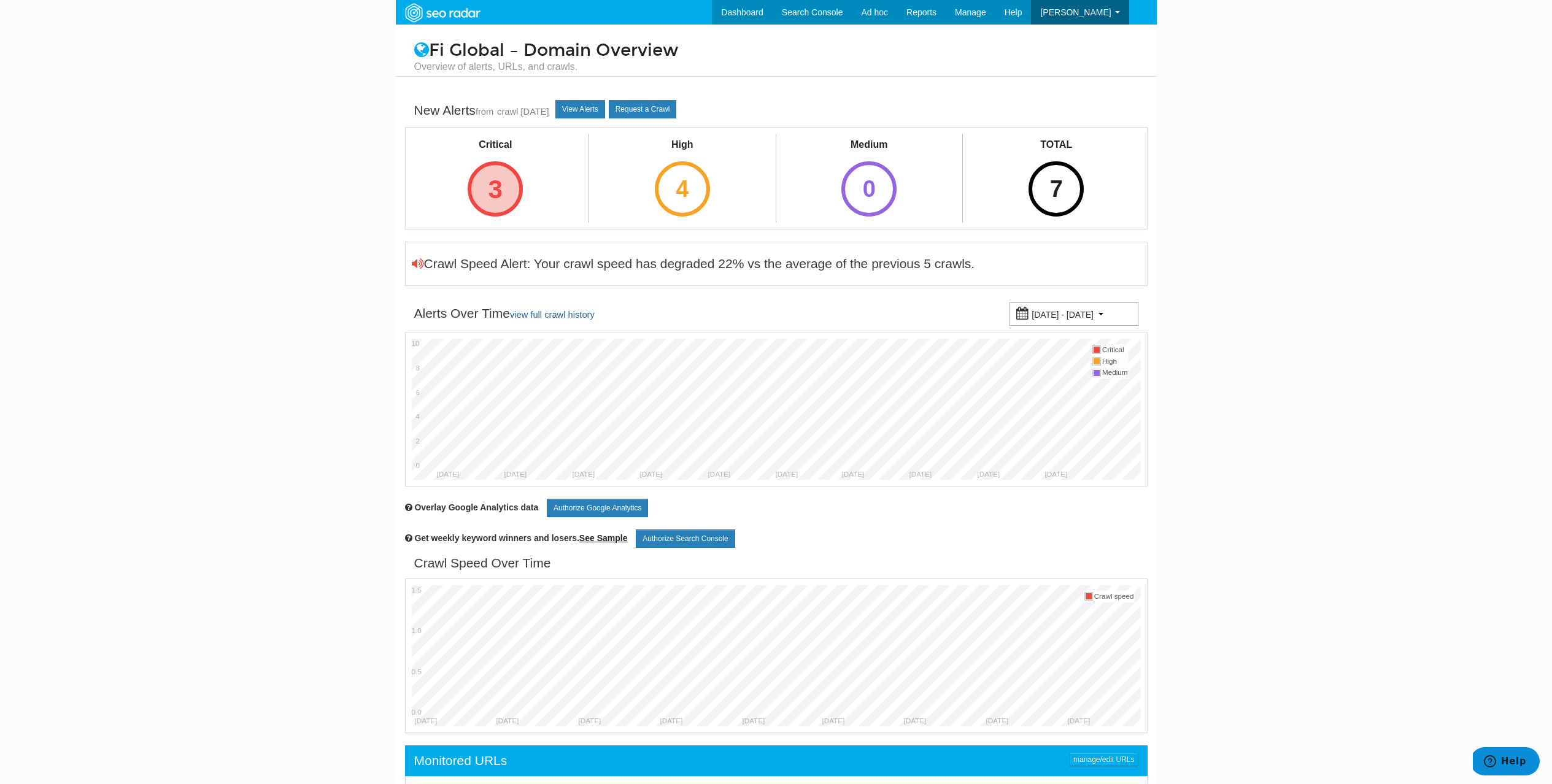
click at [481, 193] on div "3" at bounding box center [495, 189] width 55 height 55
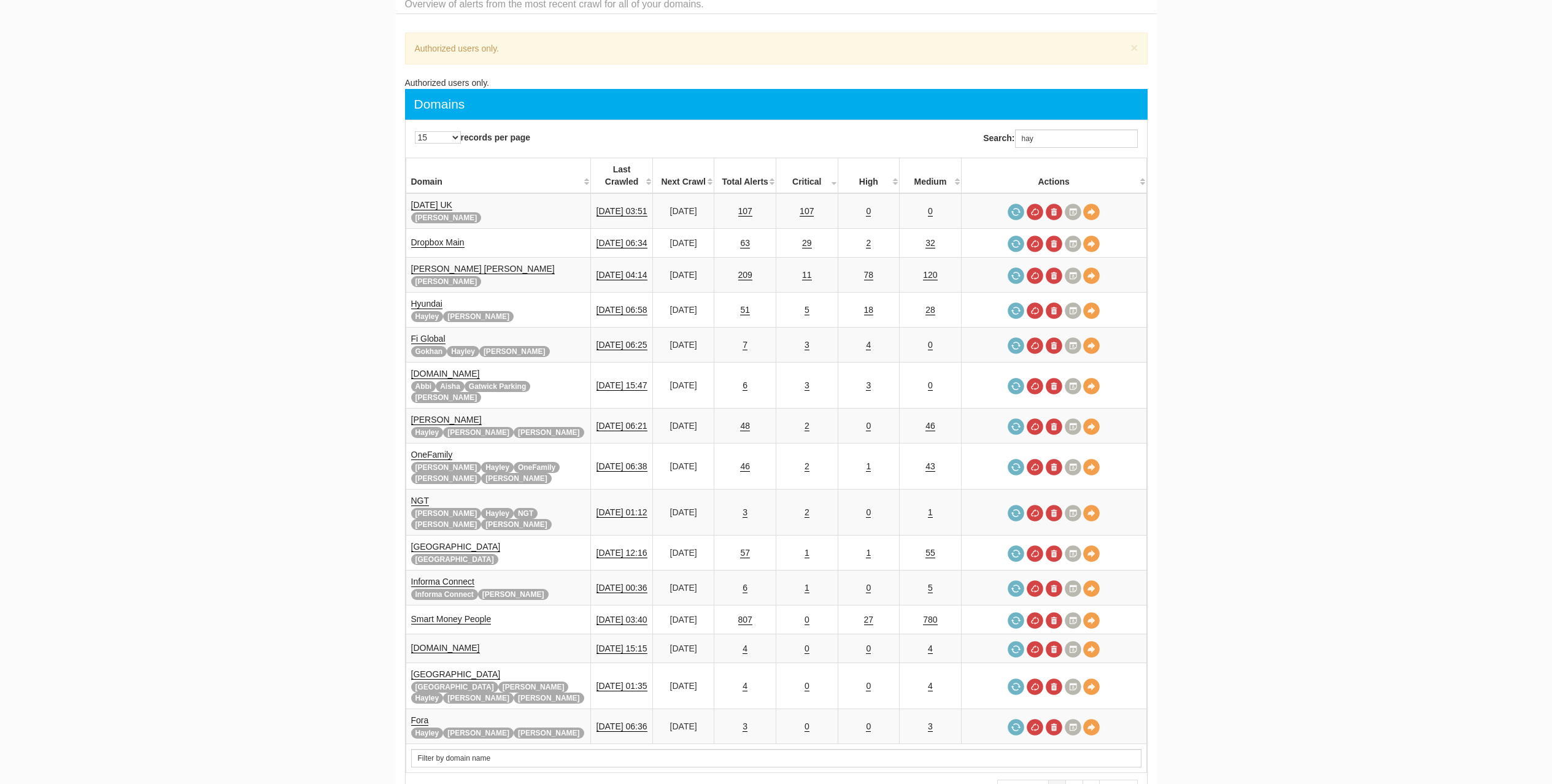
scroll to position [49, 0]
click at [1057, 144] on input "hay" at bounding box center [1076, 139] width 123 height 18
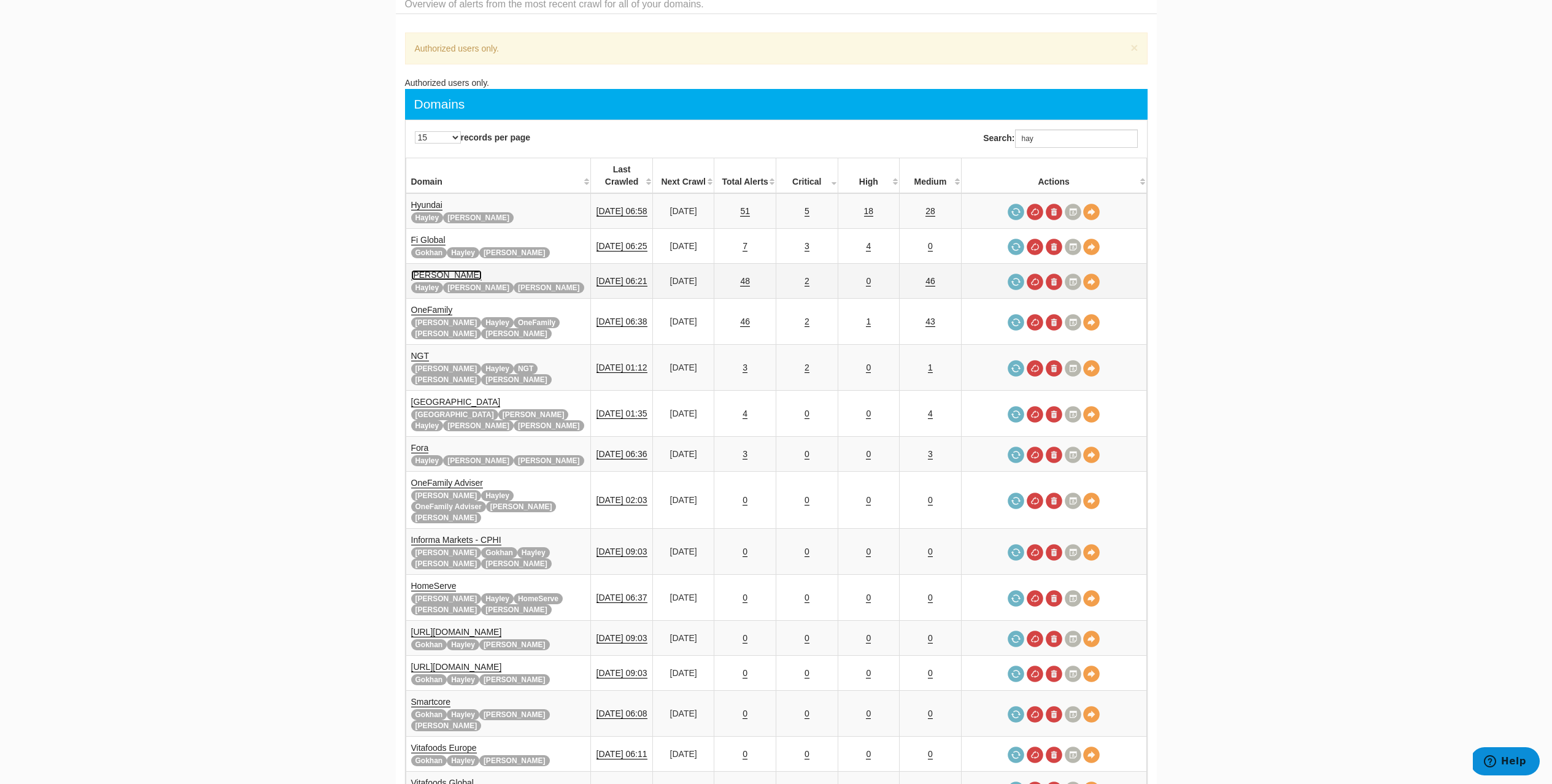
click at [437, 270] on link "[PERSON_NAME]" at bounding box center [446, 275] width 70 height 10
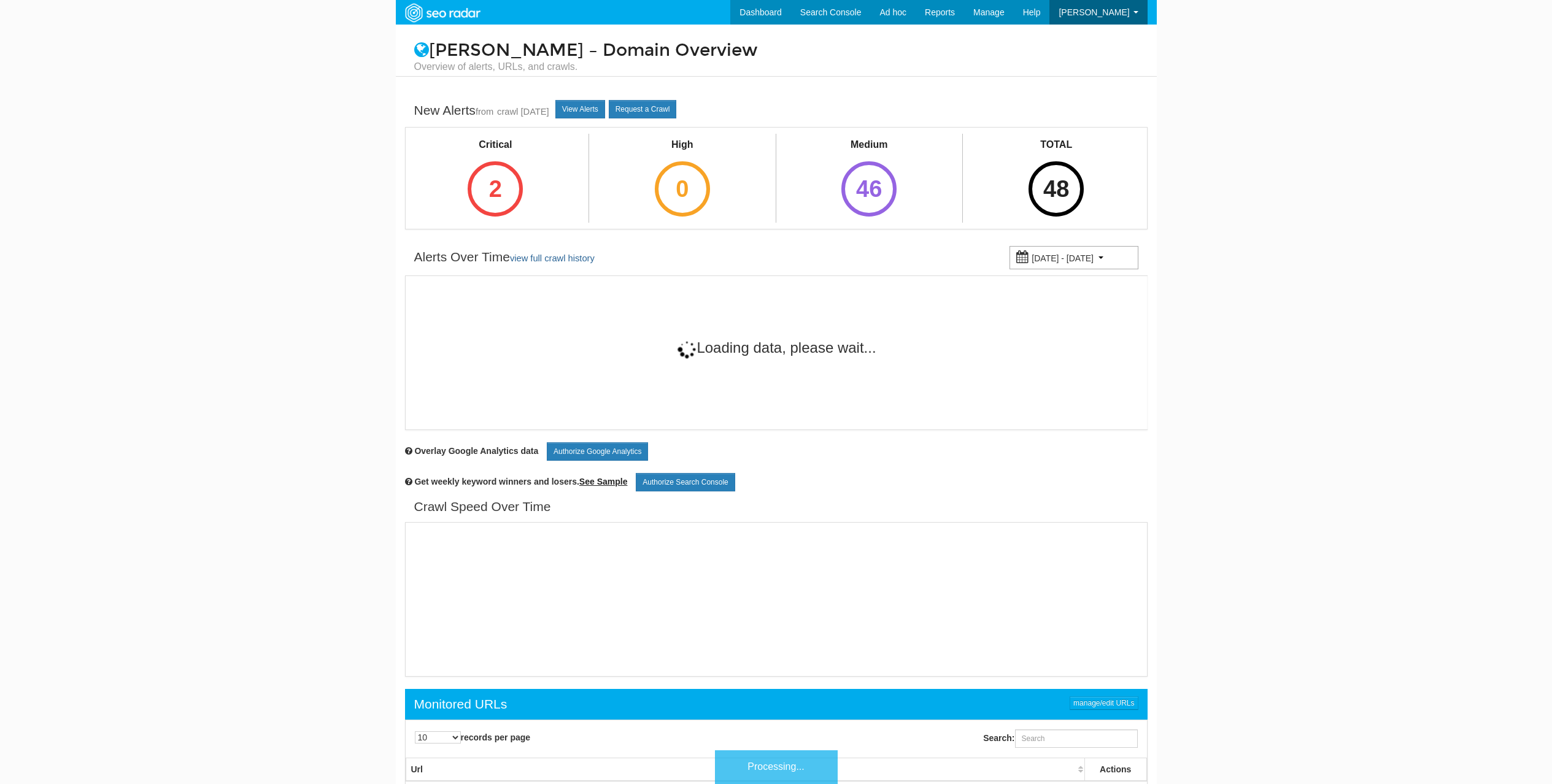
scroll to position [49, 0]
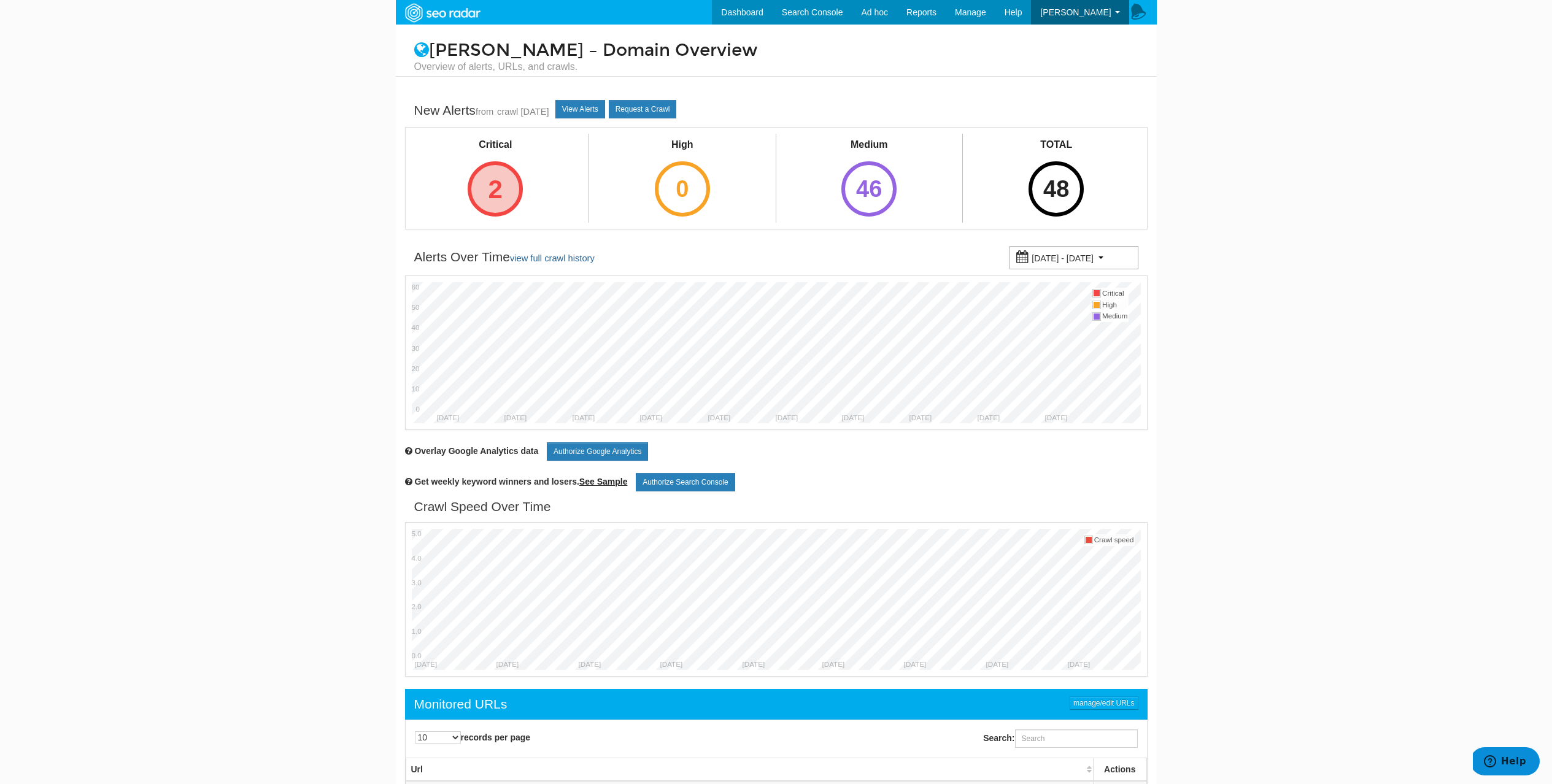
click at [495, 195] on div "2" at bounding box center [495, 189] width 55 height 55
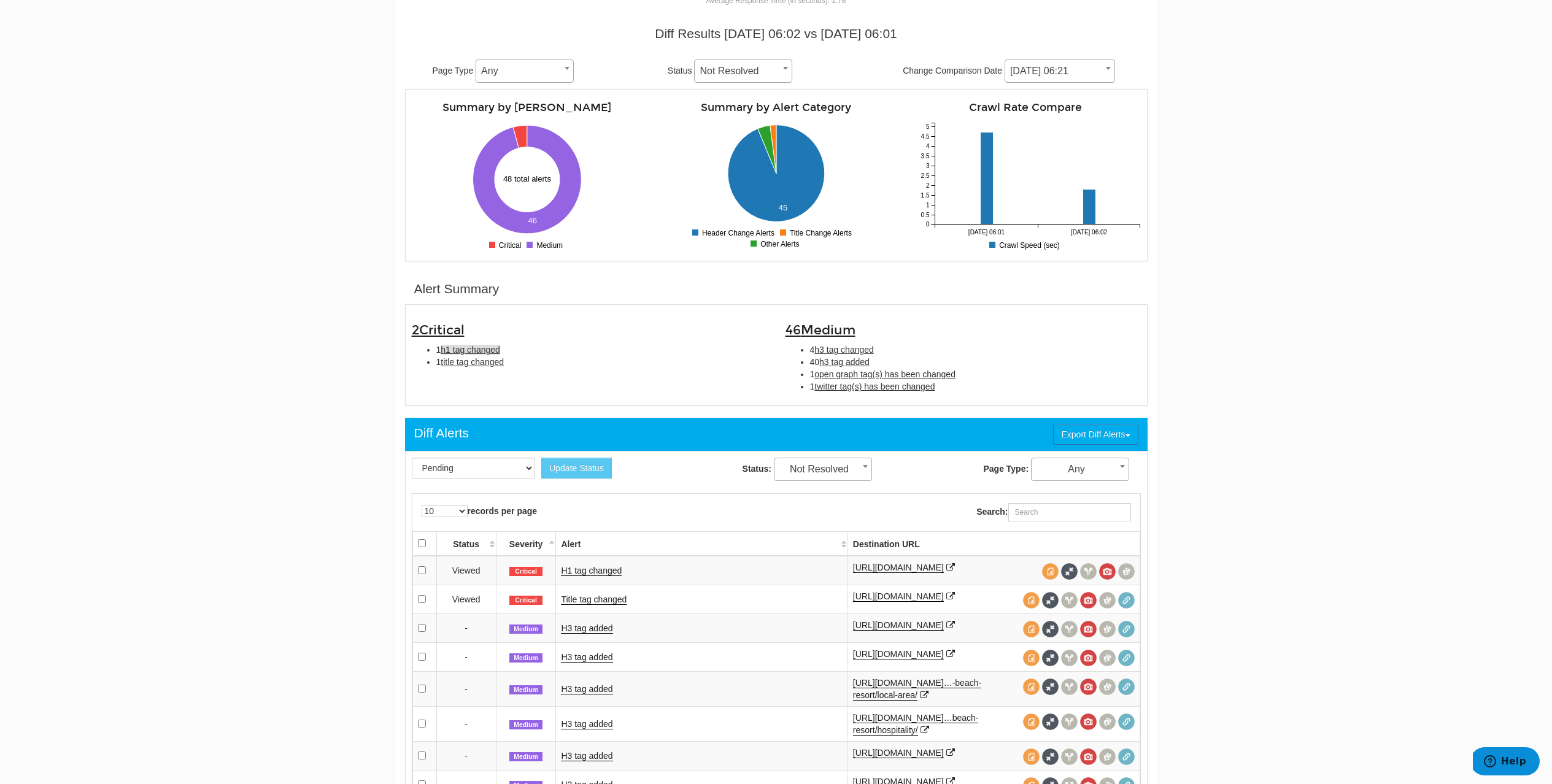
scroll to position [129, 0]
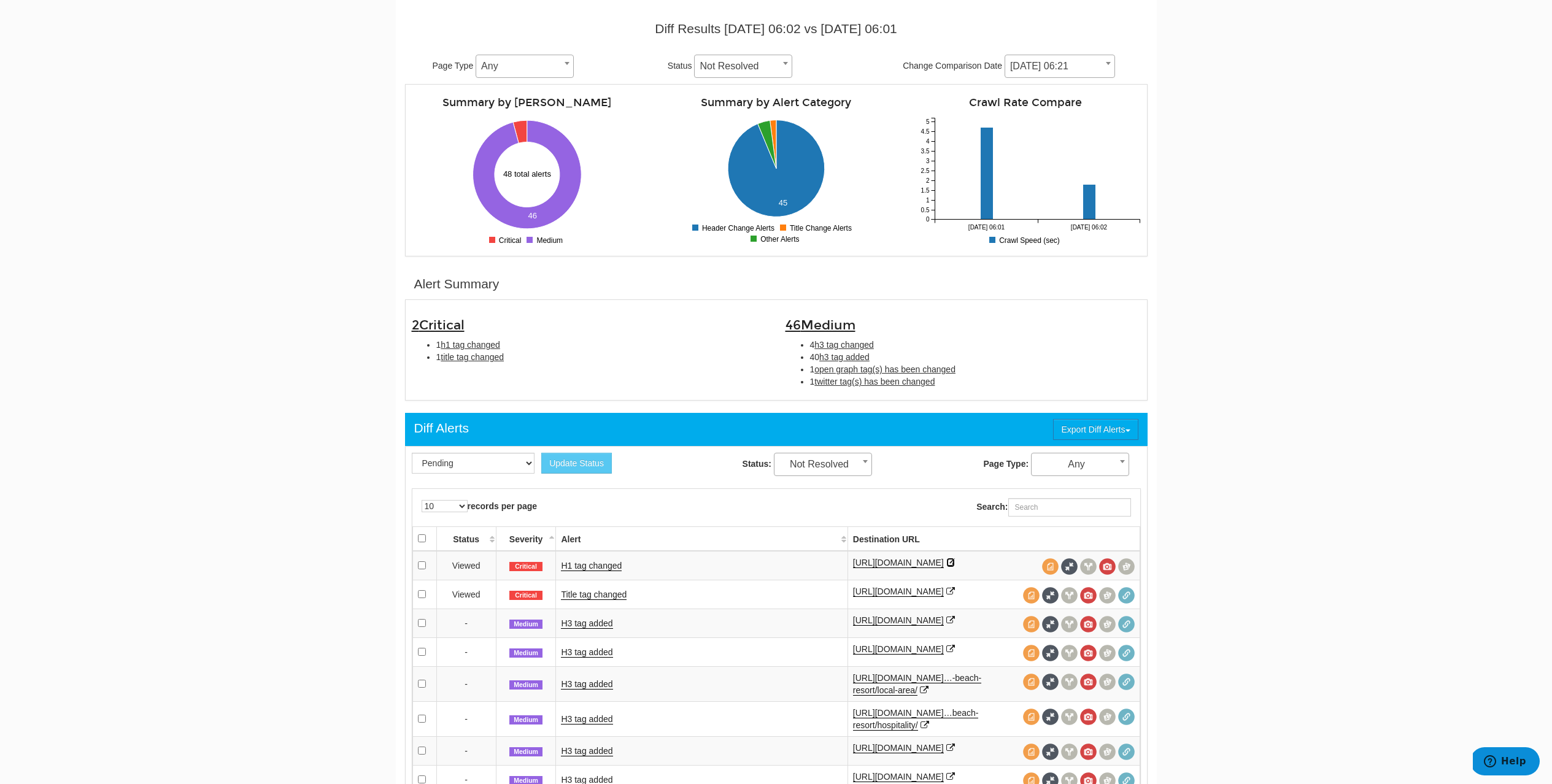
click at [955, 563] on icon at bounding box center [951, 562] width 9 height 9
click at [602, 598] on link "Title tag changed" at bounding box center [593, 594] width 66 height 10
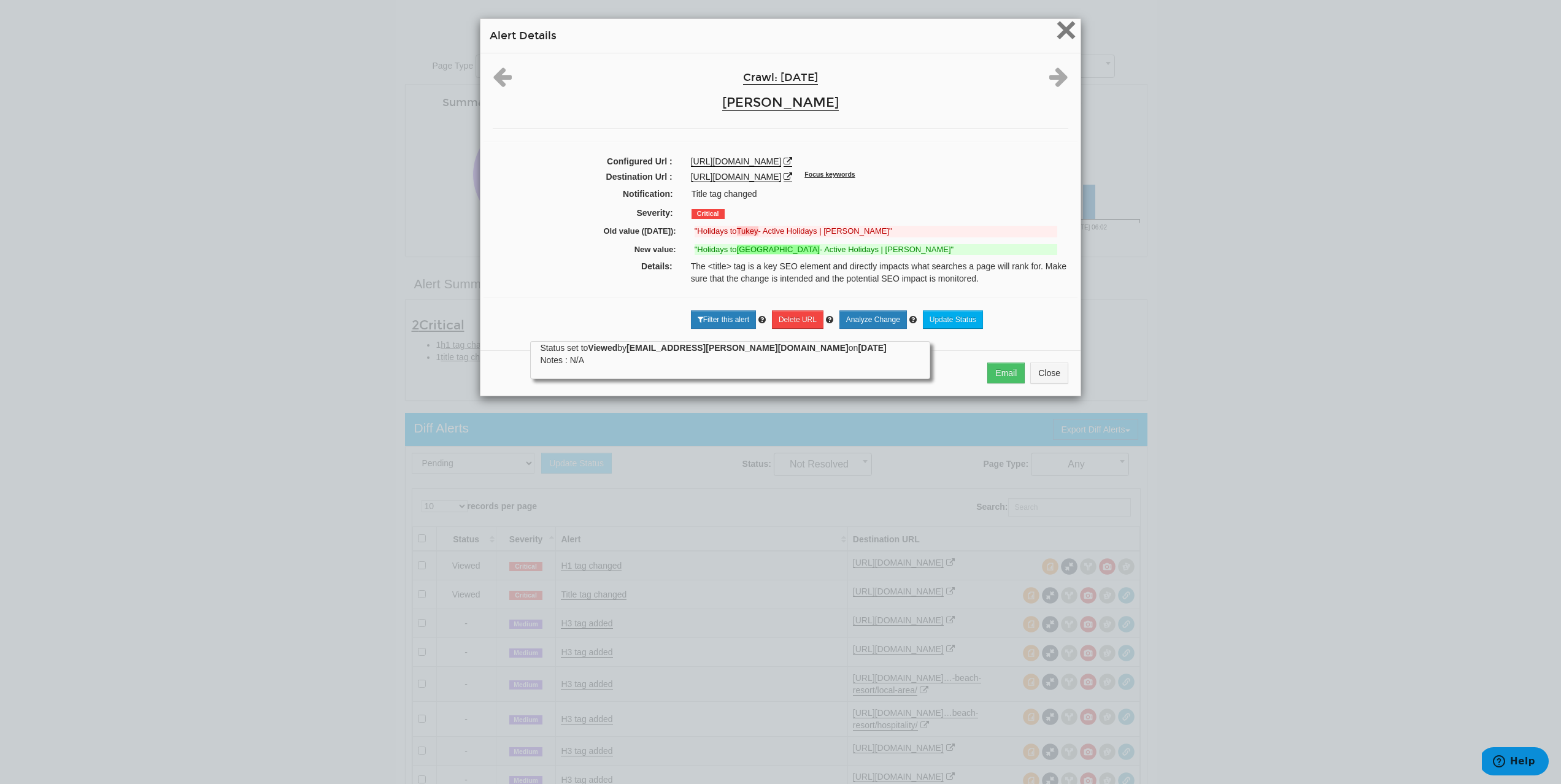
click at [1064, 38] on span "×" at bounding box center [1066, 29] width 22 height 41
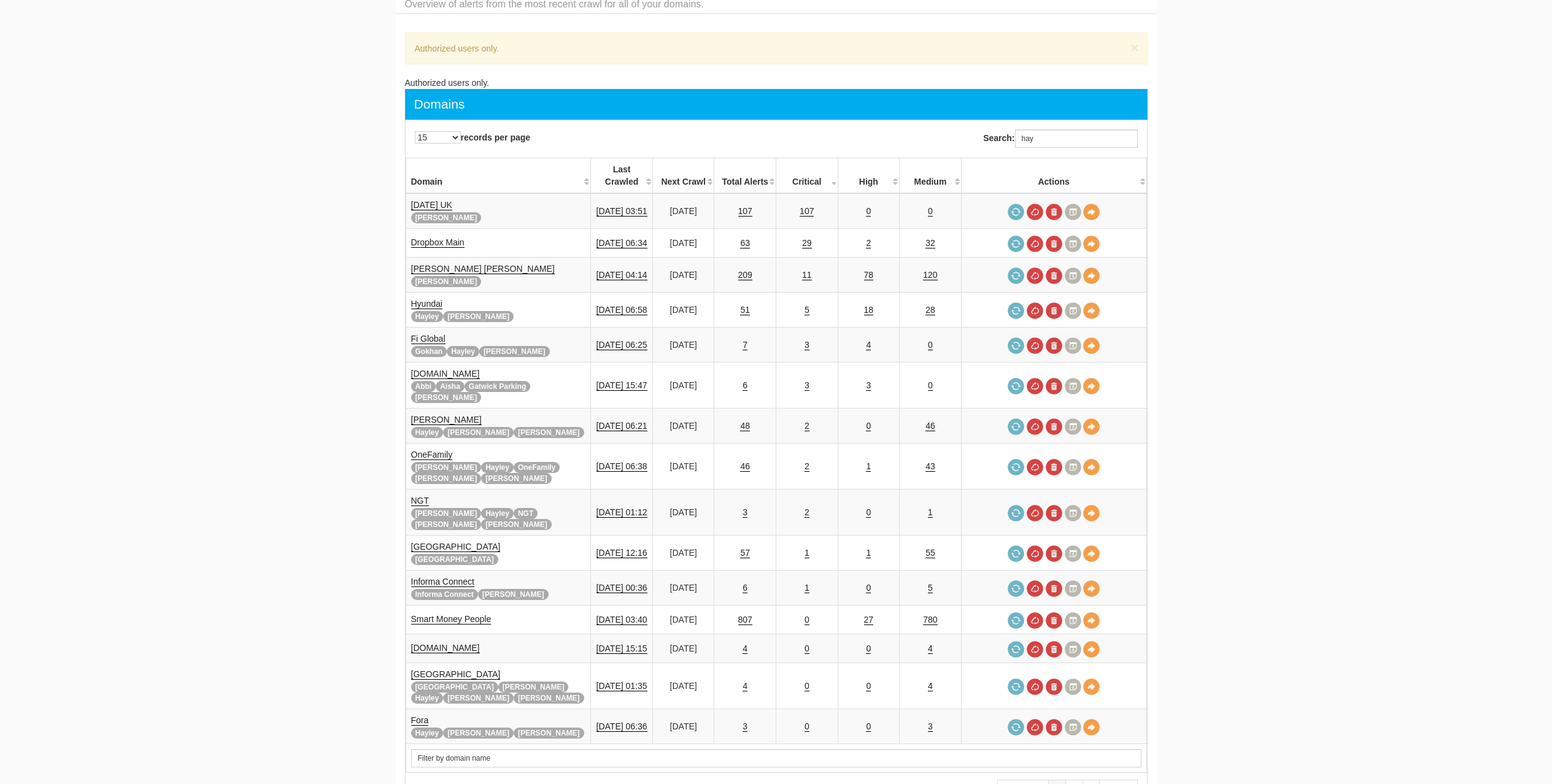
scroll to position [49, 0]
click at [1055, 145] on input "hay" at bounding box center [1076, 139] width 123 height 18
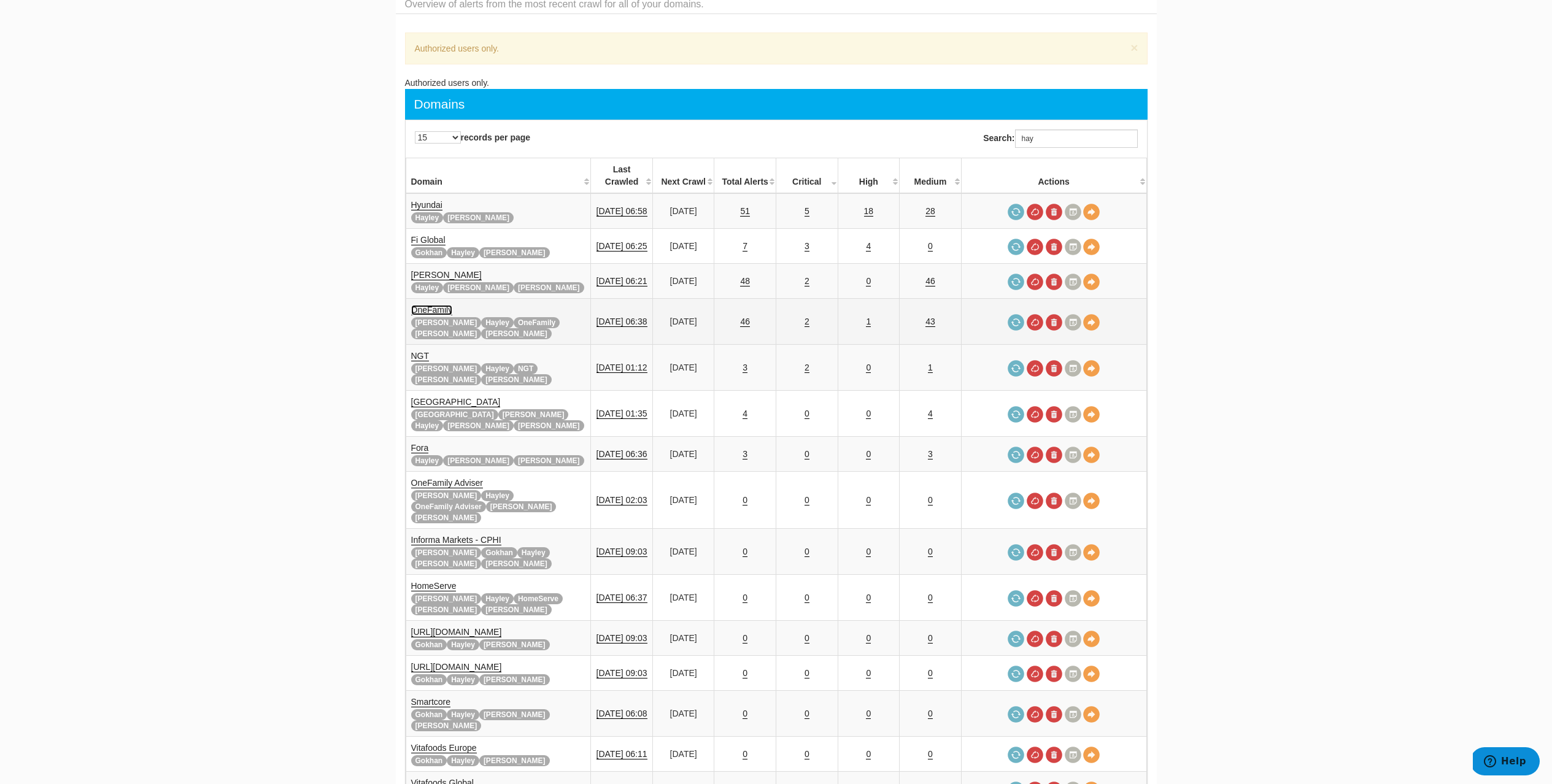
click at [424, 305] on link "OneFamily" at bounding box center [432, 310] width 42 height 10
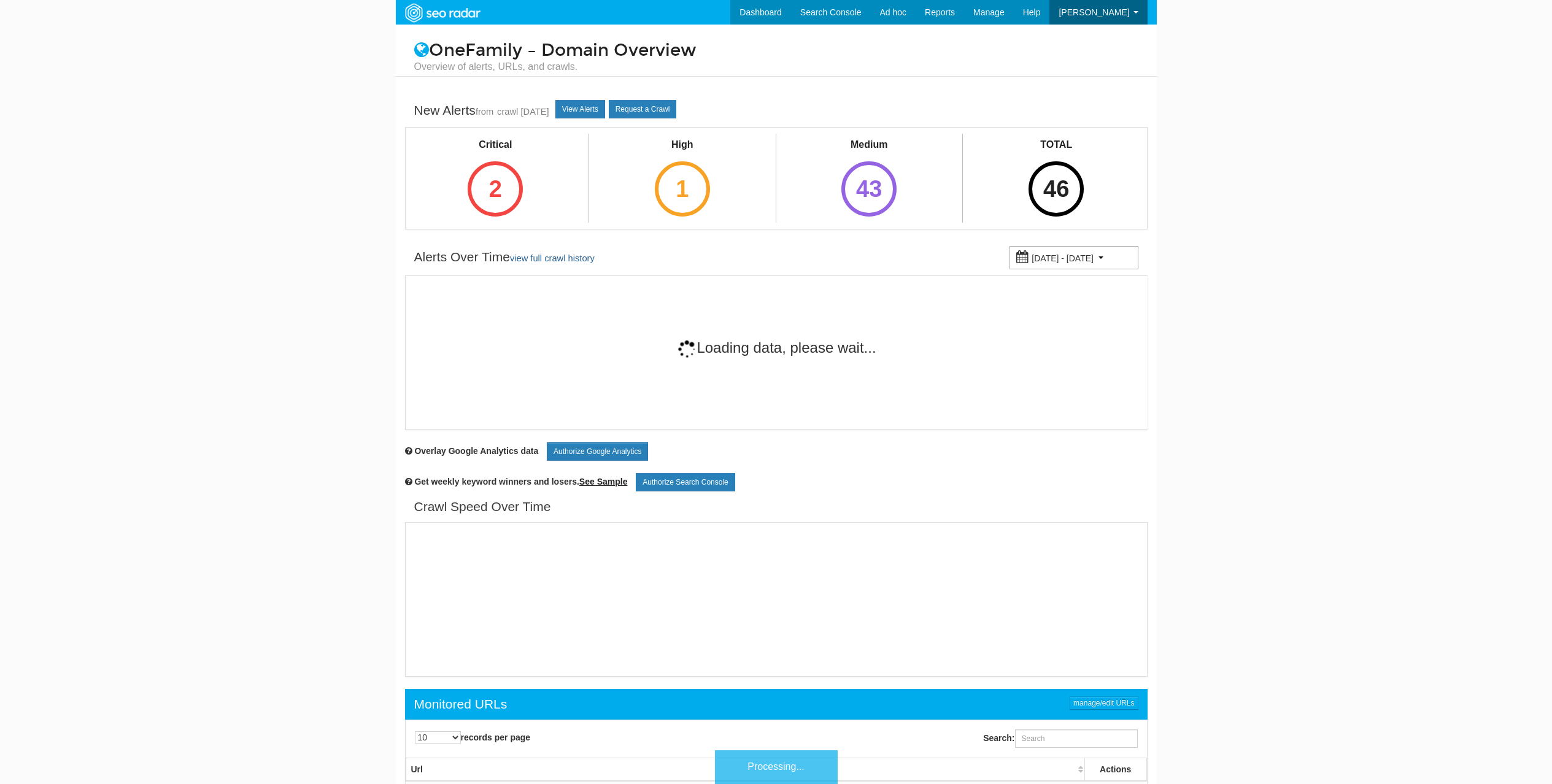
scroll to position [49, 0]
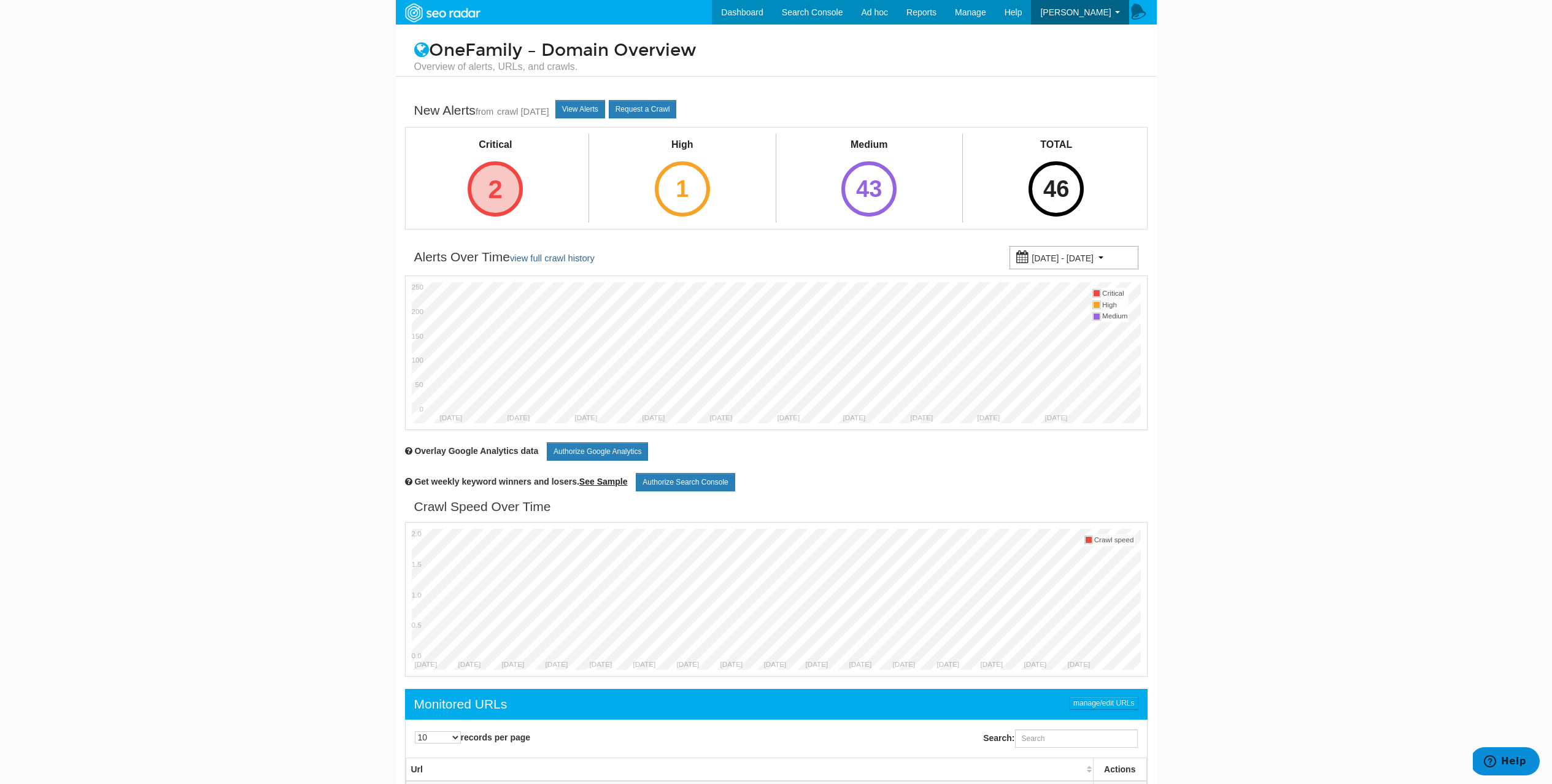
click at [492, 180] on div "2" at bounding box center [495, 189] width 55 height 55
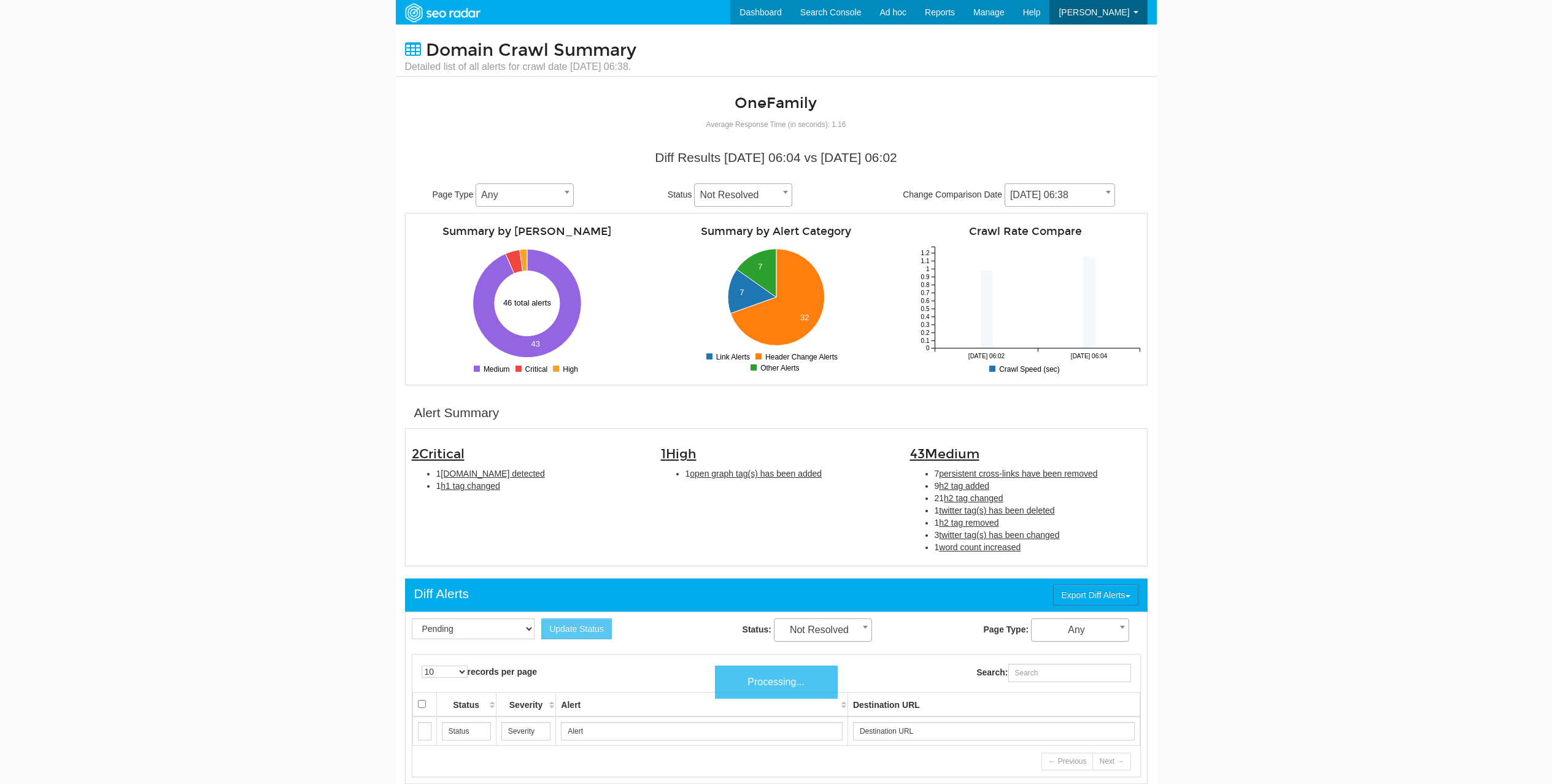
scroll to position [49, 0]
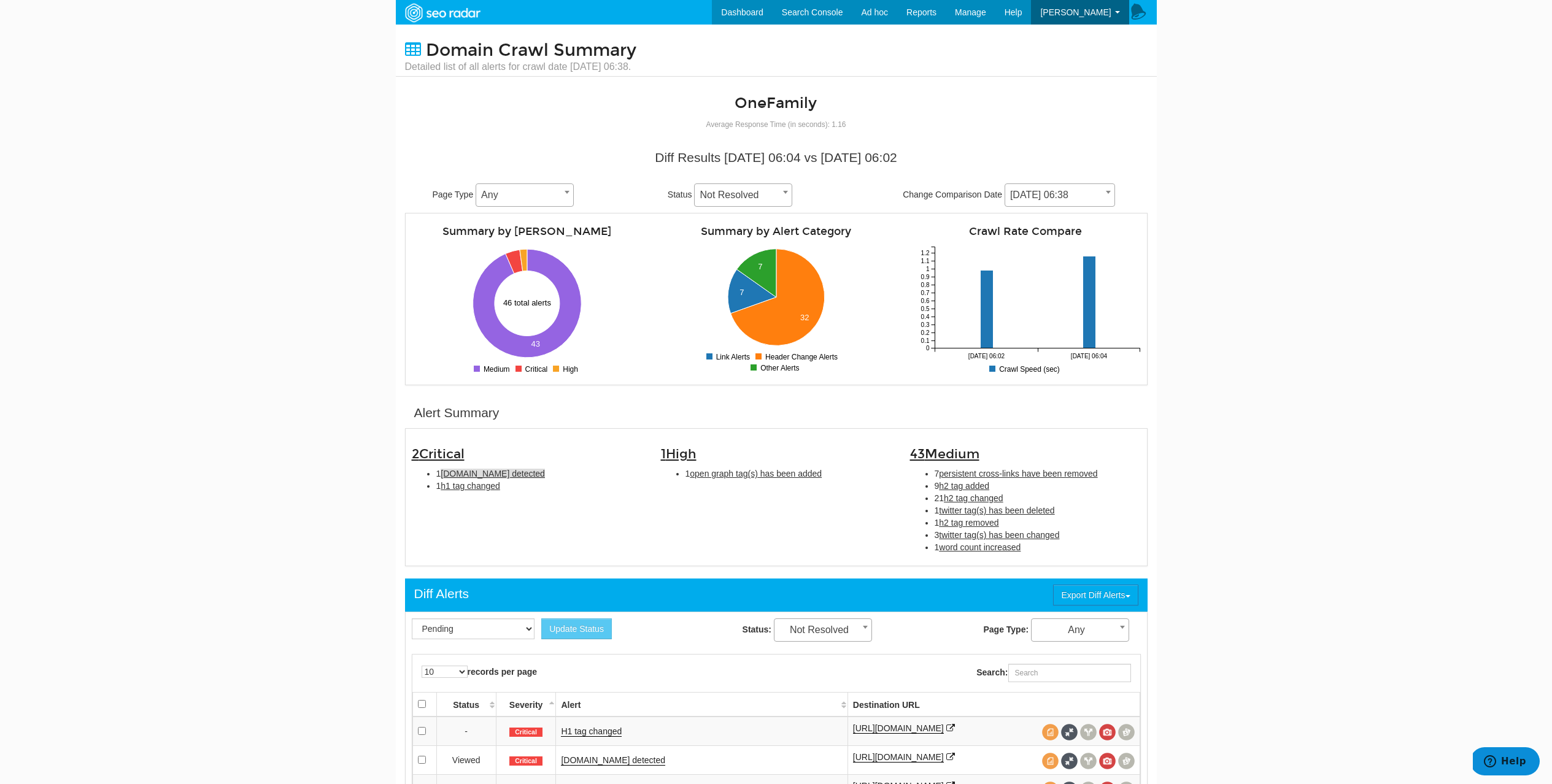
click at [503, 472] on span "[DOMAIN_NAME] detected" at bounding box center [493, 473] width 104 height 10
type input "schema.org detected"
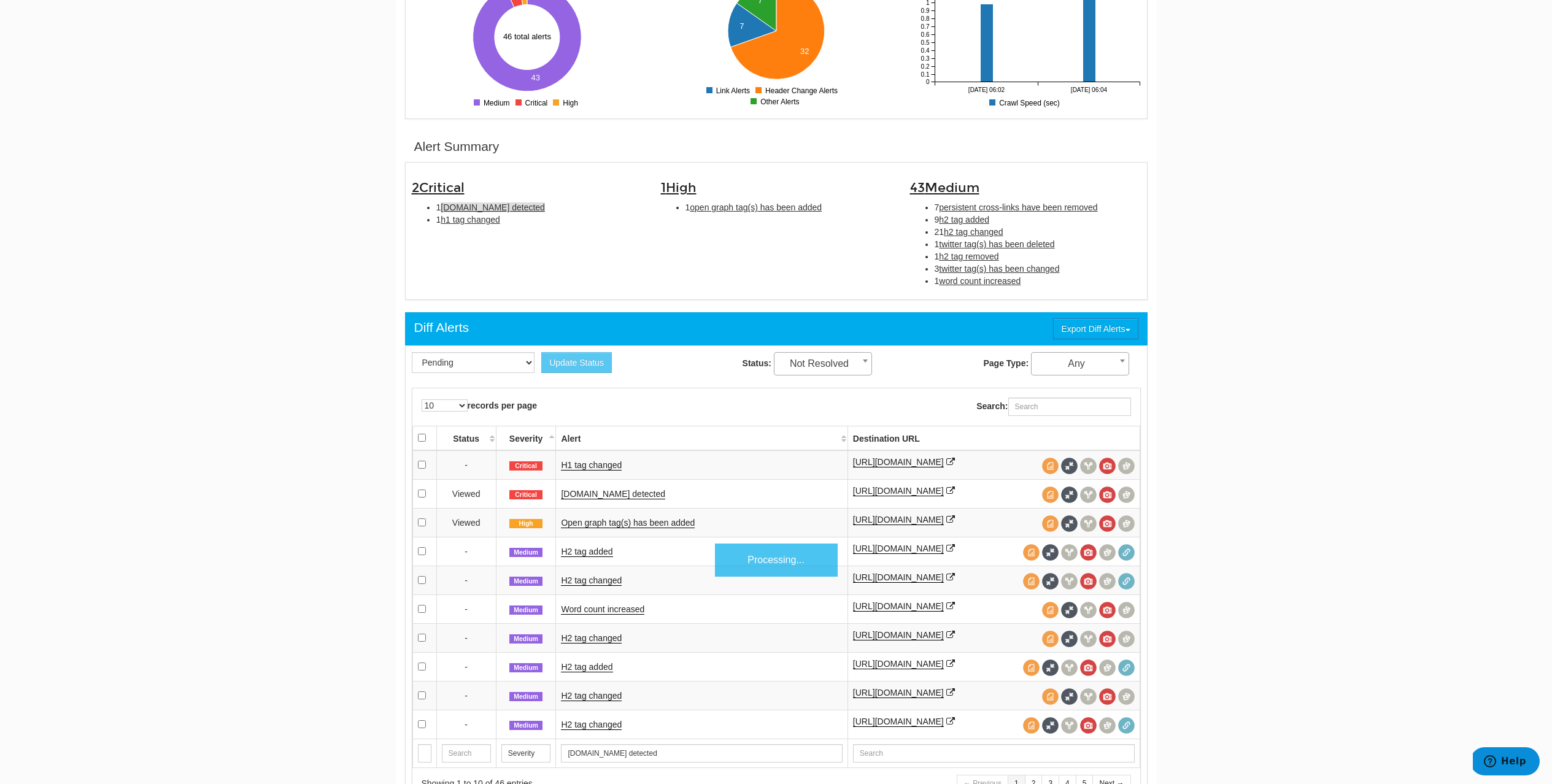
scroll to position [398, 0]
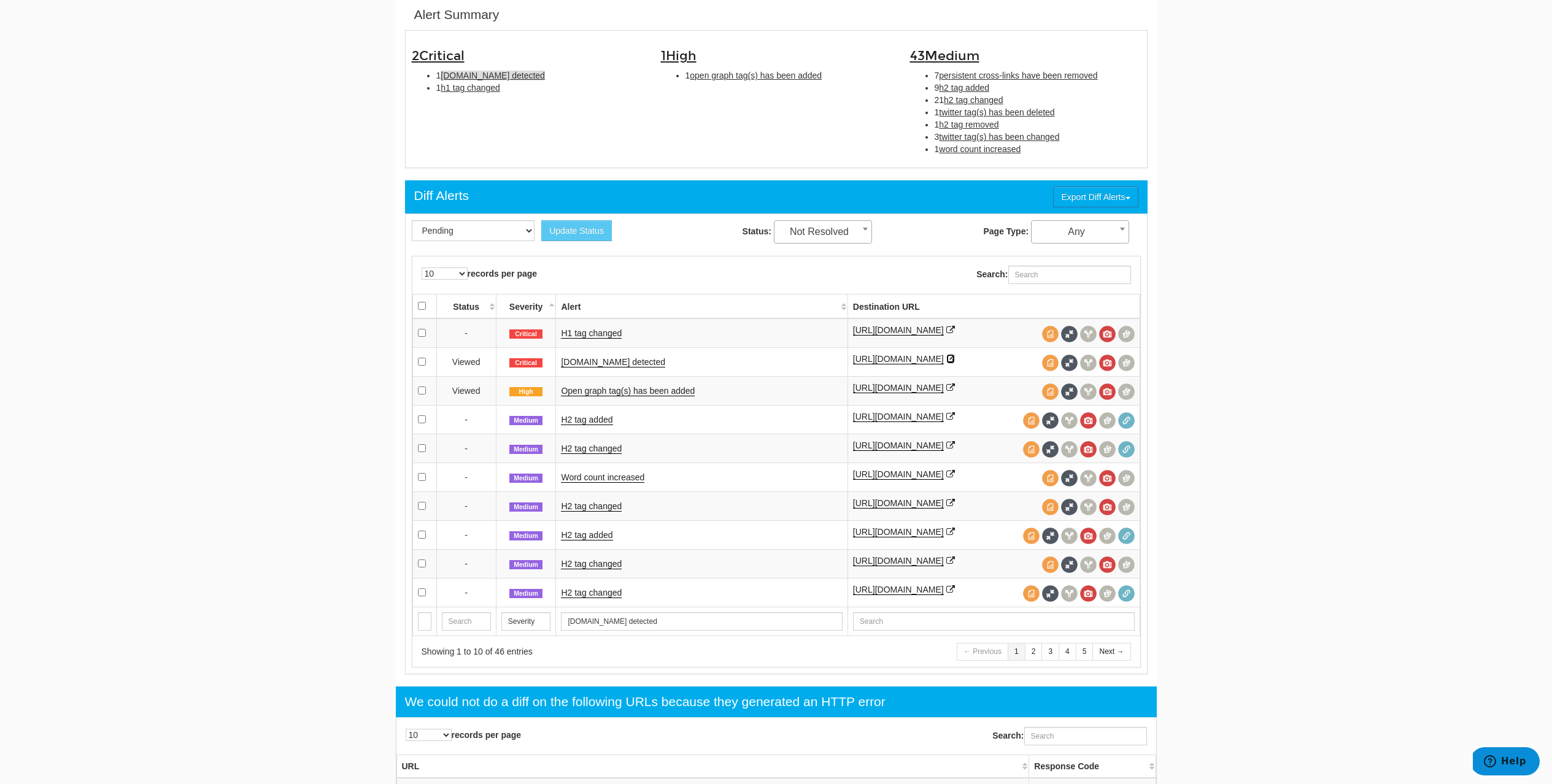
click at [955, 359] on icon at bounding box center [951, 359] width 9 height 9
click at [673, 388] on link "Open graph tag(s) has been added" at bounding box center [627, 391] width 134 height 10
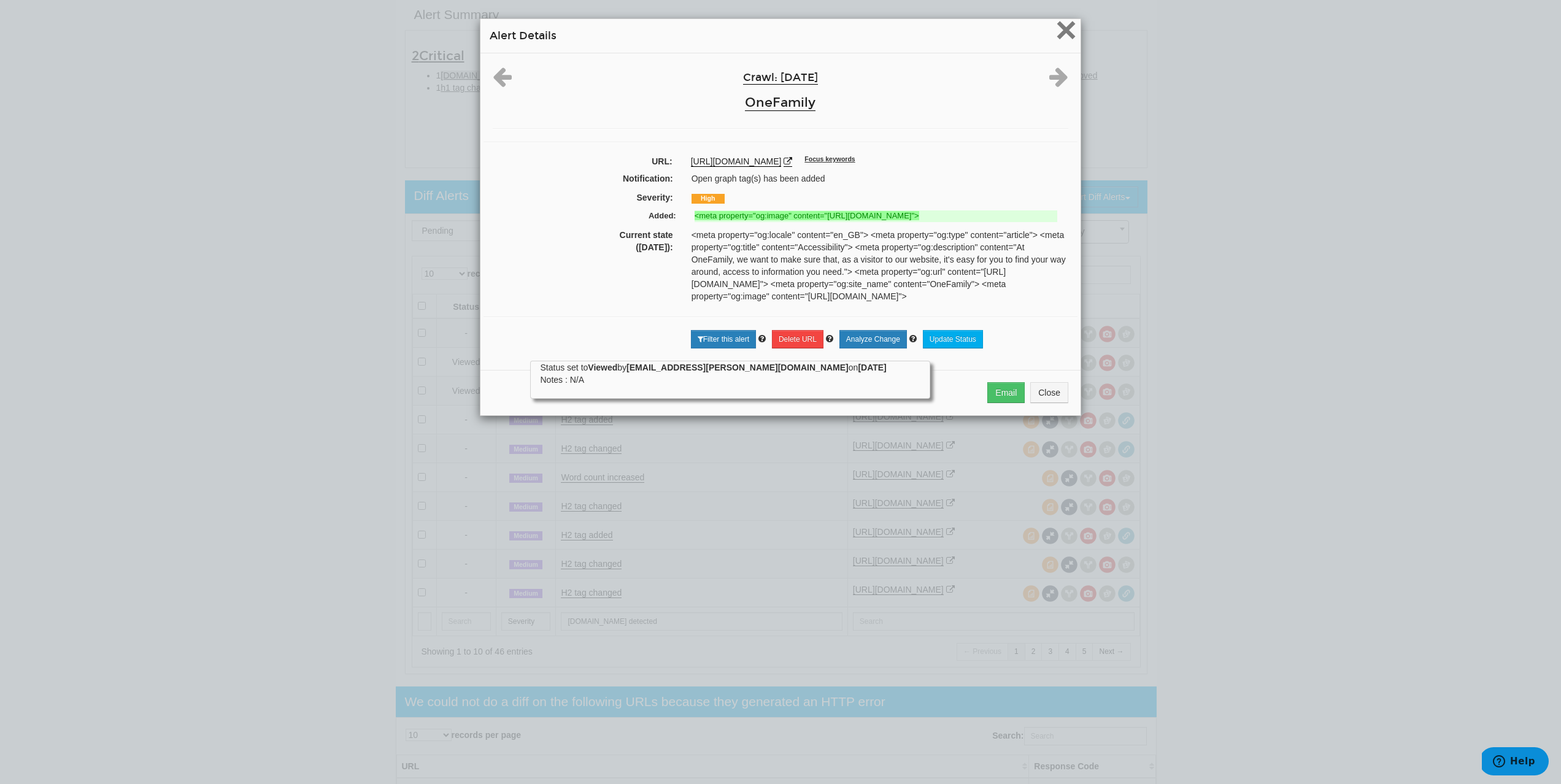
click at [1060, 42] on span "×" at bounding box center [1066, 29] width 22 height 41
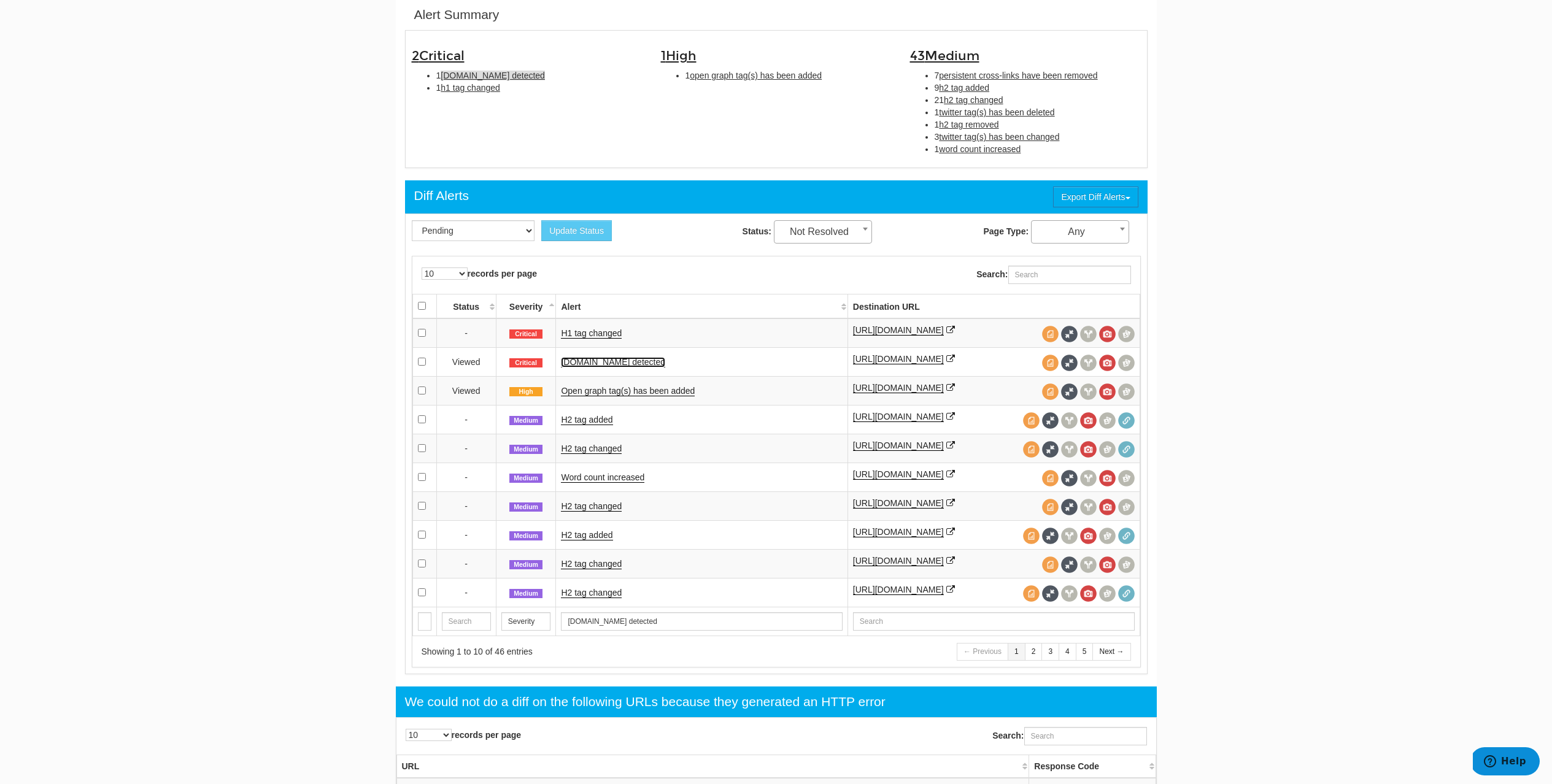
click at [614, 364] on link "Schema.org detected" at bounding box center [613, 362] width 104 height 10
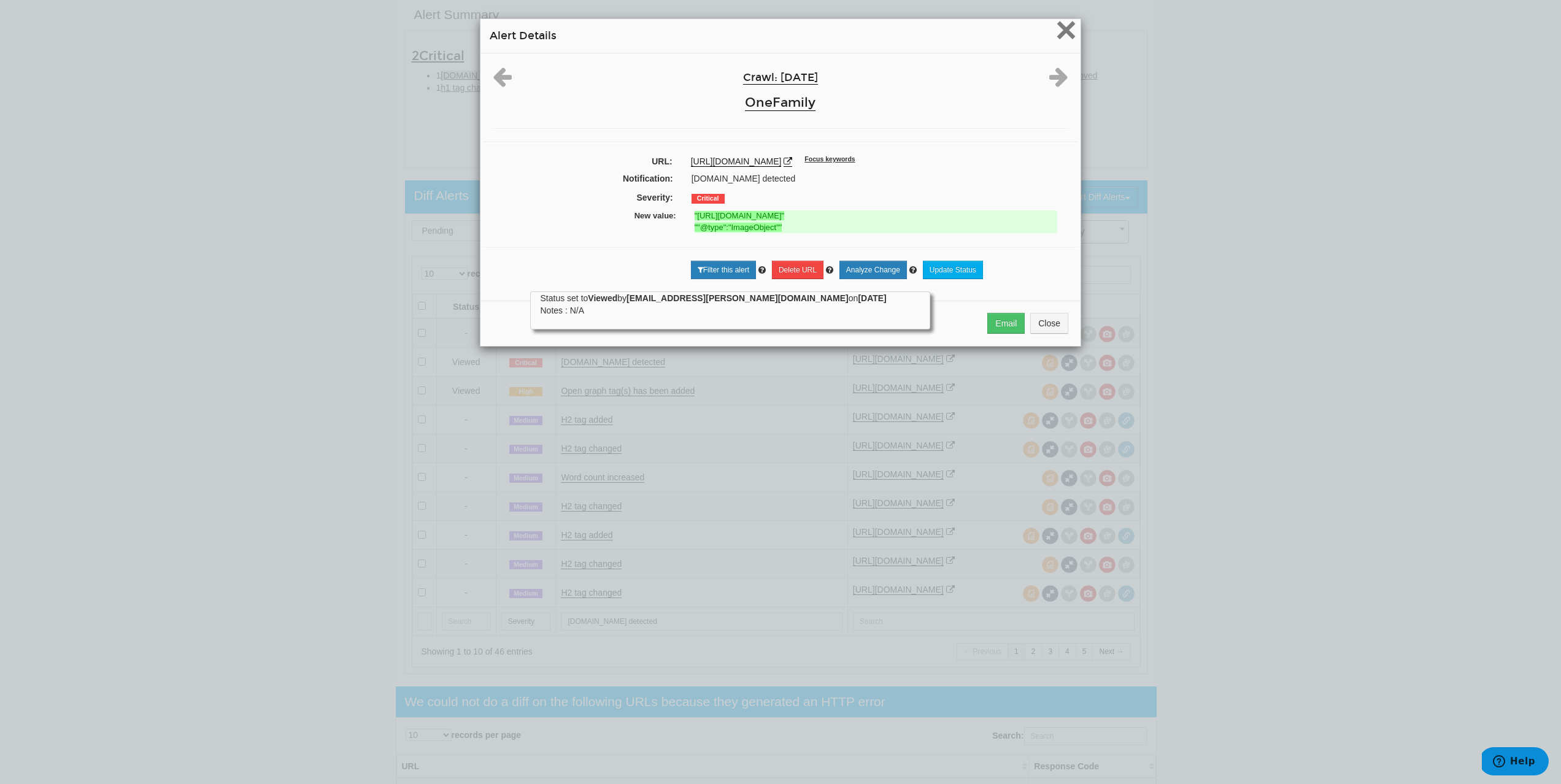
click at [1070, 36] on span "×" at bounding box center [1066, 29] width 22 height 41
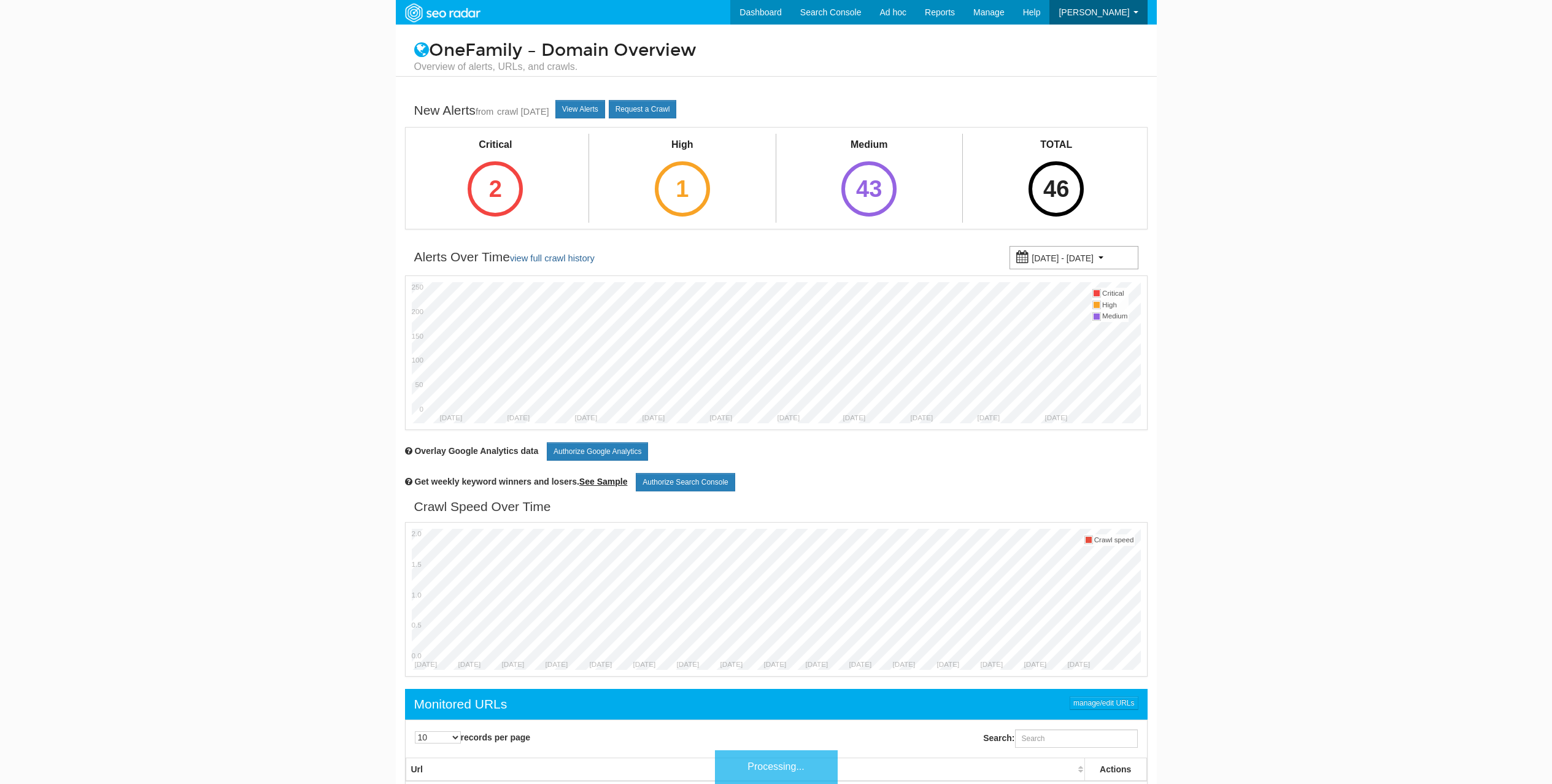
scroll to position [49, 0]
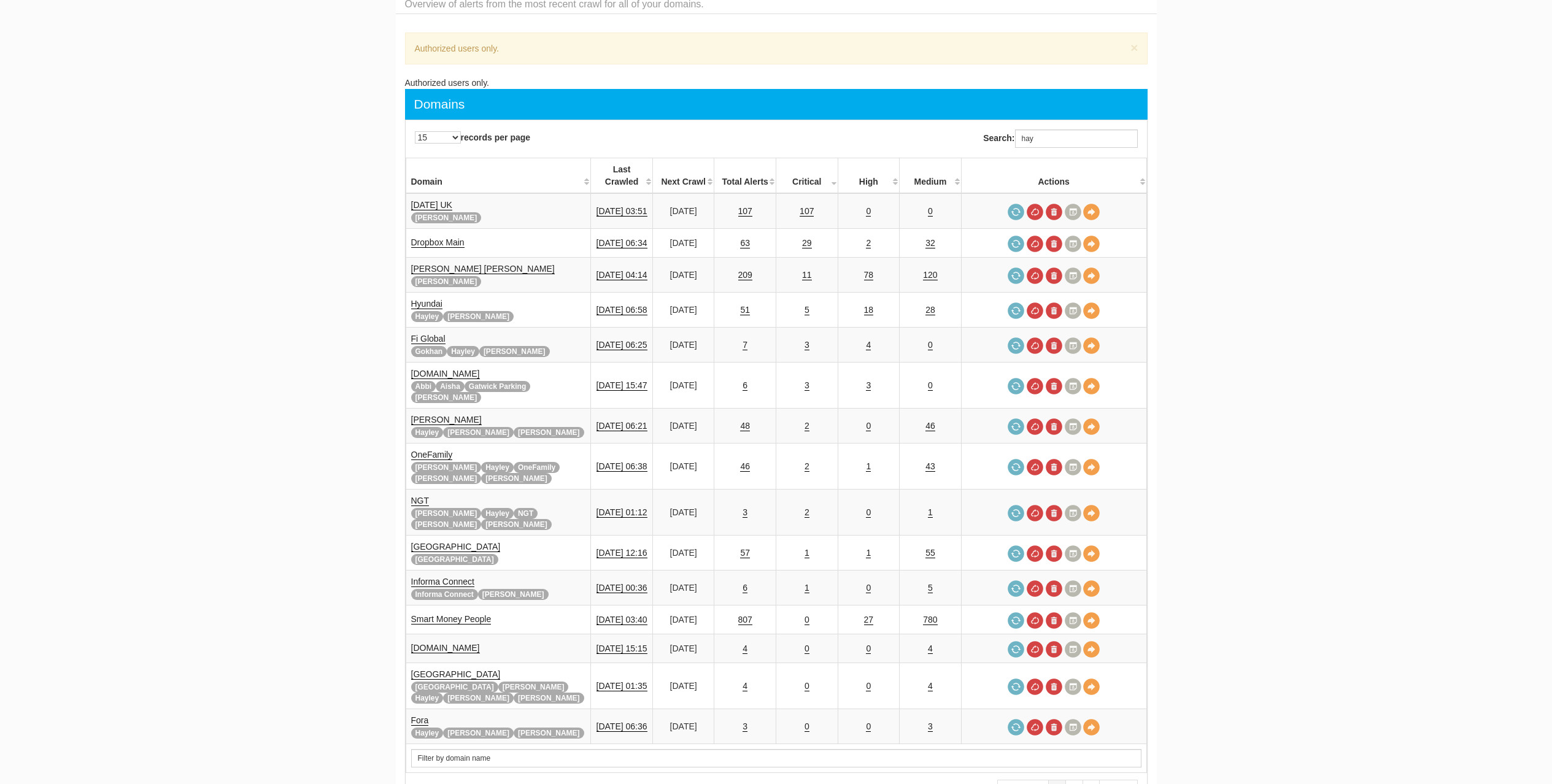
scroll to position [49, 0]
click at [1043, 138] on input "hay" at bounding box center [1076, 139] width 123 height 18
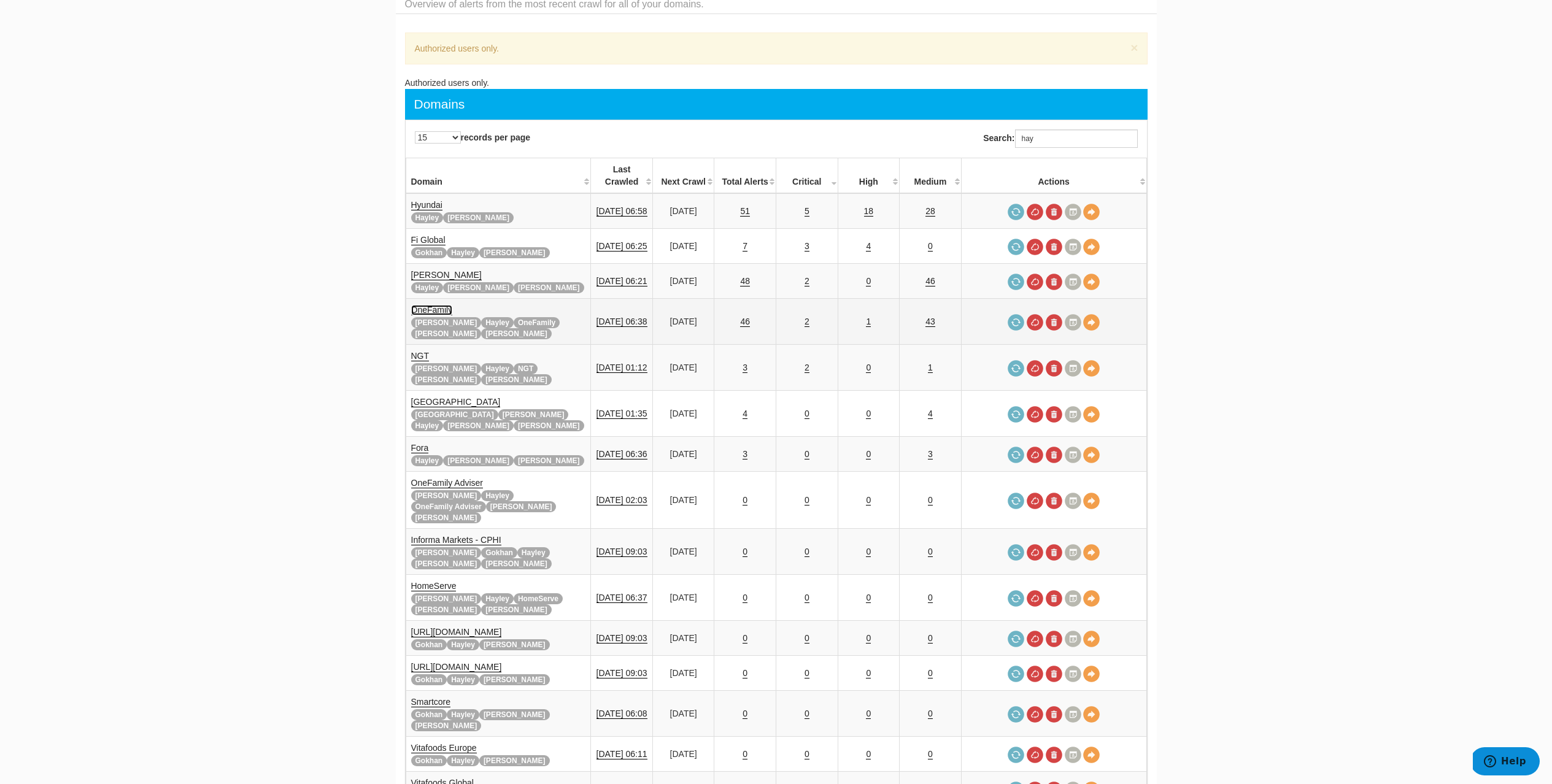
click at [416, 305] on link "OneFamily" at bounding box center [432, 310] width 42 height 10
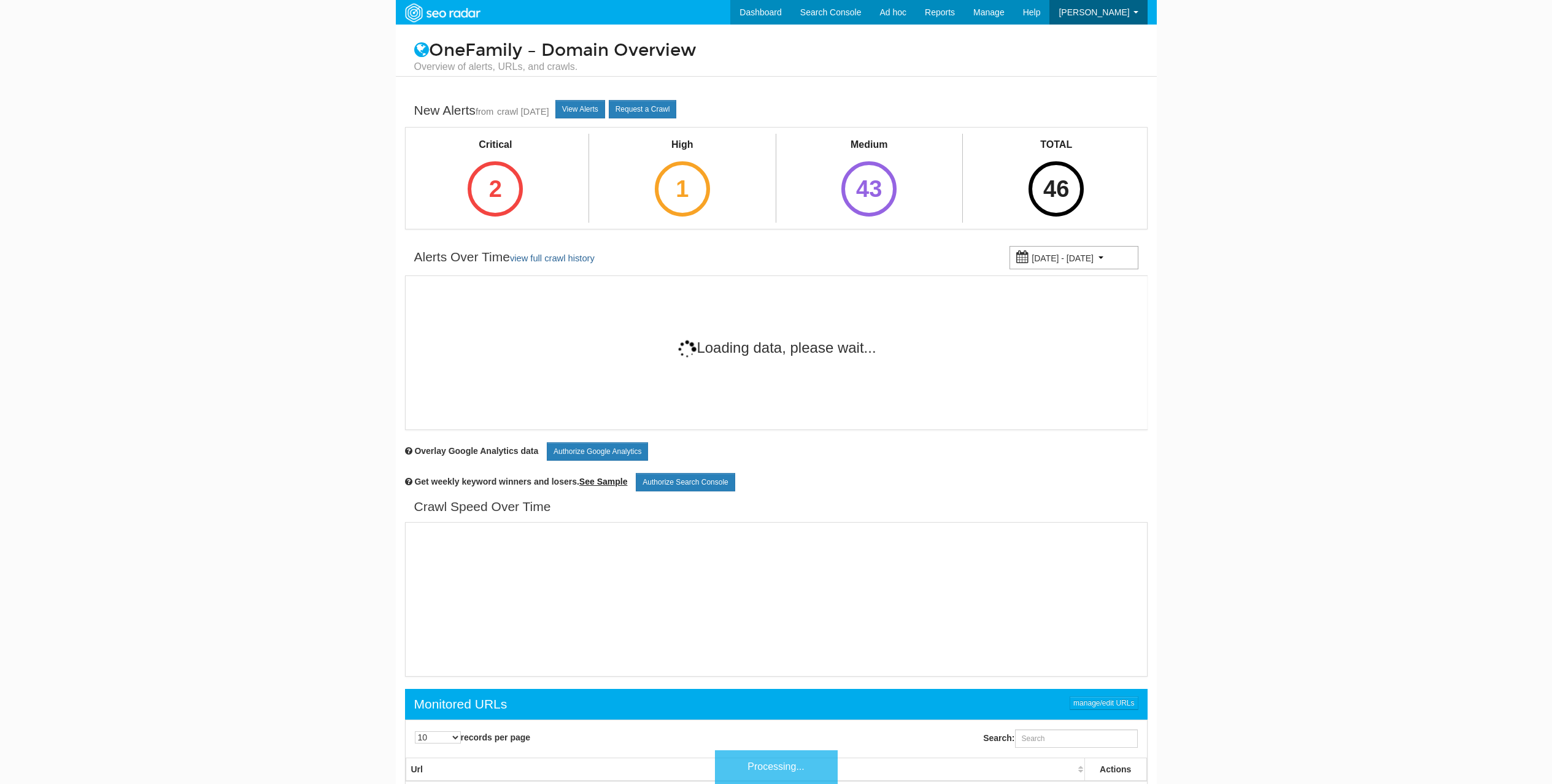
scroll to position [49, 0]
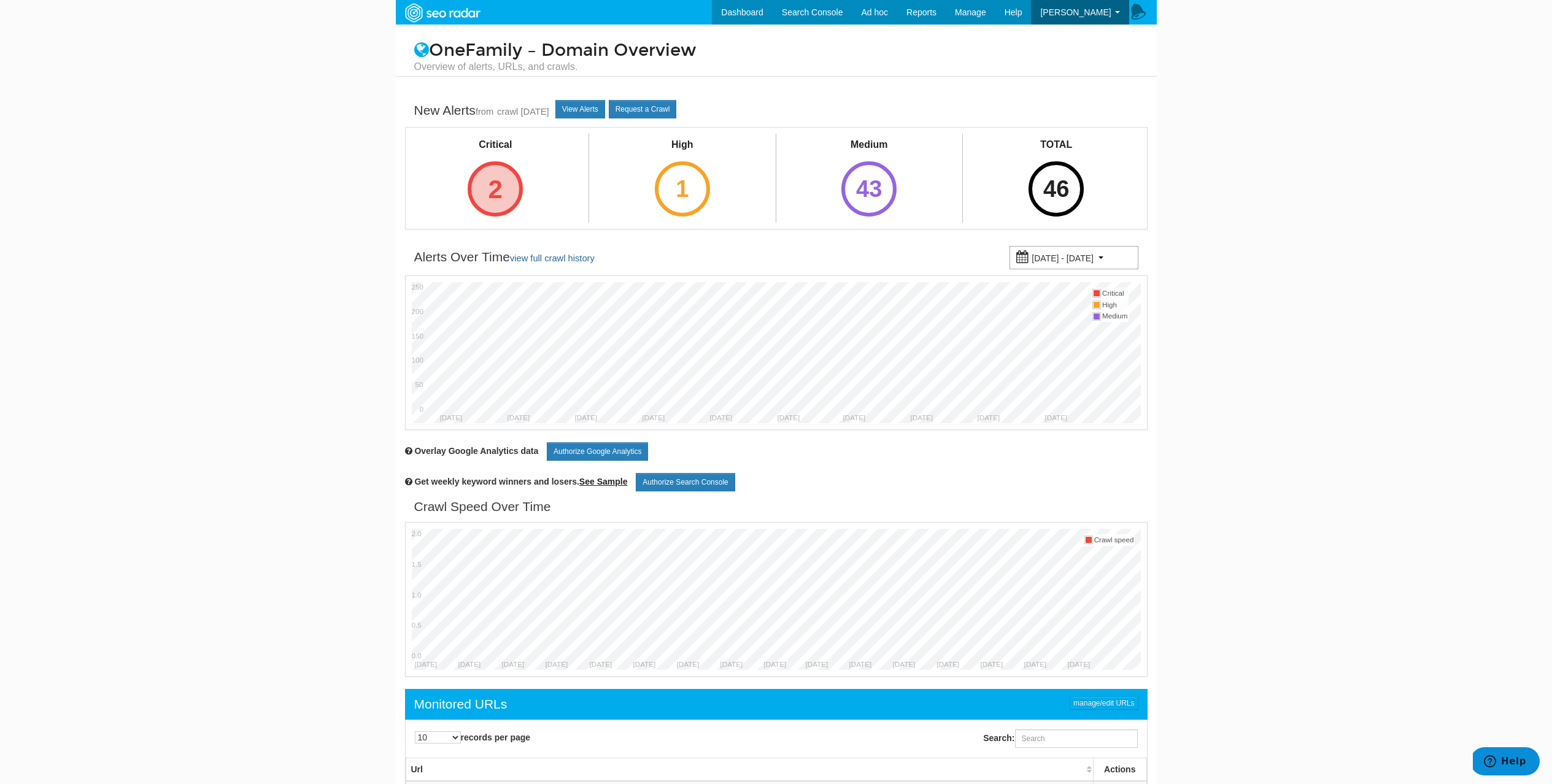
click at [494, 193] on div "2" at bounding box center [495, 189] width 55 height 55
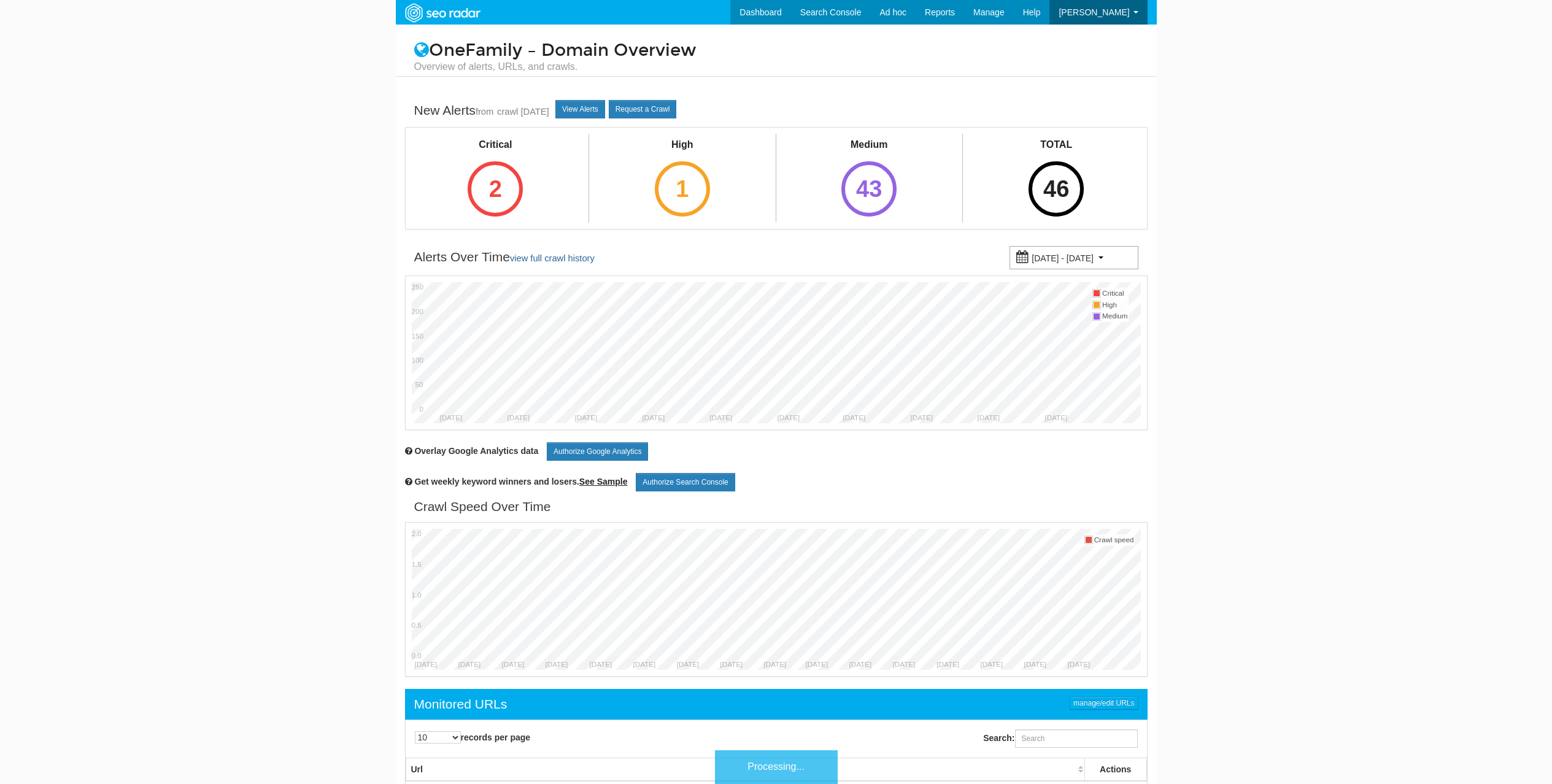
scroll to position [49, 0]
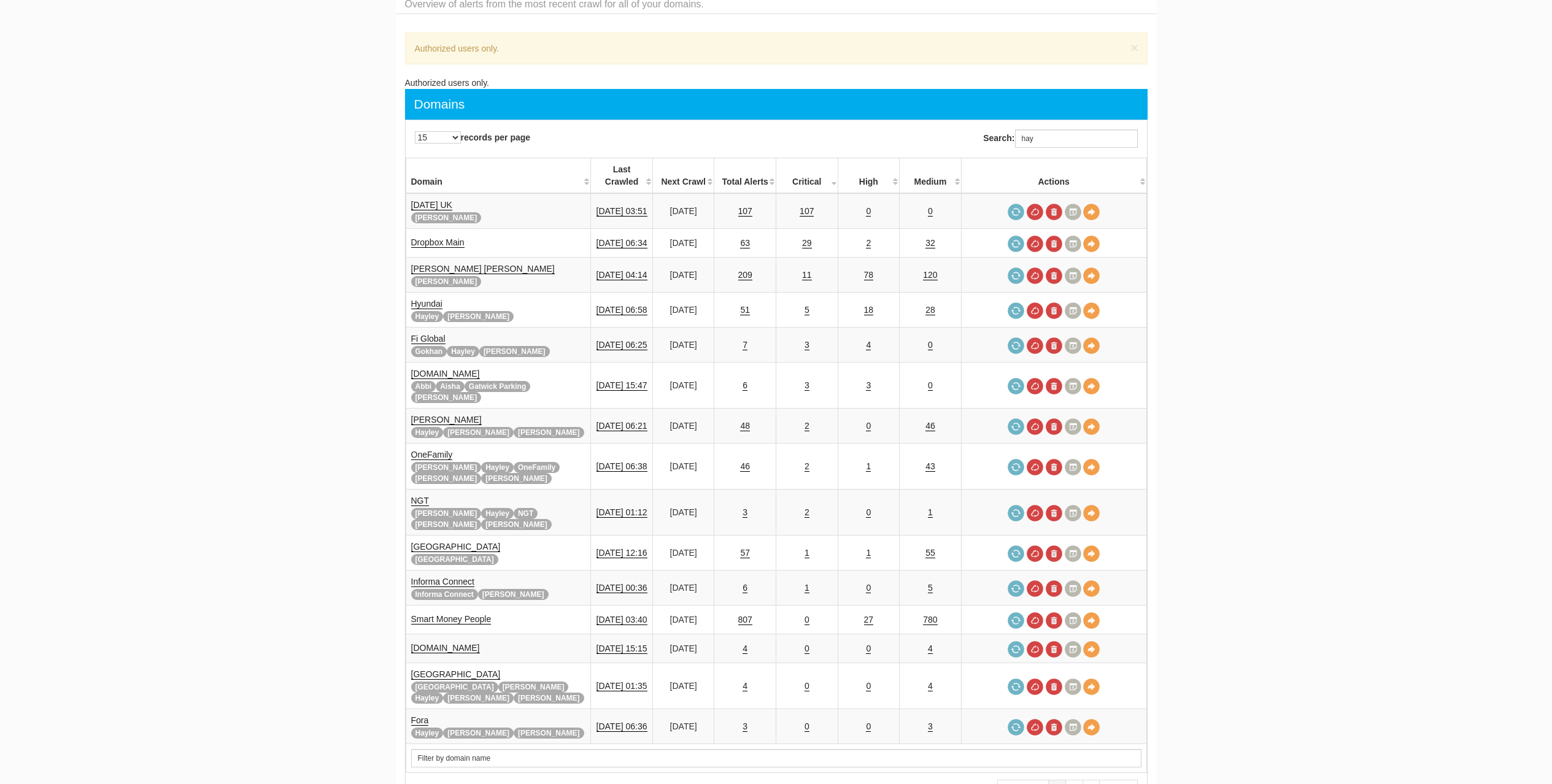
scroll to position [49, 0]
click at [1046, 140] on input "hay" at bounding box center [1076, 139] width 123 height 18
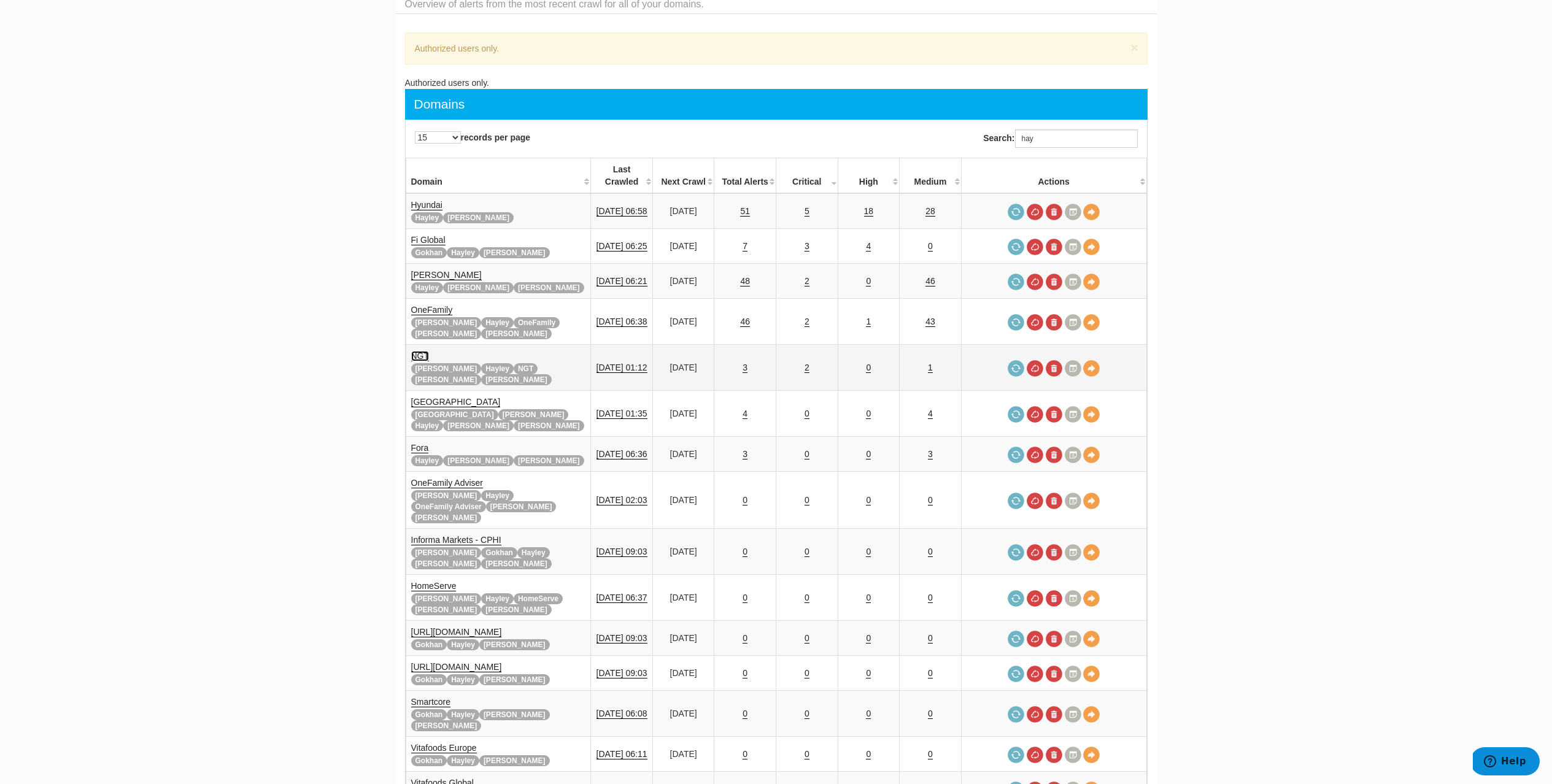
click at [422, 351] on link "NGT" at bounding box center [420, 356] width 18 height 10
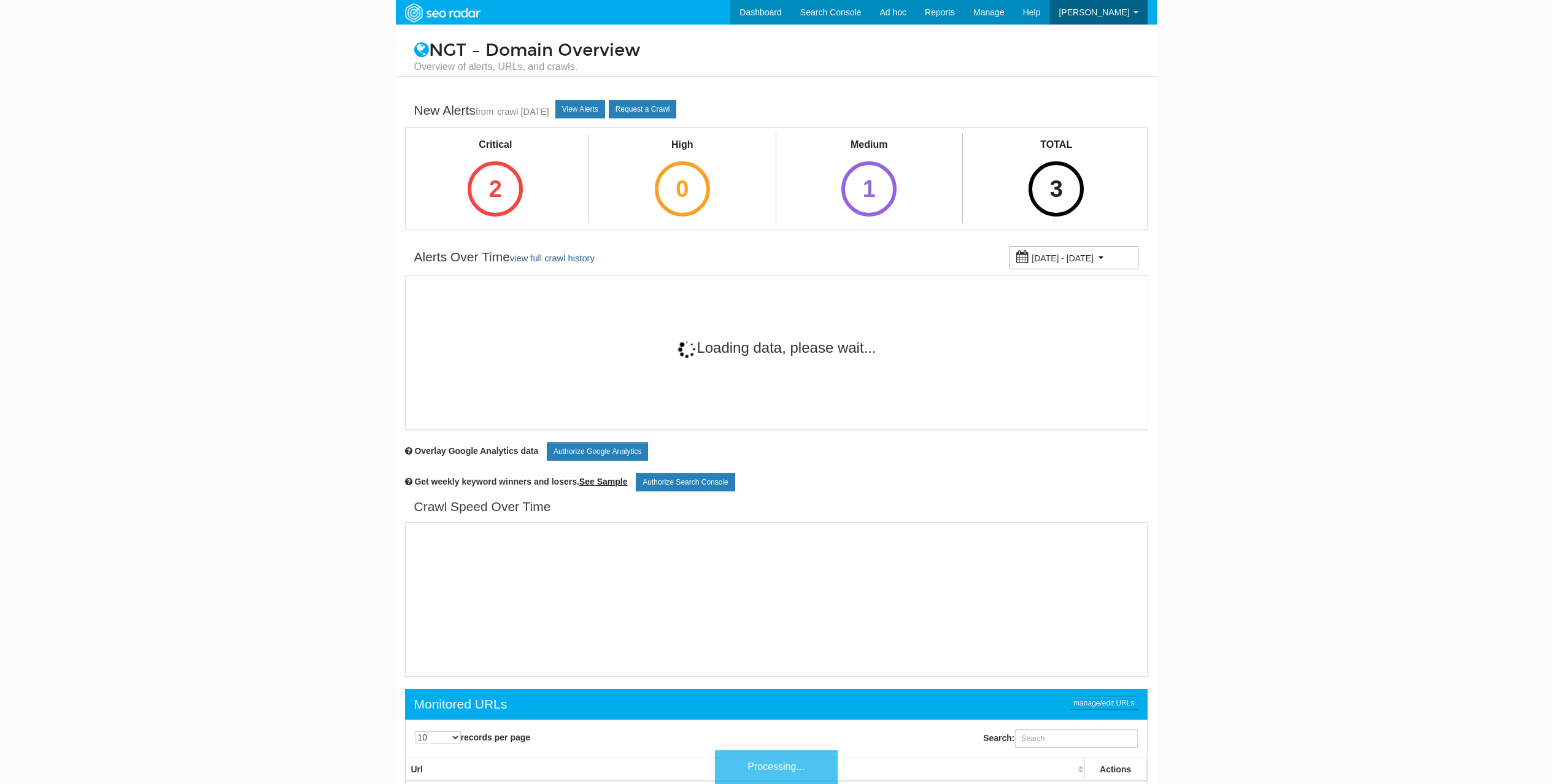
scroll to position [49, 0]
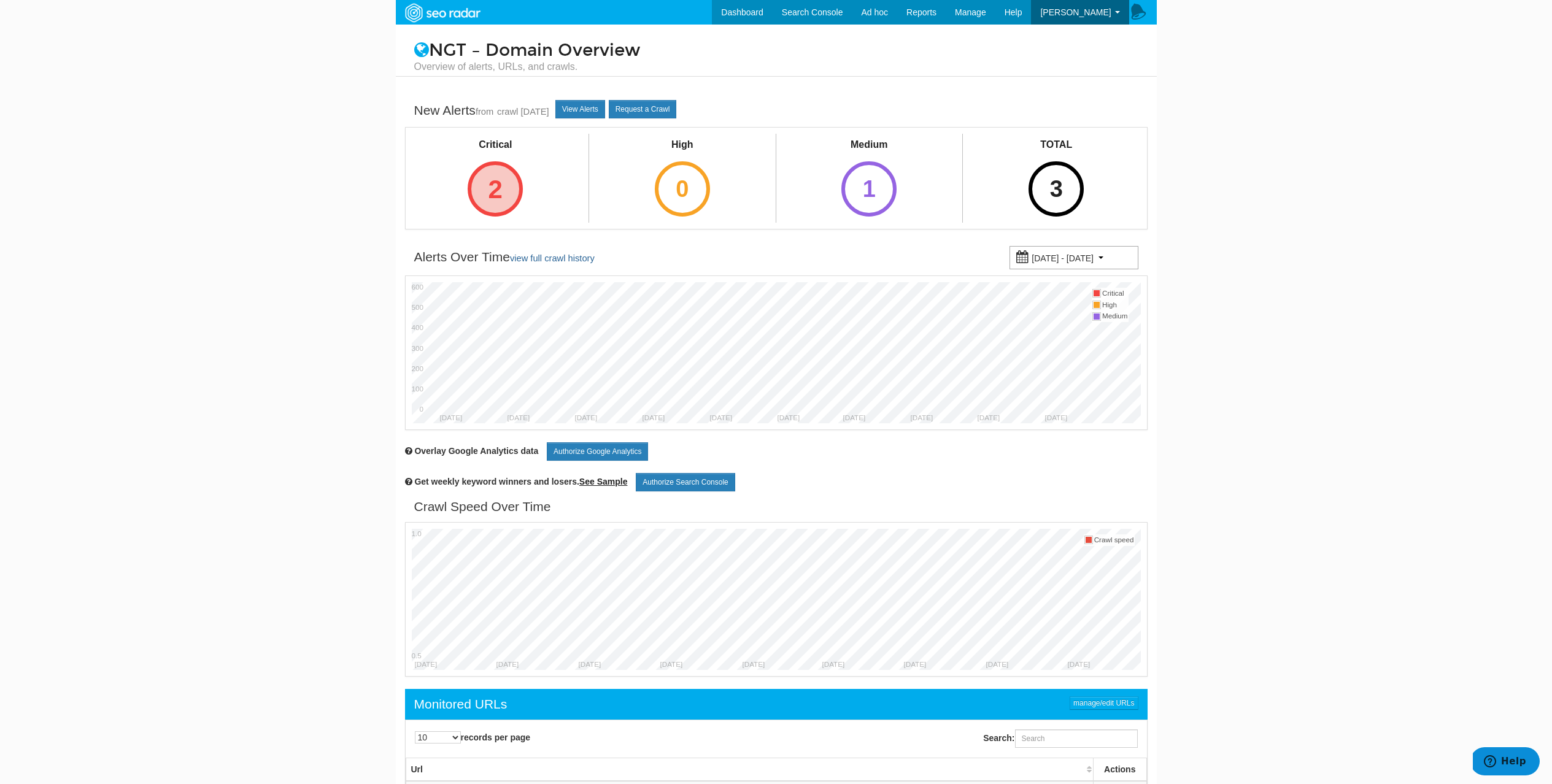
click at [499, 191] on div "2" at bounding box center [495, 189] width 55 height 55
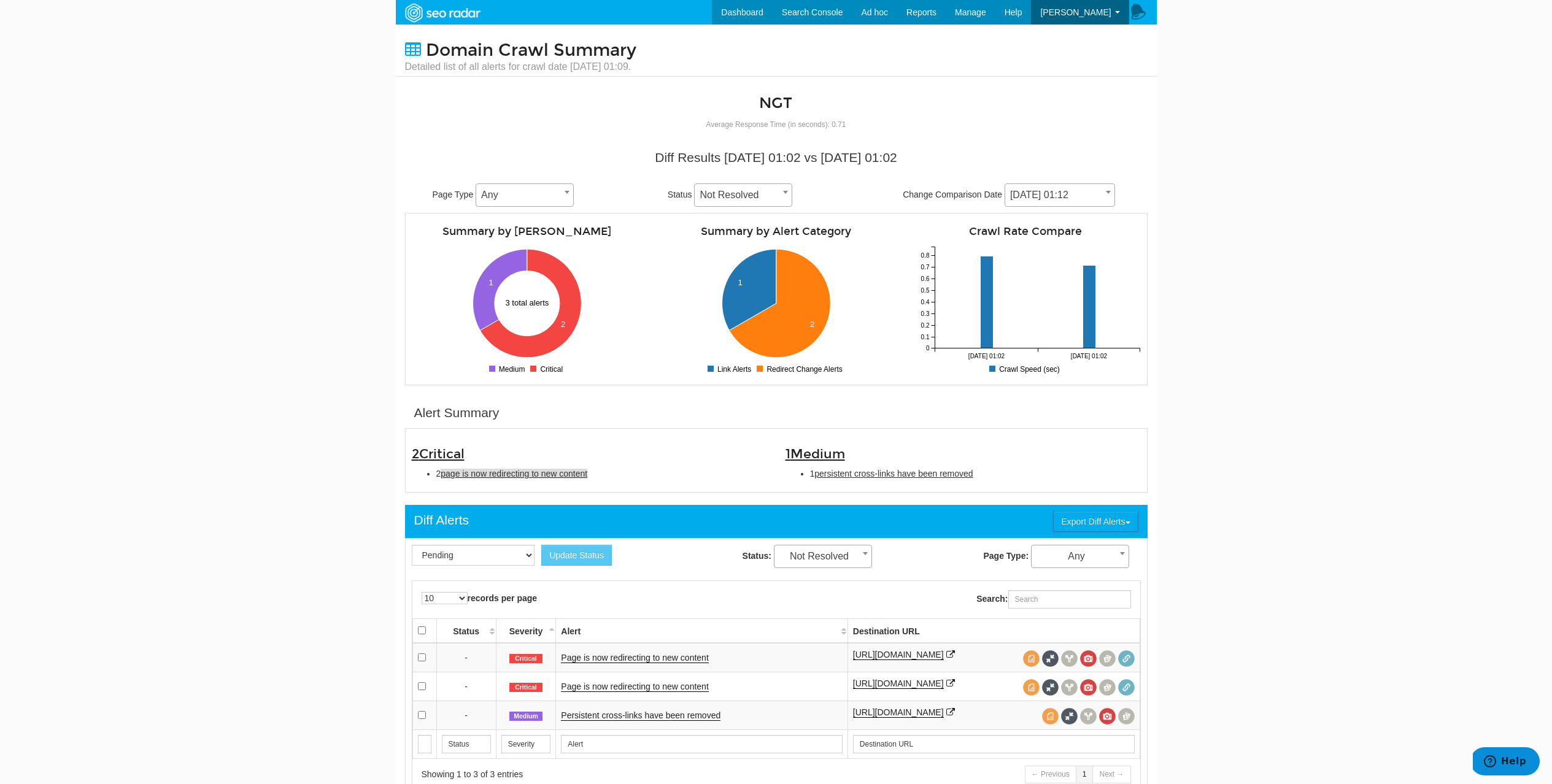
click at [475, 472] on span "page is now redirecting to new content" at bounding box center [513, 473] width 147 height 10
type input "page is now redirecting to new content"
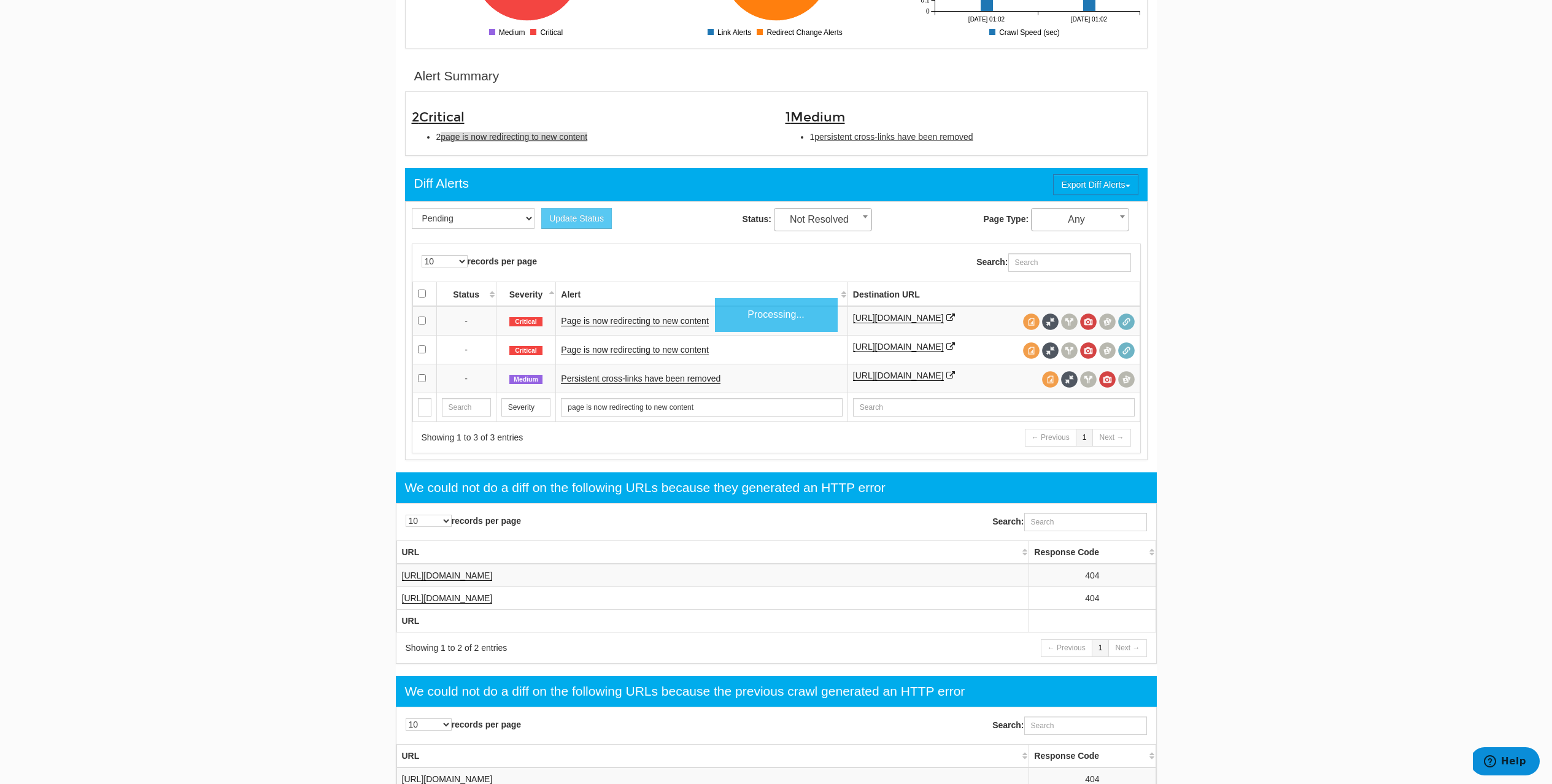
scroll to position [398, 0]
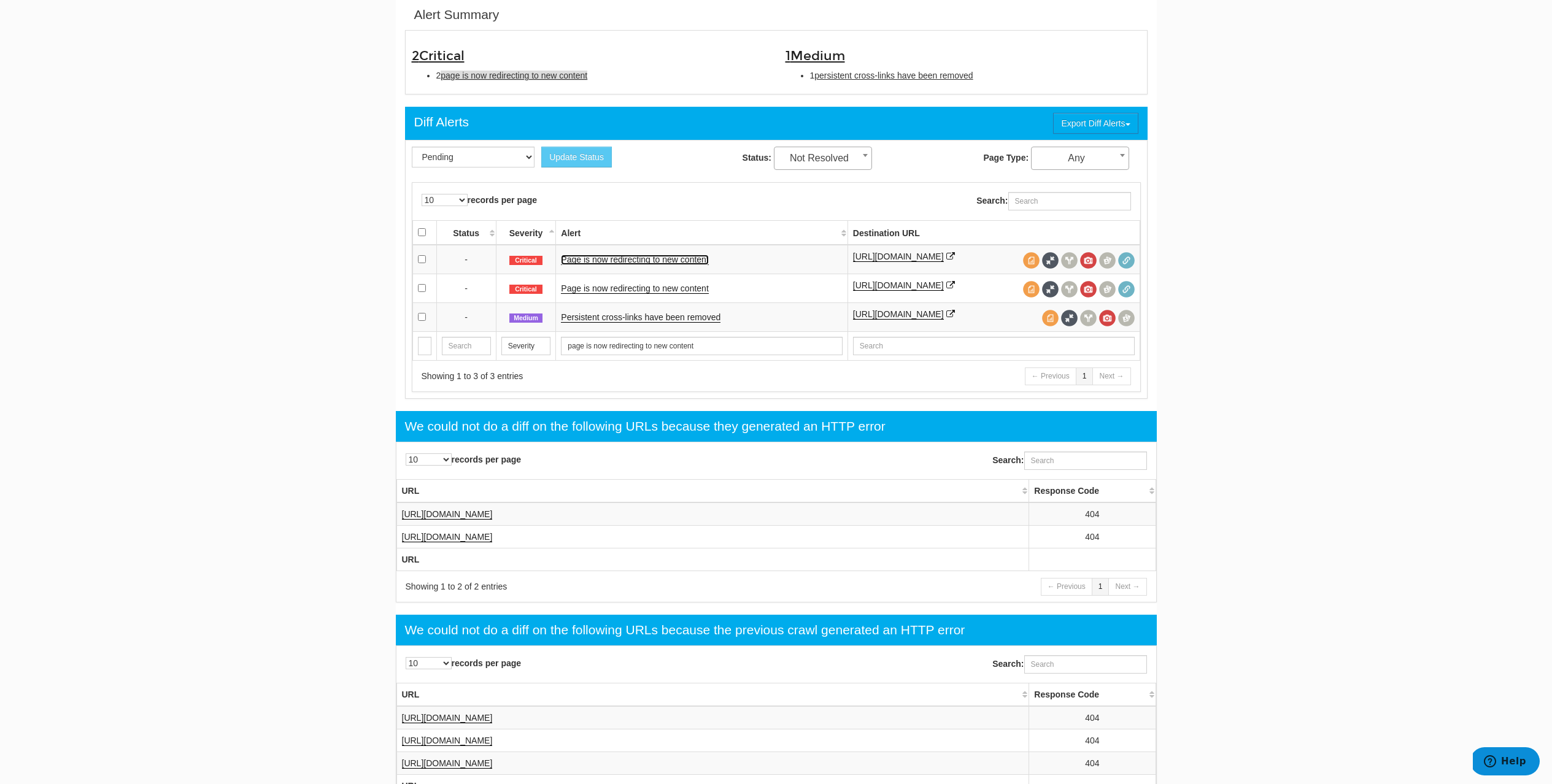
click at [691, 265] on link "Page is now redirecting to new content" at bounding box center [634, 259] width 147 height 10
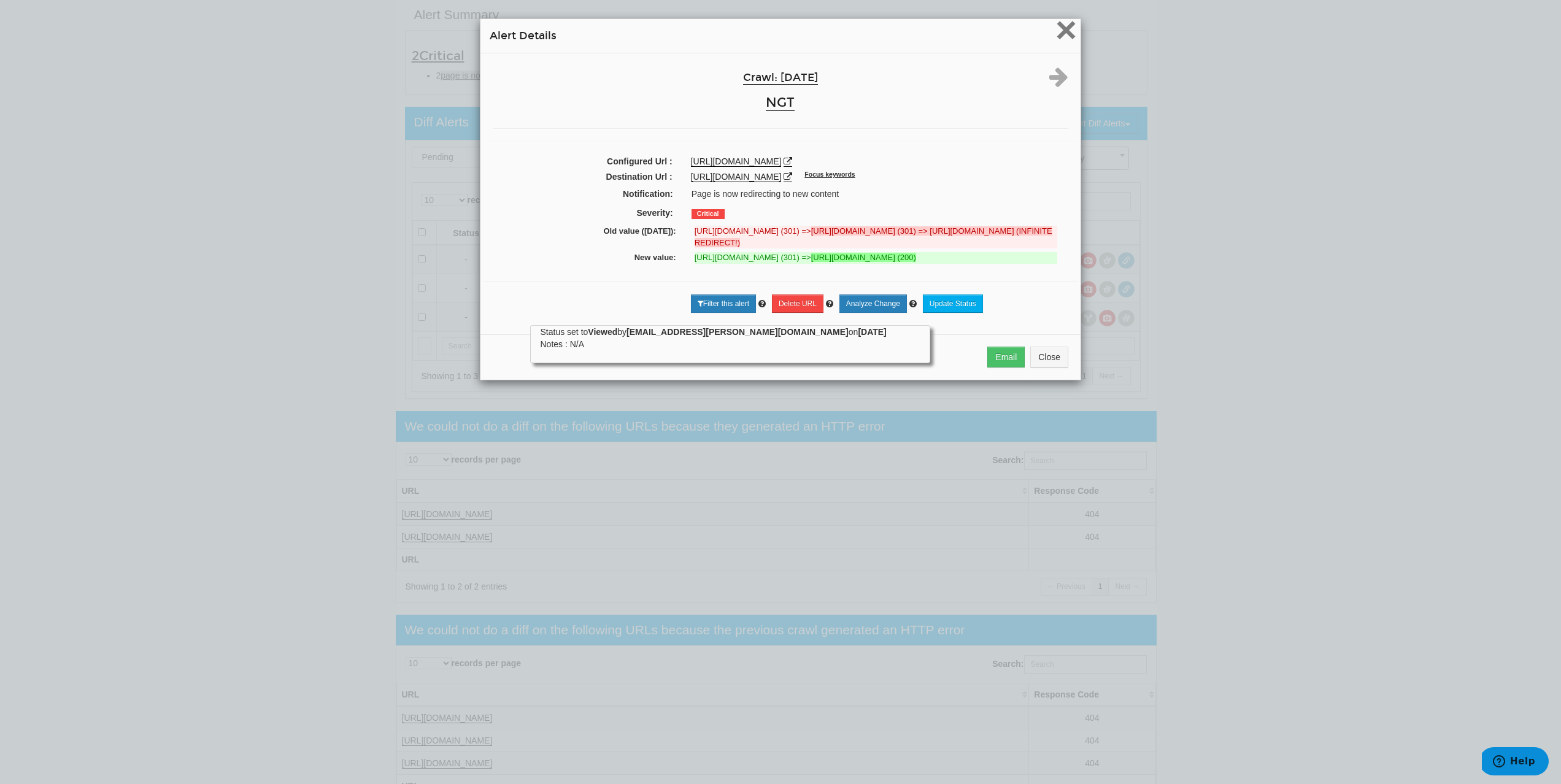
click at [1056, 34] on span "×" at bounding box center [1066, 29] width 22 height 41
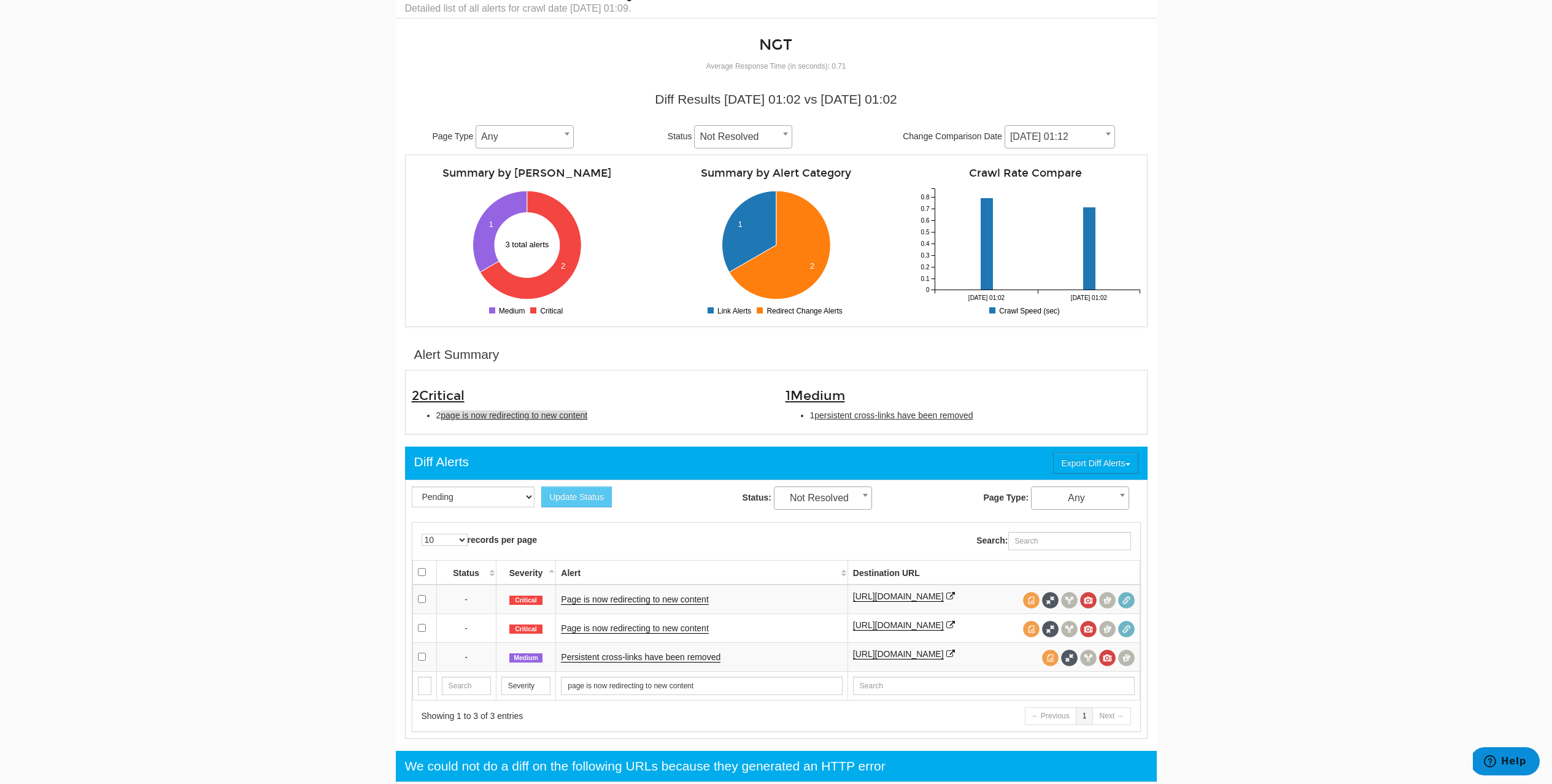
scroll to position [1, 0]
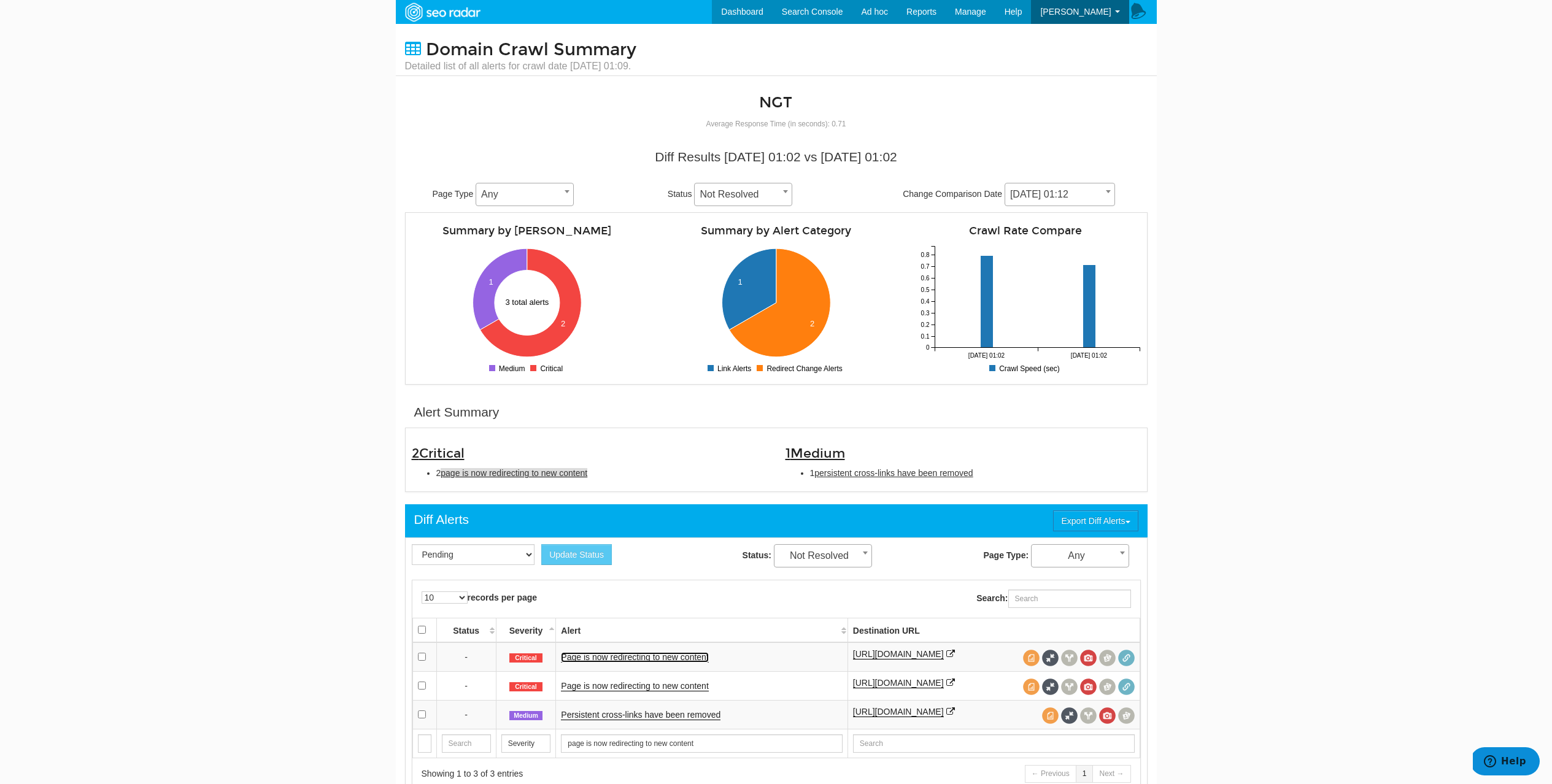
click at [608, 661] on link "Page is now redirecting to new content" at bounding box center [634, 657] width 147 height 10
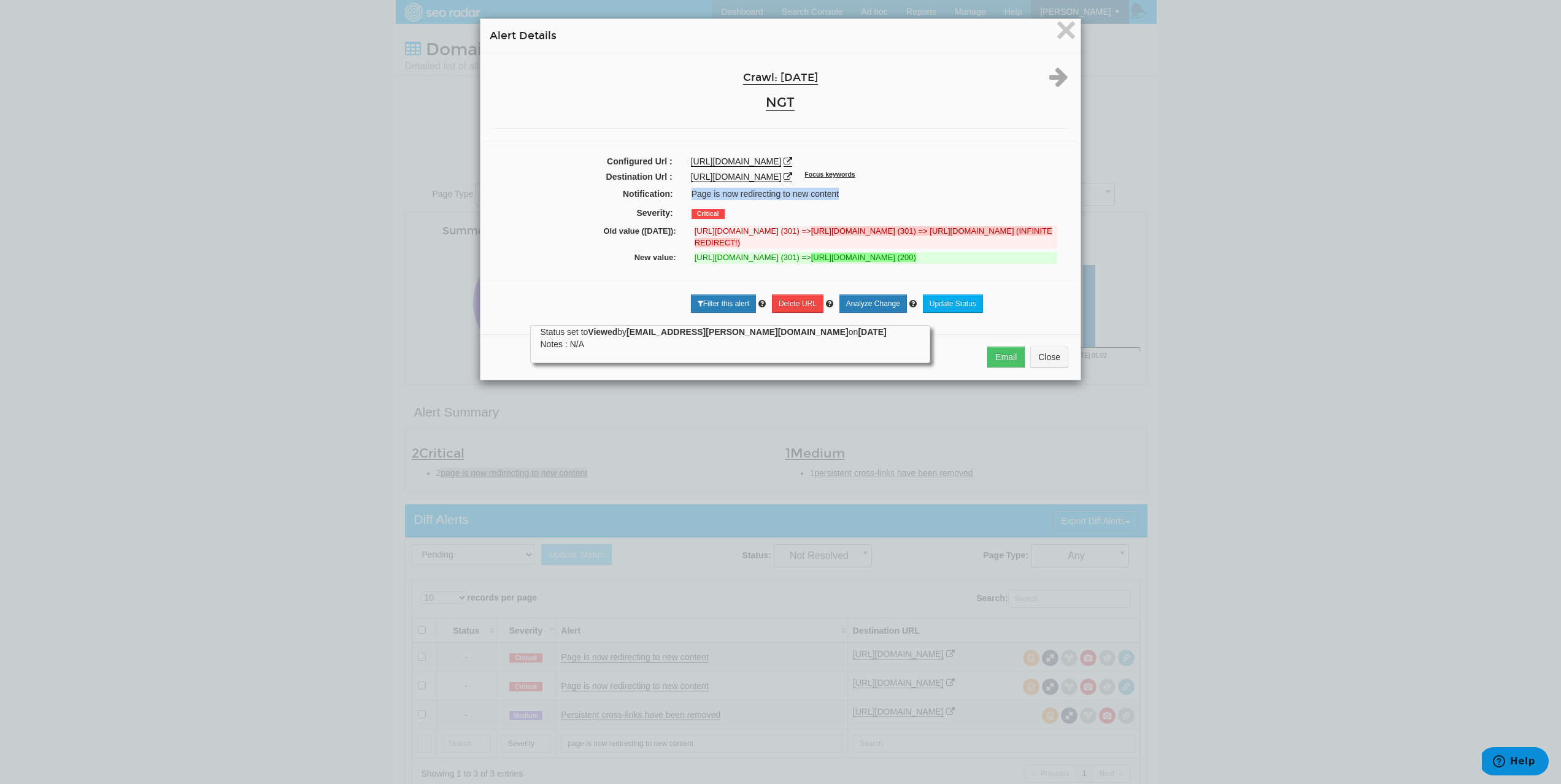
drag, startPoint x: 686, startPoint y: 195, endPoint x: 866, endPoint y: 193, distance: 180.0
click at [866, 193] on div "Page is now redirecting to new content" at bounding box center [879, 193] width 393 height 12
copy div "Page is now redirecting to new content"
drag, startPoint x: 623, startPoint y: 269, endPoint x: 890, endPoint y: 282, distance: 267.3
click at [890, 269] on div "New value: https://www.ngttravel.com/sixth-form-fe-college-trips/liverpool/ (30…" at bounding box center [780, 259] width 576 height 18
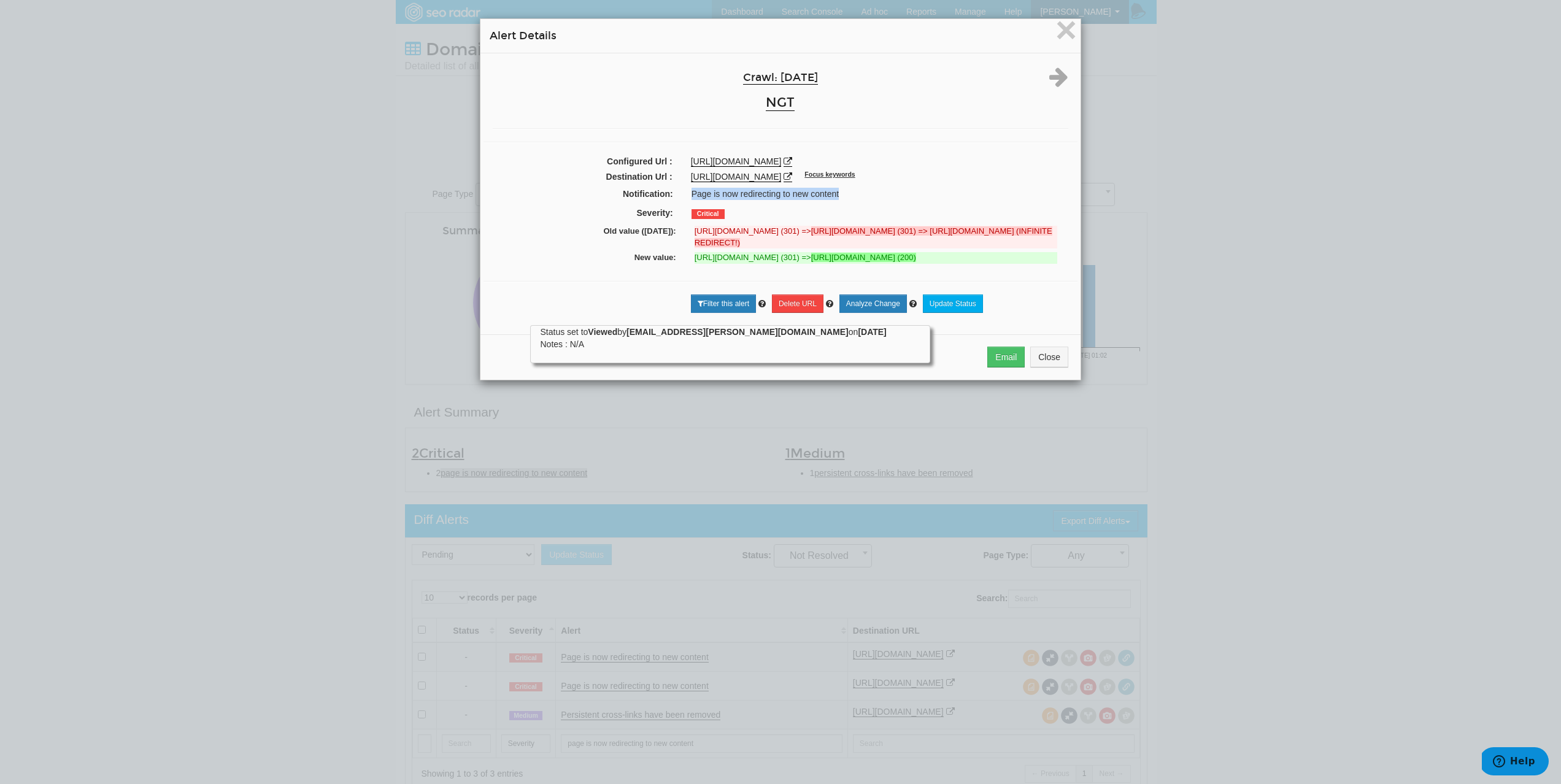
copy div "New value: https://www.ngttravel.com/sixth-form-fe-college-trips/liverpool/ (30…"
click at [1068, 33] on span "×" at bounding box center [1066, 29] width 22 height 41
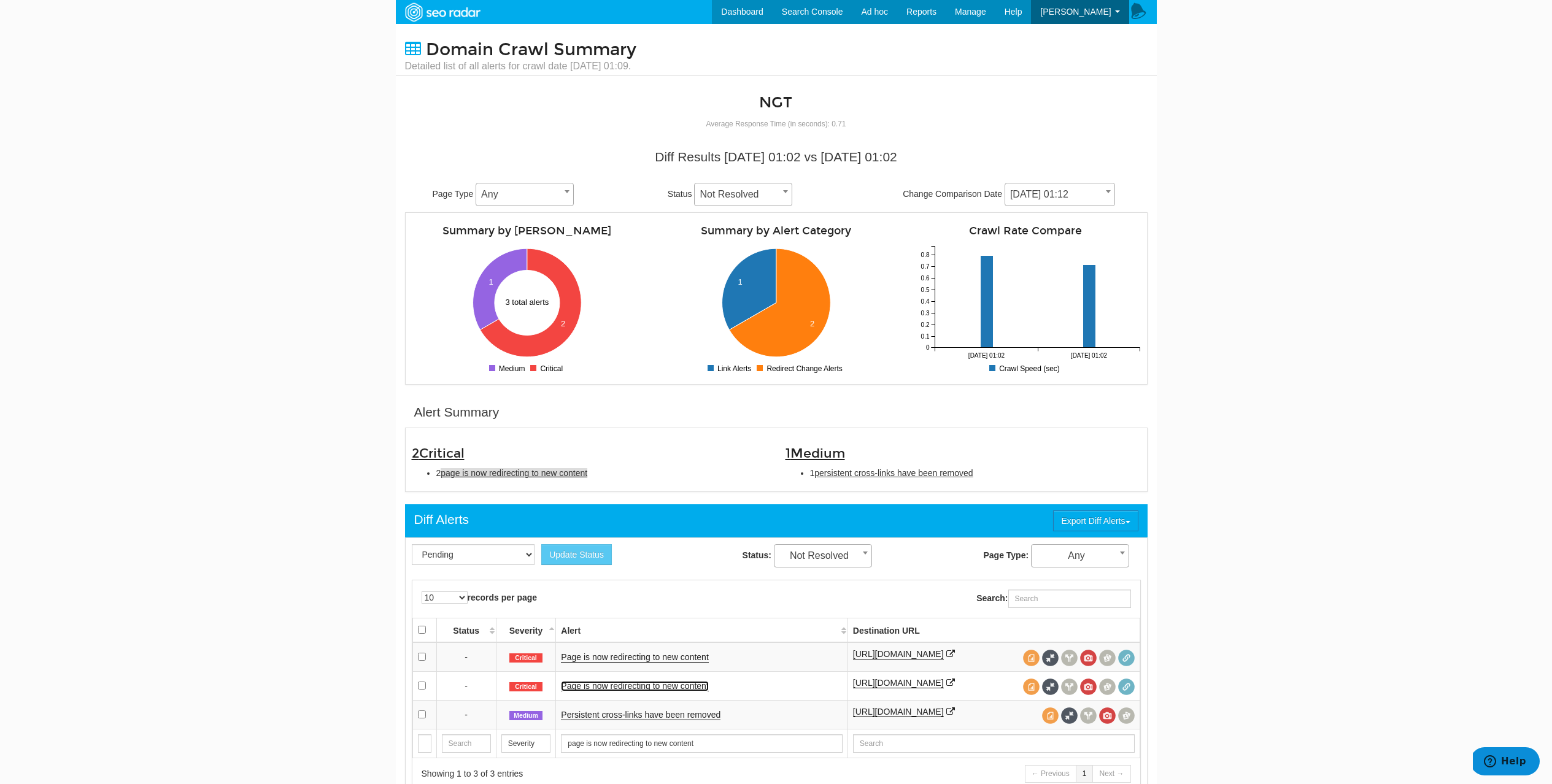
click at [637, 692] on link "Page is now redirecting to new content" at bounding box center [634, 686] width 147 height 10
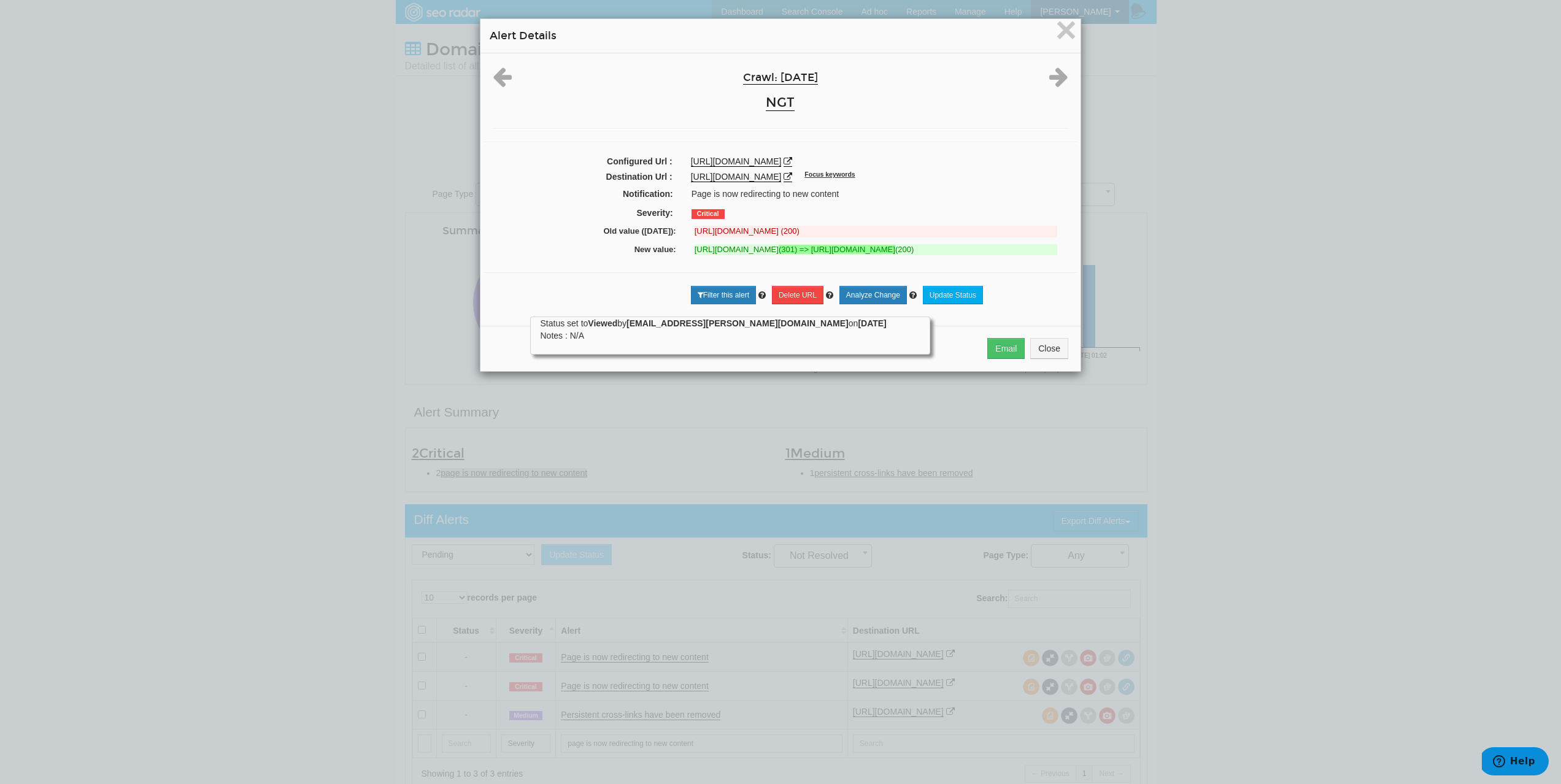
drag, startPoint x: 632, startPoint y: 250, endPoint x: 887, endPoint y: 257, distance: 255.1
click at [887, 257] on div "New value: https://www.ngttravel.com/sixth-form-fe-college-trips/paris/ (301) =…" at bounding box center [780, 251] width 576 height 18
copy div "New value: https://www.ngttravel.com/sixth-form-fe-college-trips/paris/ (301) =…"
click at [682, 177] on div "https://www.ngttravel.com/school-trips/paris/ Focus keywords" at bounding box center [879, 176] width 396 height 12
click at [1059, 36] on span "×" at bounding box center [1066, 29] width 22 height 41
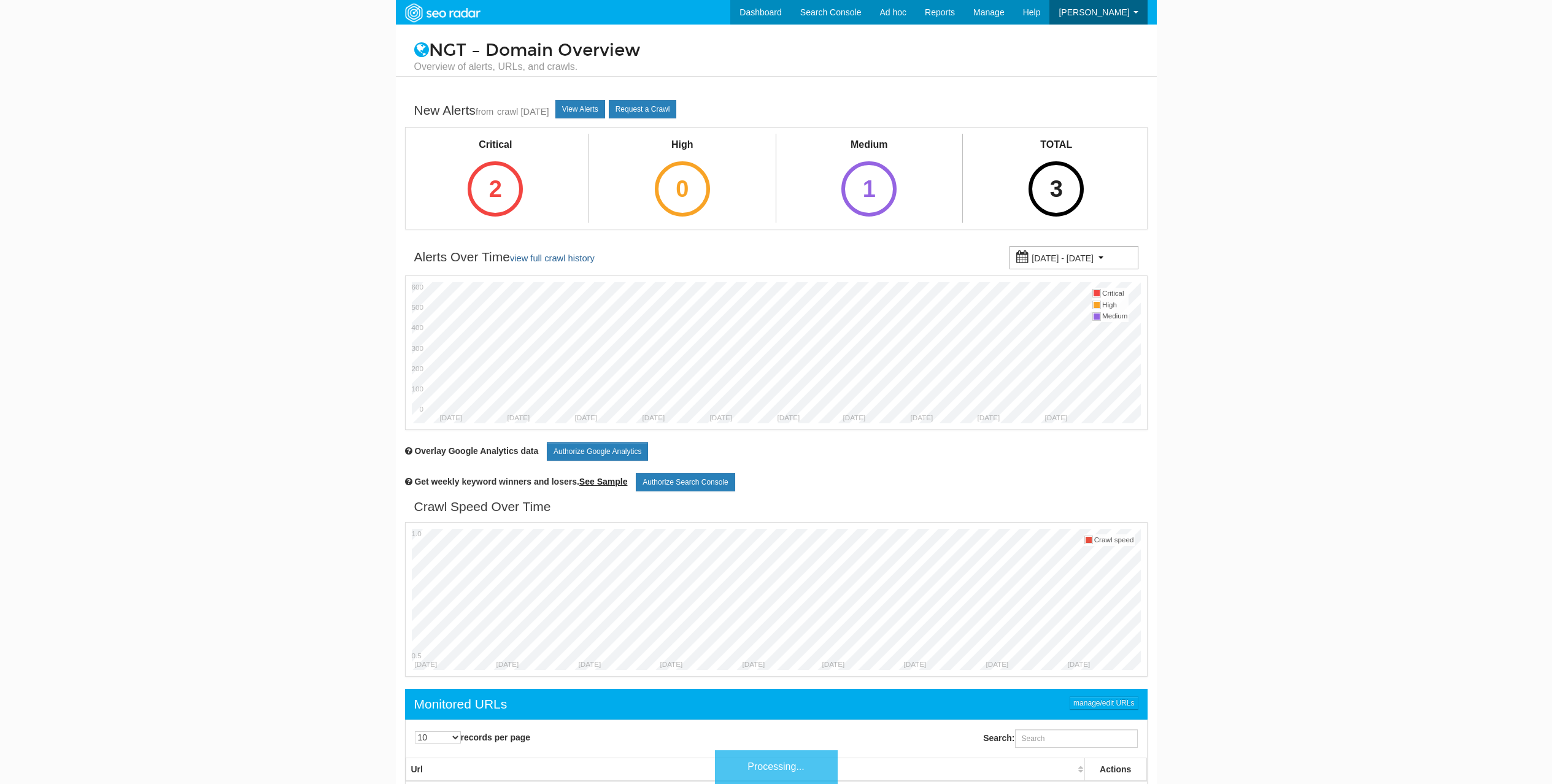
scroll to position [49, 0]
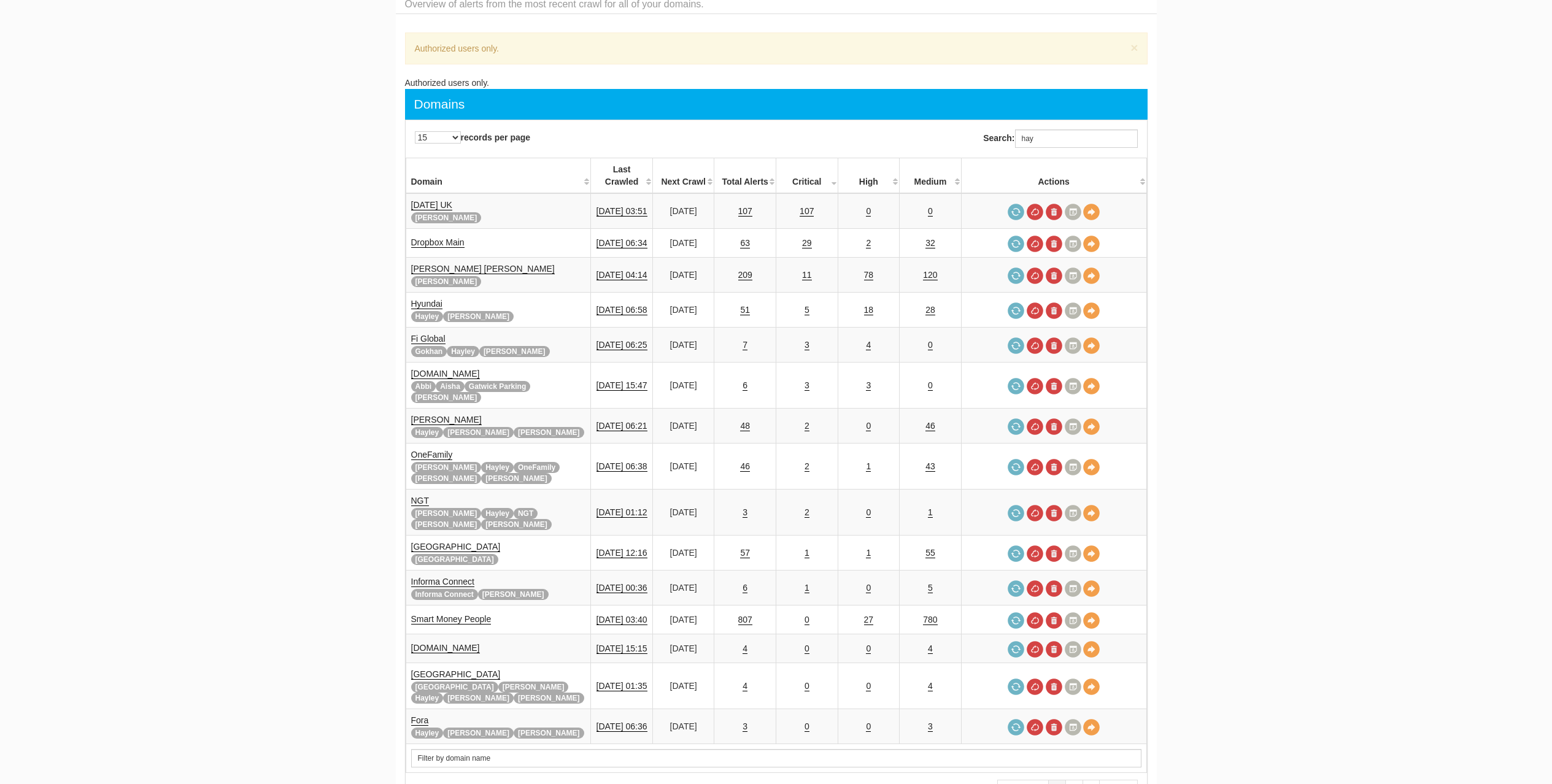
scroll to position [49, 0]
